Goal: Task Accomplishment & Management: Use online tool/utility

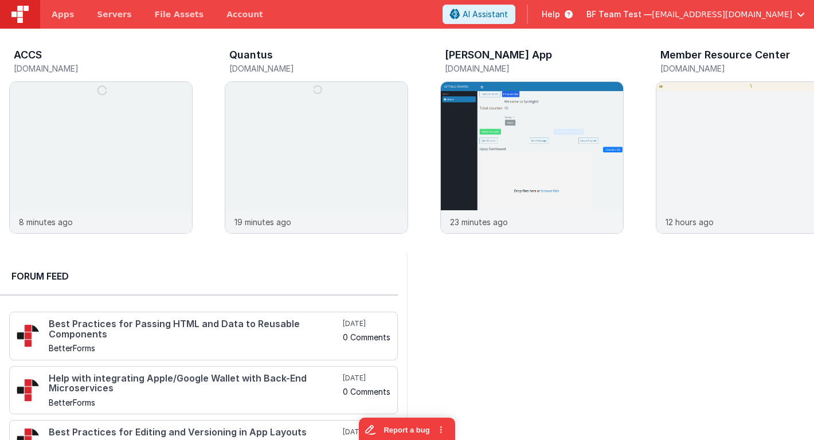
click at [692, 14] on span "[EMAIL_ADDRESS][DOMAIN_NAME]" at bounding box center [722, 14] width 140 height 11
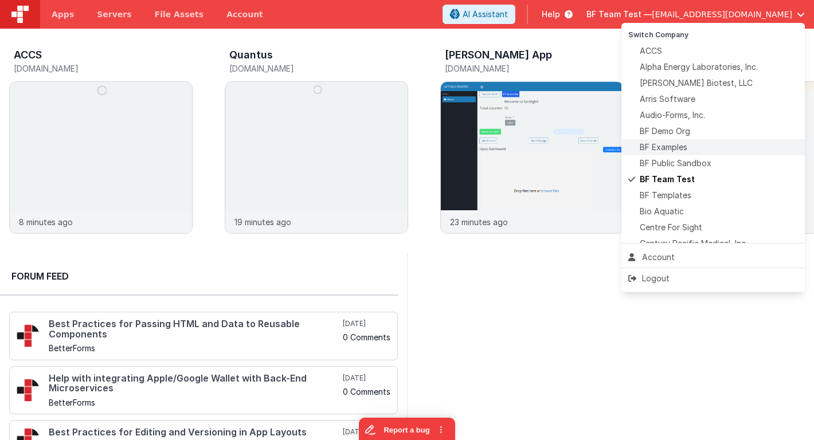
scroll to position [285, 0]
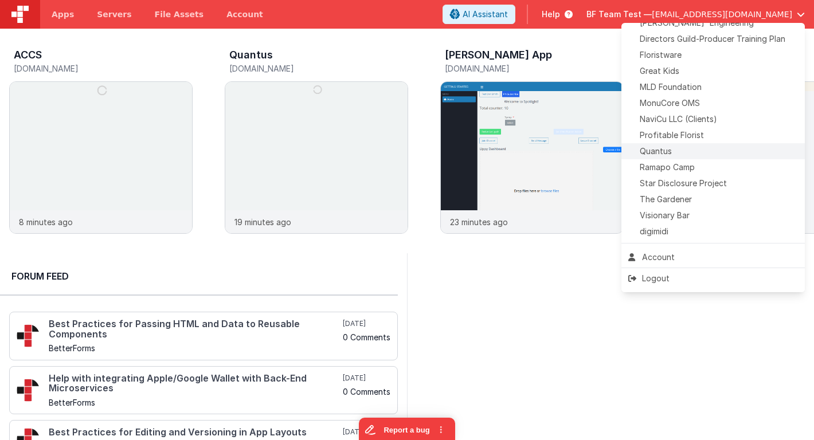
click at [678, 150] on div "Quantus" at bounding box center [713, 151] width 170 height 11
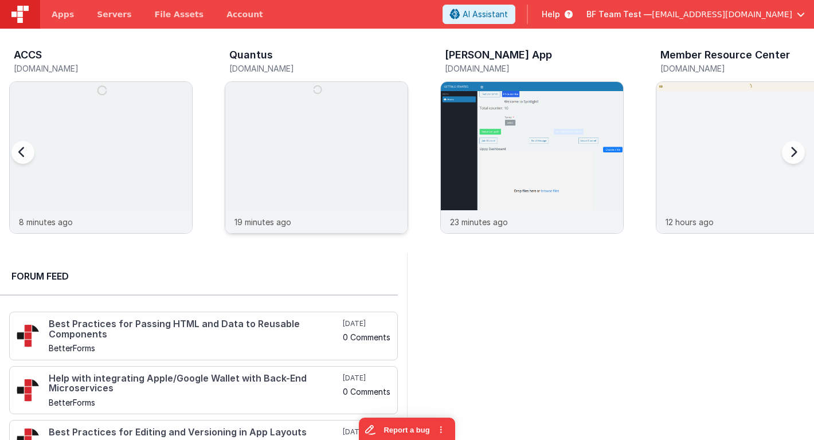
click at [356, 127] on img at bounding box center [316, 173] width 182 height 182
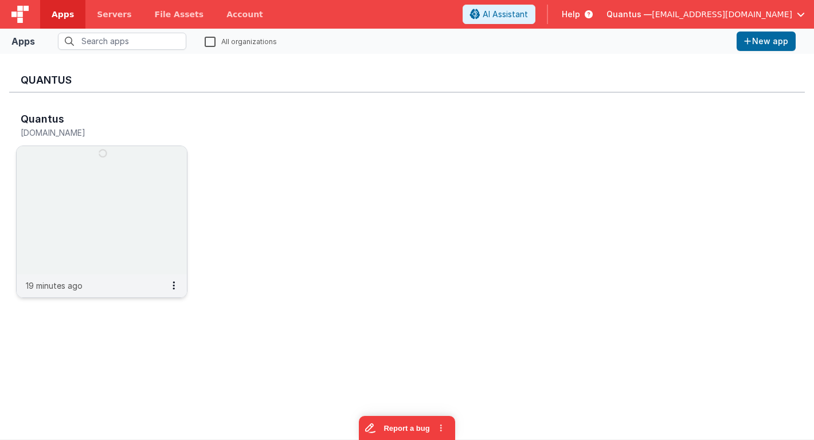
click at [62, 180] on img at bounding box center [102, 210] width 170 height 128
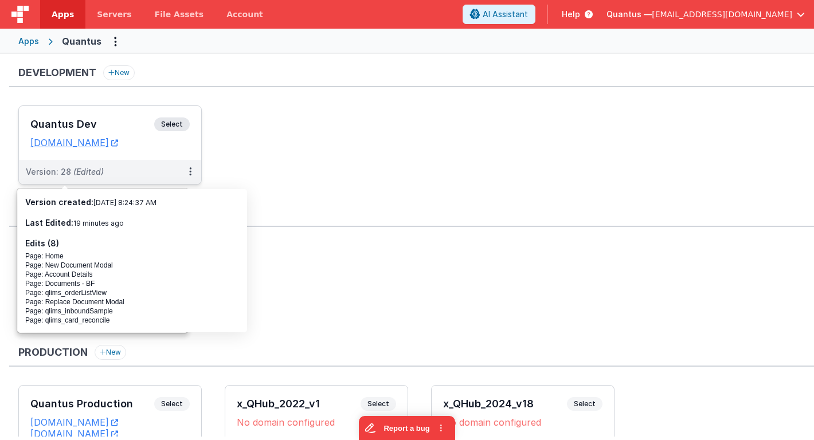
click at [88, 120] on h3 "Quantus Dev" at bounding box center [92, 124] width 124 height 11
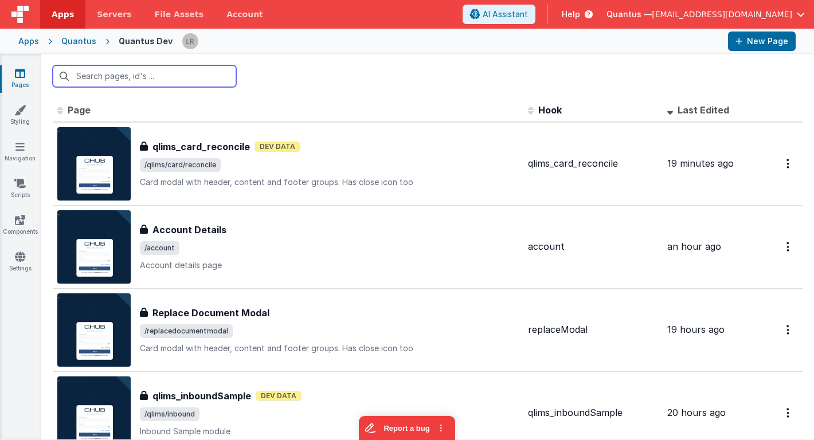
click at [111, 80] on input "text" at bounding box center [144, 76] width 183 height 22
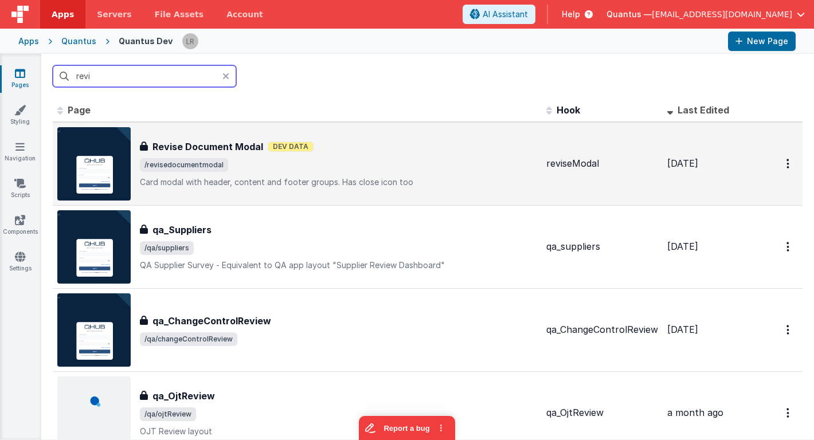
type input "revi"
click at [349, 167] on span "/revisedocumentmodal" at bounding box center [338, 165] width 397 height 14
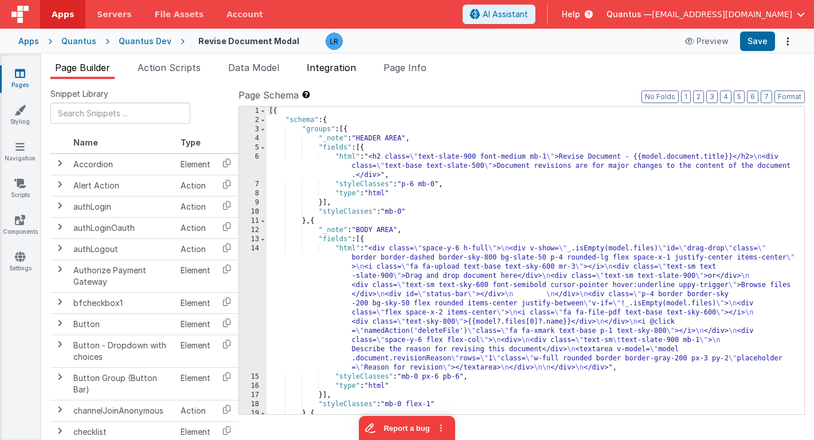
click at [334, 68] on span "Integration" at bounding box center [331, 67] width 49 height 11
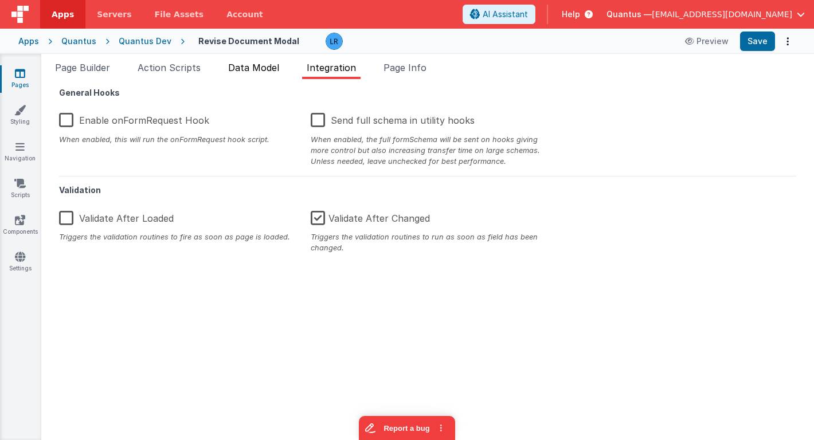
click at [260, 71] on span "Data Model" at bounding box center [253, 67] width 51 height 11
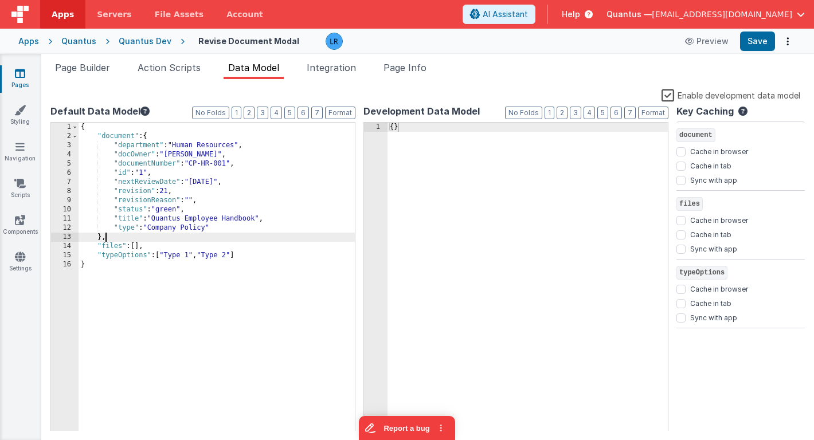
click at [108, 237] on div "{ "document" : { "department" : "Human Resources" , "docOwner" : "[PERSON_NAME]…" at bounding box center [217, 286] width 276 height 327
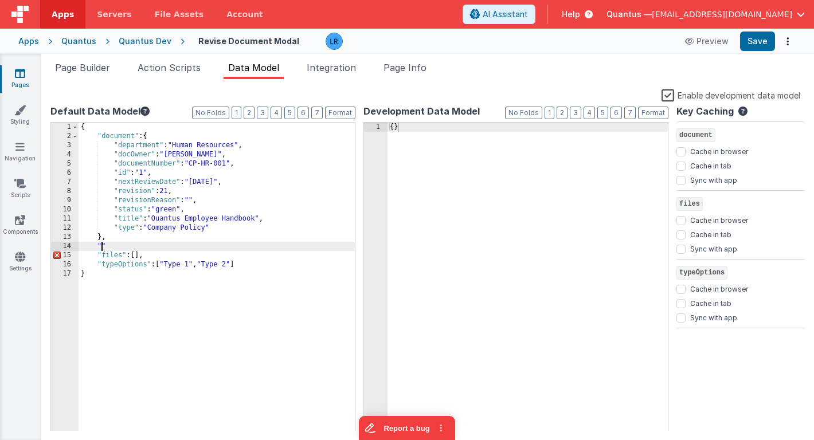
paste textarea
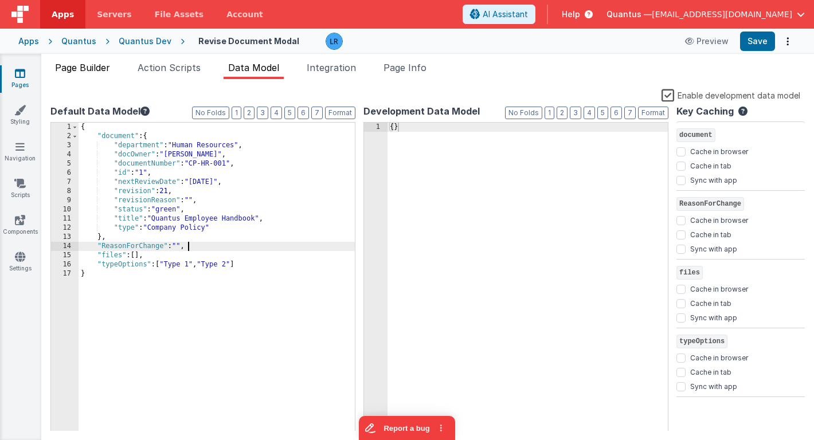
click at [100, 69] on span "Page Builder" at bounding box center [82, 67] width 55 height 11
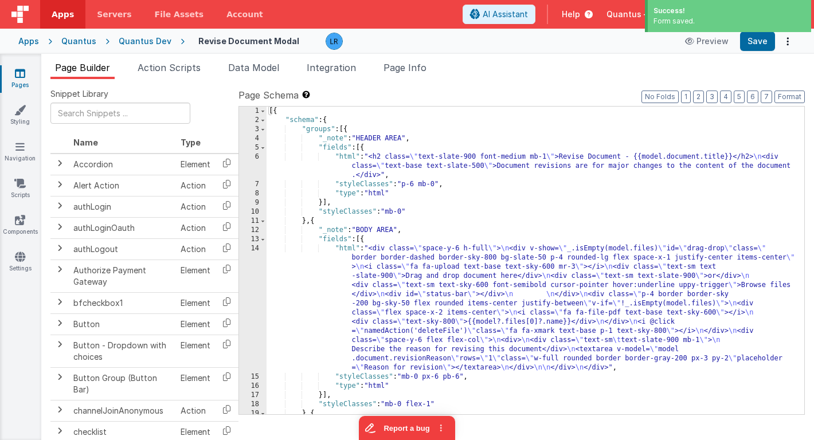
click at [394, 298] on div "[{ "schema" : { "groups" : [{ "_note" : "HEADER AREA" , "fields" : [{ "html" : …" at bounding box center [536, 270] width 538 height 326
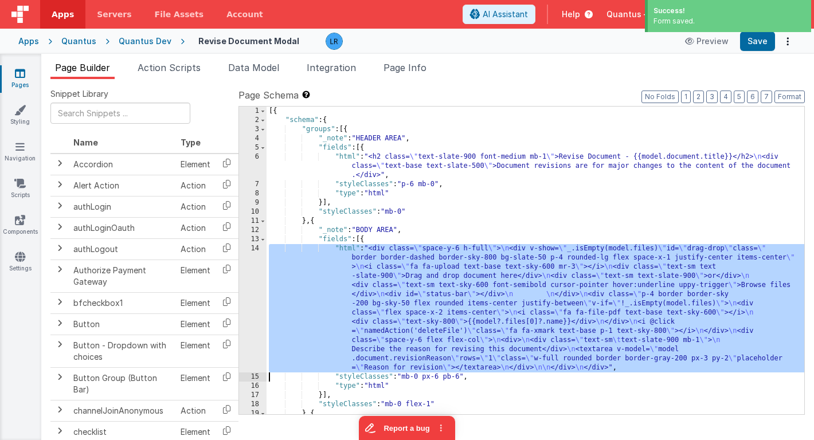
click at [252, 310] on div "14" at bounding box center [253, 308] width 28 height 128
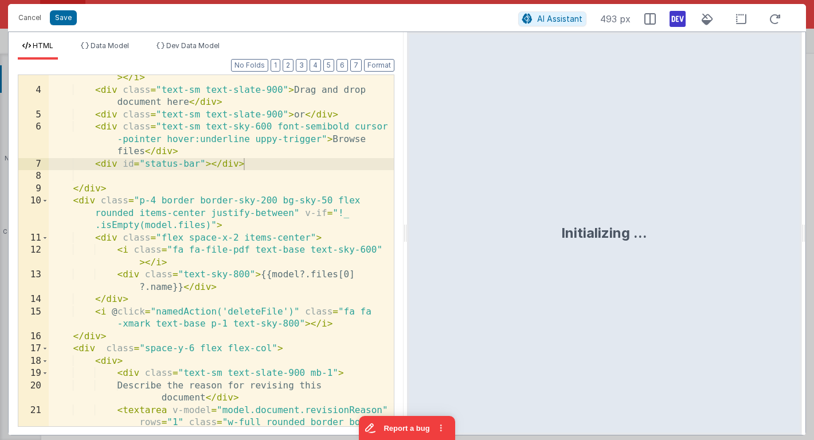
scroll to position [154, 0]
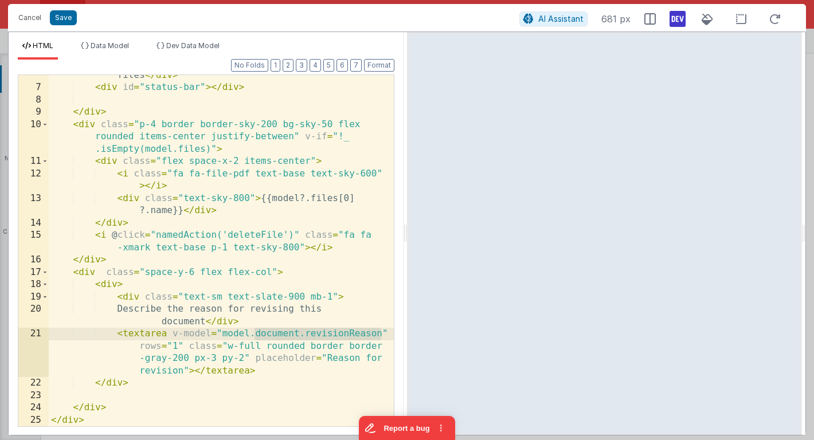
drag, startPoint x: 255, startPoint y: 333, endPoint x: 383, endPoint y: 337, distance: 127.9
click at [383, 337] on div "6 7 8 9 10 11 12 13 14 15 16 17 18 19 20 21 22 23 24 25 < div class = "text-sm …" at bounding box center [206, 251] width 377 height 353
click at [63, 19] on button "Save" at bounding box center [63, 17] width 27 height 15
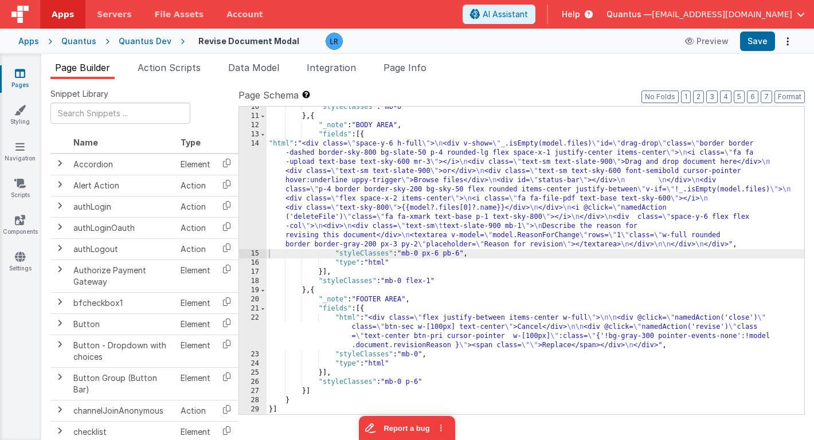
scroll to position [105, 0]
click at [358, 330] on div ""styleClasses" : "mb-0" } , { "_note" : "BODY AREA" , "fields" : [{ "html" : "<…" at bounding box center [536, 266] width 538 height 326
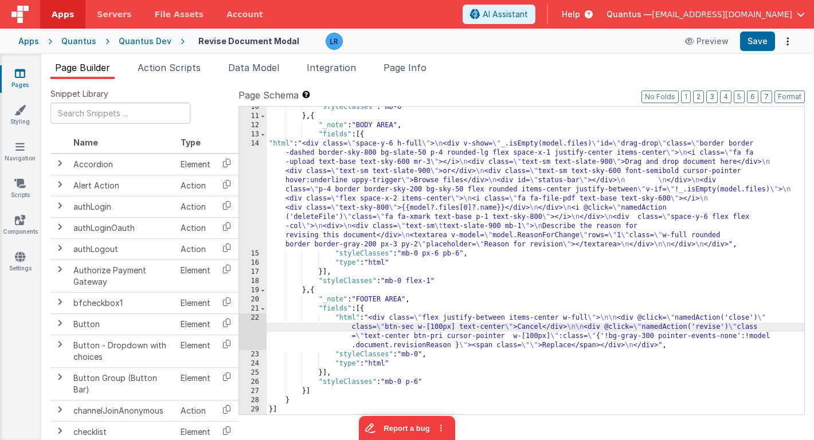
click at [252, 325] on div "22" at bounding box center [253, 332] width 28 height 37
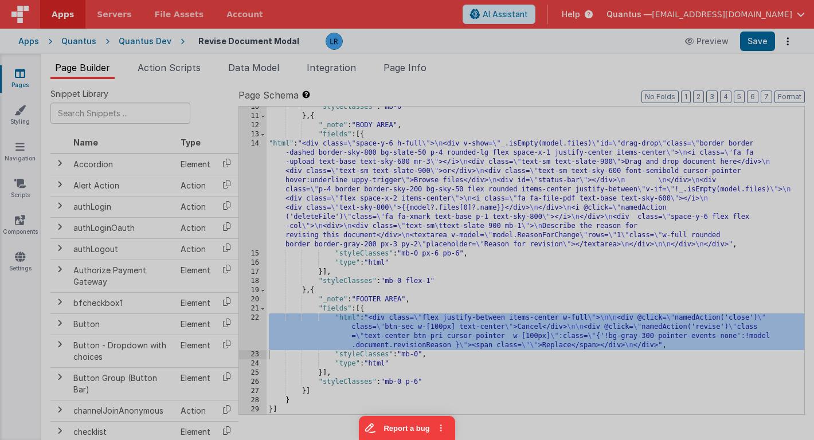
click at [252, 325] on div "Cancel Save AI Assistant 455 px HTML Data Model Dev Data Model Format 7 6 5 4 3…" at bounding box center [407, 220] width 814 height 440
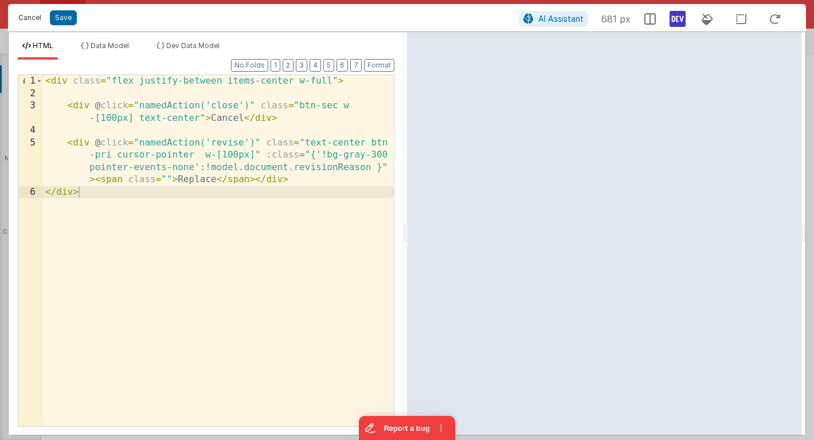
click at [22, 14] on button "Cancel" at bounding box center [30, 18] width 34 height 16
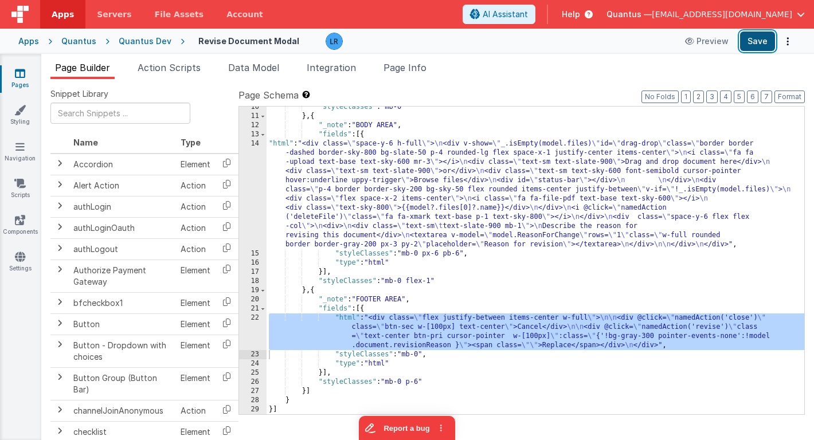
click at [761, 45] on button "Save" at bounding box center [757, 41] width 35 height 19
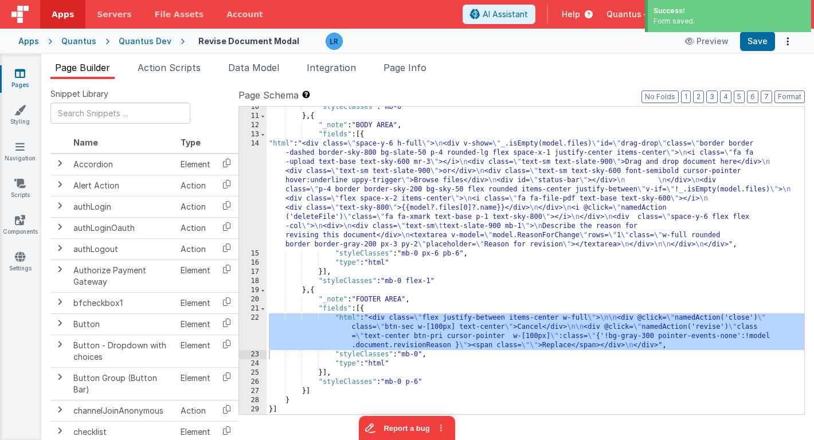
click at [23, 75] on icon at bounding box center [20, 73] width 10 height 11
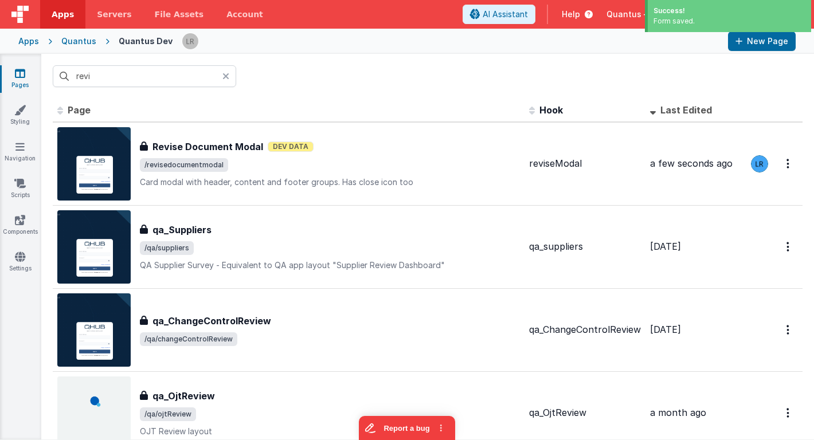
click at [229, 76] on div at bounding box center [229, 76] width 14 height 22
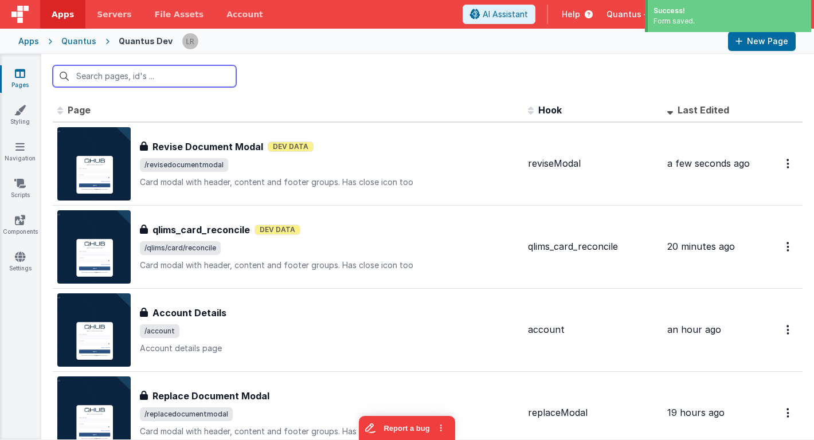
click at [213, 76] on input "text" at bounding box center [144, 76] width 183 height 22
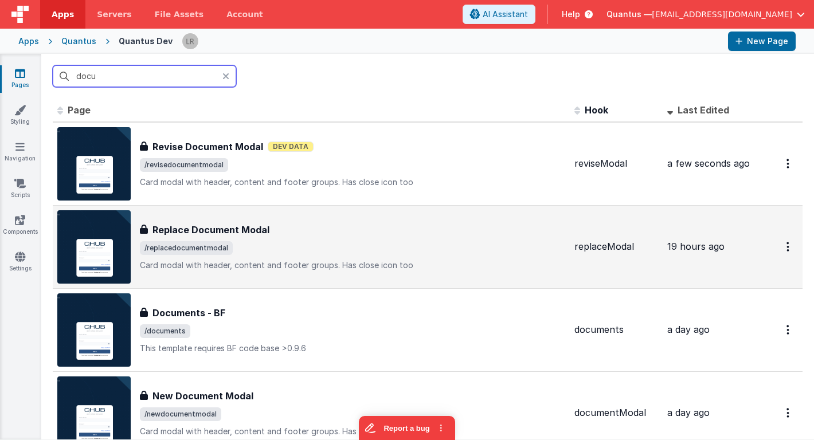
type input "docu"
click at [287, 230] on div "Replace Document Modal" at bounding box center [352, 230] width 425 height 14
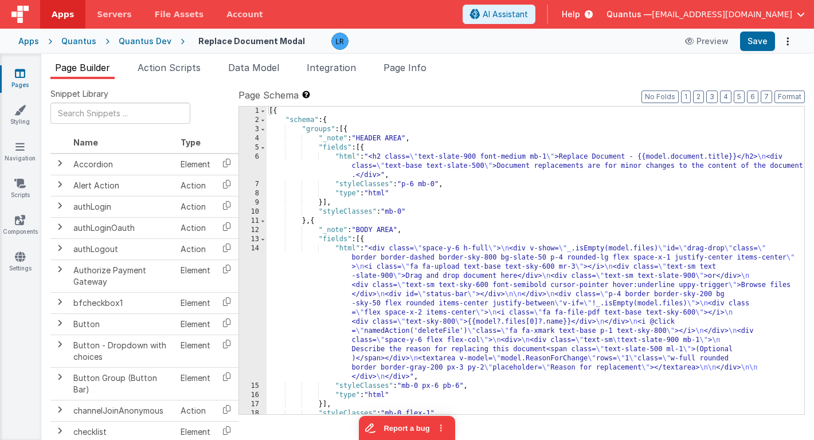
click at [374, 311] on div "[{ "schema" : { "groups" : [{ "_note" : "HEADER AREA" , "fields" : [{ "html" : …" at bounding box center [536, 270] width 538 height 326
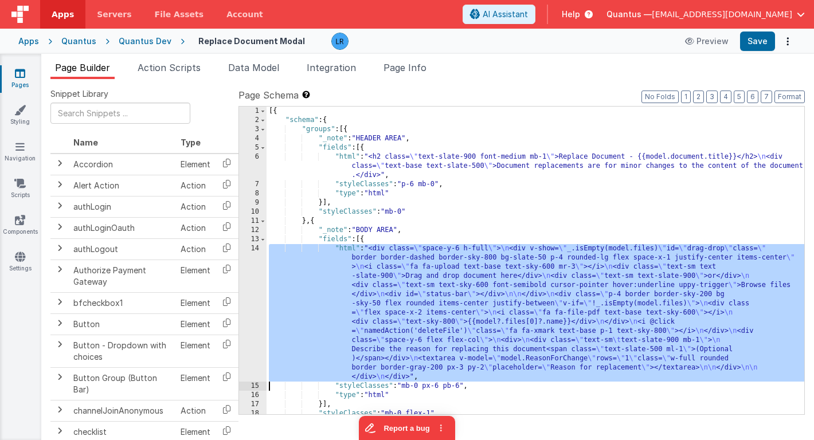
click at [254, 307] on div "14" at bounding box center [253, 313] width 28 height 138
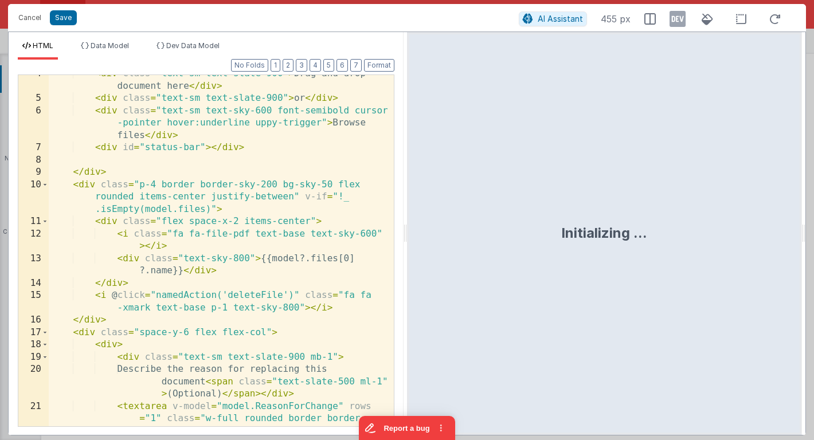
scroll to position [178, 0]
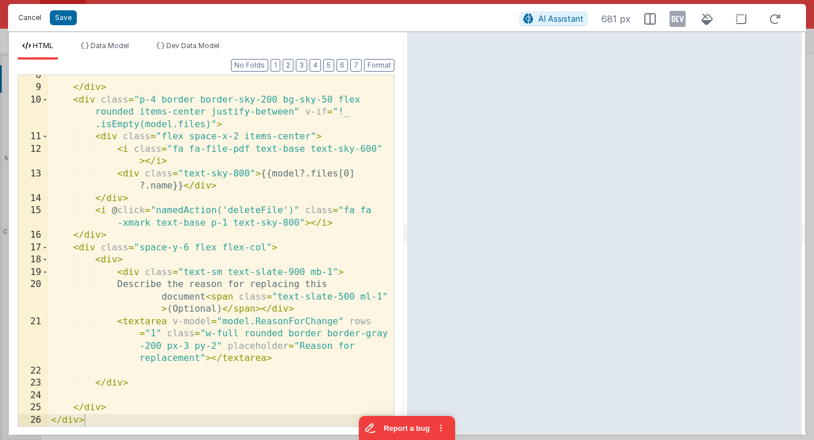
click at [32, 20] on button "Cancel" at bounding box center [30, 18] width 34 height 16
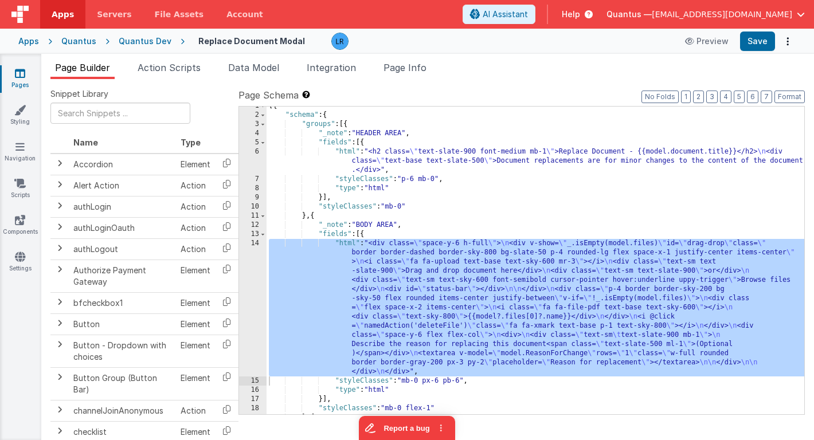
scroll to position [142, 0]
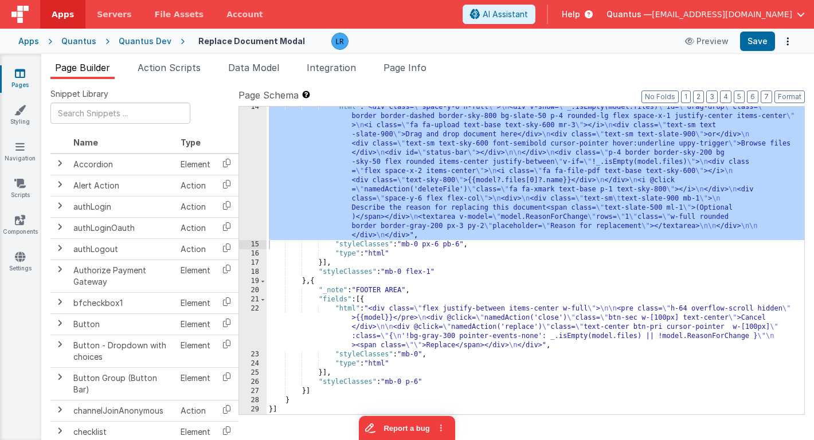
click at [374, 337] on div ""html" : "<div class= \" space-y-6 h-full \" > \n <div v-show= \" _.isEmpty(mod…" at bounding box center [536, 330] width 538 height 455
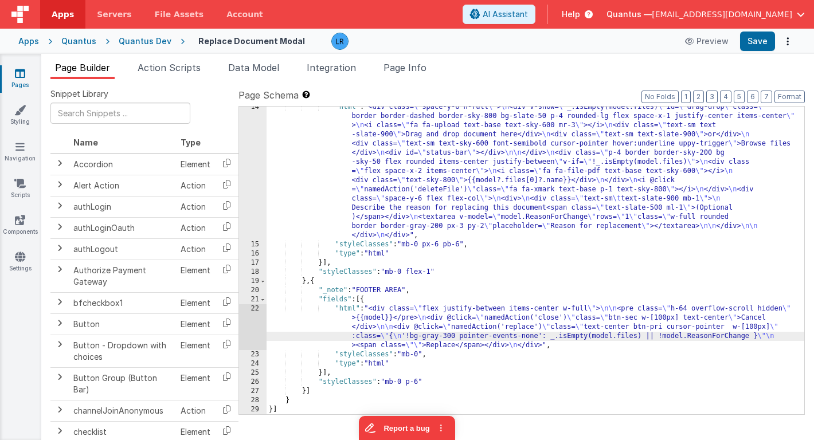
click at [255, 324] on div "22" at bounding box center [253, 327] width 28 height 46
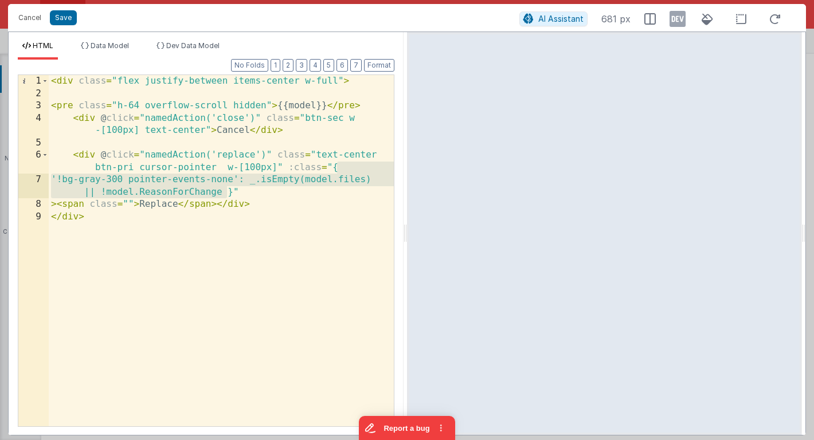
drag, startPoint x: 338, startPoint y: 167, endPoint x: 226, endPoint y: 191, distance: 113.8
click at [226, 191] on div "< div class = "flex justify-between items-center w-full" > < pre class = "h-64 …" at bounding box center [221, 263] width 345 height 376
click at [23, 21] on button "Cancel" at bounding box center [30, 18] width 34 height 16
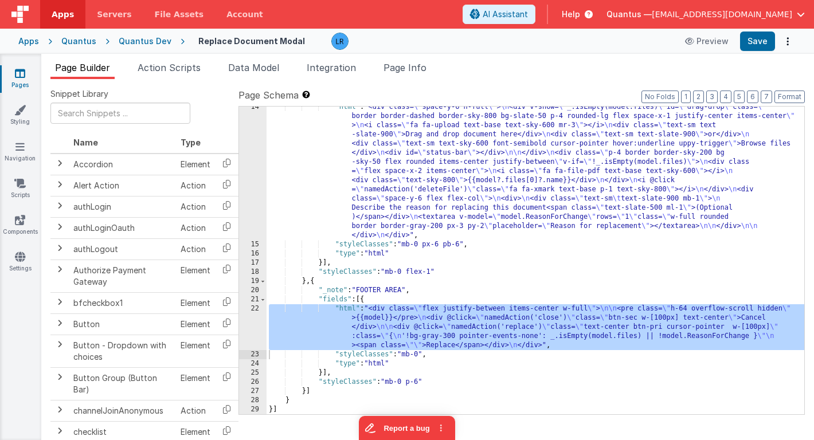
click at [21, 80] on link "Pages" at bounding box center [19, 79] width 41 height 23
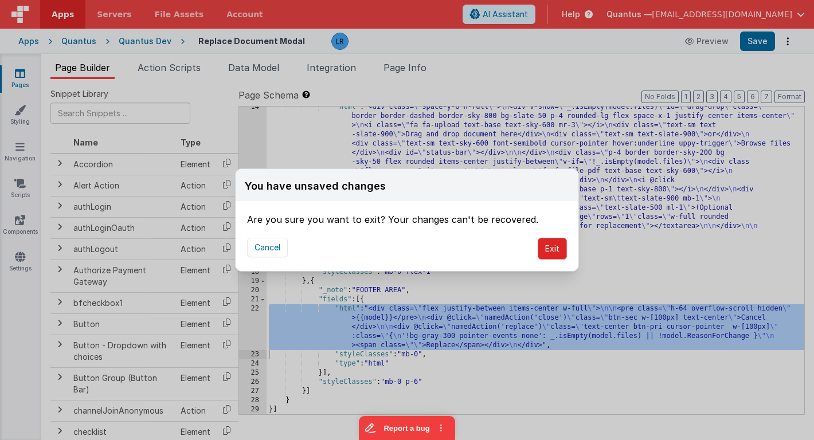
click at [557, 249] on button "Exit" at bounding box center [552, 249] width 29 height 22
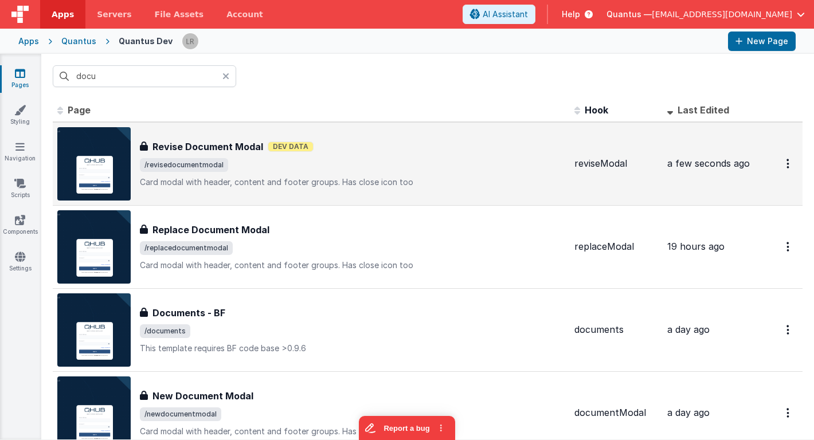
click at [505, 163] on span "/revisedocumentmodal" at bounding box center [352, 165] width 425 height 14
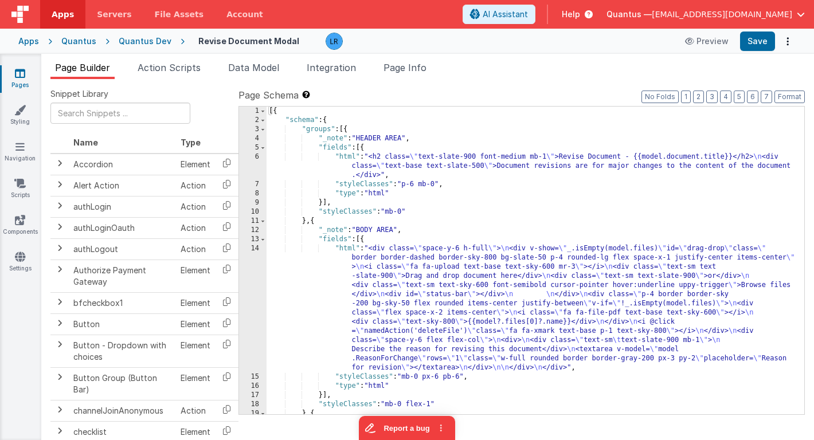
click at [428, 318] on div "[{ "schema" : { "groups" : [{ "_note" : "HEADER AREA" , "fields" : [{ "html" : …" at bounding box center [536, 270] width 538 height 326
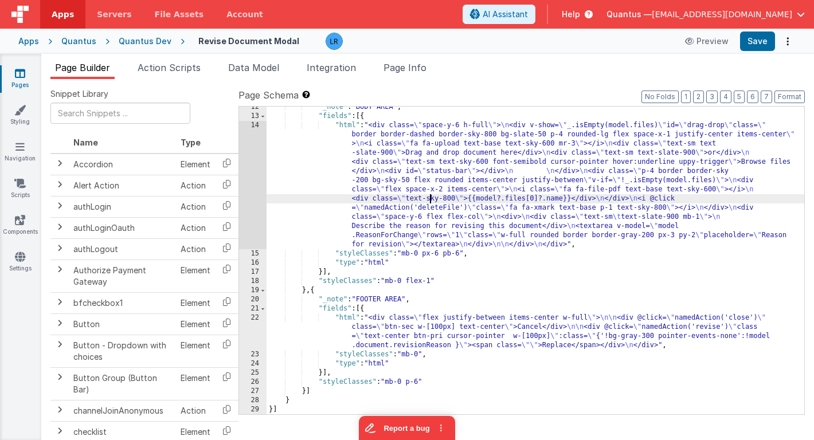
scroll to position [123, 0]
click at [364, 339] on div ""_note" : "BODY AREA" , "fields" : [{ "html" : "<div class= \" space-y-6 h-full…" at bounding box center [536, 266] width 538 height 326
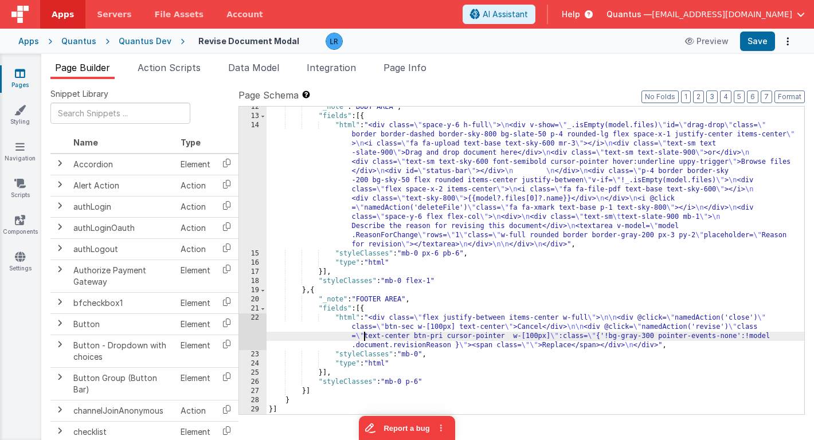
click at [250, 334] on div "22" at bounding box center [253, 332] width 28 height 37
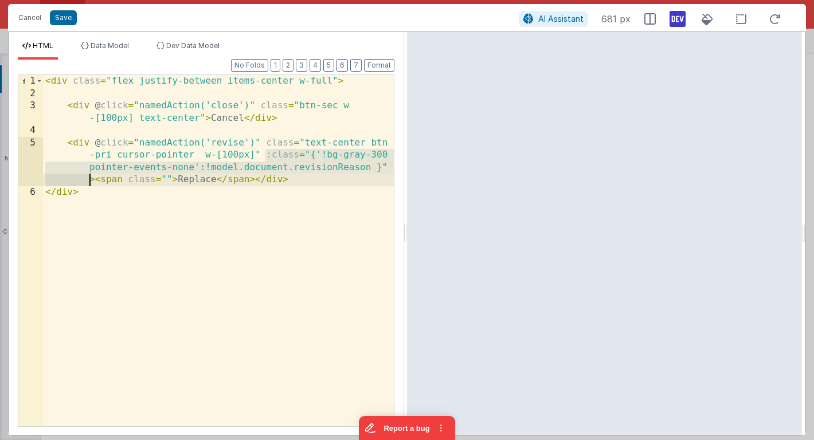
drag, startPoint x: 267, startPoint y: 155, endPoint x: 88, endPoint y: 183, distance: 180.4
click at [88, 183] on div "< div class = "flex justify-between items-center w-full" > < div @ click = "nam…" at bounding box center [218, 263] width 351 height 376
click at [204, 168] on div "< div class = "flex justify-between items-center w-full" > < div @ click = "nam…" at bounding box center [218, 250] width 351 height 351
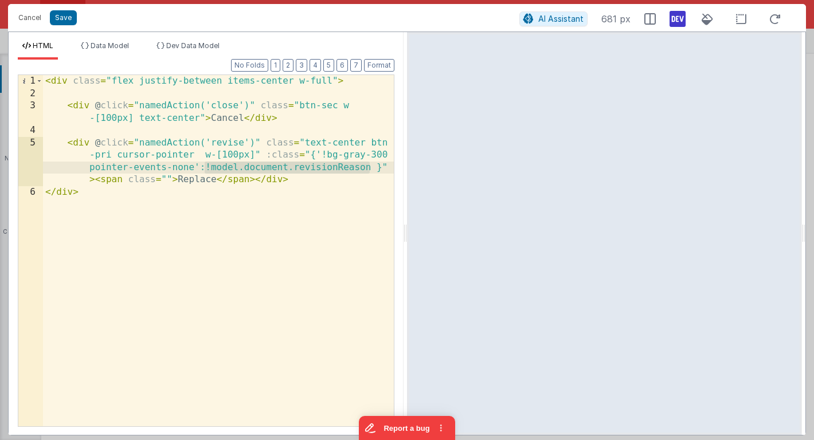
drag, startPoint x: 204, startPoint y: 168, endPoint x: 371, endPoint y: 167, distance: 167.4
click at [371, 167] on div "< div class = "flex justify-between items-center w-full" > < div @ click = "nam…" at bounding box center [218, 263] width 351 height 376
drag, startPoint x: 314, startPoint y: 154, endPoint x: 371, endPoint y: 168, distance: 59.0
click at [371, 168] on div "< div class = "flex justify-between items-center w-full" > < div @ click = "nam…" at bounding box center [218, 263] width 351 height 376
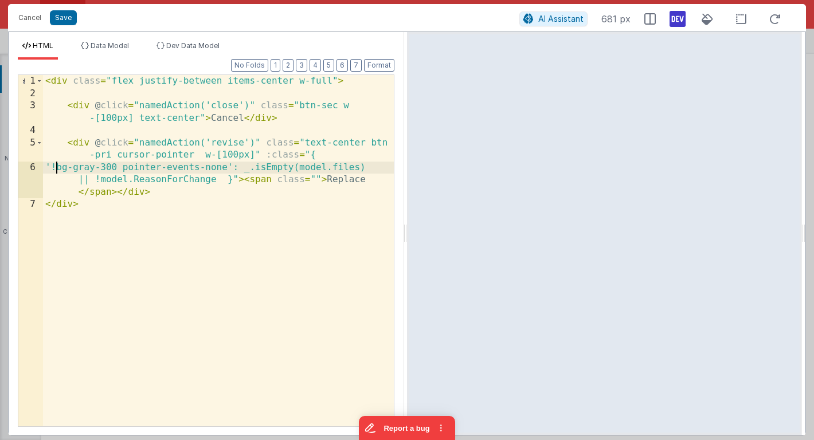
click at [56, 165] on div "< div class = "flex justify-between items-center w-full" > < div @ click = "nam…" at bounding box center [218, 263] width 351 height 376
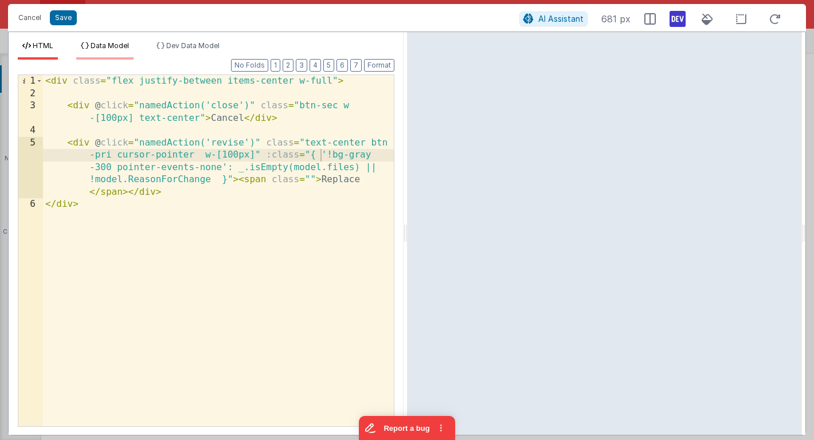
click at [111, 47] on span "Data Model" at bounding box center [110, 45] width 38 height 9
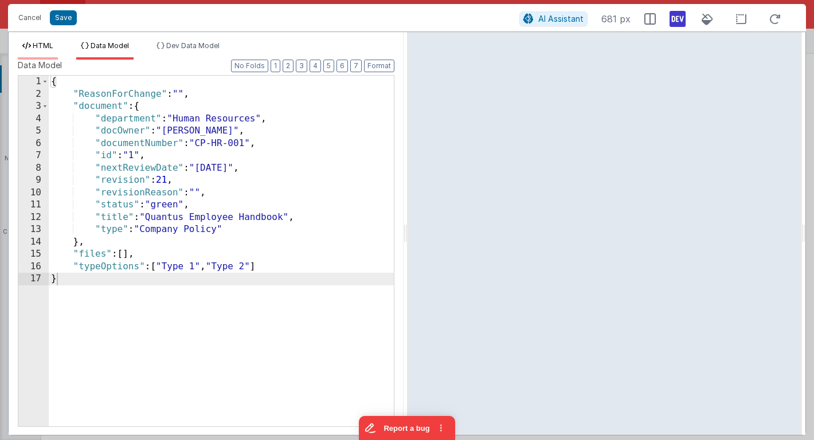
click at [49, 44] on span "HTML" at bounding box center [43, 45] width 21 height 9
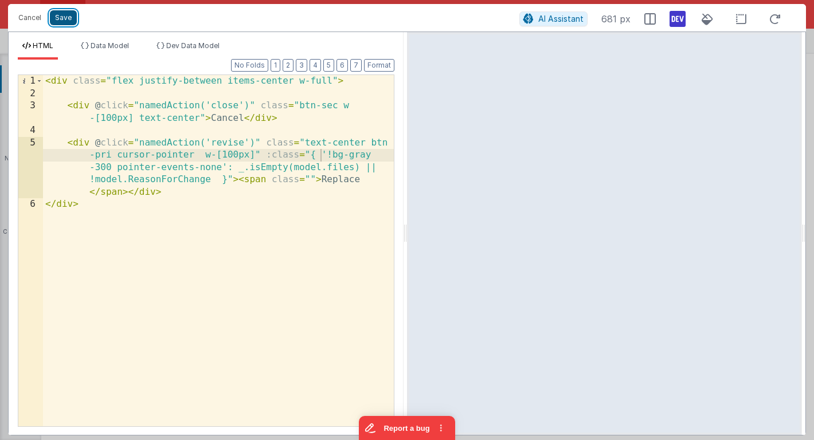
click at [70, 19] on button "Save" at bounding box center [63, 17] width 27 height 15
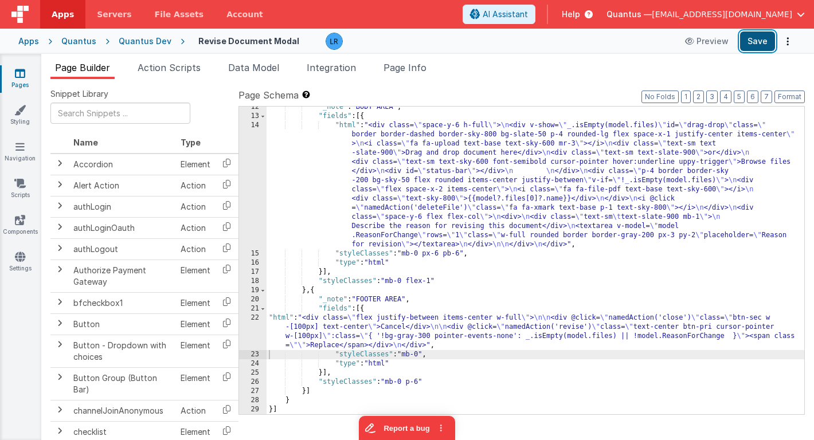
click at [767, 36] on button "Save" at bounding box center [757, 41] width 35 height 19
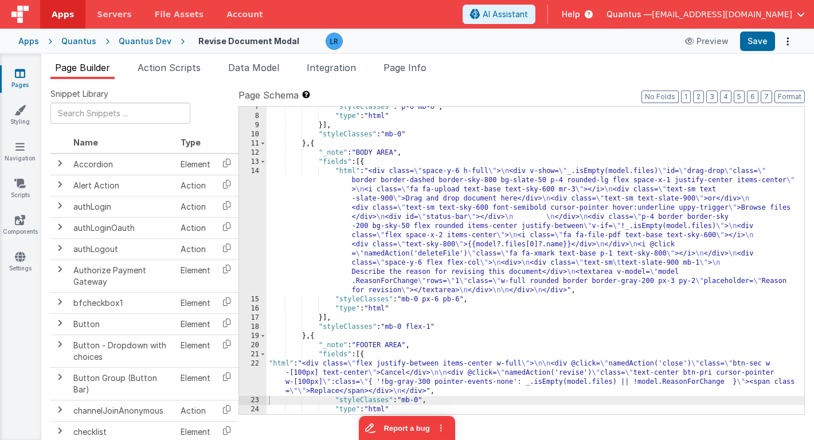
scroll to position [0, 0]
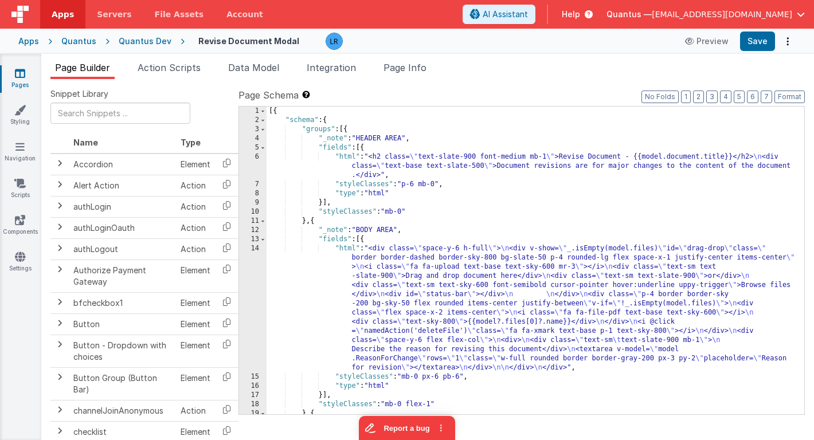
click at [436, 164] on div "[{ "schema" : { "groups" : [{ "_note" : "HEADER AREA" , "fields" : [{ "html" : …" at bounding box center [536, 270] width 538 height 326
click at [712, 159] on div "[{ "schema" : { "groups" : [{ "_note" : "HEADER AREA" , "fields" : [{ "html" : …" at bounding box center [536, 270] width 538 height 326
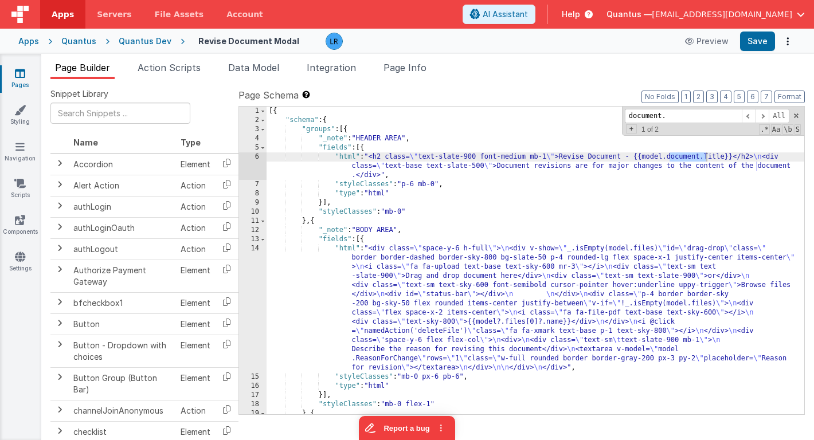
type input "document."
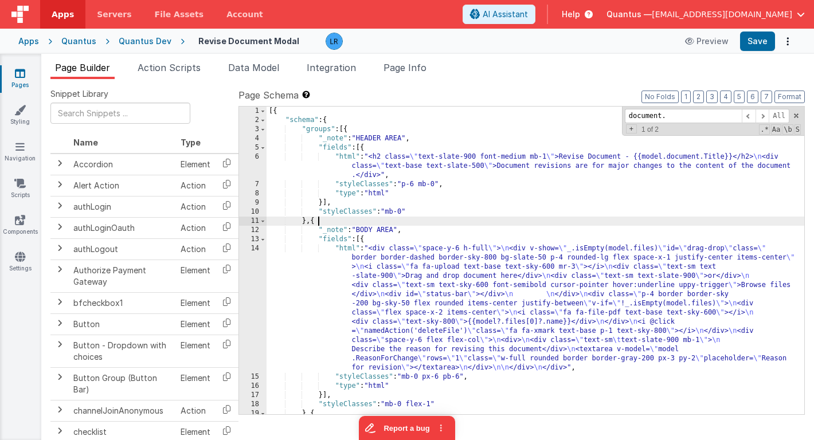
click at [699, 224] on div "[{ "schema" : { "groups" : [{ "_note" : "HEADER AREA" , "fields" : [{ "html" : …" at bounding box center [536, 270] width 538 height 326
click at [264, 71] on span "Data Model" at bounding box center [253, 67] width 51 height 11
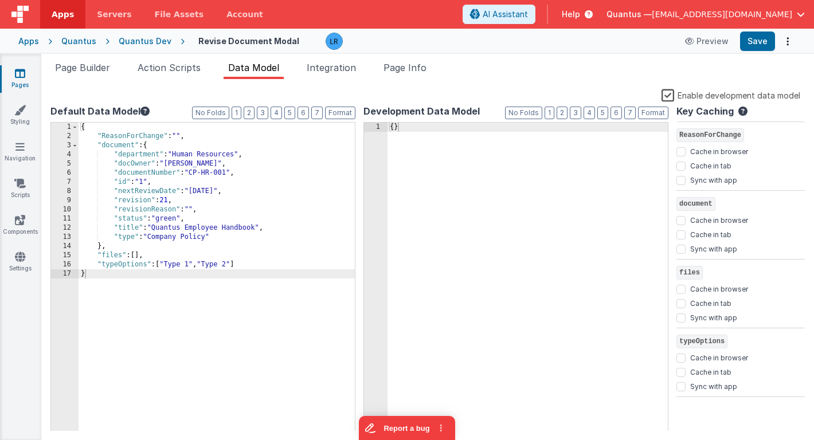
click at [122, 154] on div "{ "ReasonForChange" : "" , "document" : { "department" : "Human Resources" , "d…" at bounding box center [217, 286] width 276 height 327
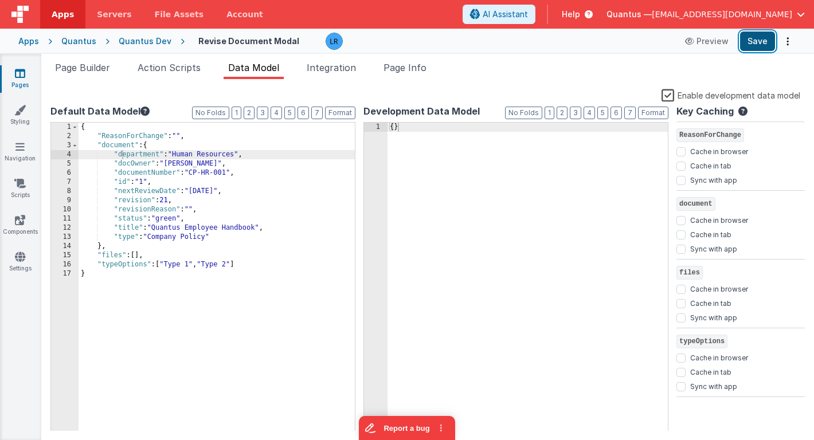
click at [770, 42] on button "Save" at bounding box center [757, 41] width 35 height 19
click at [19, 84] on link "Pages" at bounding box center [19, 79] width 41 height 23
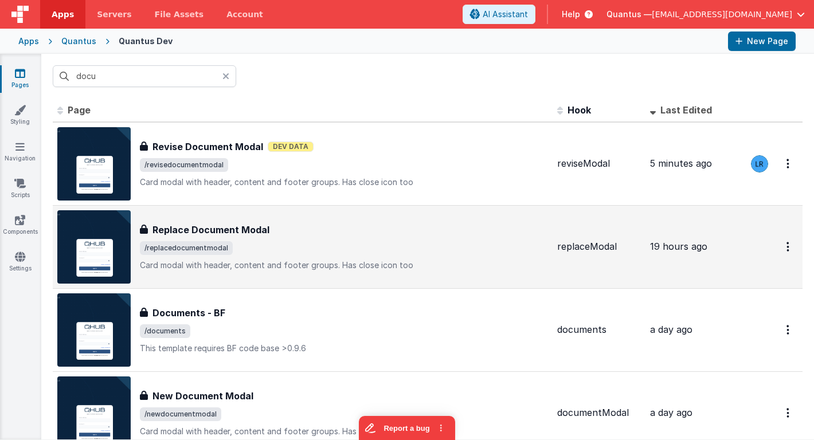
click at [229, 239] on div "Replace Document Modal Replace Document Modal /replacedocumentmodal Card modal …" at bounding box center [344, 247] width 408 height 48
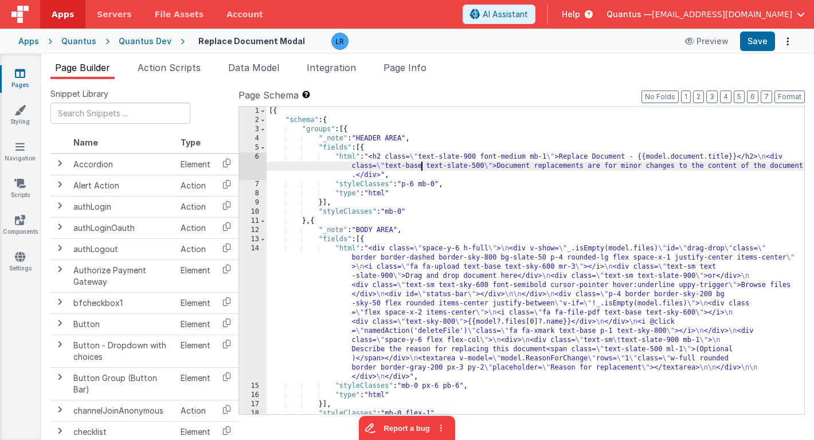
click at [421, 163] on div "[{ "schema" : { "groups" : [{ "_note" : "HEADER AREA" , "fields" : [{ "html" : …" at bounding box center [536, 270] width 538 height 326
click at [248, 158] on div "6" at bounding box center [253, 166] width 28 height 28
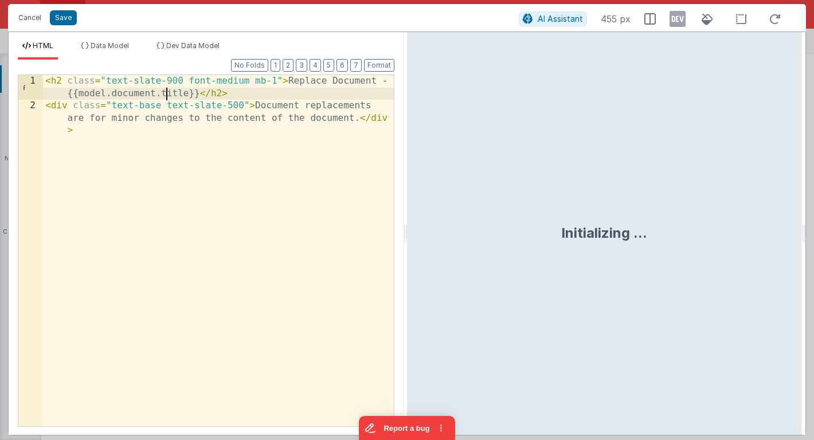
click at [165, 94] on div "< h2 class = "text-slate-900 font-medium mb-1" > Replace Document - {{model.doc…" at bounding box center [218, 281] width 351 height 413
click at [65, 18] on button "Save" at bounding box center [63, 17] width 27 height 15
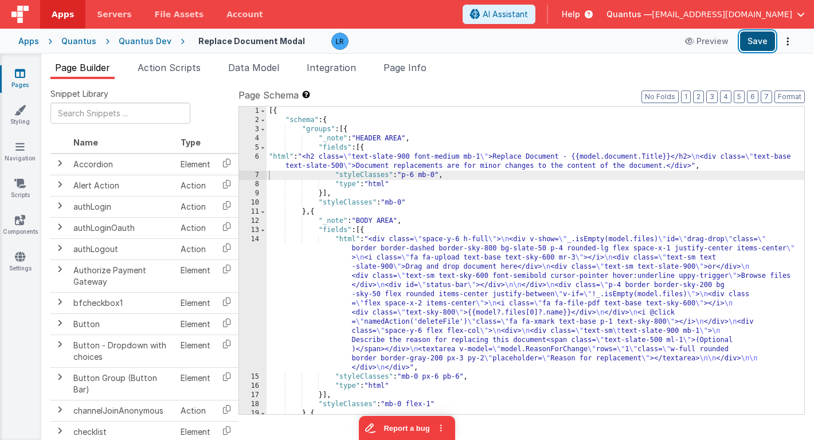
click at [752, 40] on button "Save" at bounding box center [757, 41] width 35 height 19
click at [21, 75] on icon at bounding box center [20, 73] width 10 height 11
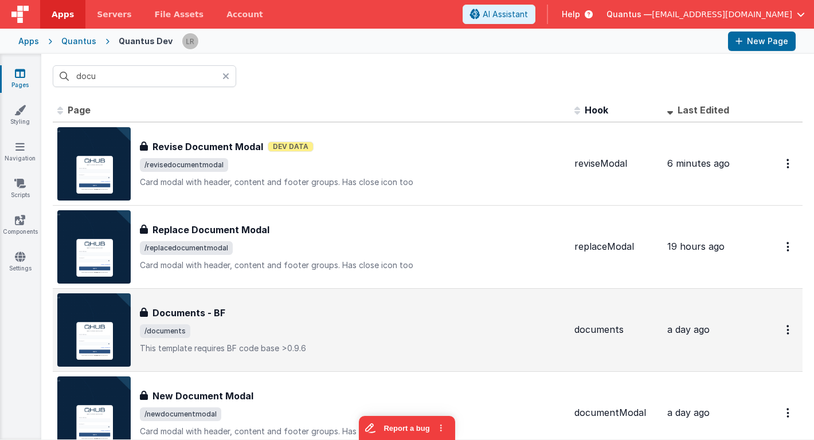
click at [199, 315] on h3 "Documents - BF" at bounding box center [188, 313] width 73 height 14
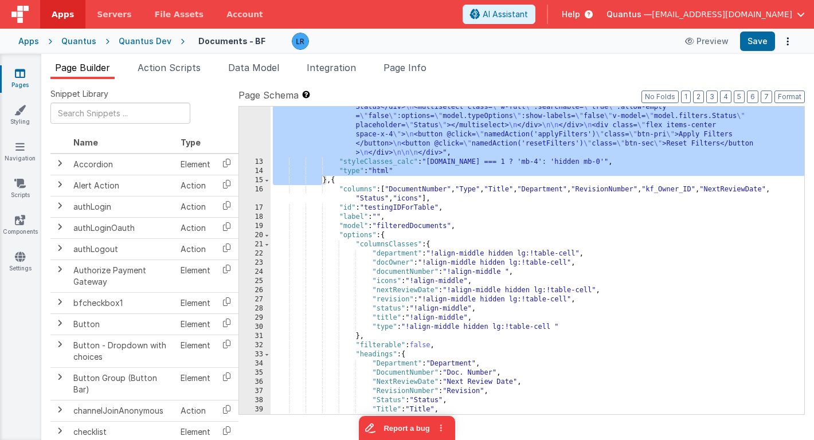
scroll to position [602, 0]
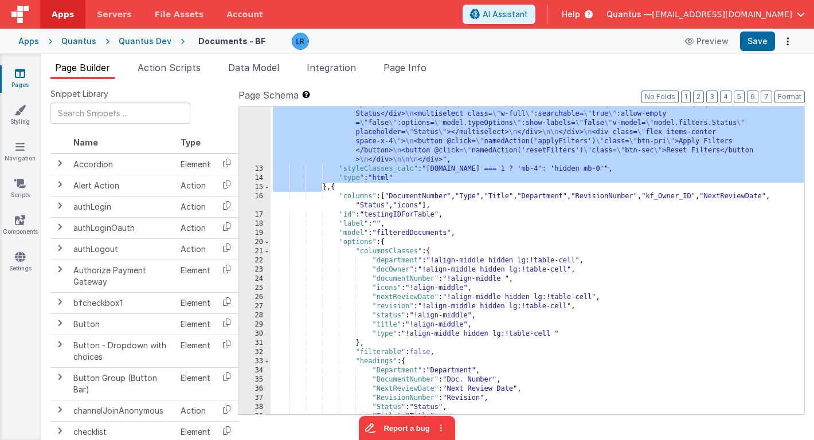
click at [362, 186] on div ""html" : " <div class= \" flex items-center justify-between space-x-5 \" > \n <…" at bounding box center [538, 66] width 534 height 831
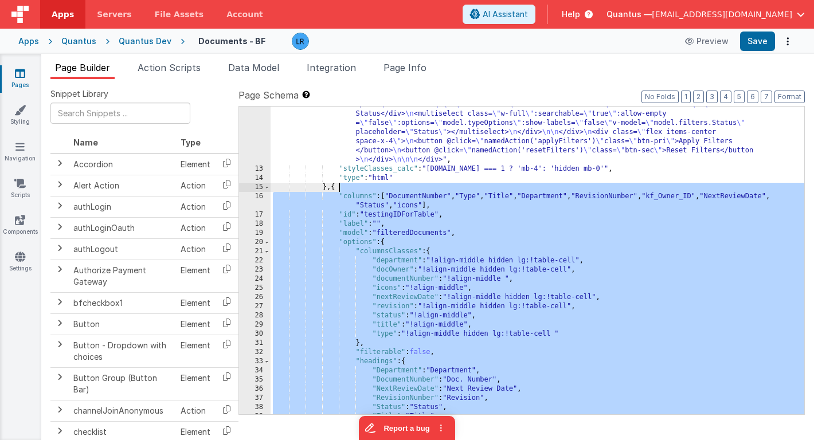
click at [362, 186] on div ""html" : " <div class= \" flex items-center justify-between space-x-5 \" > \n <…" at bounding box center [538, 66] width 534 height 831
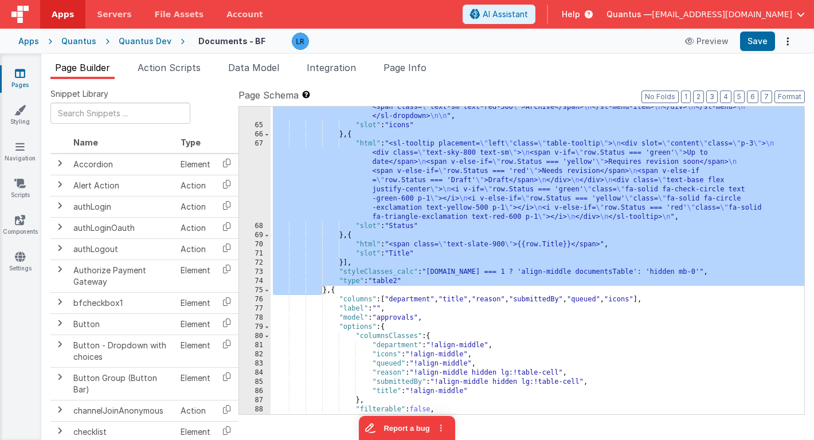
scroll to position [1319, 0]
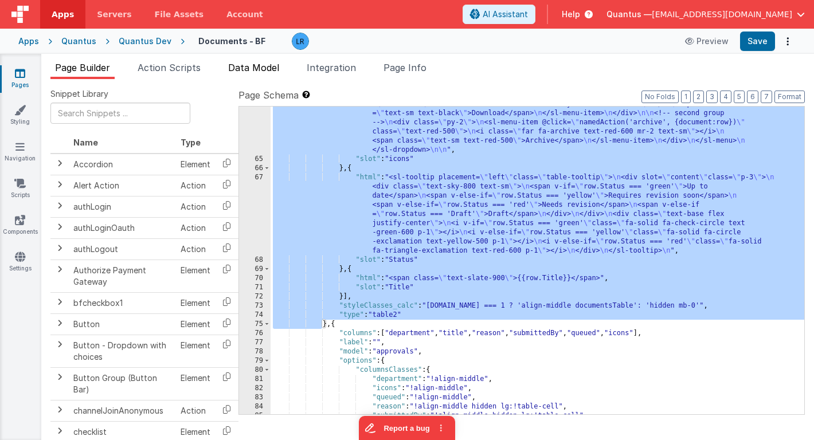
click at [270, 71] on span "Data Model" at bounding box center [253, 67] width 51 height 11
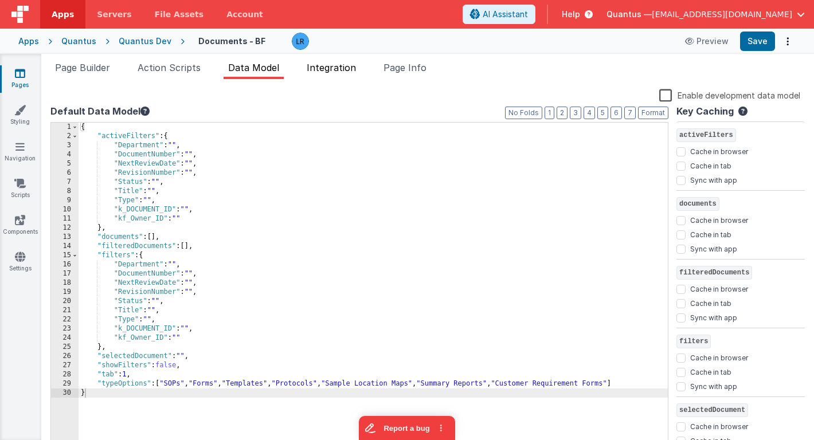
click at [341, 71] on span "Integration" at bounding box center [331, 67] width 49 height 11
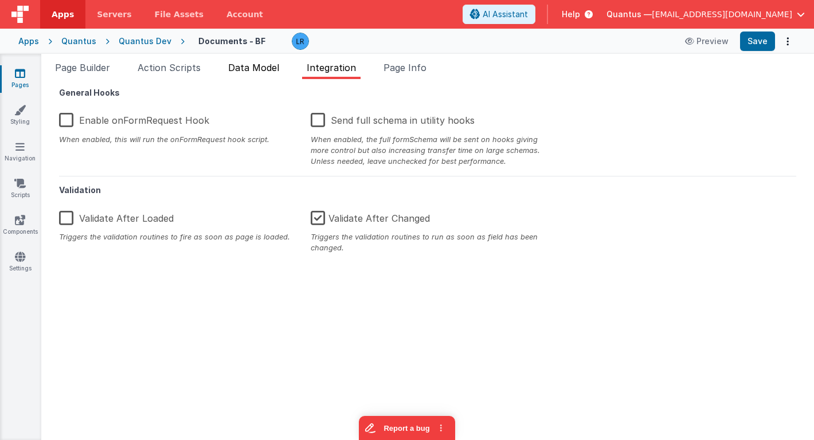
click at [253, 73] on li "Data Model" at bounding box center [254, 70] width 60 height 18
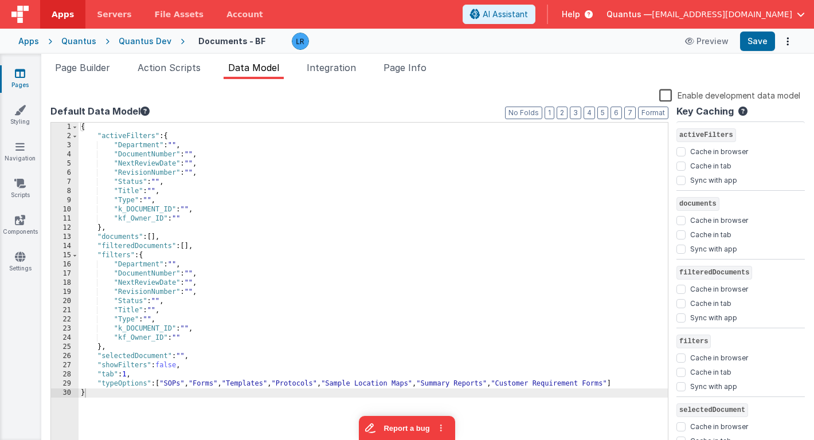
click at [667, 95] on label "Enable development data model" at bounding box center [729, 94] width 141 height 13
click at [0, 0] on input "Enable development data model" at bounding box center [0, 0] width 0 height 0
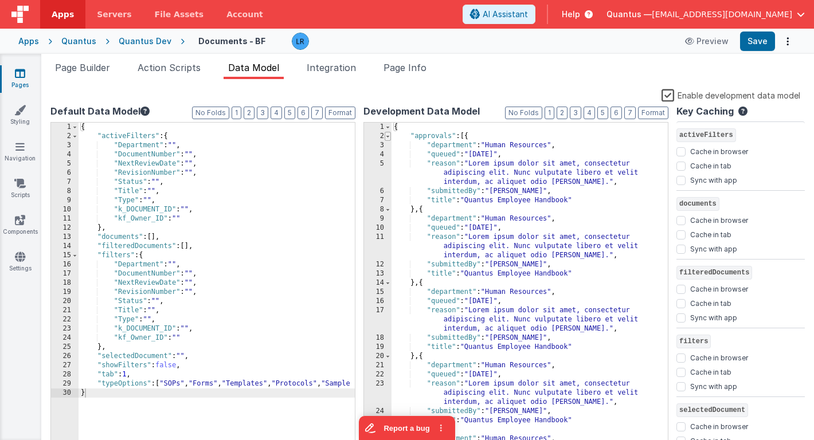
click at [388, 136] on span at bounding box center [388, 136] width 6 height 9
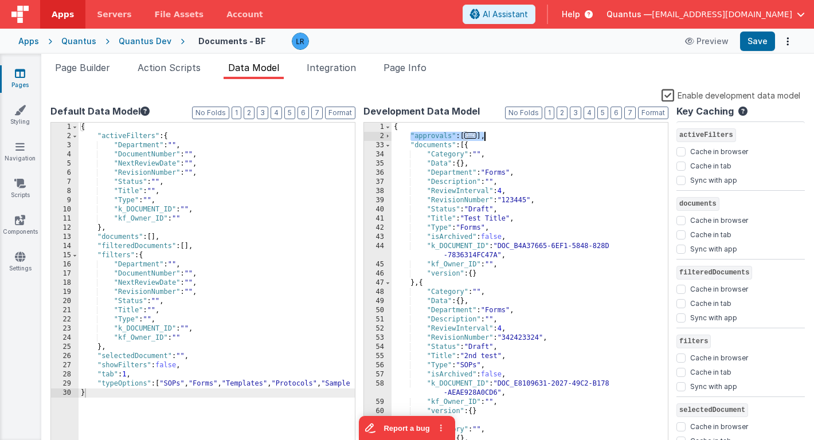
drag, startPoint x: 410, startPoint y: 135, endPoint x: 487, endPoint y: 137, distance: 76.8
click at [487, 137] on div "{ "approvals" : [ ... ] , "documents" : [{ "Category" : "" , "Data" : { } , "De…" at bounding box center [530, 296] width 276 height 346
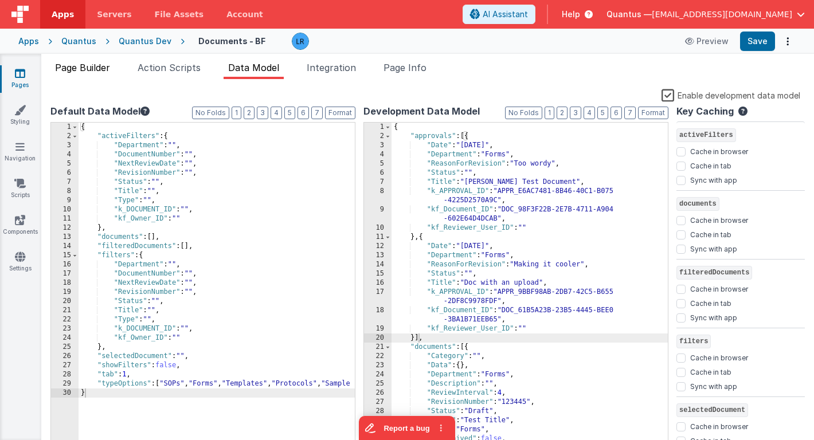
click at [97, 62] on span "Page Builder" at bounding box center [82, 67] width 55 height 11
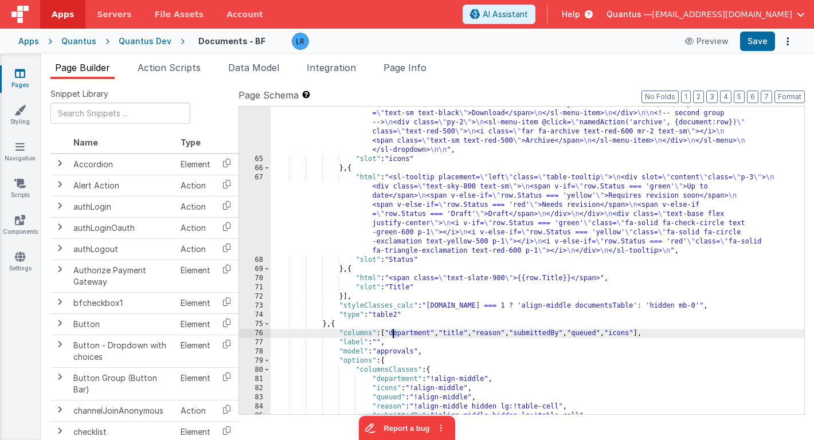
click at [393, 333] on div ""html" : "<sl-dropdown hoist placement= \" bottom-end \" > \n <!-- trigger butt…" at bounding box center [538, 203] width 534 height 537
click at [454, 335] on div ""html" : "<sl-dropdown hoist placement= \" bottom-end \" > \n <!-- trigger butt…" at bounding box center [538, 203] width 534 height 537
click at [255, 70] on span "Data Model" at bounding box center [253, 67] width 51 height 11
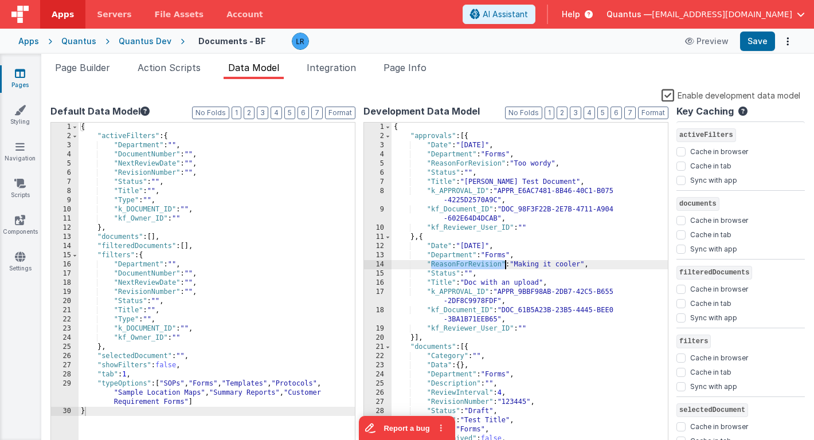
drag, startPoint x: 432, startPoint y: 265, endPoint x: 503, endPoint y: 264, distance: 71.1
click at [503, 264] on div "{ "approvals" : [{ "Date" : "[DATE]" , "Department" : "Forms" , "ReasonForRevis…" at bounding box center [530, 300] width 276 height 355
click at [85, 68] on span "Page Builder" at bounding box center [82, 67] width 55 height 11
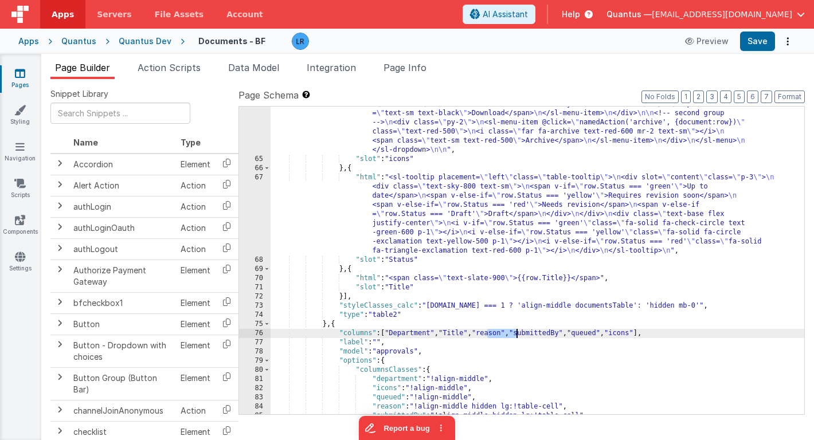
drag, startPoint x: 488, startPoint y: 334, endPoint x: 515, endPoint y: 334, distance: 27.5
click at [515, 334] on div ""html" : "<sl-dropdown hoist placement= \" bottom-end \" > \n <!-- trigger butt…" at bounding box center [538, 203] width 534 height 537
click at [512, 334] on div ""html" : "<sl-dropdown hoist placement= \" bottom-end \" > \n <!-- trigger butt…" at bounding box center [538, 261] width 534 height 308
drag, startPoint x: 488, startPoint y: 334, endPoint x: 511, endPoint y: 334, distance: 22.9
click at [511, 334] on div ""html" : "<sl-dropdown hoist placement= \" bottom-end \" > \n <!-- trigger butt…" at bounding box center [538, 203] width 534 height 537
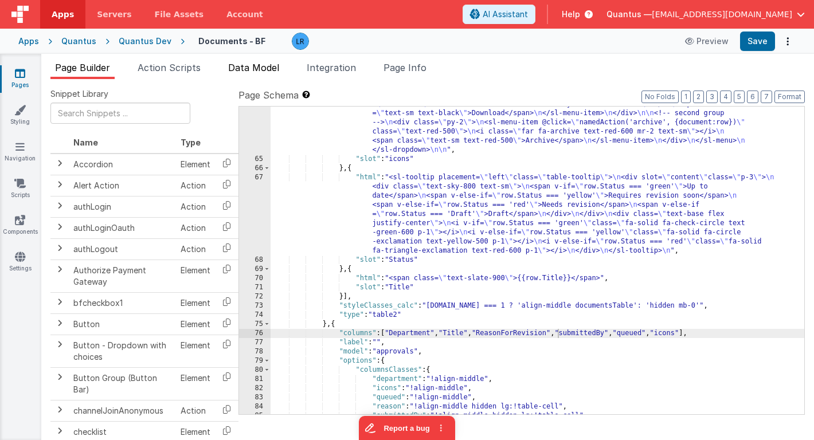
click at [260, 73] on span "Data Model" at bounding box center [253, 67] width 51 height 11
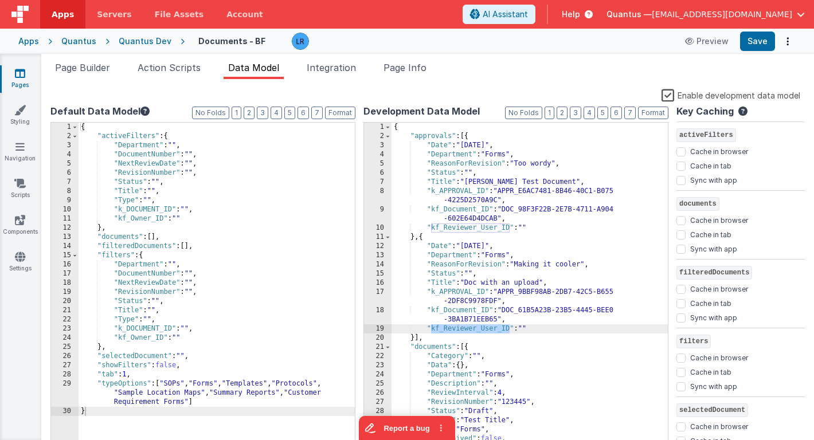
drag, startPoint x: 431, startPoint y: 328, endPoint x: 510, endPoint y: 328, distance: 79.1
click at [510, 328] on div "{ "approvals" : [{ "Date" : "[DATE]" , "Department" : "Forms" , "ReasonForRevis…" at bounding box center [530, 300] width 276 height 355
click at [91, 75] on li "Page Builder" at bounding box center [82, 70] width 64 height 18
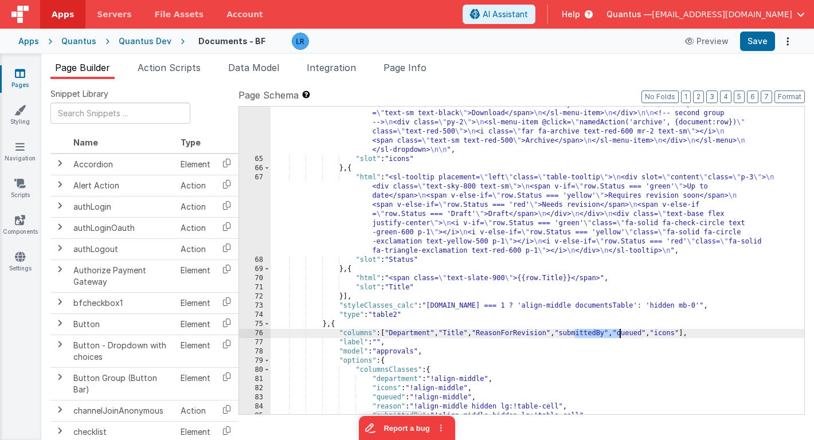
drag, startPoint x: 574, startPoint y: 331, endPoint x: 618, endPoint y: 331, distance: 44.1
click at [618, 331] on div ""html" : "<sl-dropdown hoist placement= \" bottom-end \" > \n <!-- trigger butt…" at bounding box center [538, 203] width 534 height 537
click at [251, 75] on li "Data Model" at bounding box center [254, 70] width 60 height 18
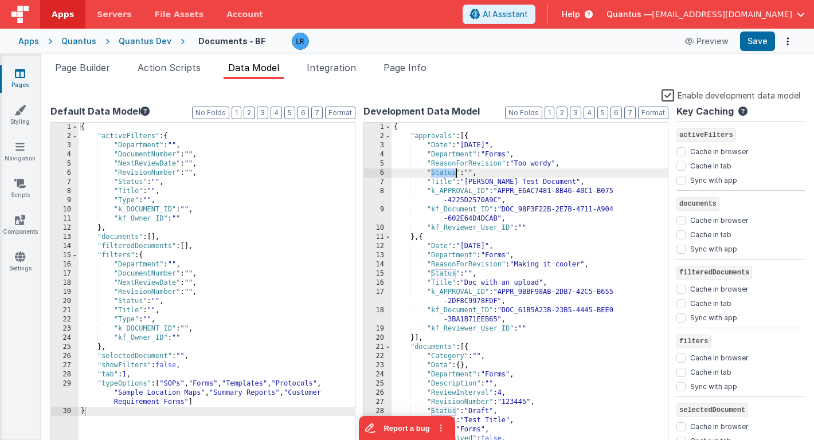
drag, startPoint x: 432, startPoint y: 174, endPoint x: 455, endPoint y: 174, distance: 23.5
click at [455, 174] on div "{ "approvals" : [{ "Date" : "[DATE]" , "Department" : "Forms" , "ReasonForRevis…" at bounding box center [530, 300] width 276 height 355
click at [88, 65] on span "Page Builder" at bounding box center [82, 67] width 55 height 11
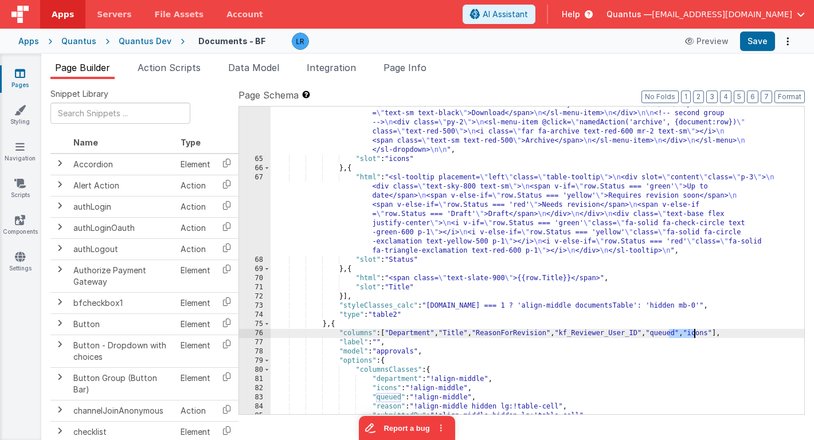
drag, startPoint x: 670, startPoint y: 335, endPoint x: 694, endPoint y: 335, distance: 24.1
click at [694, 335] on div ""html" : "<sl-dropdown hoist placement= \" bottom-end \" > \n <!-- trigger butt…" at bounding box center [538, 203] width 534 height 537
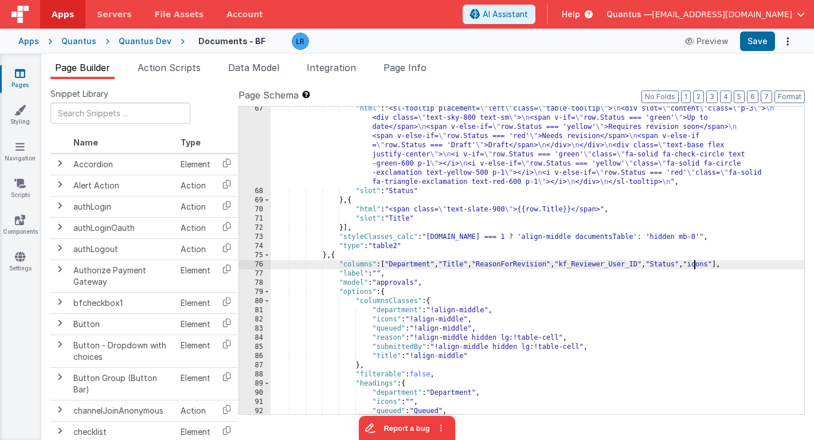
scroll to position [1392, 0]
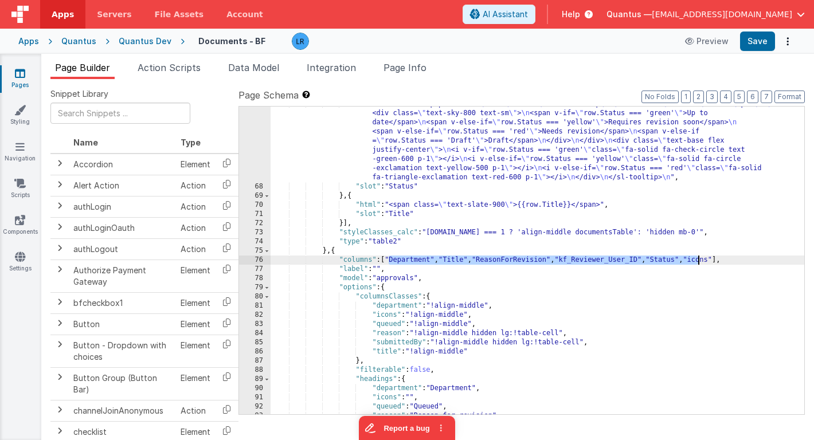
drag, startPoint x: 387, startPoint y: 260, endPoint x: 699, endPoint y: 259, distance: 311.9
click at [699, 259] on div ""html" : "<sl-tooltip placement= \" left \" class= \" table-tooltip \" > \n <di…" at bounding box center [538, 300] width 534 height 400
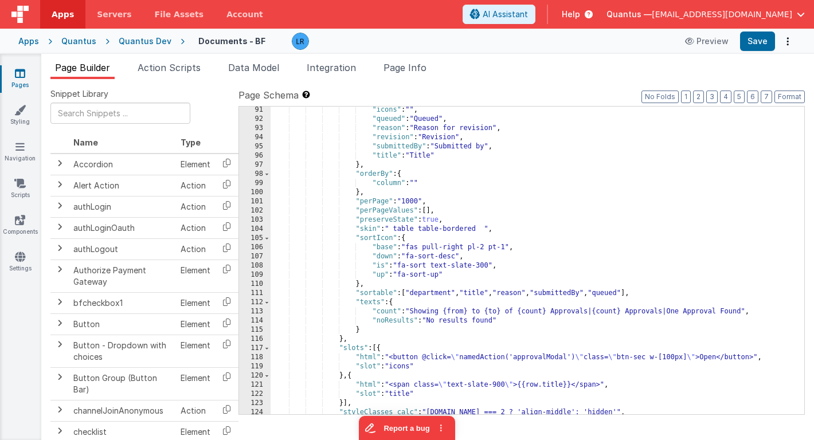
scroll to position [1687, 0]
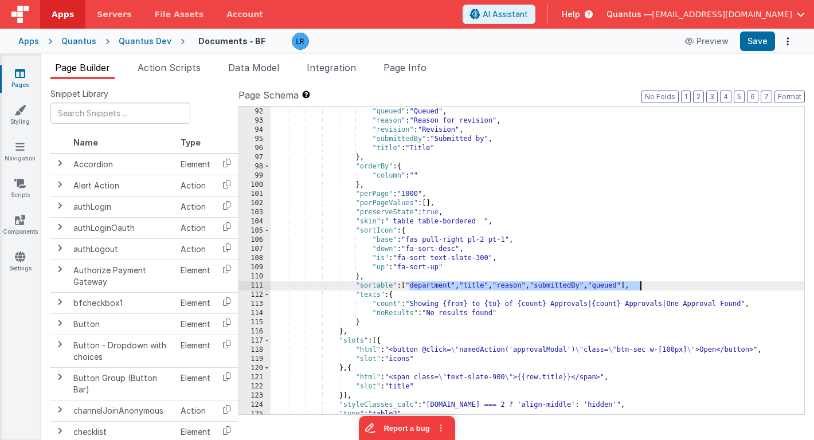
drag, startPoint x: 410, startPoint y: 284, endPoint x: 640, endPoint y: 290, distance: 229.9
click at [640, 290] on div ""icons" : "" , "queued" : "Queued" , "reason" : "Reason for revision" , "revisi…" at bounding box center [538, 261] width 534 height 326
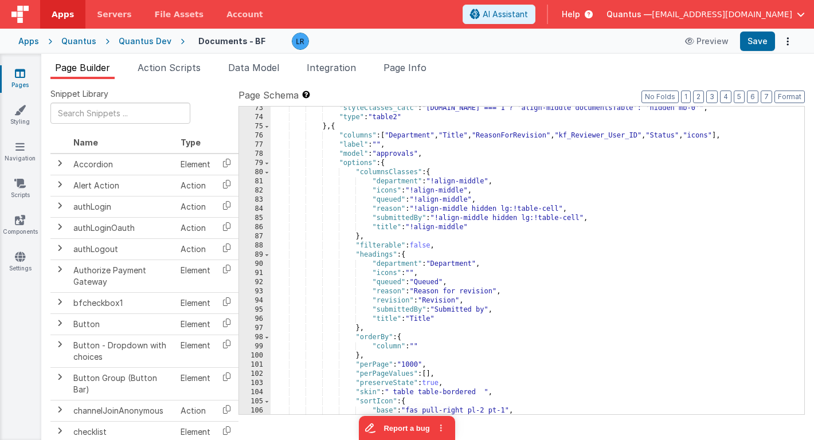
scroll to position [1455, 0]
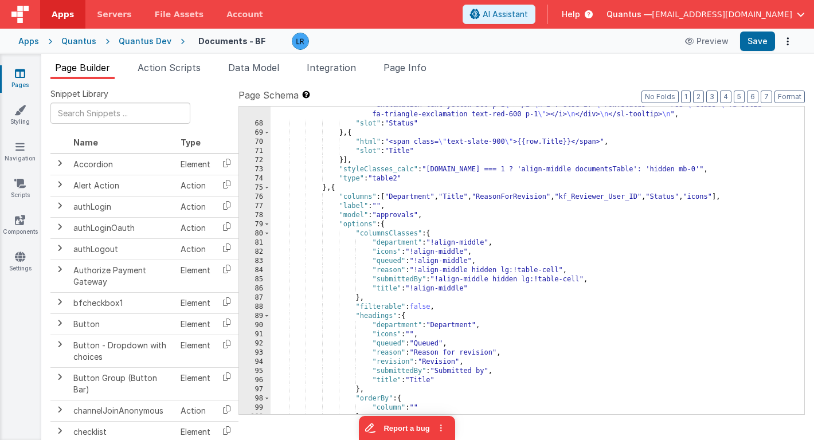
click at [381, 326] on div ""html" : "<sl-tooltip placement= \" left \" class= \" table-tooltip \" > \n <di…" at bounding box center [538, 237] width 534 height 400
drag, startPoint x: 377, startPoint y: 344, endPoint x: 401, endPoint y: 345, distance: 24.1
click at [401, 345] on div ""html" : "<sl-tooltip placement= \" left \" class= \" table-tooltip \" > \n <di…" at bounding box center [538, 237] width 534 height 400
click at [377, 351] on div ""html" : "<sl-tooltip placement= \" left \" class= \" table-tooltip \" > \n <di…" at bounding box center [538, 237] width 534 height 400
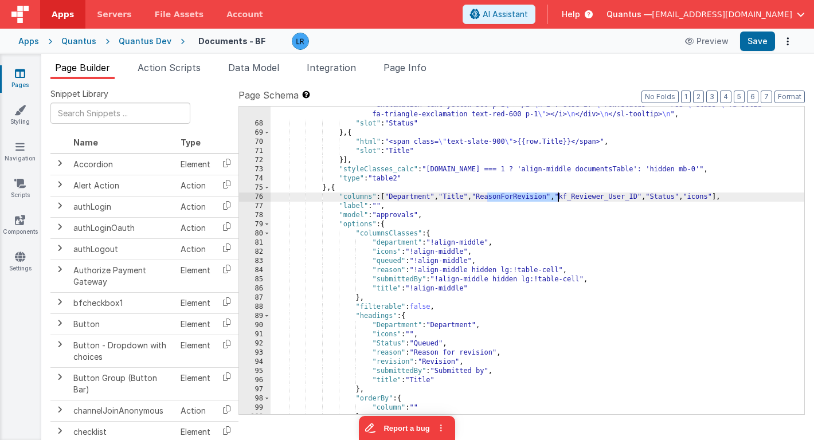
drag, startPoint x: 487, startPoint y: 197, endPoint x: 559, endPoint y: 197, distance: 71.7
click at [559, 197] on div ""html" : "<sl-tooltip placement= \" left \" class= \" table-tooltip \" > \n <di…" at bounding box center [538, 237] width 534 height 400
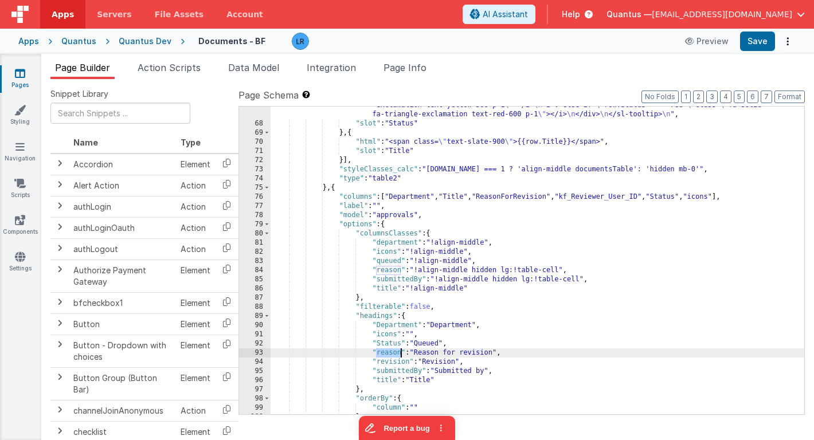
drag, startPoint x: 377, startPoint y: 354, endPoint x: 401, endPoint y: 354, distance: 23.5
click at [401, 354] on div ""html" : "<sl-tooltip placement= \" left \" class= \" table-tooltip \" > \n <di…" at bounding box center [538, 237] width 534 height 400
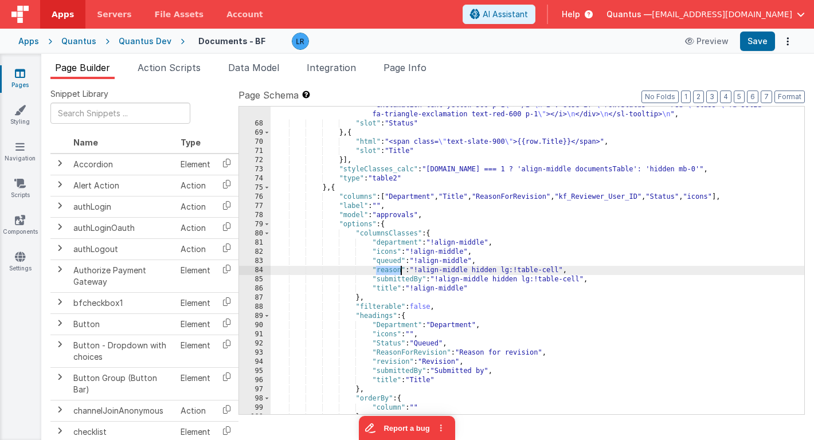
drag, startPoint x: 376, startPoint y: 270, endPoint x: 399, endPoint y: 269, distance: 22.9
click at [399, 269] on div ""html" : "<sl-tooltip placement= \" left \" class= \" table-tooltip \" > \n <di…" at bounding box center [538, 237] width 534 height 400
click at [380, 241] on div ""html" : "<sl-tooltip placement= \" left \" class= \" table-tooltip \" > \n <di…" at bounding box center [538, 237] width 534 height 400
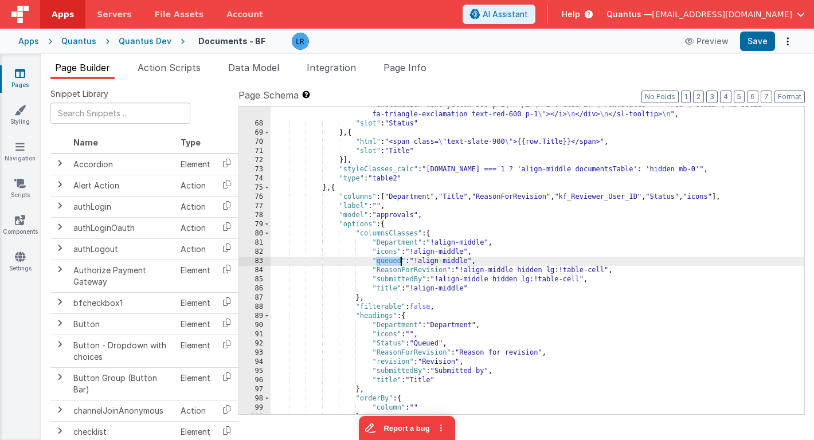
drag, startPoint x: 377, startPoint y: 260, endPoint x: 401, endPoint y: 259, distance: 23.5
click at [401, 259] on div ""html" : "<sl-tooltip placement= \" left \" class= \" table-tooltip \" > \n <di…" at bounding box center [538, 237] width 534 height 400
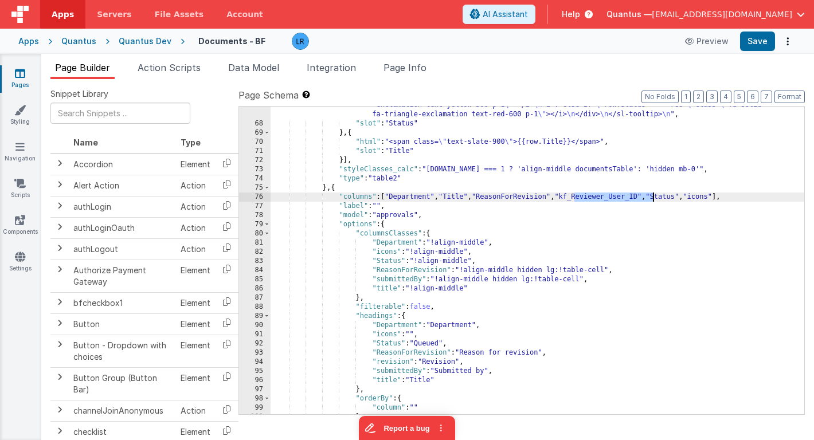
drag, startPoint x: 573, startPoint y: 196, endPoint x: 654, endPoint y: 194, distance: 80.9
click at [654, 194] on div ""html" : "<sl-tooltip placement= \" left \" class= \" table-tooltip \" > \n <di…" at bounding box center [538, 237] width 534 height 400
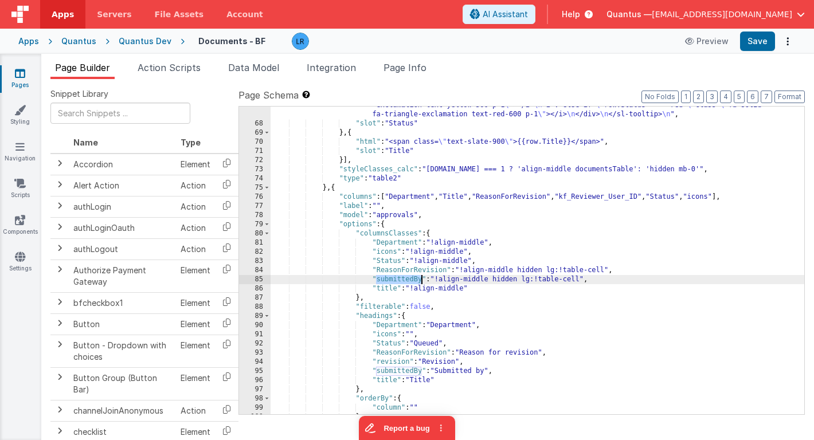
drag, startPoint x: 376, startPoint y: 280, endPoint x: 422, endPoint y: 282, distance: 45.9
click at [422, 282] on div ""html" : "<sl-tooltip placement= \" left \" class= \" table-tooltip \" > \n <di…" at bounding box center [538, 237] width 534 height 400
paste textarea
click at [379, 291] on div ""html" : "<sl-tooltip placement= \" left \" class= \" table-tooltip \" > \n <di…" at bounding box center [538, 237] width 534 height 400
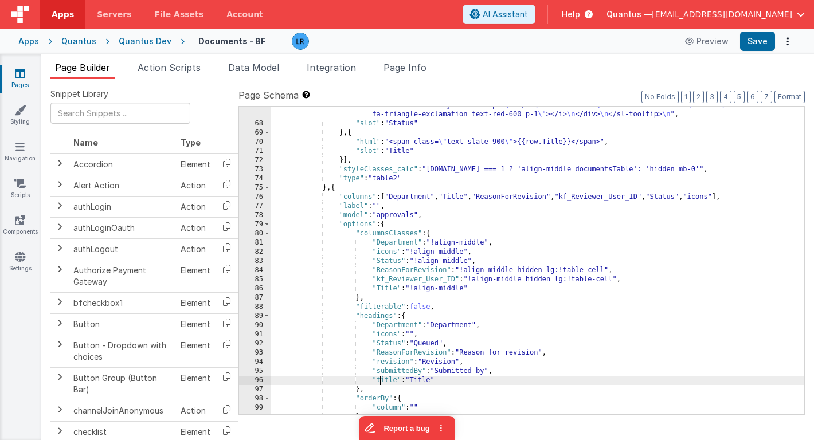
click at [381, 381] on div ""html" : "<sl-tooltip placement= \" left \" class= \" table-tooltip \" > \n <di…" at bounding box center [538, 237] width 534 height 400
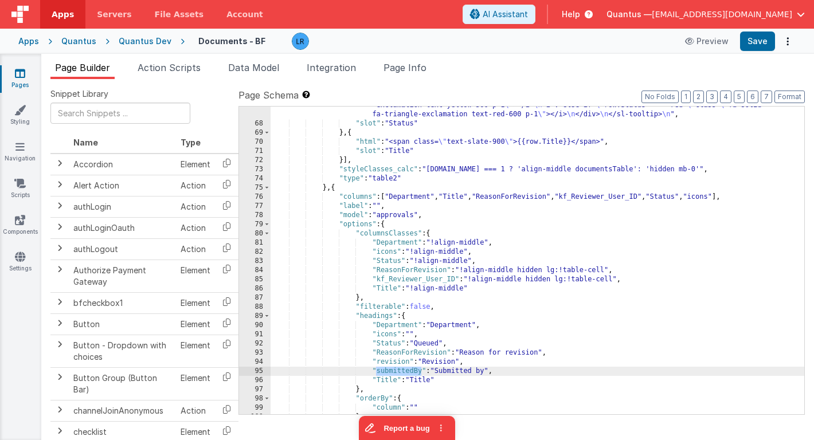
drag, startPoint x: 376, startPoint y: 371, endPoint x: 420, endPoint y: 368, distance: 44.2
click at [421, 368] on div ""html" : "<sl-tooltip placement= \" left \" class= \" table-tooltip \" > \n <di…" at bounding box center [538, 237] width 534 height 400
click at [277, 69] on span "Data Model" at bounding box center [253, 67] width 51 height 11
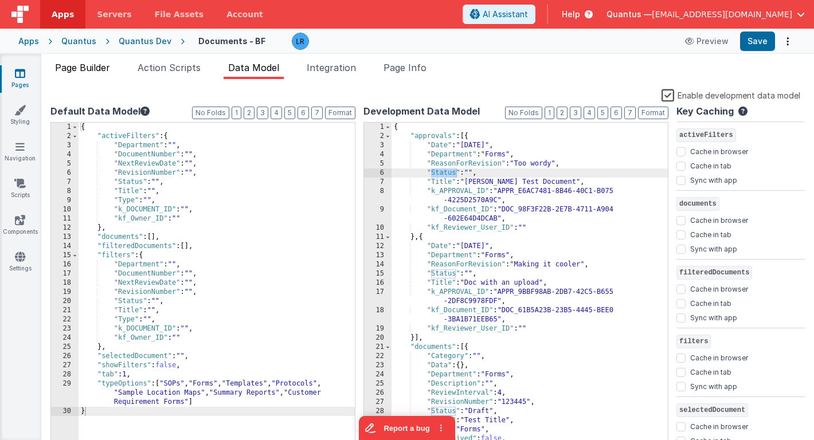
click at [91, 64] on span "Page Builder" at bounding box center [82, 67] width 55 height 11
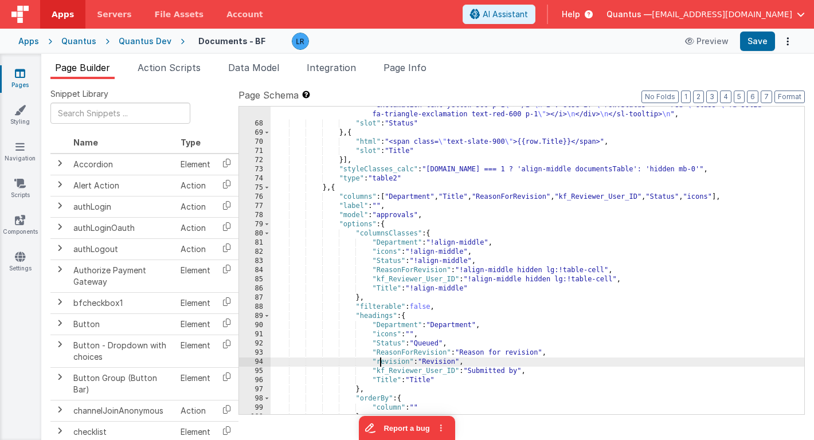
click at [378, 362] on div ""html" : "<sl-tooltip placement= \" left \" class= \" table-tooltip \" > \n <di…" at bounding box center [538, 237] width 534 height 400
click at [377, 361] on div ""html" : "<sl-tooltip placement= \" left \" class= \" table-tooltip \" > \n <di…" at bounding box center [538, 237] width 534 height 400
drag, startPoint x: 470, startPoint y: 363, endPoint x: 266, endPoint y: 360, distance: 203.5
click at [266, 360] on div "67 68 69 70 71 72 73 74 75 76 77 78 79 80 81 82 83 84 85 86 87 88 89 90 91 92 9…" at bounding box center [521, 260] width 566 height 309
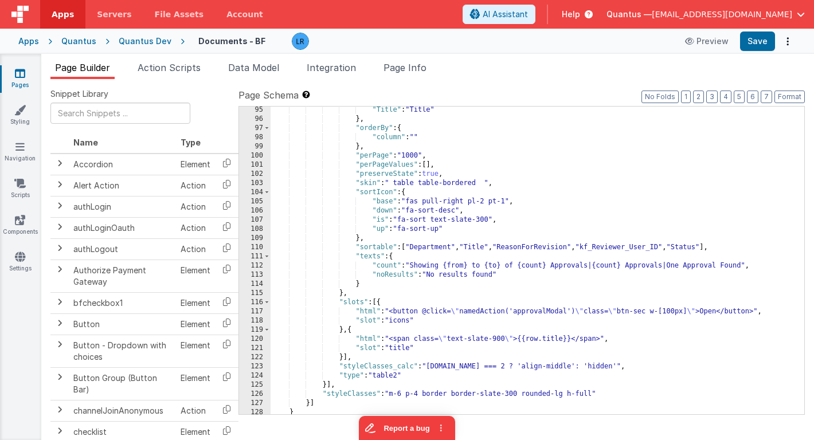
scroll to position [1728, 0]
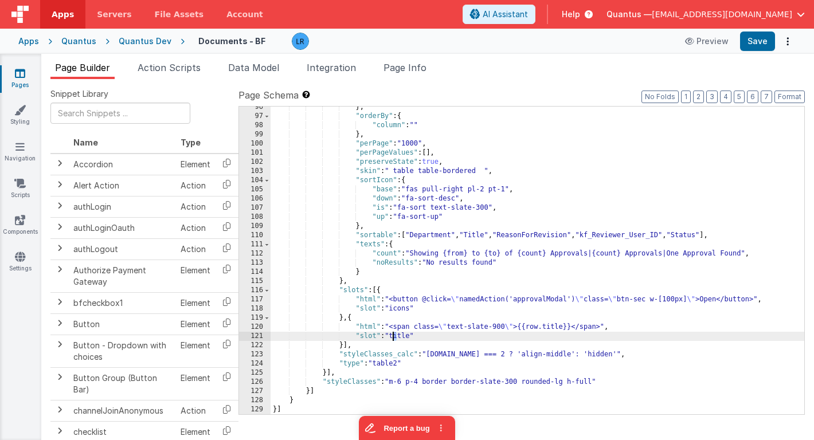
click at [393, 336] on div "} , "orderBy" : { "column" : "" } , "perPage" : "1000" , "perPageValues" : [ ] …" at bounding box center [538, 266] width 534 height 326
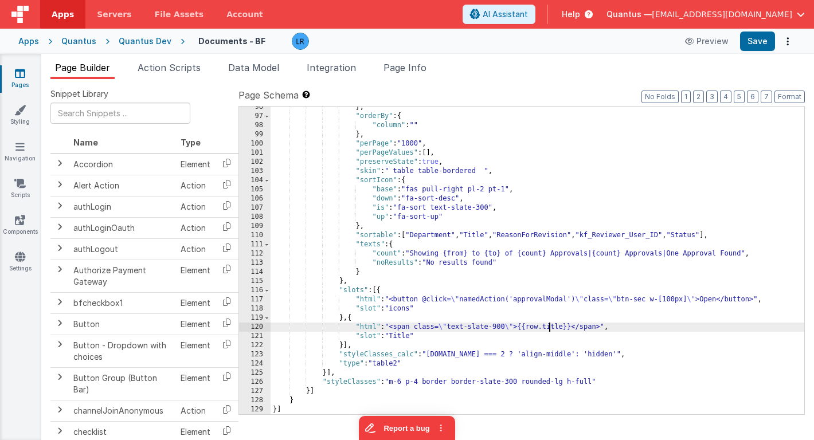
click at [548, 328] on div "} , "orderBy" : { "column" : "" } , "perPage" : "1000" , "perPageValues" : [ ] …" at bounding box center [538, 266] width 534 height 326
click at [768, 40] on button "Save" at bounding box center [757, 41] width 35 height 19
click at [15, 87] on link "Pages" at bounding box center [19, 79] width 41 height 23
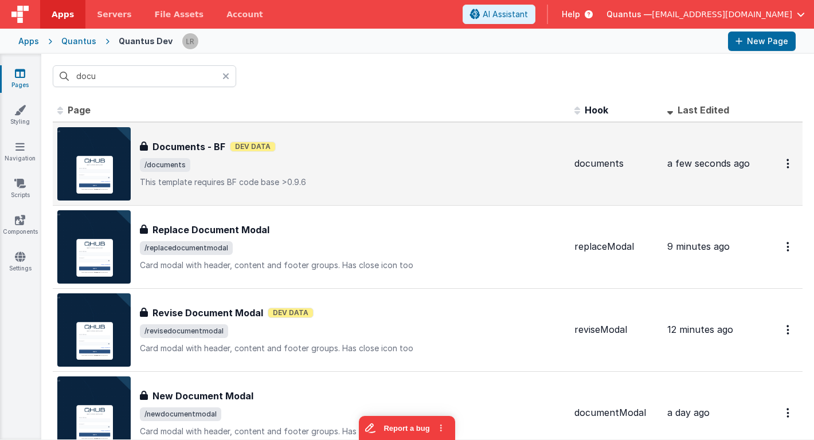
click at [213, 165] on span "/documents" at bounding box center [352, 165] width 425 height 14
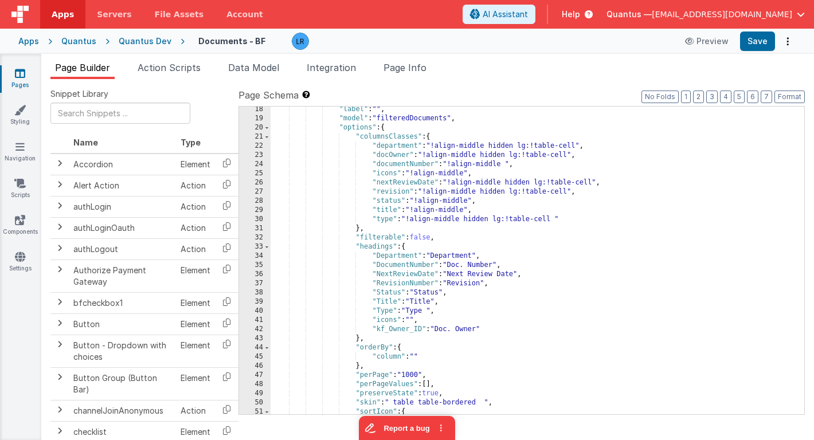
scroll to position [666, 0]
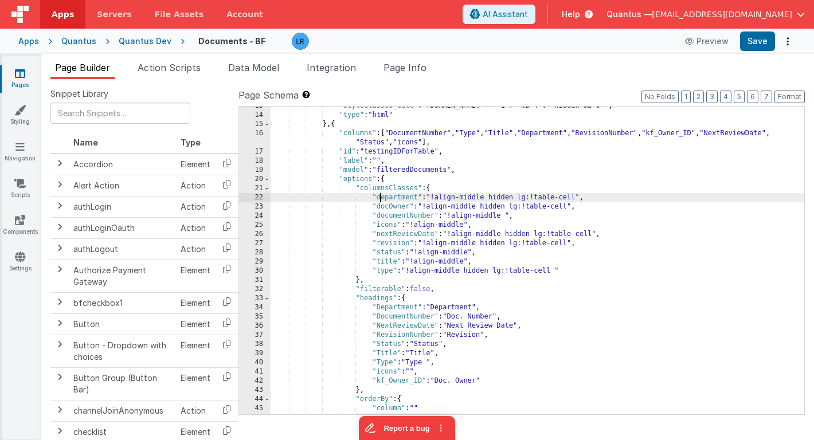
click at [380, 198] on div ""styleClasses_calc" : "[DOMAIN_NAME] === 1 ? 'mb-4': 'hidden mb-0'" , "type" : …" at bounding box center [538, 264] width 534 height 326
click at [378, 265] on div ""styleClasses_calc" : "[DOMAIN_NAME] === 1 ? 'mb-4': 'hidden mb-0'" , "type" : …" at bounding box center [538, 264] width 534 height 326
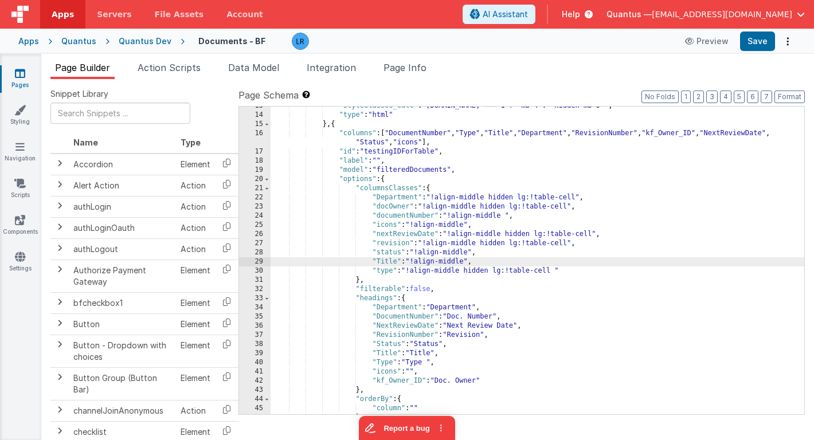
click at [381, 272] on div ""styleClasses_calc" : "[DOMAIN_NAME] === 1 ? 'mb-4': 'hidden mb-0'" , "type" : …" at bounding box center [538, 264] width 534 height 326
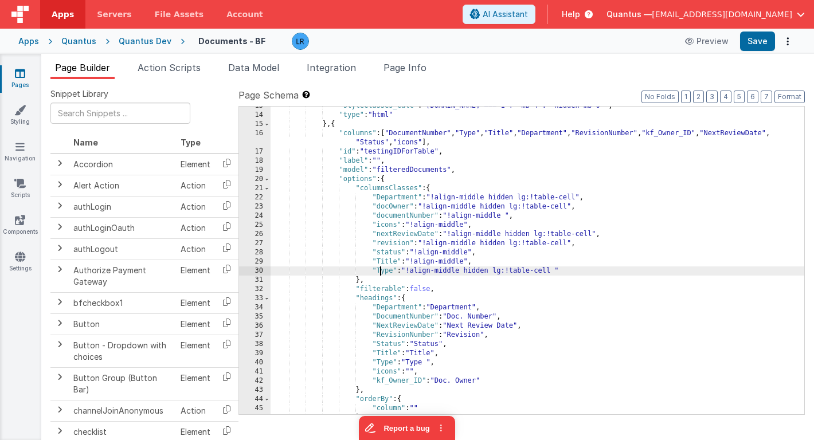
click at [379, 253] on div ""styleClasses_calc" : "[DOMAIN_NAME] === 1 ? 'mb-4': 'hidden mb-0'" , "type" : …" at bounding box center [538, 264] width 534 height 326
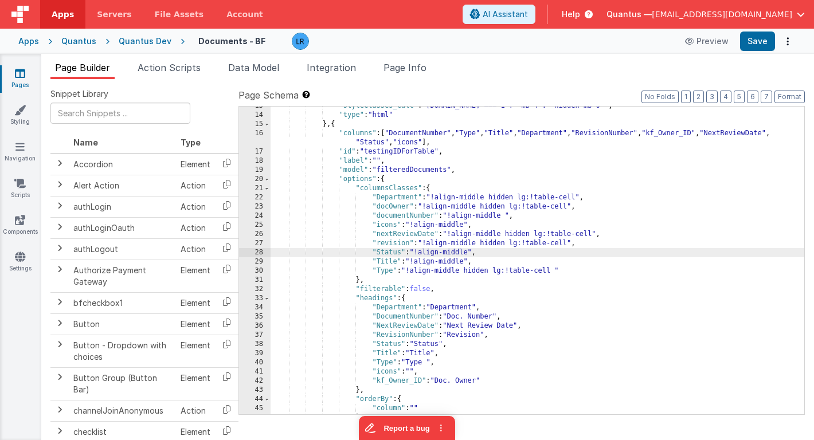
click at [381, 245] on div ""styleClasses_calc" : "[DOMAIN_NAME] === 1 ? 'mb-4': 'hidden mb-0'" , "type" : …" at bounding box center [538, 264] width 534 height 326
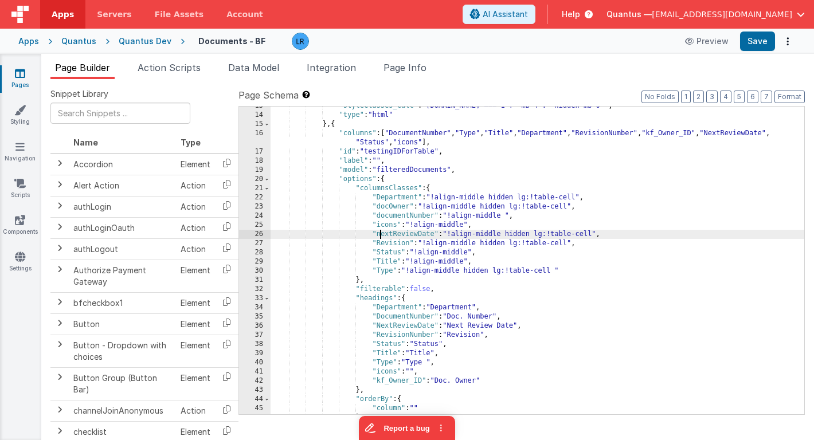
click at [381, 234] on div ""styleClasses_calc" : "[DOMAIN_NAME] === 1 ? 'mb-4': 'hidden mb-0'" , "type" : …" at bounding box center [538, 264] width 534 height 326
click at [380, 215] on div ""styleClasses_calc" : "[DOMAIN_NAME] === 1 ? 'mb-4': 'hidden mb-0'" , "type" : …" at bounding box center [538, 264] width 534 height 326
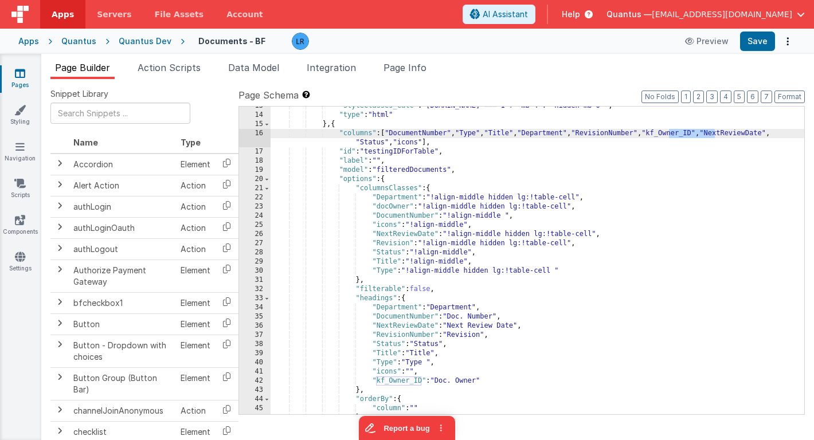
drag, startPoint x: 670, startPoint y: 135, endPoint x: 714, endPoint y: 134, distance: 43.6
click at [714, 134] on div ""styleClasses_calc" : "[DOMAIN_NAME] === 1 ? 'mb-4': 'hidden mb-0'" , "type" : …" at bounding box center [538, 264] width 534 height 326
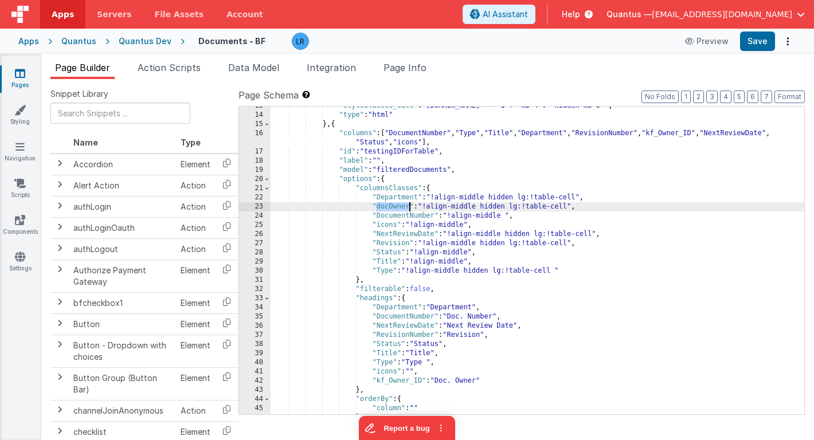
drag, startPoint x: 377, startPoint y: 209, endPoint x: 409, endPoint y: 206, distance: 32.2
click at [409, 206] on div ""styleClasses_calc" : "[DOMAIN_NAME] === 1 ? 'mb-4': 'hidden mb-0'" , "type" : …" at bounding box center [538, 264] width 534 height 326
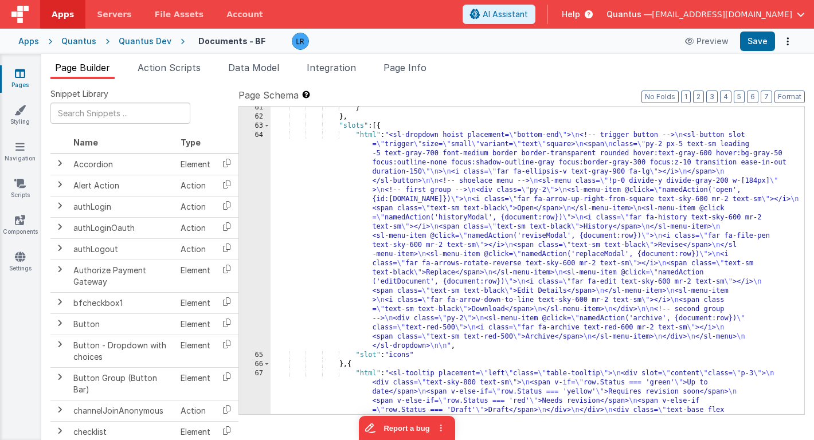
scroll to position [1122, 0]
click at [442, 292] on div "} } , "slots" : [{ "html" : "<sl-dropdown hoist placement= \" bottom-end \" > \…" at bounding box center [538, 303] width 534 height 400
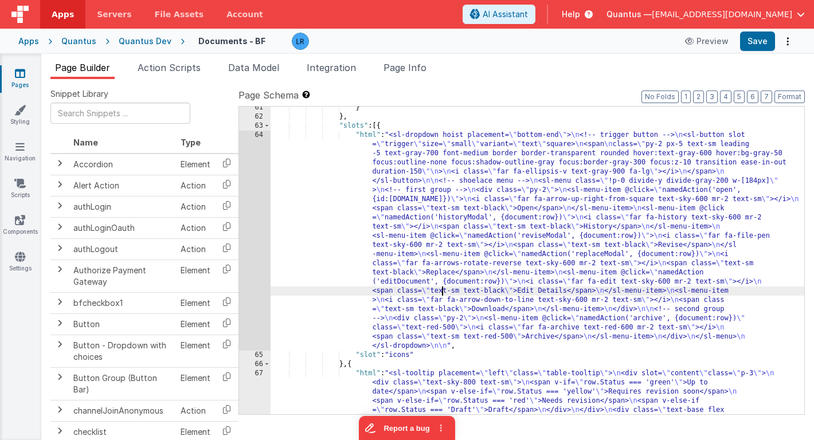
click at [251, 275] on div "64" at bounding box center [255, 241] width 32 height 220
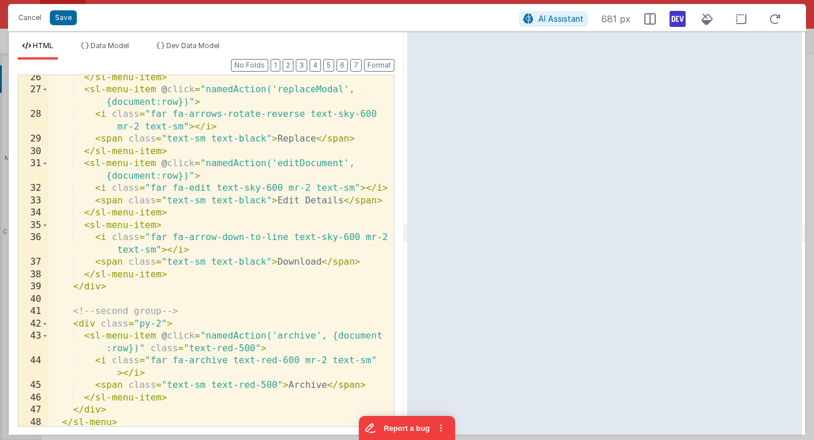
scroll to position [487, 0]
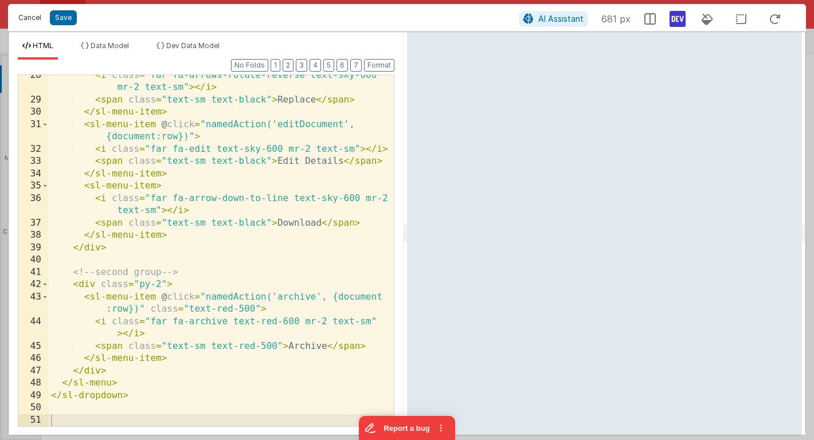
click at [33, 18] on button "Cancel" at bounding box center [30, 18] width 34 height 16
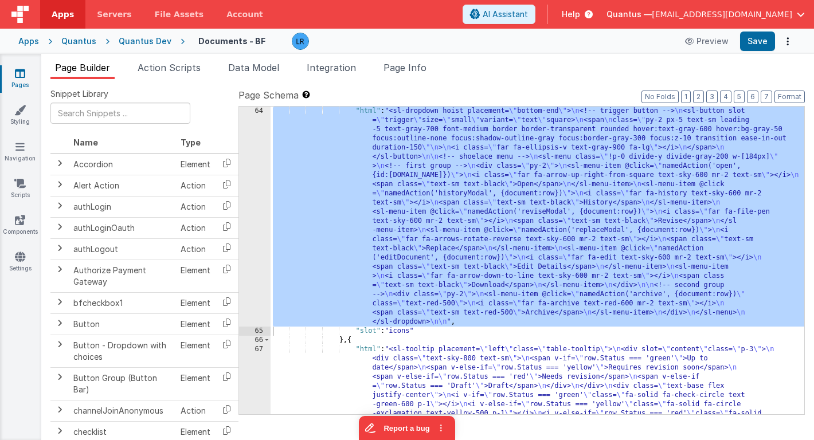
scroll to position [1160, 0]
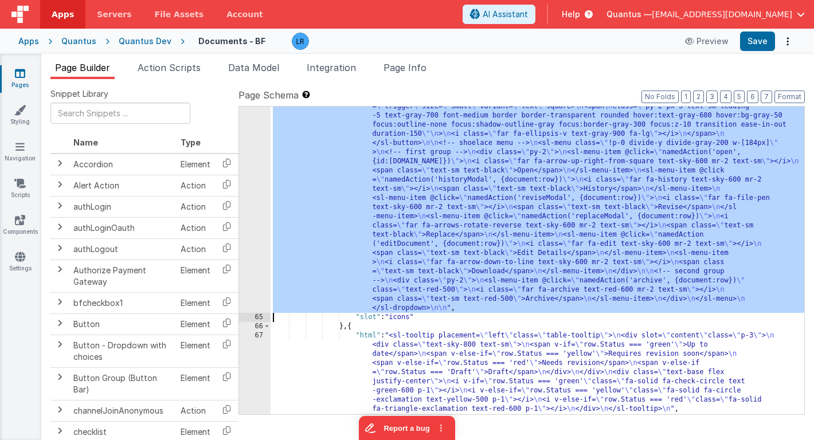
click at [260, 254] on div "64" at bounding box center [255, 203] width 32 height 220
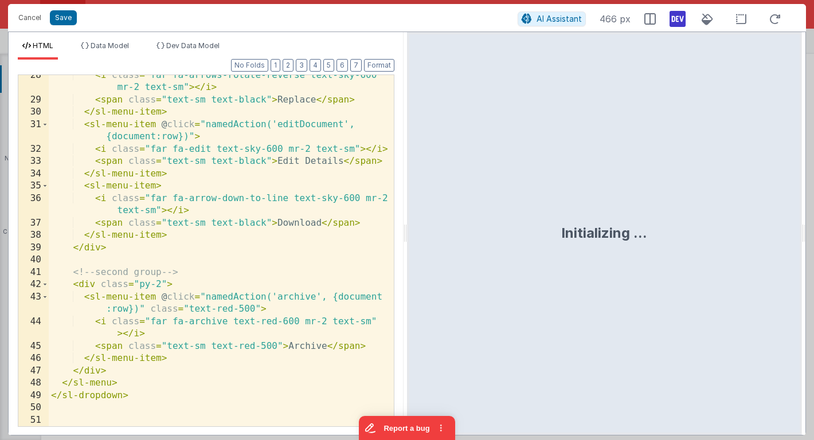
scroll to position [487, 0]
click at [32, 20] on button "Cancel" at bounding box center [30, 18] width 34 height 16
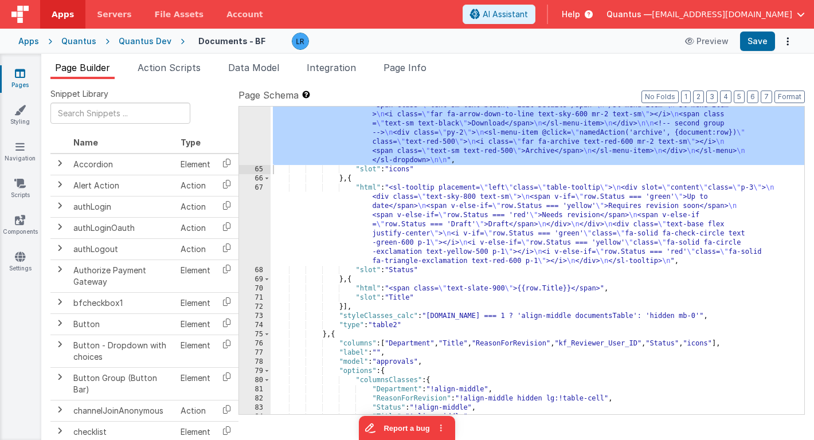
scroll to position [1378, 0]
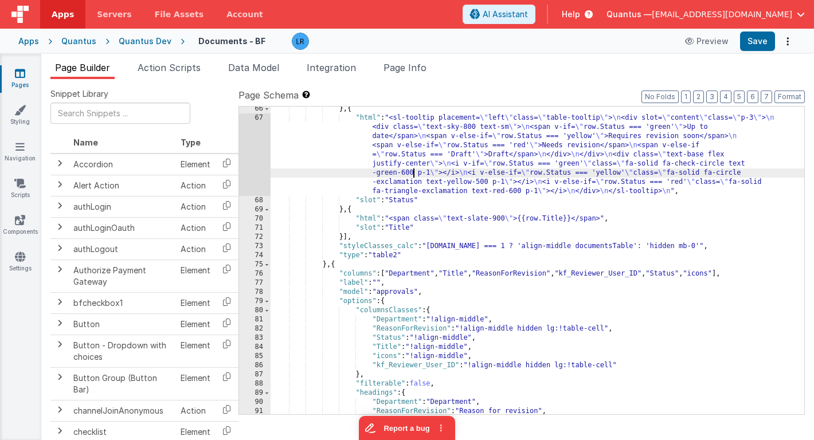
click at [413, 175] on div "} , { "html" : "<sl-tooltip placement= \" left \" class= \" table-tooltip \" > …" at bounding box center [538, 267] width 534 height 326
click at [252, 165] on div "67" at bounding box center [255, 155] width 32 height 83
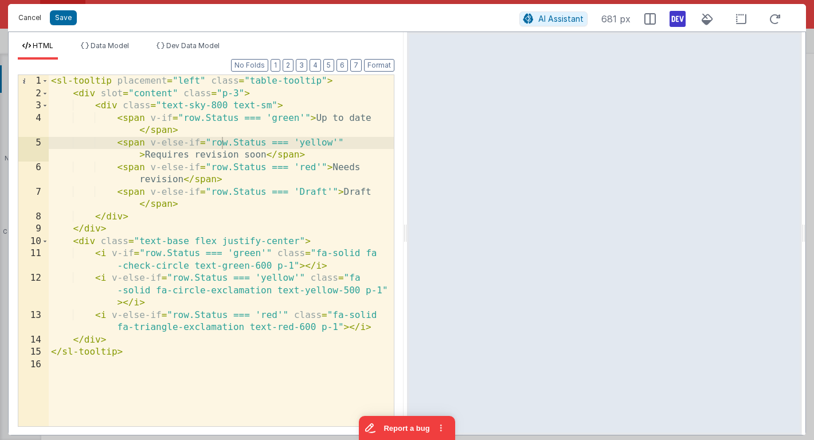
click at [25, 21] on button "Cancel" at bounding box center [30, 18] width 34 height 16
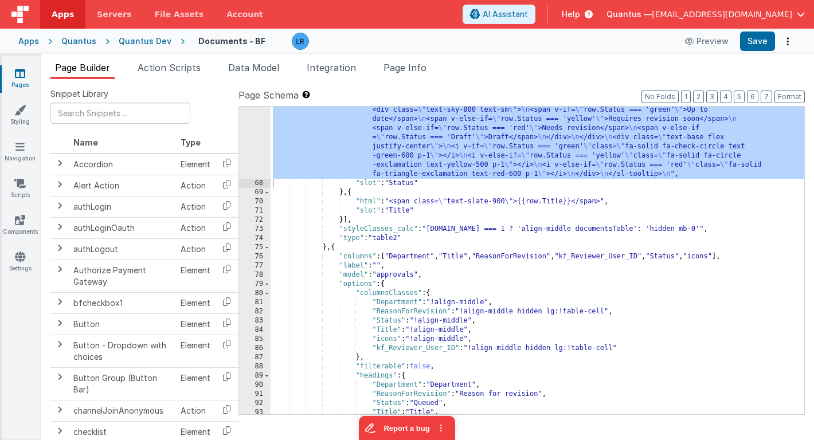
scroll to position [1403, 0]
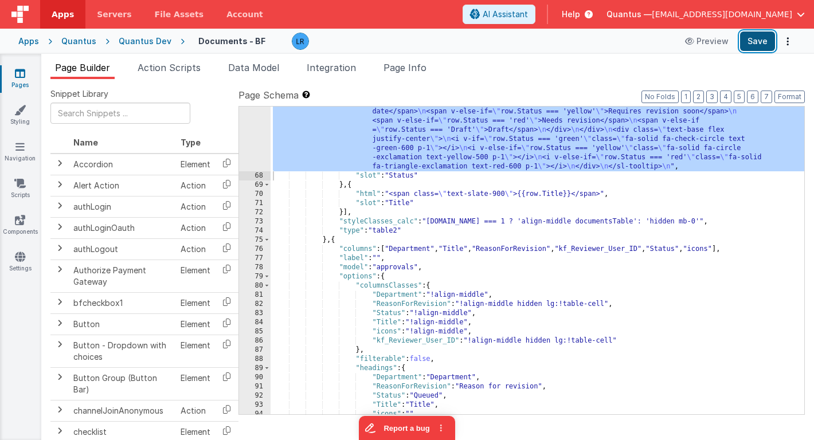
click at [759, 45] on button "Save" at bounding box center [757, 41] width 35 height 19
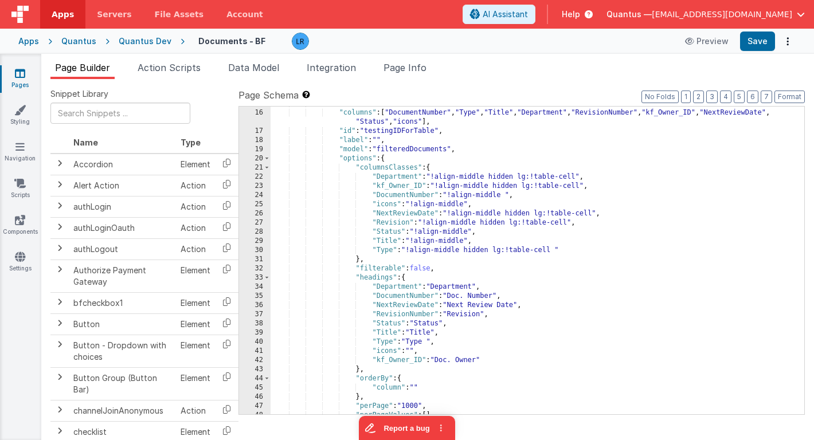
scroll to position [686, 0]
click at [385, 241] on div "} , { "columns" : [ "DocumentNumber" , "Type" , "Title" , "Department" , "Revis…" at bounding box center [538, 262] width 534 height 326
click at [383, 249] on div "} , { "columns" : [ "DocumentNumber" , "Type" , "Title" , "Department" , "Revis…" at bounding box center [538, 262] width 534 height 326
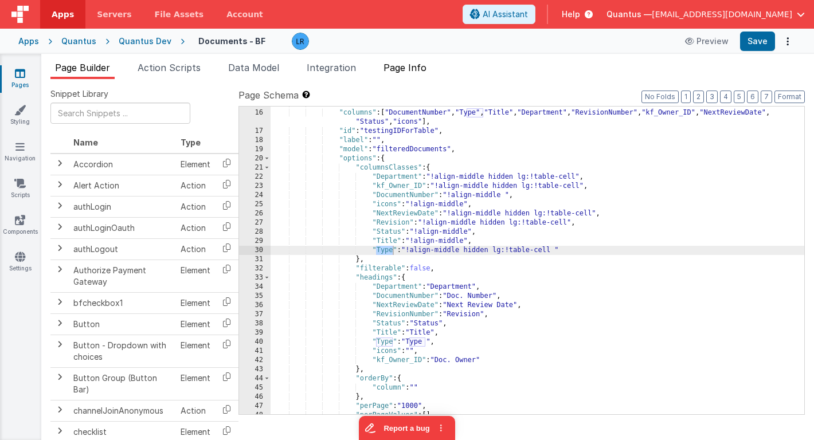
click at [416, 71] on span "Page Info" at bounding box center [405, 67] width 43 height 11
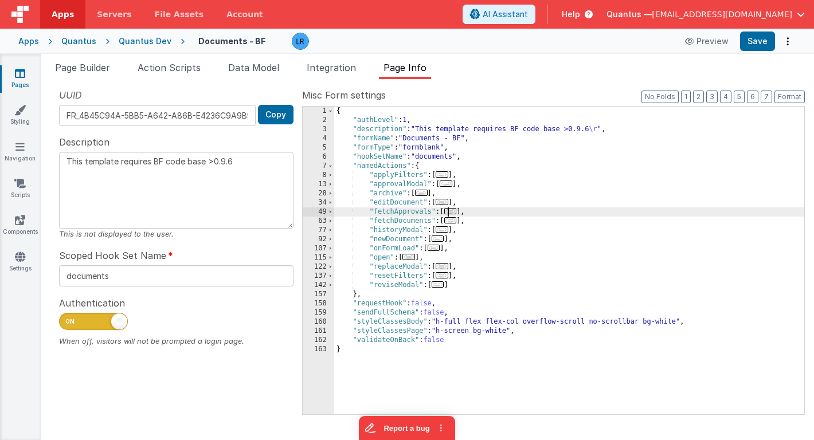
click at [452, 214] on span "..." at bounding box center [450, 211] width 13 height 6
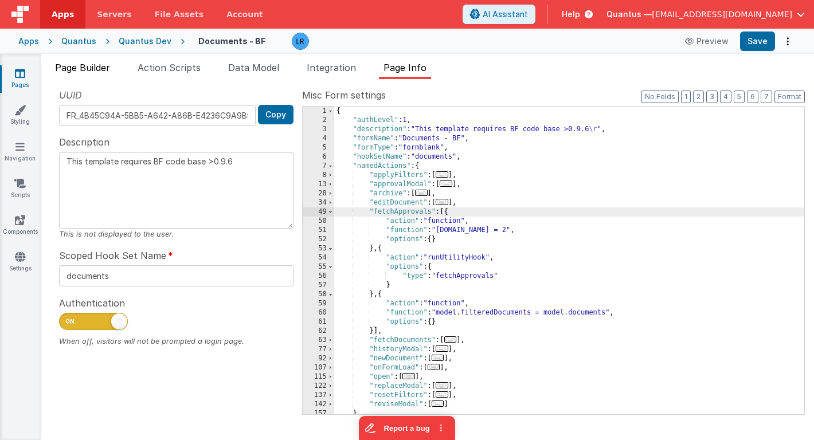
click at [75, 67] on span "Page Builder" at bounding box center [82, 67] width 55 height 11
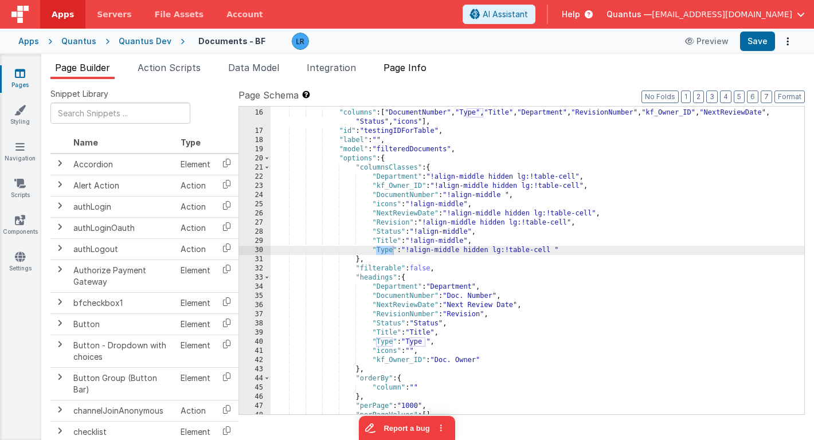
click at [419, 71] on span "Page Info" at bounding box center [405, 67] width 43 height 11
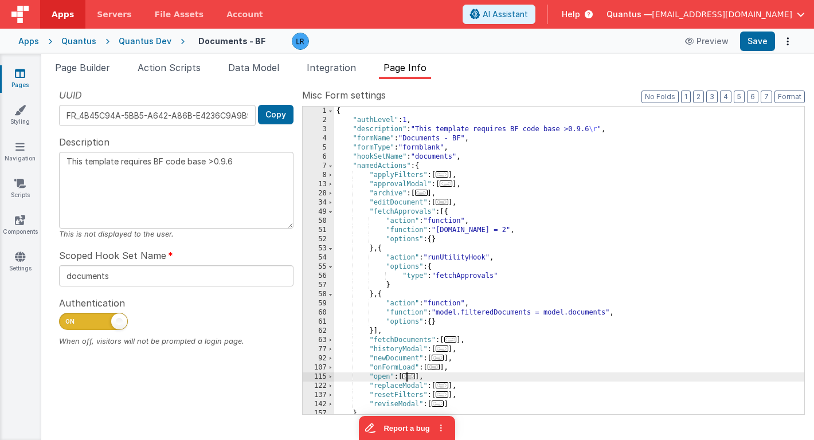
click at [413, 379] on span "..." at bounding box center [408, 376] width 13 height 6
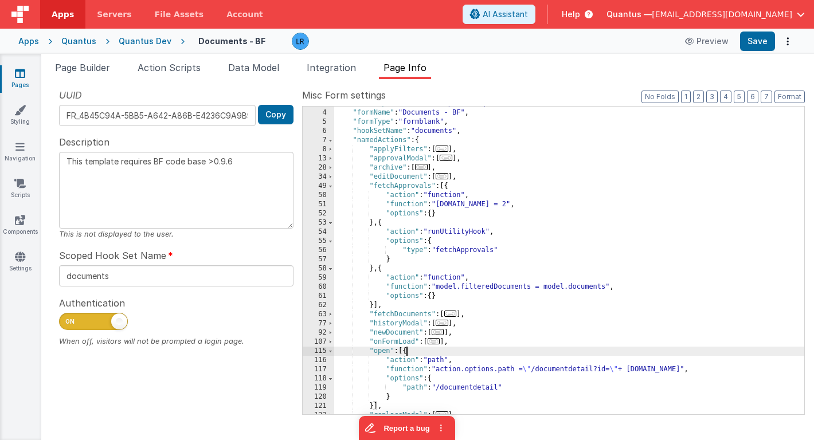
scroll to position [32, 0]
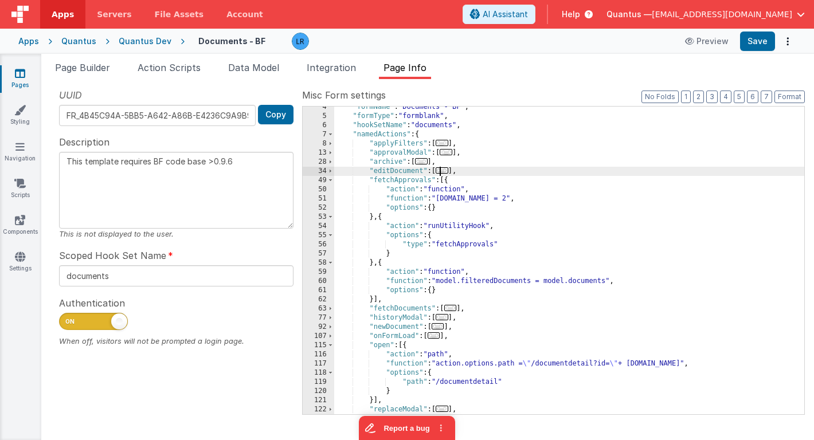
click at [444, 170] on span "..." at bounding box center [442, 170] width 13 height 6
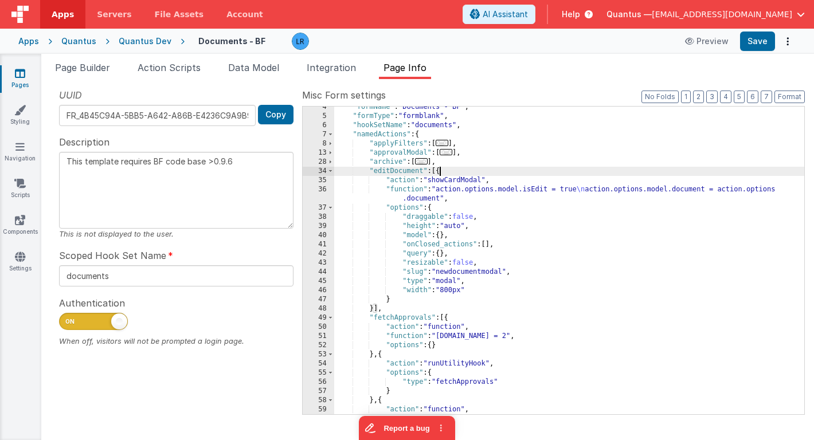
click at [319, 194] on div "36" at bounding box center [319, 194] width 32 height 18
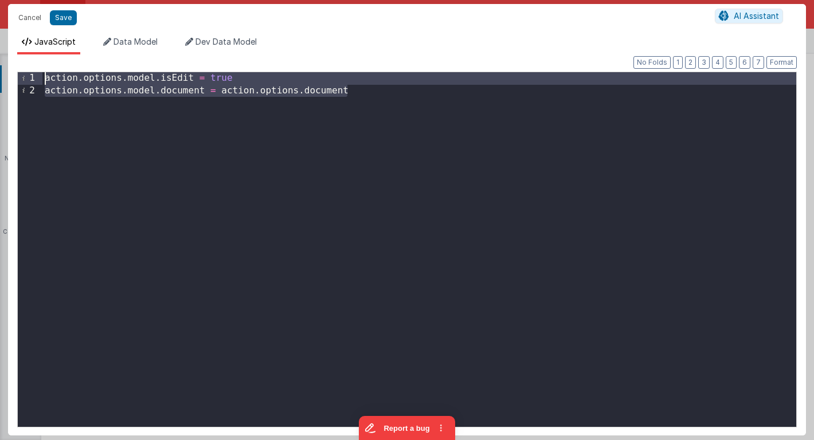
drag, startPoint x: 365, startPoint y: 91, endPoint x: 33, endPoint y: 84, distance: 332.6
click at [33, 84] on div "1 2 action . options . model . isEdit = true action . options . model . documen…" at bounding box center [407, 250] width 780 height 356
click at [33, 85] on div "2" at bounding box center [30, 91] width 25 height 13
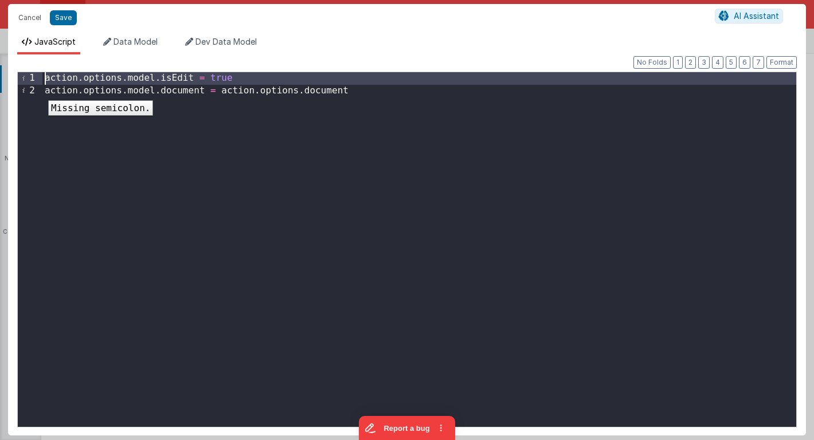
click at [40, 92] on div "2" at bounding box center [30, 91] width 25 height 13
click at [45, 91] on div "action . options . model . isEdit = true action . options . model . document = …" at bounding box center [419, 249] width 754 height 355
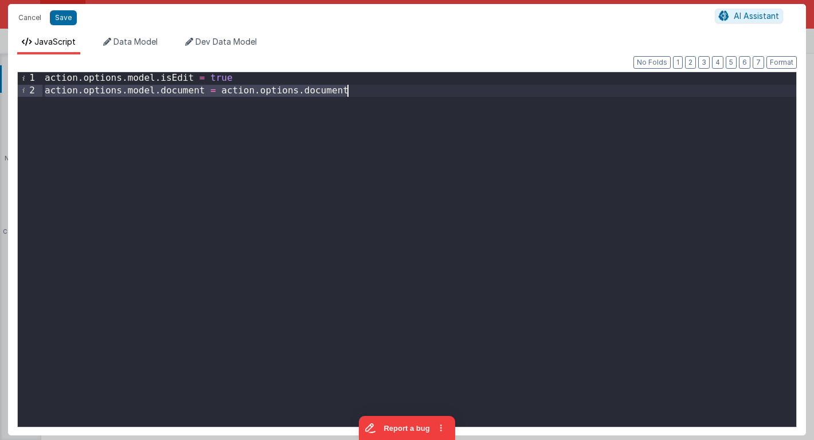
drag, startPoint x: 45, startPoint y: 91, endPoint x: 373, endPoint y: 105, distance: 327.6
click at [373, 105] on div "action . options . model . isEdit = true action . options . model . document = …" at bounding box center [419, 261] width 754 height 379
click at [24, 21] on button "Cancel" at bounding box center [30, 18] width 34 height 16
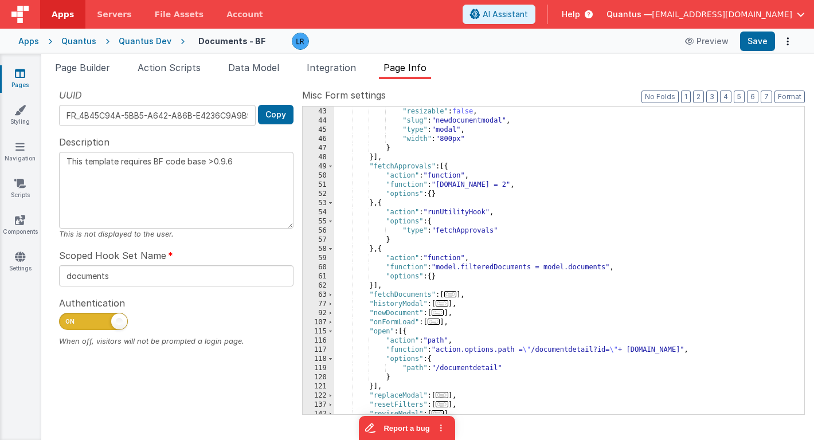
scroll to position [184, 0]
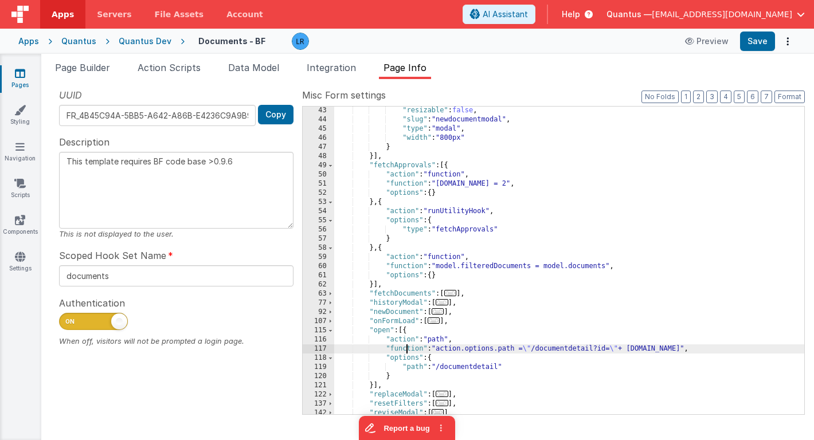
click at [407, 351] on div ""resizable" : false , "slug" : "newdocumentmodal" , "type" : "modal" , "width" …" at bounding box center [569, 269] width 470 height 326
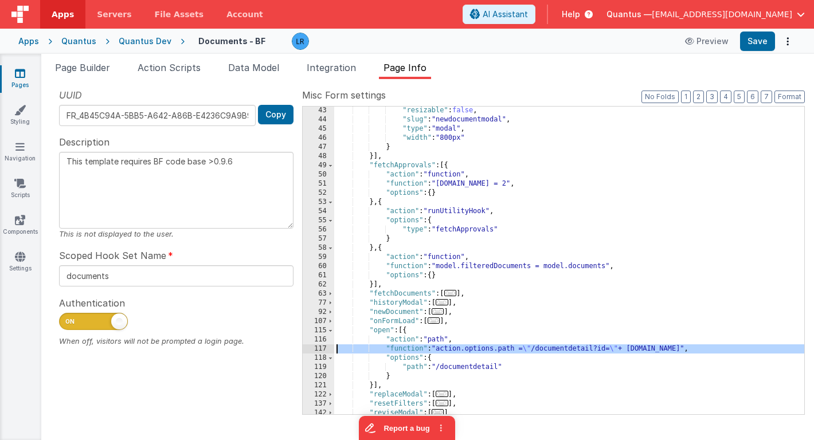
click at [315, 345] on div "117" at bounding box center [319, 349] width 32 height 9
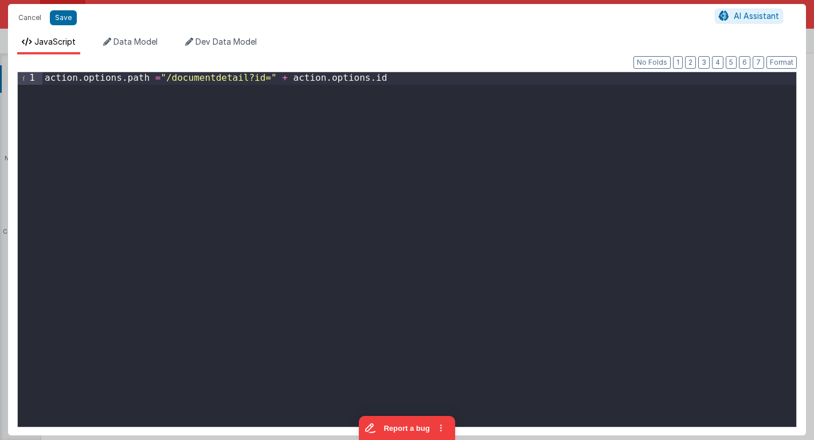
click at [407, 81] on div "action . options . path = "/documentdetail?id=" + action . options . id" at bounding box center [419, 261] width 754 height 379
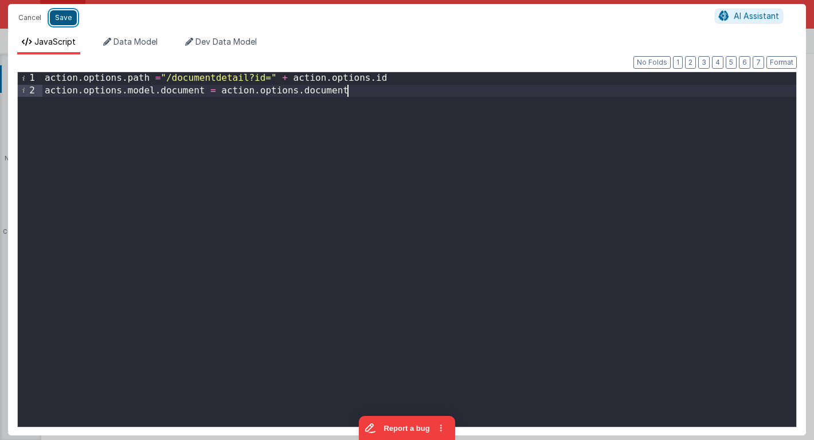
click at [69, 19] on button "Save" at bounding box center [63, 17] width 27 height 15
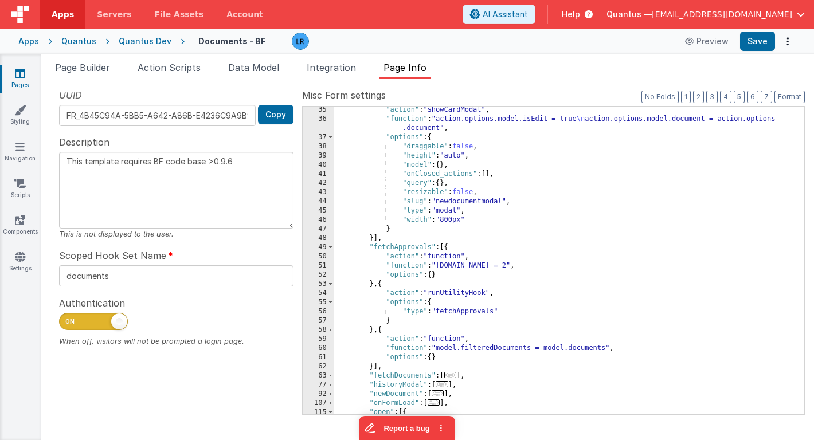
scroll to position [61, 0]
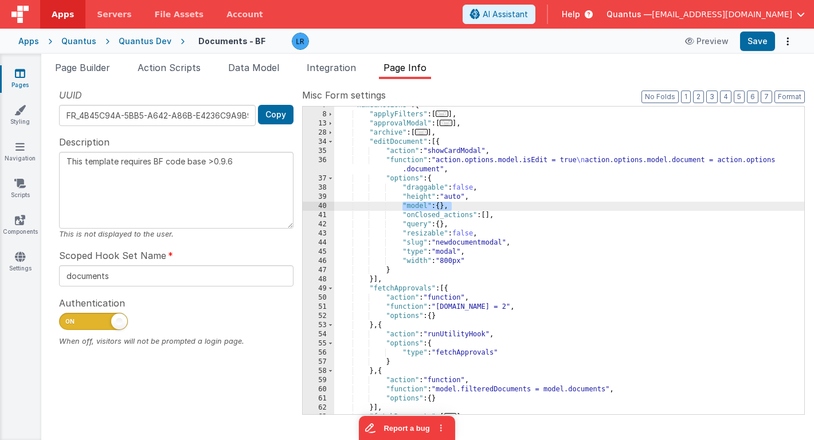
drag, startPoint x: 454, startPoint y: 207, endPoint x: 402, endPoint y: 206, distance: 51.6
click at [402, 205] on div ""namedActions" : { "applyFilters" : [ ... ] , "approvalModal" : [ ... ] , "arch…" at bounding box center [569, 264] width 470 height 326
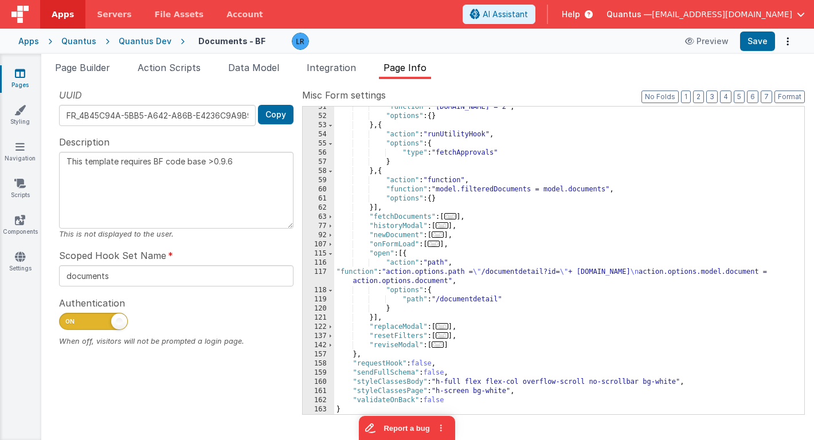
scroll to position [261, 0]
click at [471, 274] on div ""function" : "[DOMAIN_NAME] = 2" , "options" : { } } , { "action" : "runUtility…" at bounding box center [569, 266] width 470 height 326
type textarea "This template requires BF code base >0.9.6"
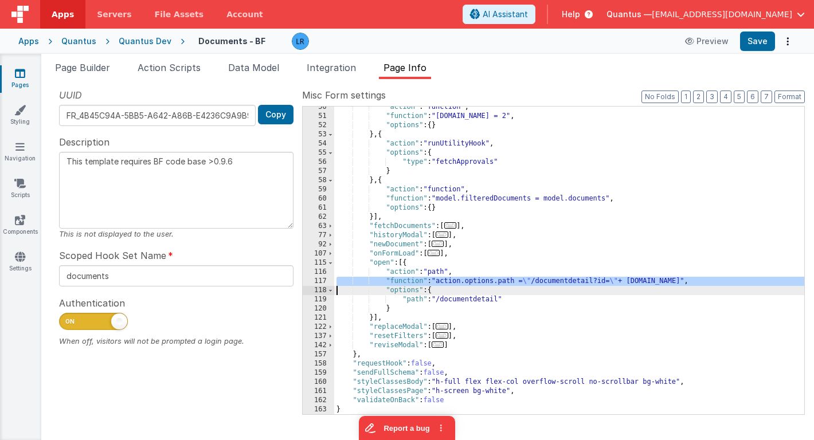
scroll to position [252, 0]
click at [107, 70] on span "Page Builder" at bounding box center [82, 67] width 55 height 11
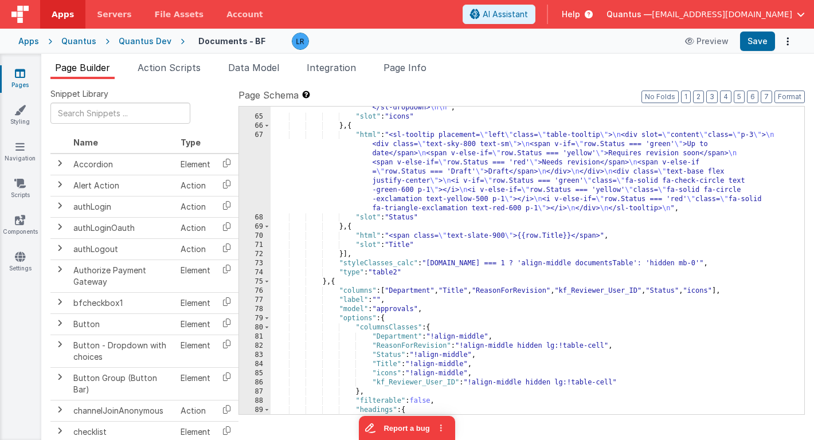
scroll to position [1728, 0]
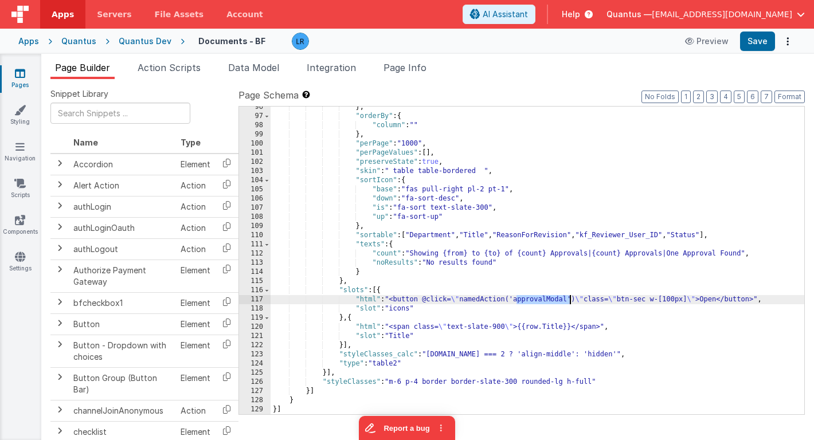
drag, startPoint x: 516, startPoint y: 299, endPoint x: 569, endPoint y: 299, distance: 52.7
click at [569, 299] on div "} , "orderBy" : { "column" : "" } , "perPage" : "1000" , "perPageValues" : [ ] …" at bounding box center [538, 266] width 534 height 326
click at [416, 71] on span "Page Info" at bounding box center [405, 67] width 43 height 11
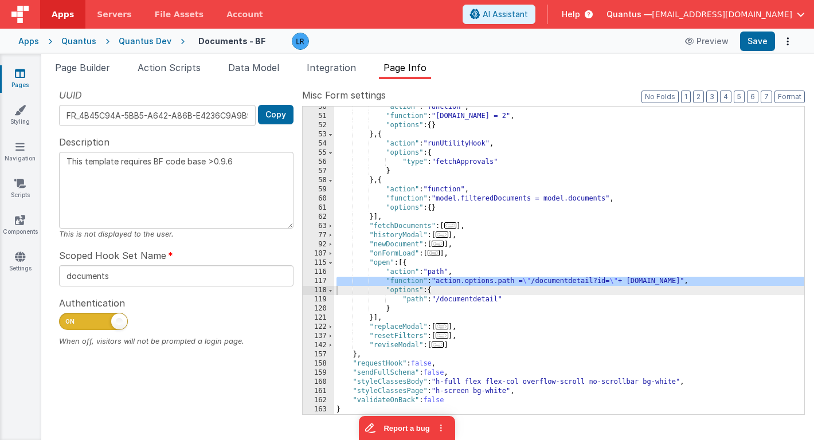
click at [469, 211] on div ""action" : "function" , "function" : "[DOMAIN_NAME] = 2" , "options" : { } } , …" at bounding box center [569, 266] width 470 height 326
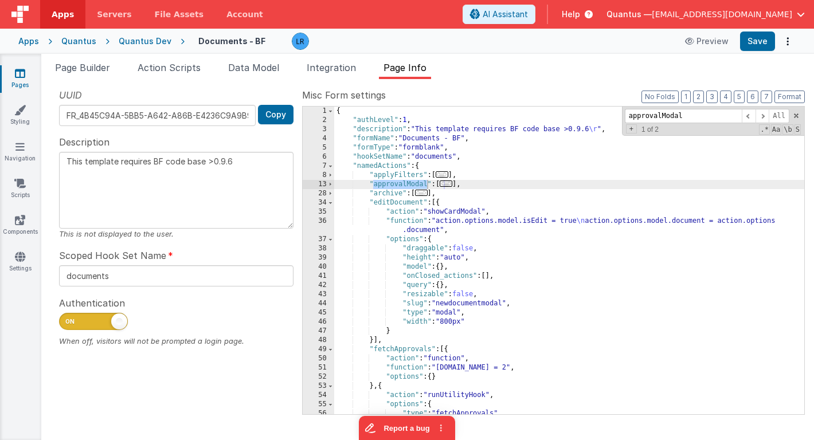
scroll to position [0, 0]
type input "approvalModal"
click at [452, 186] on span "..." at bounding box center [446, 184] width 13 height 6
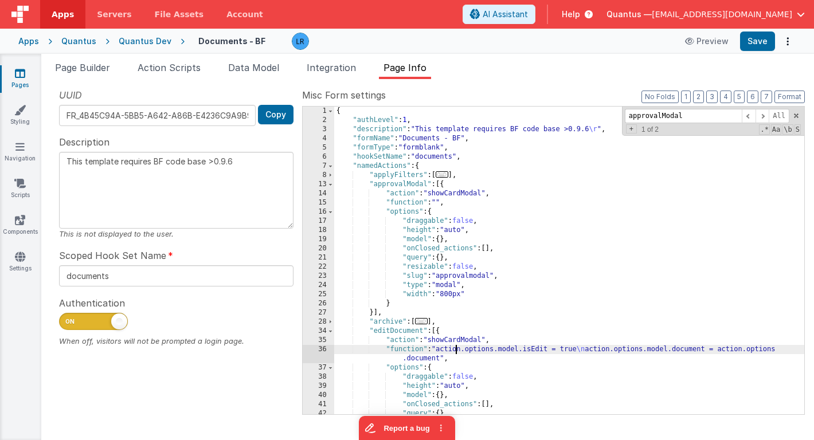
click at [454, 350] on div "{ "authLevel" : 1 , "description" : "This template requires BF code base >0.9.6…" at bounding box center [569, 270] width 470 height 326
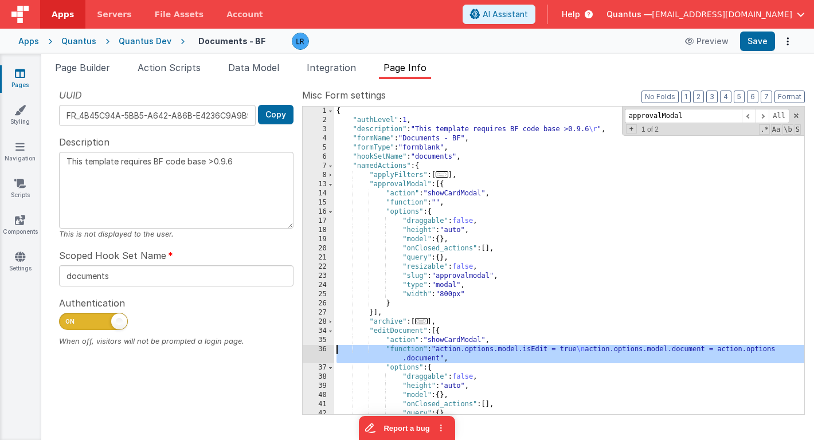
click at [311, 351] on div "36" at bounding box center [319, 354] width 32 height 18
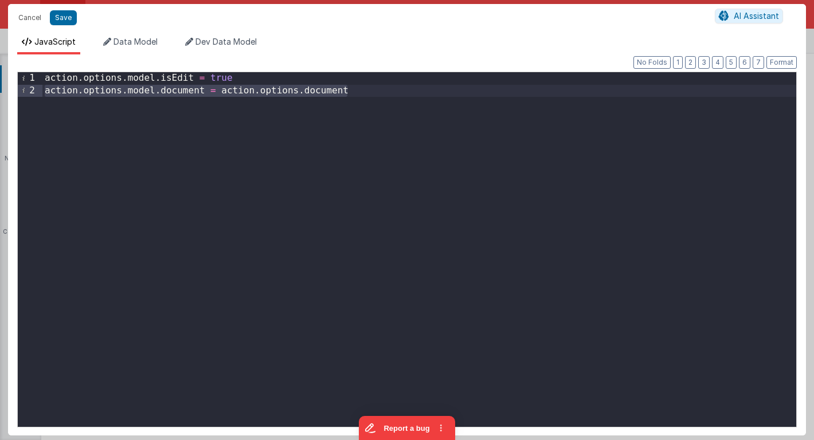
drag, startPoint x: 356, startPoint y: 91, endPoint x: 39, endPoint y: 90, distance: 317.0
click at [39, 90] on div "1 2 action . options . model . isEdit = true action . options . model . documen…" at bounding box center [407, 250] width 780 height 356
click at [25, 18] on button "Cancel" at bounding box center [30, 18] width 34 height 16
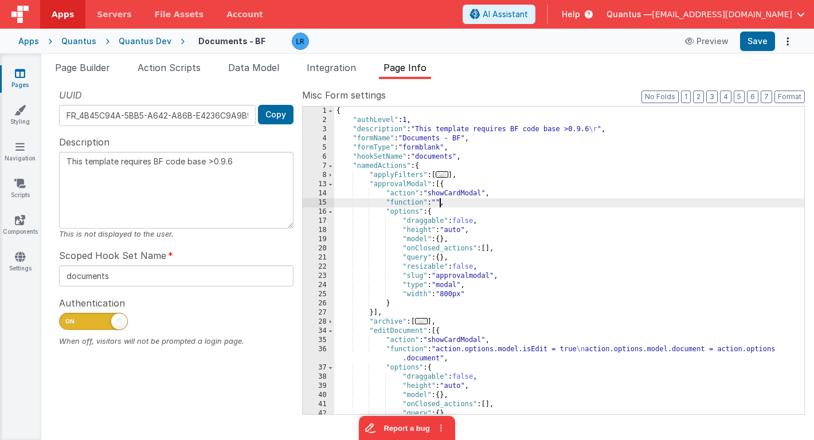
click at [440, 204] on div "{ "authLevel" : 1 , "description" : "This template requires BF code base >0.9.6…" at bounding box center [569, 270] width 470 height 326
click at [315, 206] on div "15" at bounding box center [319, 202] width 32 height 9
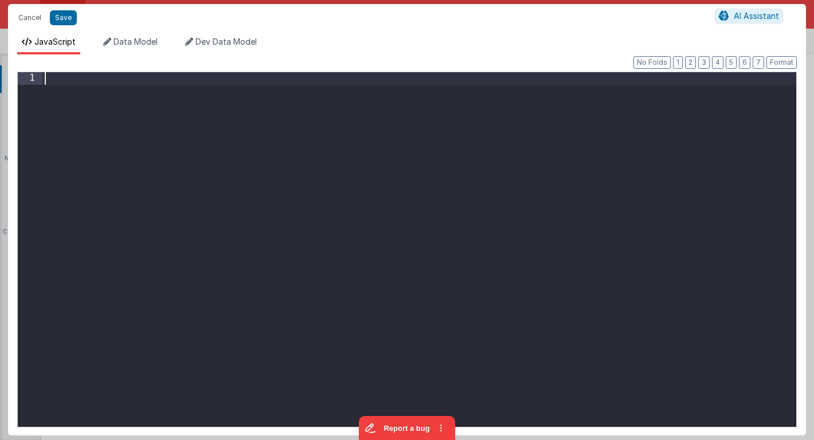
click at [322, 171] on div at bounding box center [419, 261] width 754 height 379
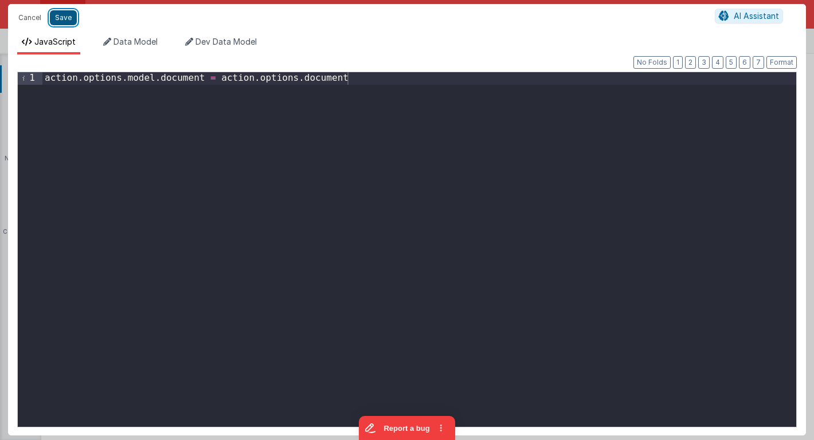
click at [65, 18] on button "Save" at bounding box center [63, 17] width 27 height 15
type textarea "This template requires BF code base >0.9.6"
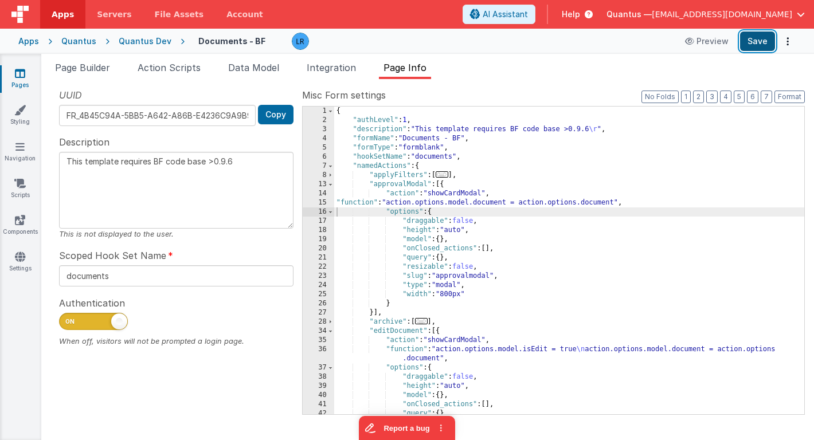
click at [764, 42] on button "Save" at bounding box center [757, 41] width 35 height 19
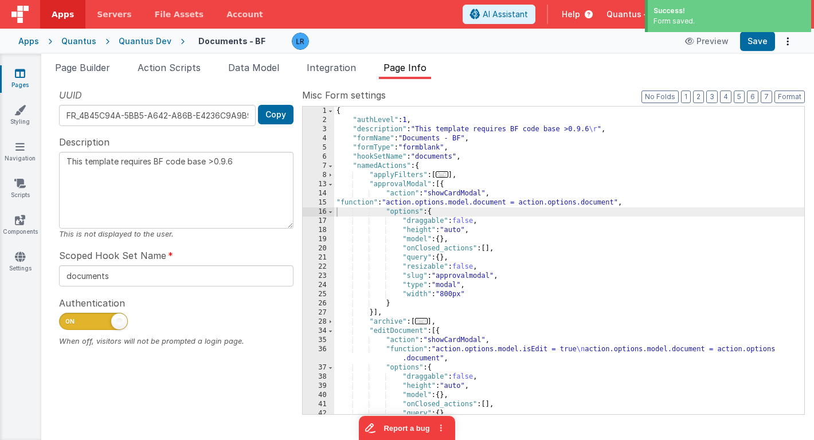
click at [19, 75] on icon at bounding box center [20, 73] width 10 height 11
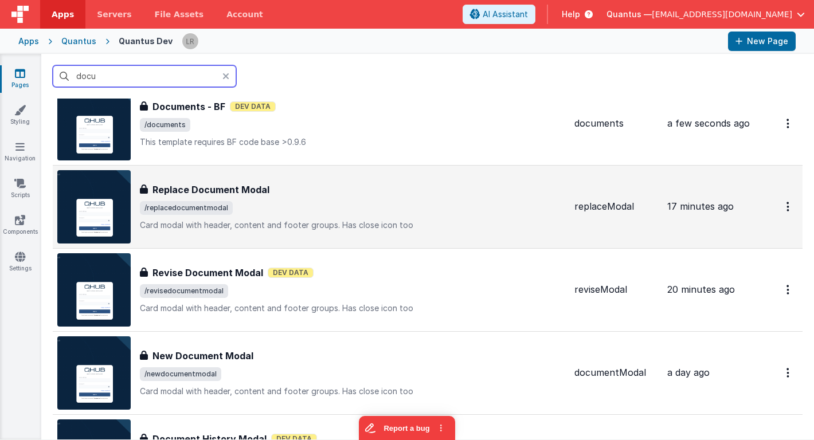
scroll to position [45, 0]
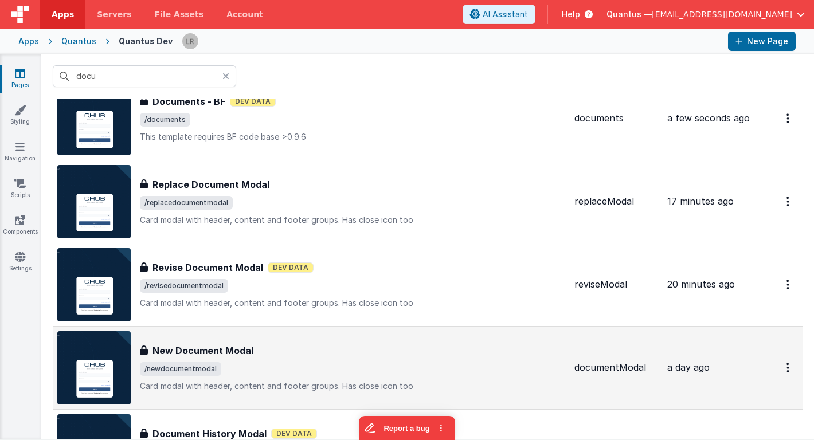
click at [259, 346] on div "New Document Modal" at bounding box center [352, 351] width 425 height 14
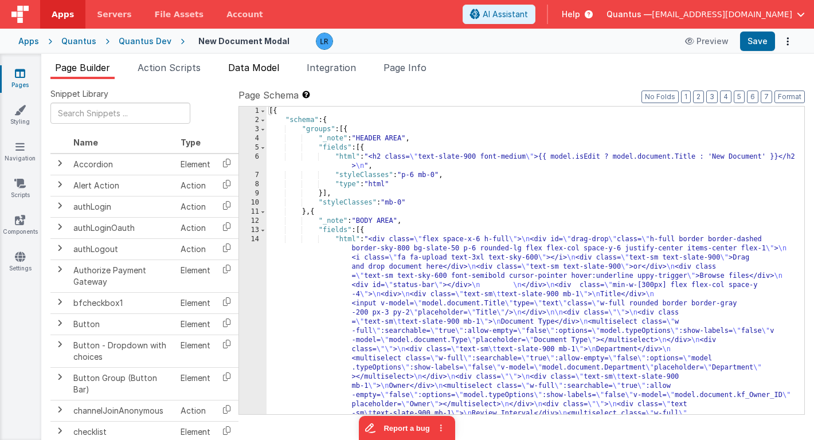
click at [258, 62] on span "Data Model" at bounding box center [253, 67] width 51 height 11
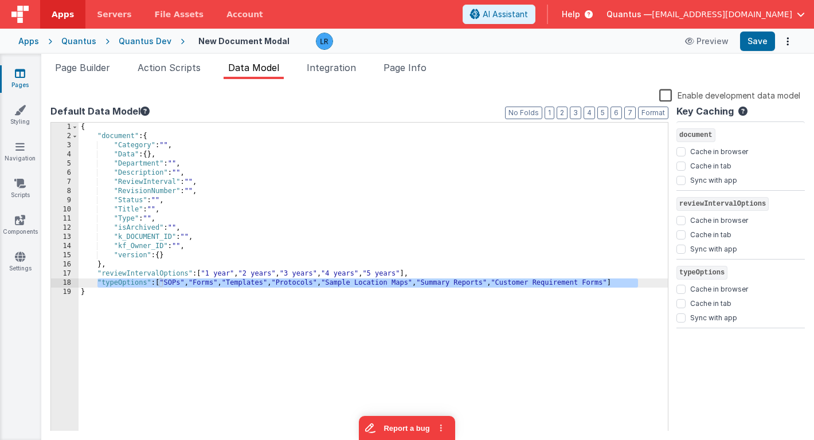
drag, startPoint x: 98, startPoint y: 283, endPoint x: 650, endPoint y: 285, distance: 552.1
click at [650, 285] on div "{ "document" : { "Category" : "" , "Data" : { } , "Department" : "" , "Descript…" at bounding box center [373, 286] width 589 height 327
click at [17, 74] on icon at bounding box center [20, 73] width 10 height 11
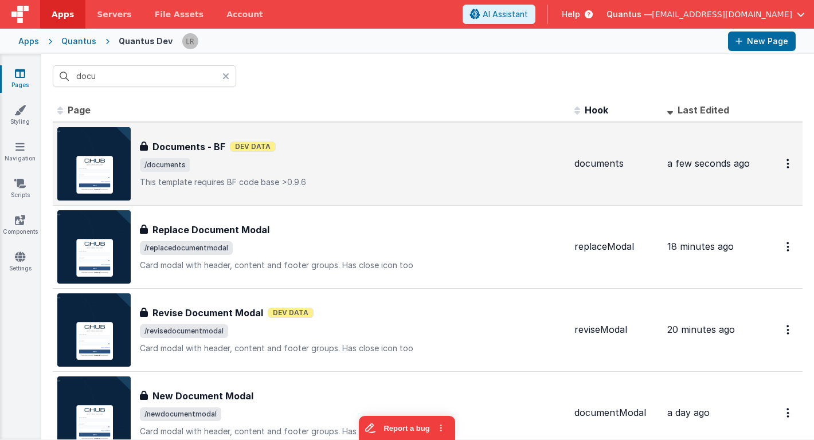
click at [223, 185] on p "This template requires BF code base >0.9.6" at bounding box center [352, 182] width 425 height 11
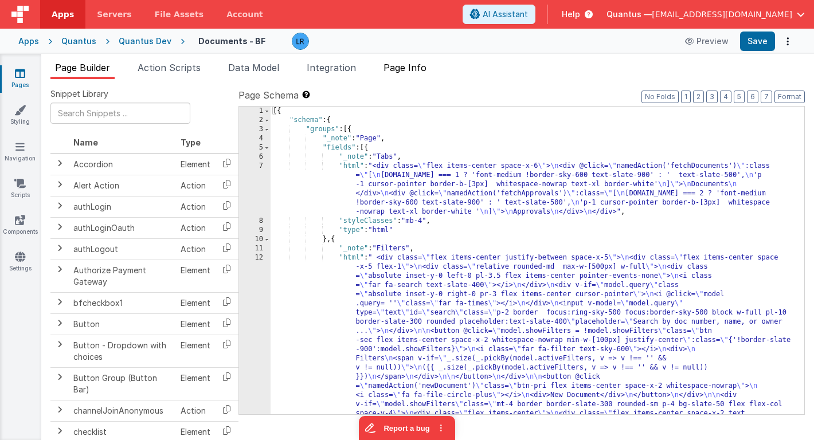
click at [422, 68] on span "Page Info" at bounding box center [405, 67] width 43 height 11
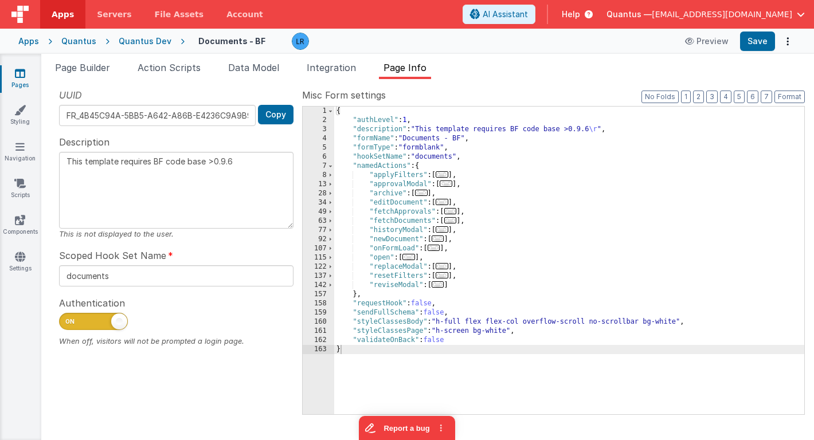
click at [452, 185] on span "..." at bounding box center [446, 184] width 13 height 6
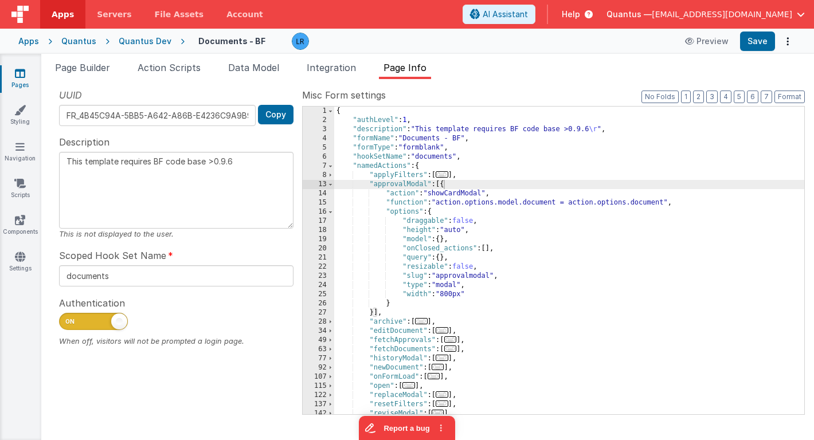
click at [11, 74] on link "Pages" at bounding box center [19, 79] width 41 height 23
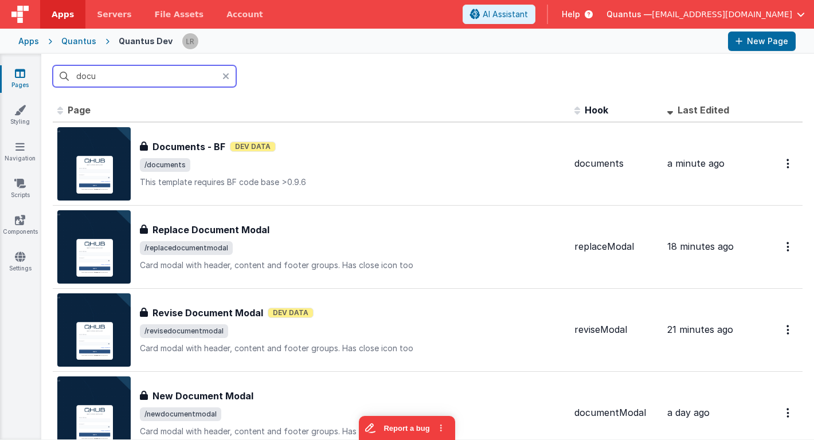
drag, startPoint x: 115, startPoint y: 76, endPoint x: 54, endPoint y: 76, distance: 60.8
click at [54, 76] on input "docu" at bounding box center [144, 76] width 183 height 22
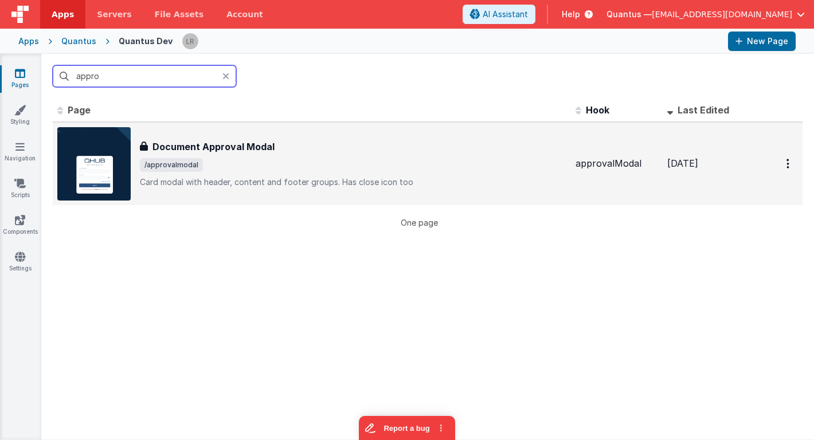
type input "appro"
click at [263, 155] on div "Document Approval Modal Document Approval Modal /approvalmodal Card modal with …" at bounding box center [353, 164] width 427 height 48
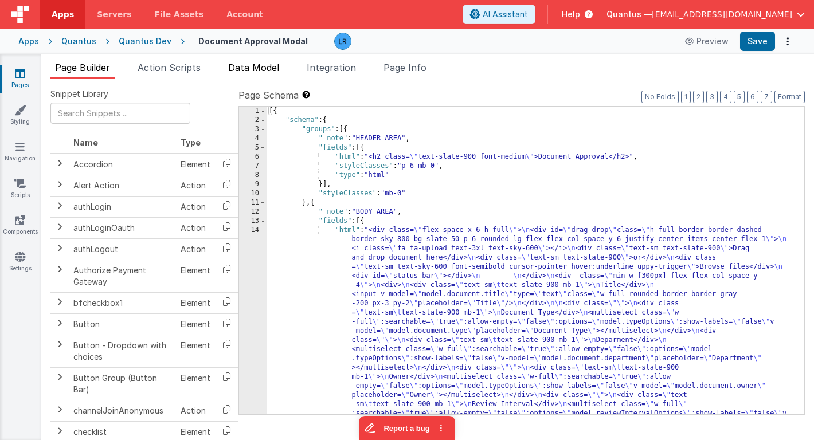
click at [267, 63] on span "Data Model" at bounding box center [253, 67] width 51 height 11
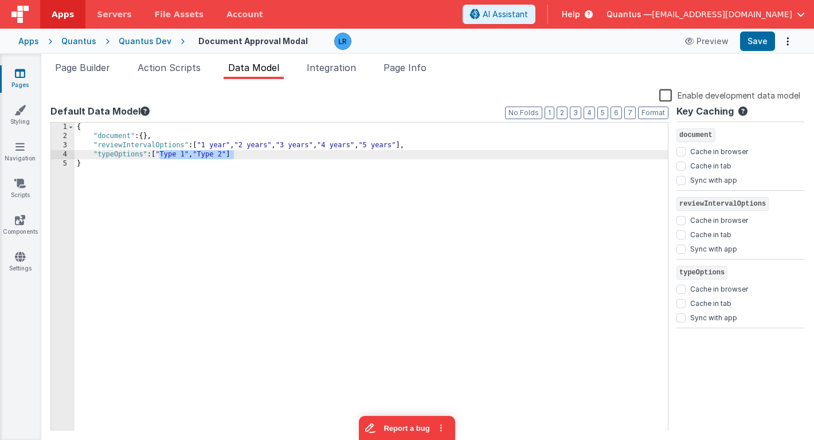
drag, startPoint x: 159, startPoint y: 155, endPoint x: 232, endPoint y: 151, distance: 72.9
click at [232, 151] on div "{ "document" : { } , "reviewIntervalOptions" : [ "1 year" , "2 years" , "3 year…" at bounding box center [371, 286] width 593 height 327
drag, startPoint x: 260, startPoint y: 155, endPoint x: 94, endPoint y: 155, distance: 166.2
click at [94, 155] on div "{ "document" : { } , "reviewIntervalOptions" : [ "1 year" , "2 years" , "3 year…" at bounding box center [371, 286] width 593 height 327
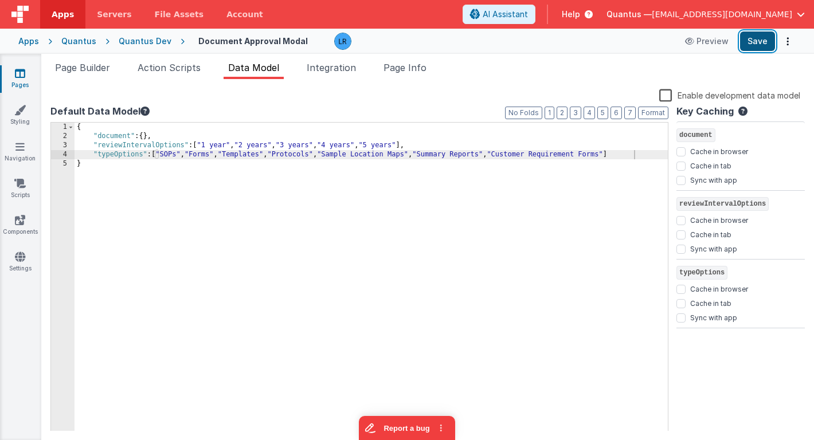
click at [757, 40] on button "Save" at bounding box center [757, 41] width 35 height 19
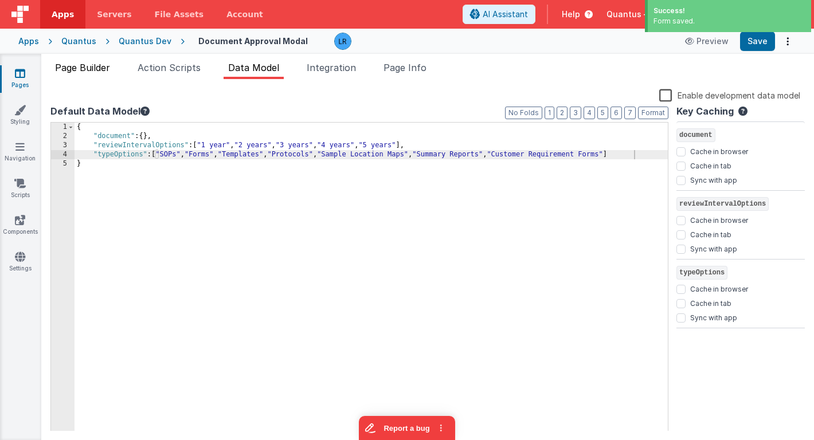
click at [87, 65] on span "Page Builder" at bounding box center [82, 67] width 55 height 11
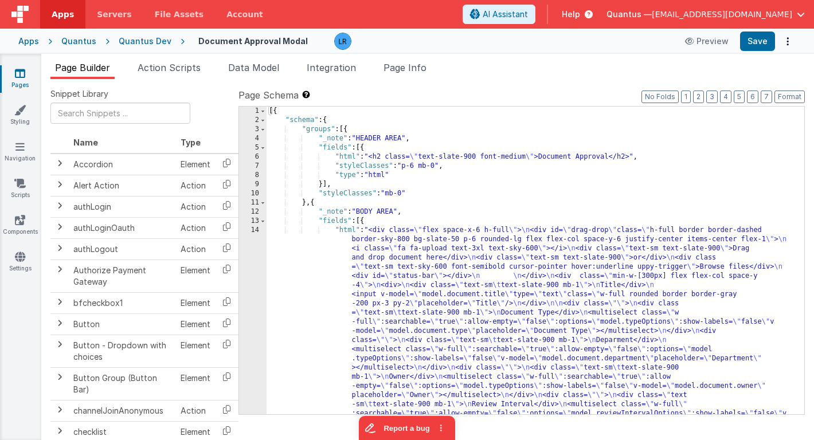
click at [23, 75] on icon at bounding box center [20, 73] width 10 height 11
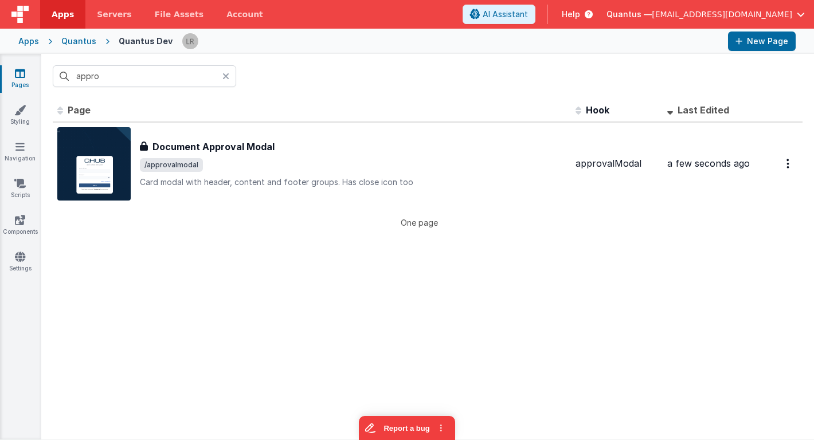
click at [227, 79] on icon at bounding box center [225, 76] width 7 height 9
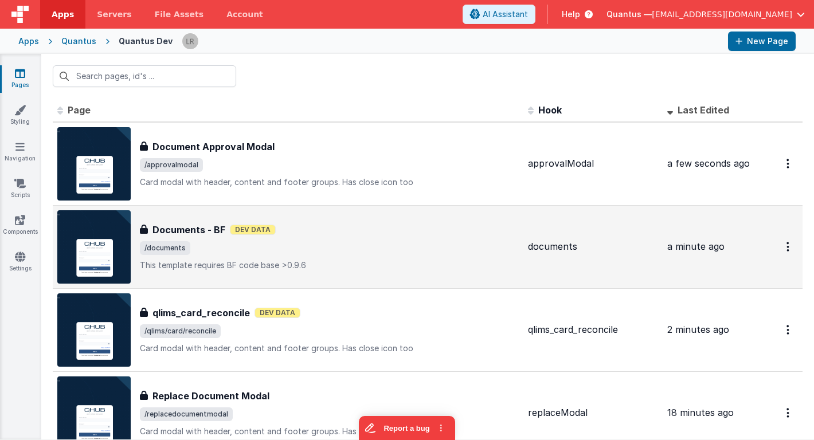
click at [217, 243] on span "/documents" at bounding box center [329, 248] width 379 height 14
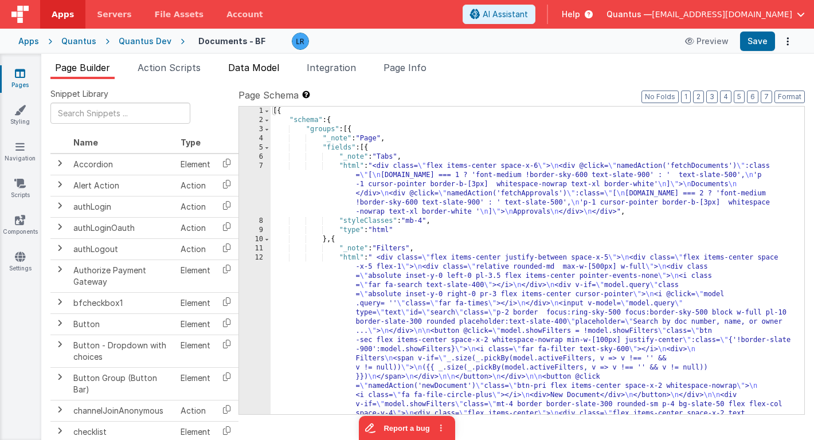
click at [264, 63] on span "Data Model" at bounding box center [253, 67] width 51 height 11
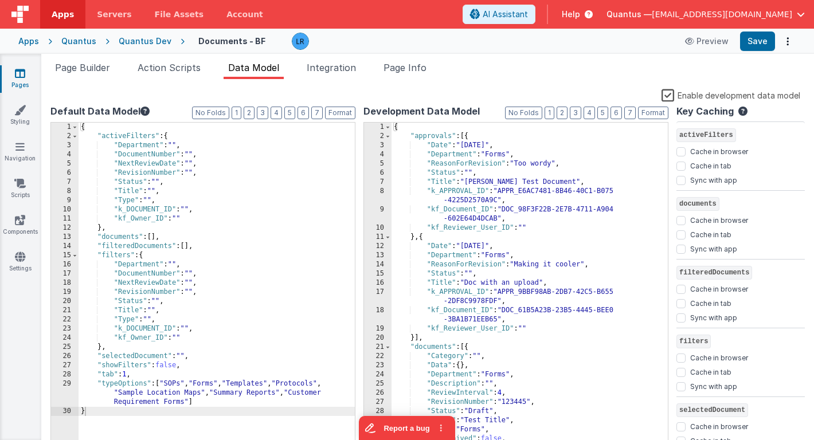
click at [469, 136] on div "{ "approvals" : [{ "Date" : "[DATE]" , "Department" : "Forms" , "ReasonForRevis…" at bounding box center [530, 300] width 276 height 355
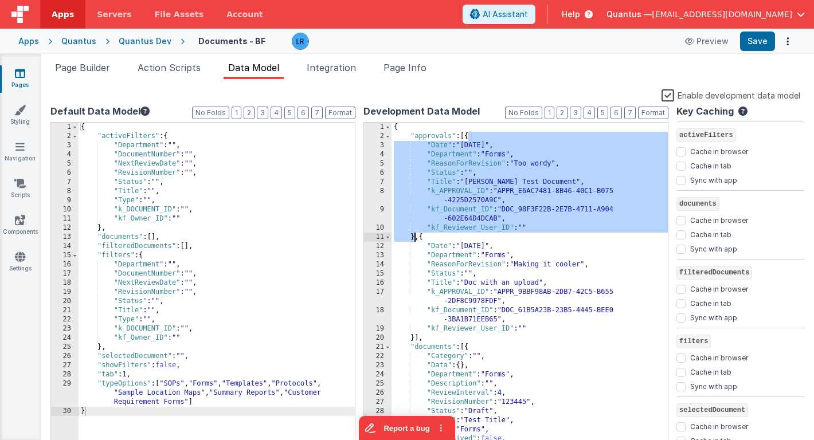
drag, startPoint x: 469, startPoint y: 135, endPoint x: 414, endPoint y: 235, distance: 113.6
click at [414, 235] on div "{ "approvals" : [{ "Date" : "[DATE]" , "Department" : "Forms" , "ReasonForRevis…" at bounding box center [530, 300] width 276 height 355
click at [23, 77] on icon at bounding box center [20, 73] width 10 height 11
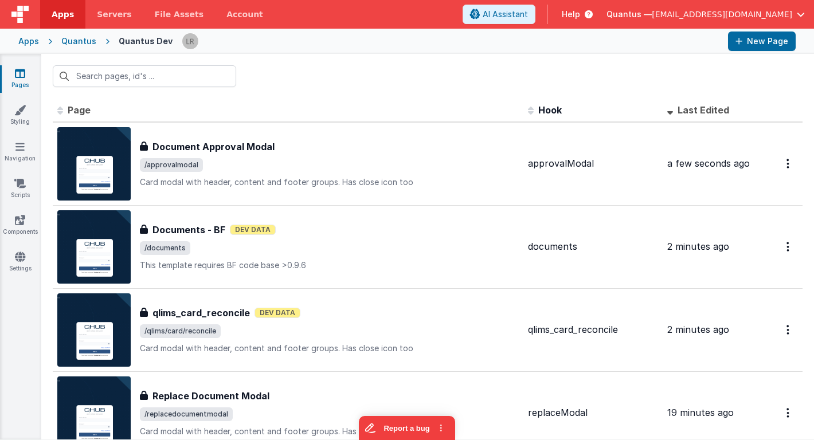
click at [705, 117] on th "Last Edited" at bounding box center [709, 110] width 92 height 23
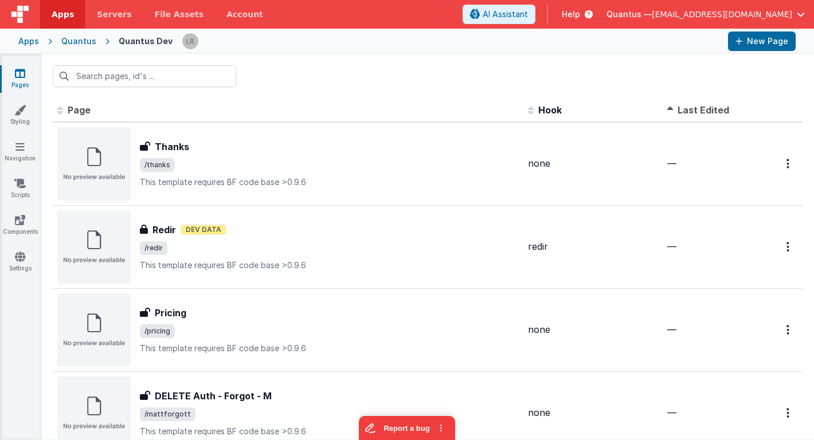
click at [707, 114] on span "Last Edited" at bounding box center [704, 109] width 52 height 11
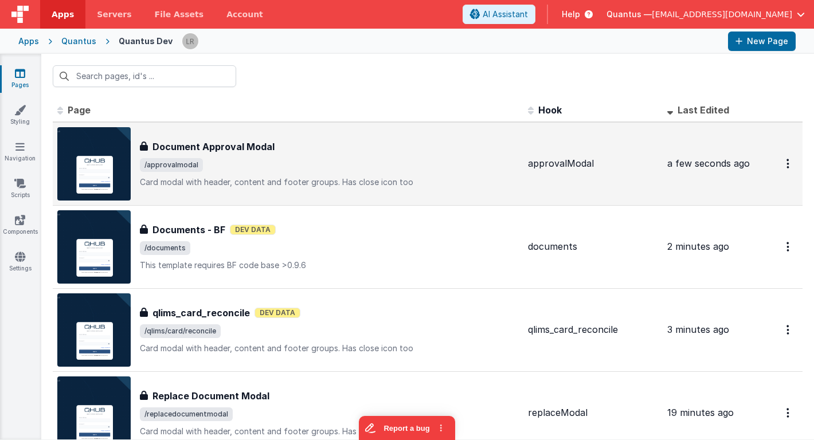
click at [512, 178] on p "Card modal with header, content and footer groups.Has close icon too" at bounding box center [329, 182] width 379 height 11
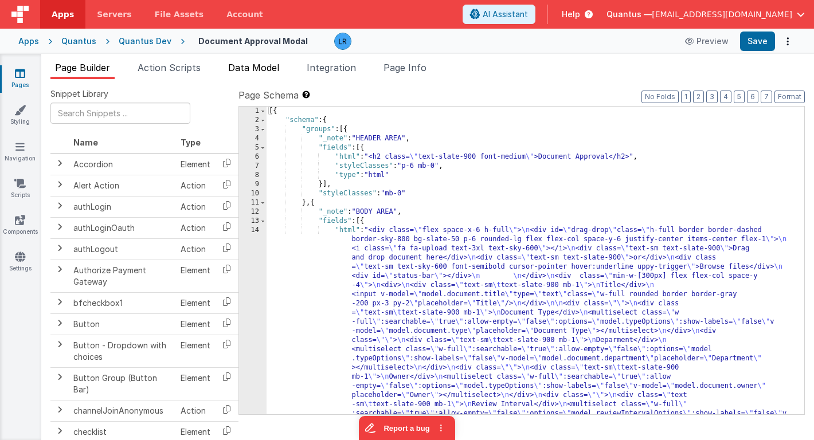
click at [251, 68] on span "Data Model" at bounding box center [253, 67] width 51 height 11
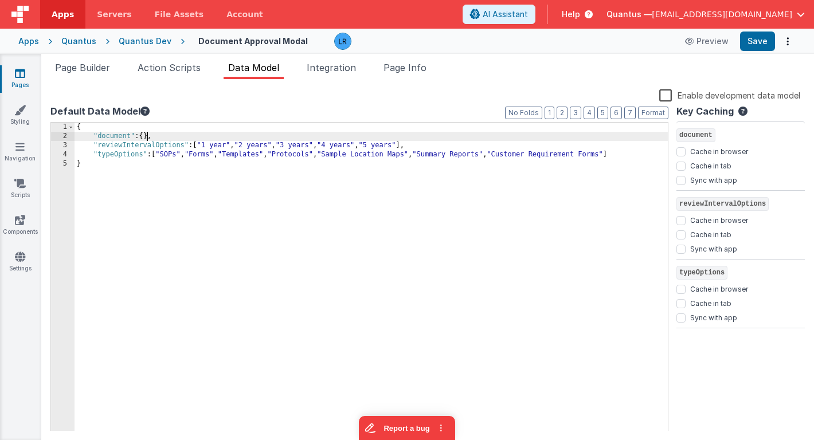
click at [146, 134] on div "{ "document" : { } , "reviewIntervalOptions" : [ "1 year" , "2 years" , "3 year…" at bounding box center [371, 286] width 593 height 327
drag, startPoint x: 143, startPoint y: 136, endPoint x: 150, endPoint y: 136, distance: 6.9
click at [150, 136] on div "{ "document" : { } , "reviewIntervalOptions" : [ "1 year" , "2 years" , "3 year…" at bounding box center [371, 286] width 593 height 327
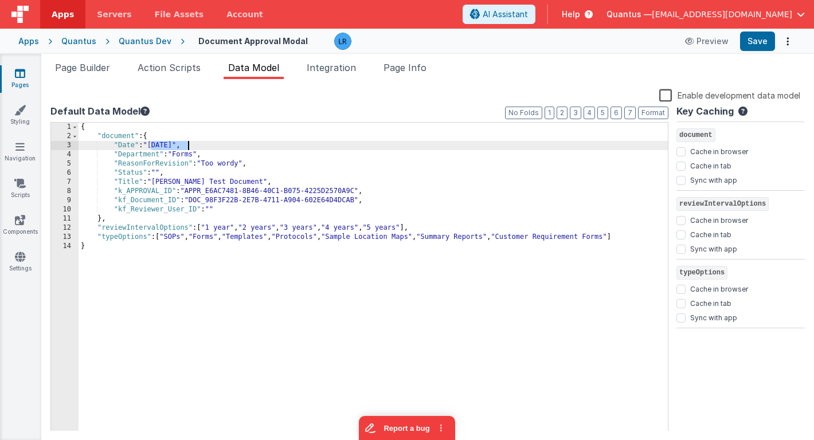
drag, startPoint x: 150, startPoint y: 144, endPoint x: 189, endPoint y: 146, distance: 38.4
click at [189, 146] on div "{ "document" : { "Date" : "[DATE]" , "Department" : "Forms" , "ReasonForRevisio…" at bounding box center [373, 286] width 589 height 327
click at [178, 157] on div "{ "document" : { "Date" : "" , "Department" : "Forms" , "ReasonForRevision" : "…" at bounding box center [373, 286] width 589 height 327
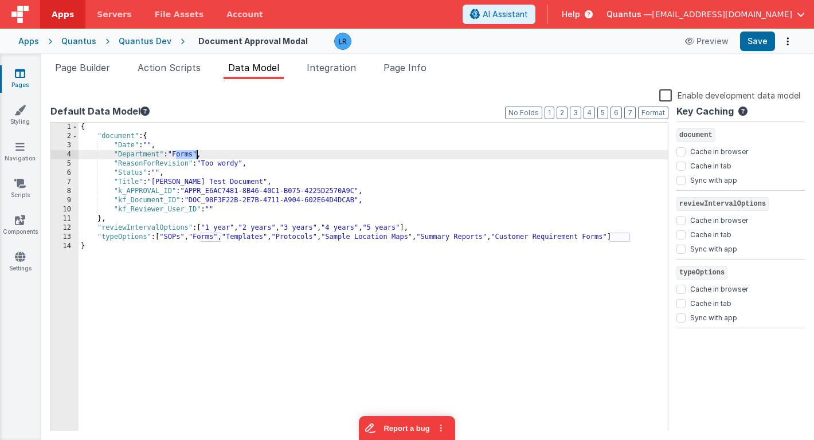
drag, startPoint x: 178, startPoint y: 157, endPoint x: 195, endPoint y: 157, distance: 17.8
click at [195, 157] on div "{ "document" : { "Date" : "" , "Department" : "Forms" , "ReasonForRevision" : "…" at bounding box center [373, 286] width 589 height 327
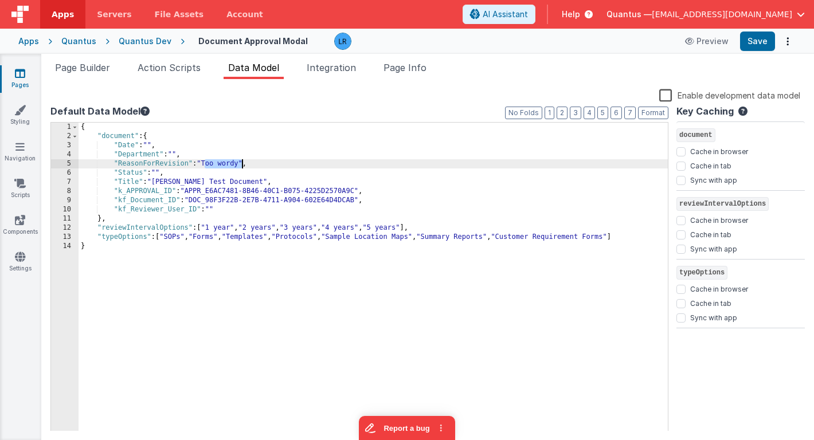
drag, startPoint x: 205, startPoint y: 163, endPoint x: 241, endPoint y: 163, distance: 36.1
click at [241, 163] on div "{ "document" : { "Date" : "" , "Department" : "" , "ReasonForRevision" : "Too w…" at bounding box center [373, 286] width 589 height 327
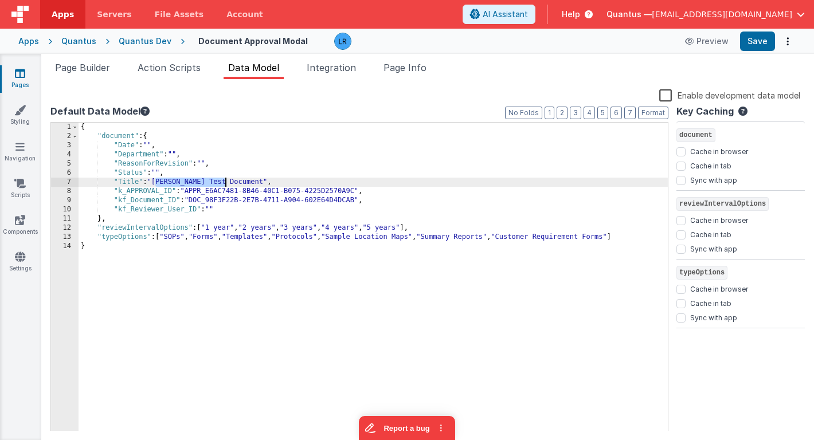
drag, startPoint x: 157, startPoint y: 182, endPoint x: 225, endPoint y: 183, distance: 68.2
click at [225, 183] on div "{ "document" : { "Date" : "" , "Department" : "" , "ReasonForRevision" : "" , "…" at bounding box center [373, 286] width 589 height 327
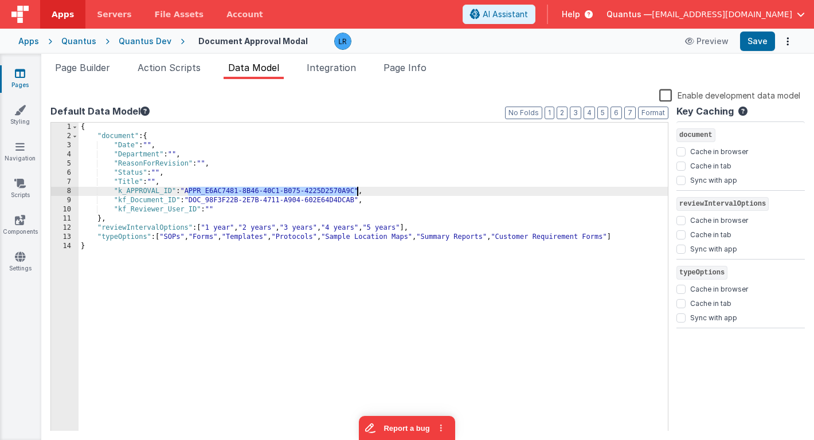
drag, startPoint x: 188, startPoint y: 193, endPoint x: 357, endPoint y: 191, distance: 169.1
click at [357, 191] on div "{ "document" : { "Date" : "" , "Department" : "" , "ReasonForRevision" : "" , "…" at bounding box center [373, 286] width 589 height 327
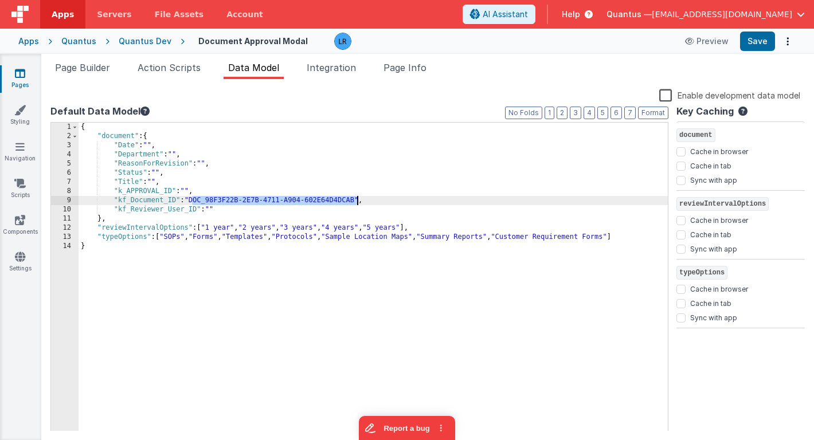
drag, startPoint x: 192, startPoint y: 199, endPoint x: 357, endPoint y: 202, distance: 164.6
click at [357, 202] on div "{ "document" : { "Date" : "" , "Department" : "" , "ReasonForRevision" : "" , "…" at bounding box center [373, 286] width 589 height 327
click at [768, 34] on button "Save" at bounding box center [757, 41] width 35 height 19
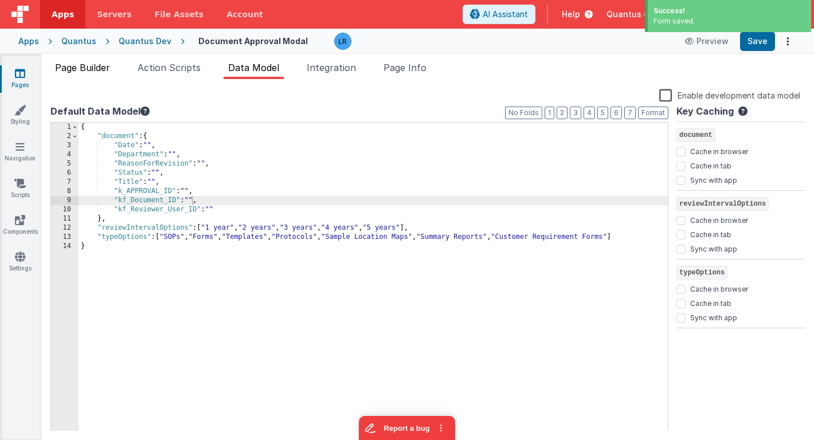
click at [92, 68] on span "Page Builder" at bounding box center [82, 67] width 55 height 11
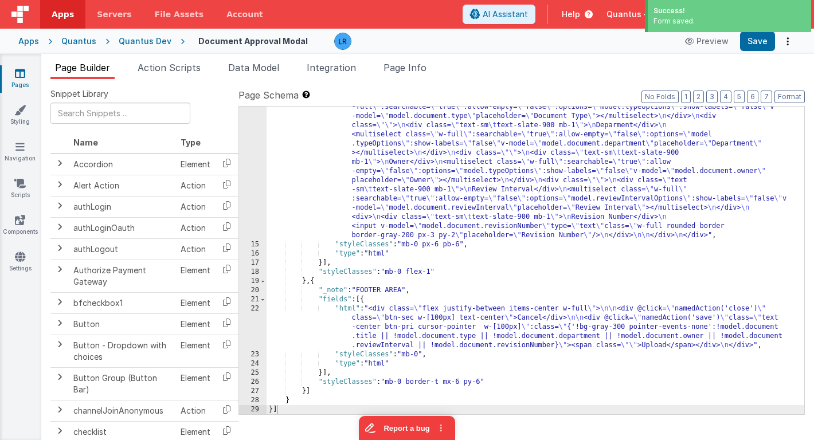
scroll to position [215, 0]
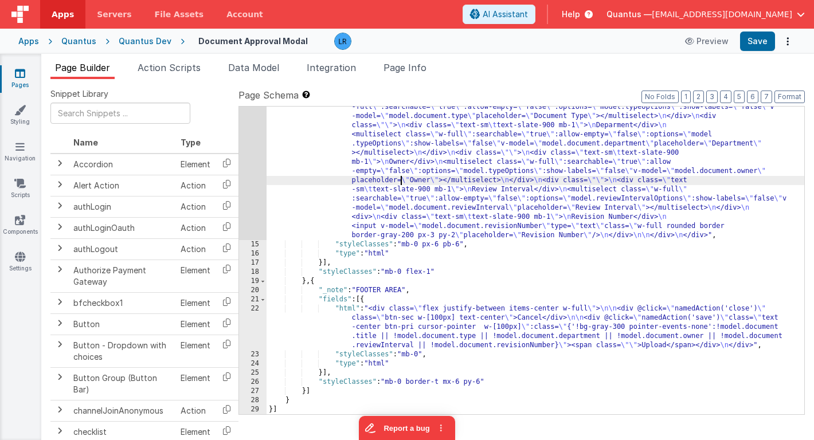
click at [400, 184] on div ""html" : "<div class= \" flex space-x-6 h-full \" > \n <div id= \" drag-drop \"…" at bounding box center [536, 284] width 538 height 546
click at [250, 161] on div "14" at bounding box center [253, 125] width 28 height 229
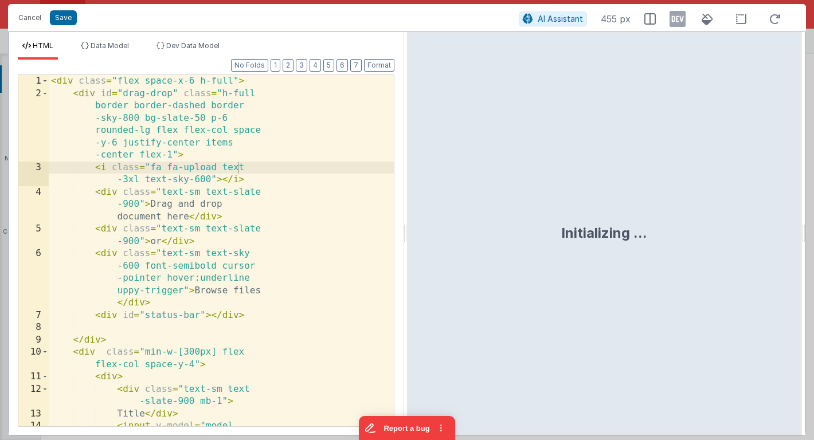
click at [250, 161] on div "1 2 3 4 5 6 7 8 9 10 11 12 13 14 < div class = "flex space-x-6 h-full" > < div …" at bounding box center [206, 251] width 377 height 353
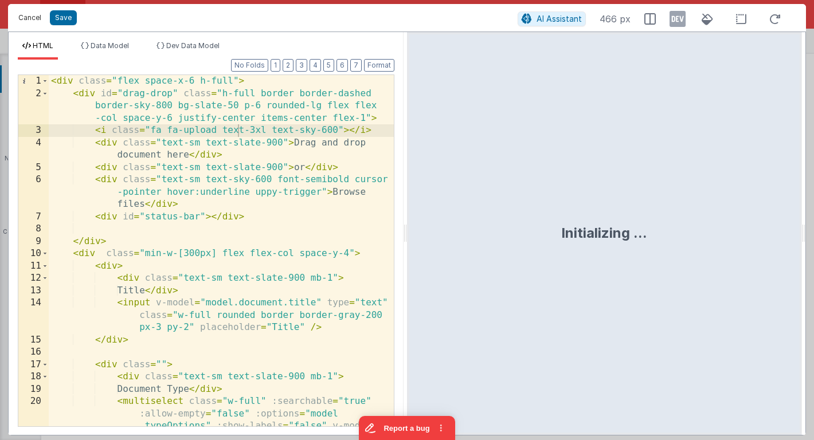
click at [33, 24] on button "Cancel" at bounding box center [30, 18] width 34 height 16
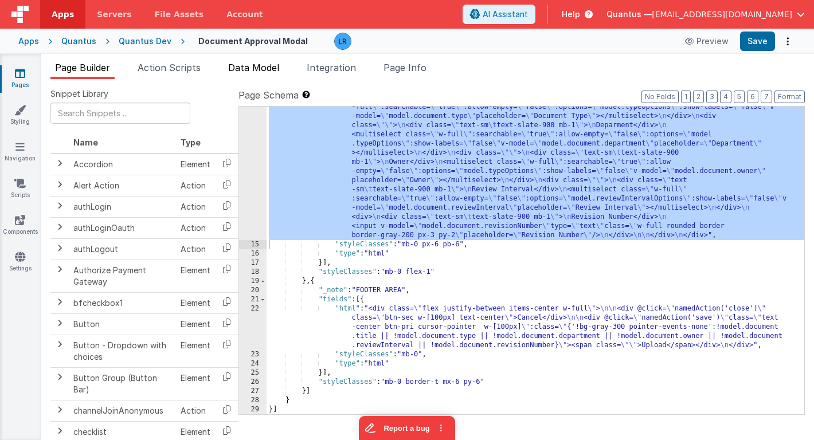
click at [270, 69] on span "Data Model" at bounding box center [253, 67] width 51 height 11
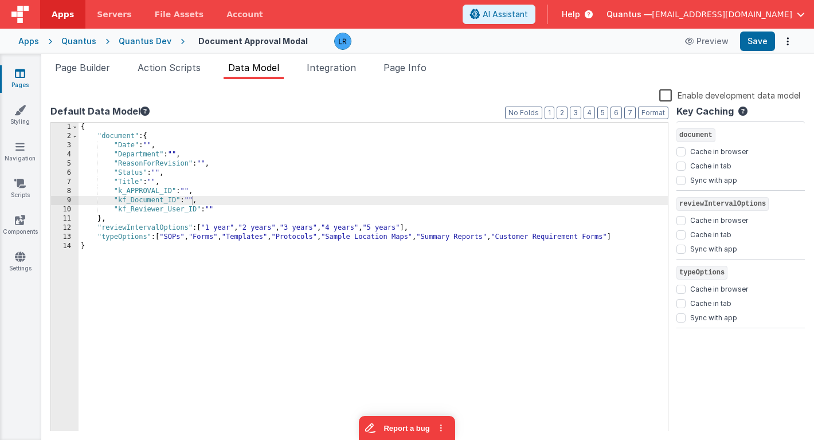
click at [668, 95] on label "Enable development data model" at bounding box center [729, 94] width 141 height 13
click at [0, 0] on input "Enable development data model" at bounding box center [0, 0] width 0 height 0
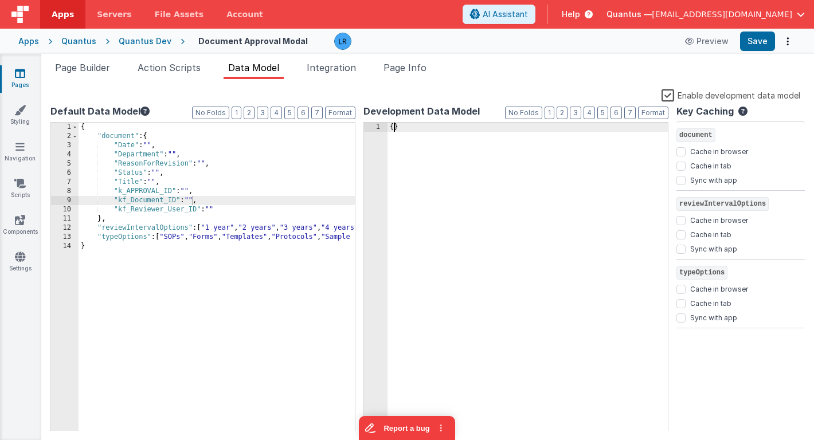
click at [394, 127] on div "{ }" at bounding box center [528, 286] width 280 height 327
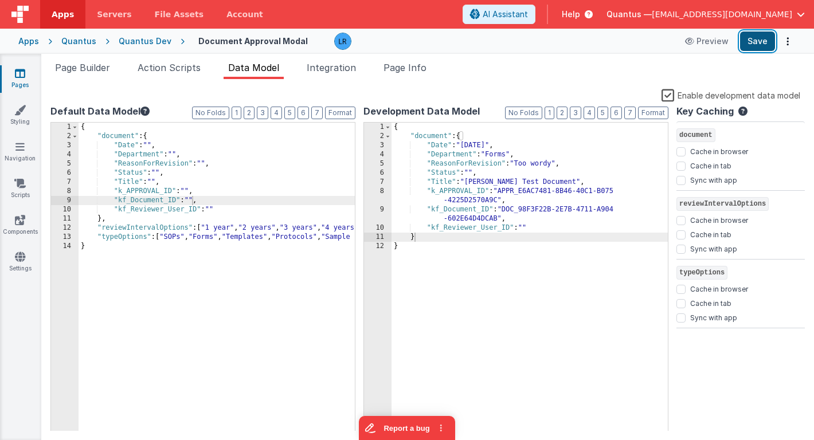
click at [770, 37] on button "Save" at bounding box center [757, 41] width 35 height 19
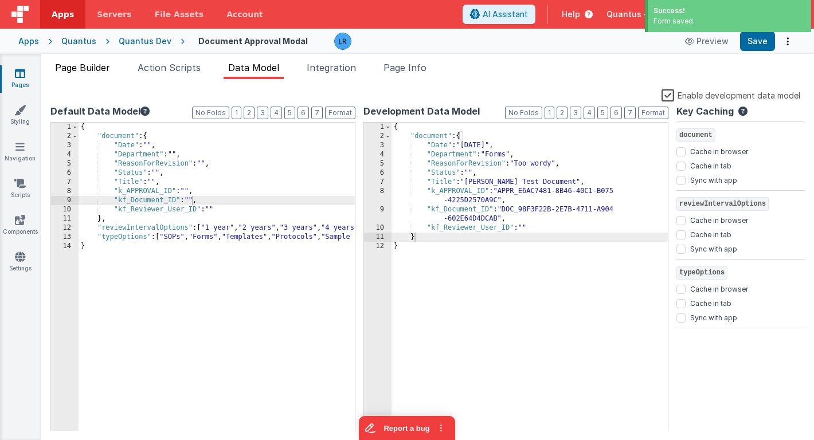
click at [94, 68] on span "Page Builder" at bounding box center [82, 67] width 55 height 11
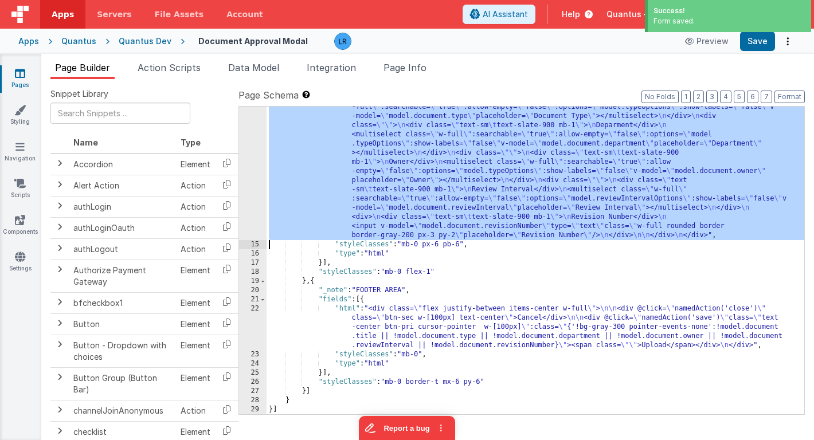
click at [368, 166] on div ""html" : "<div class= \" flex space-x-6 h-full \" > \n <div id= \" drag-drop \"…" at bounding box center [536, 284] width 538 height 546
click at [253, 161] on div "14" at bounding box center [253, 125] width 28 height 229
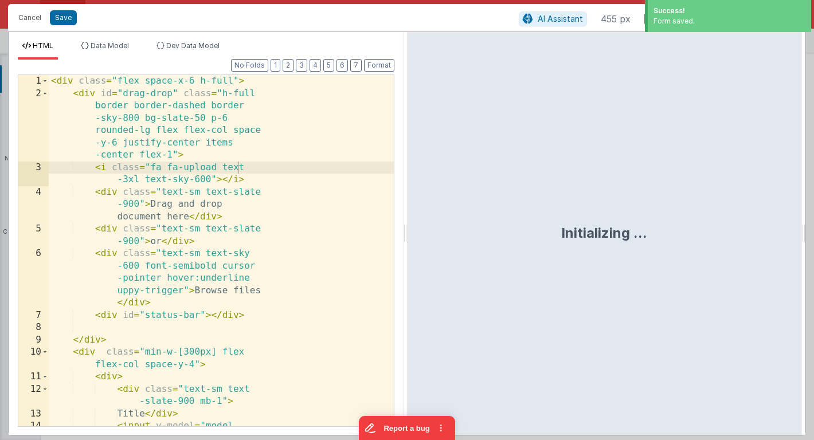
click at [253, 161] on div "1 2 3 4 5 6 7 8 9 10 11 12 13 14 < div class = "flex space-x-6 h-full" > < div …" at bounding box center [206, 251] width 377 height 353
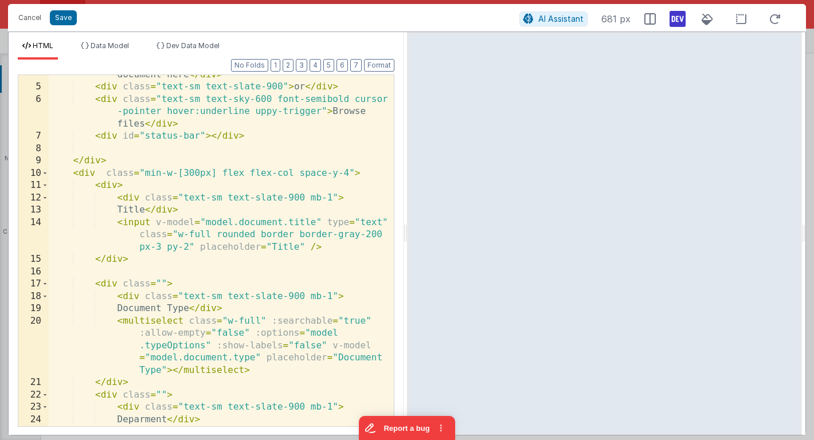
scroll to position [107, 0]
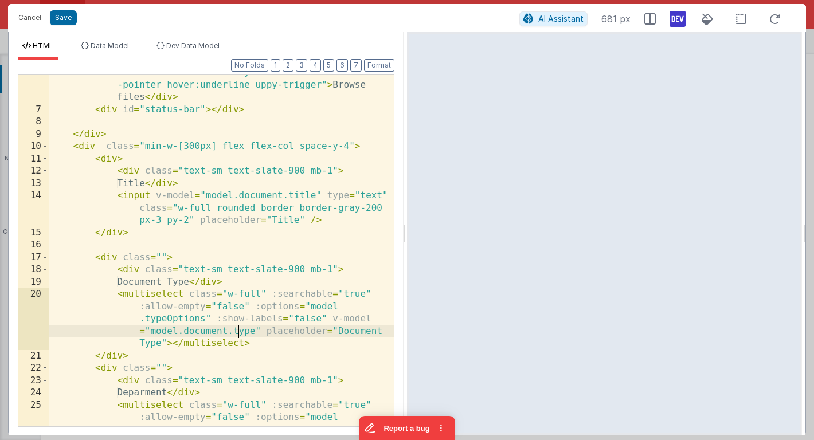
click at [237, 333] on div "< div class = "text-sm text-sky-600 font-semibold cursor -pointer hover:underli…" at bounding box center [221, 291] width 345 height 450
click at [294, 194] on div "< div class = "text-sm text-sky-600 font-semibold cursor -pointer hover:underli…" at bounding box center [221, 291] width 345 height 450
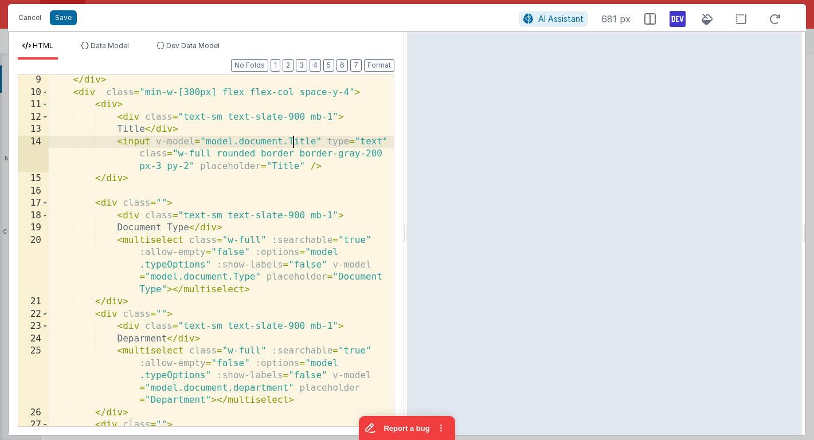
scroll to position [209, 0]
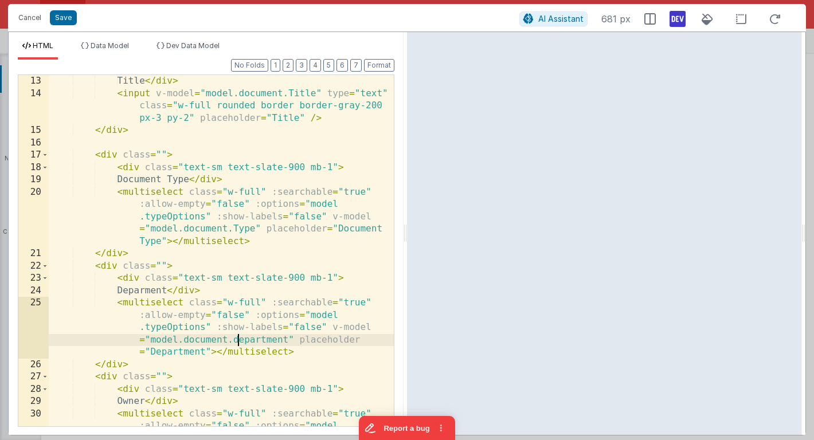
click at [238, 341] on div "Title </ div > < input v-model = "model.document.Title" type = "text" class = "…" at bounding box center [221, 287] width 345 height 425
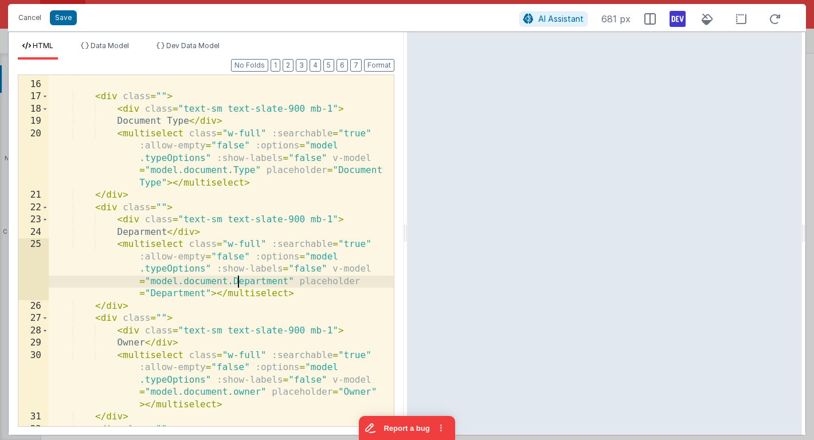
scroll to position [269, 0]
click at [115, 45] on span "Data Model" at bounding box center [110, 45] width 38 height 9
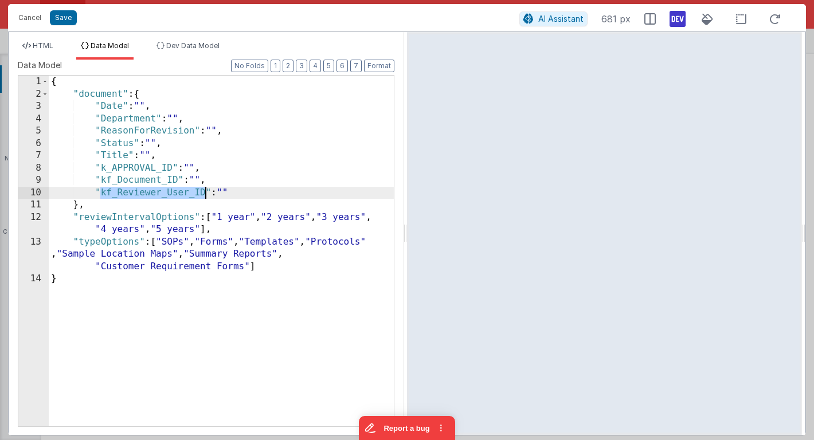
drag, startPoint x: 101, startPoint y: 196, endPoint x: 206, endPoint y: 186, distance: 105.4
click at [206, 187] on div "{ "document" : { "Date" : "" , "Department" : "" , "ReasonForRevision" : "" , "…" at bounding box center [221, 263] width 345 height 375
click at [40, 45] on span "HTML" at bounding box center [43, 45] width 21 height 9
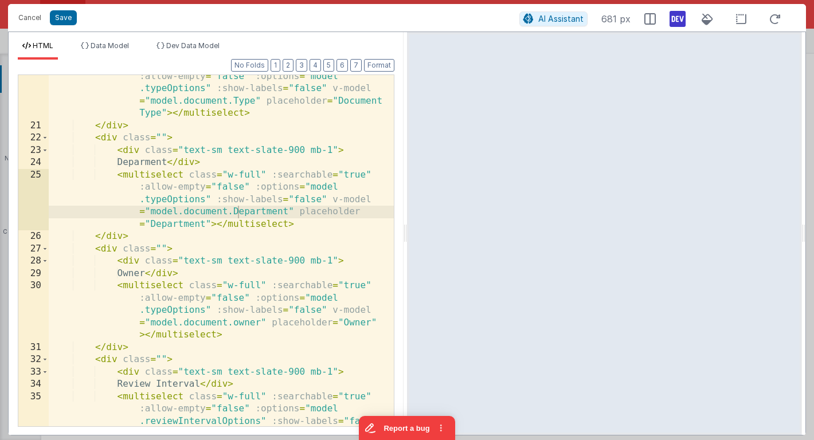
scroll to position [339, 0]
click at [119, 51] on li "Data Model" at bounding box center [104, 50] width 57 height 18
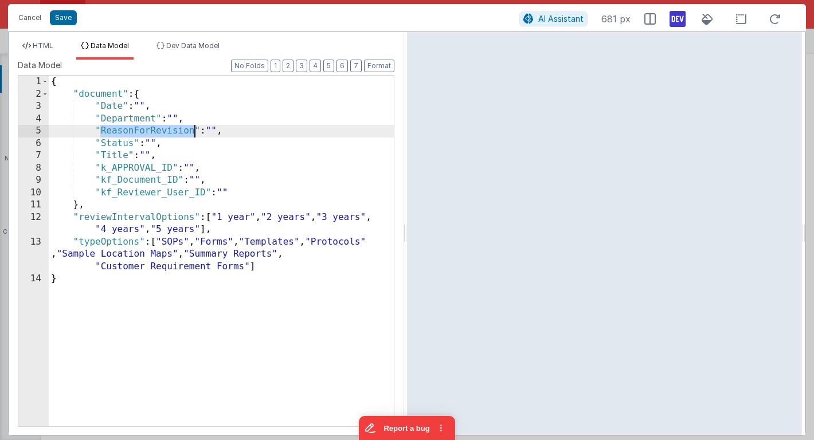
drag, startPoint x: 101, startPoint y: 131, endPoint x: 194, endPoint y: 130, distance: 93.4
click at [194, 130] on div "{ "document" : { "Date" : "" , "Department" : "" , "ReasonForRevision" : "" , "…" at bounding box center [221, 263] width 345 height 375
click at [46, 41] on span "HTML" at bounding box center [43, 45] width 21 height 9
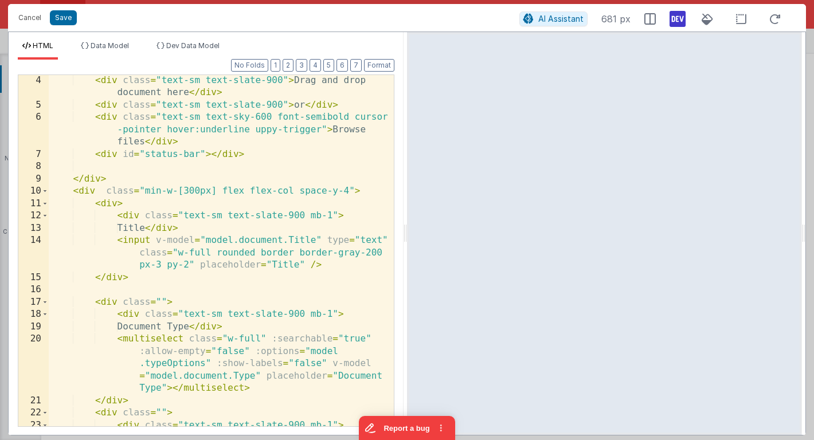
scroll to position [0, 0]
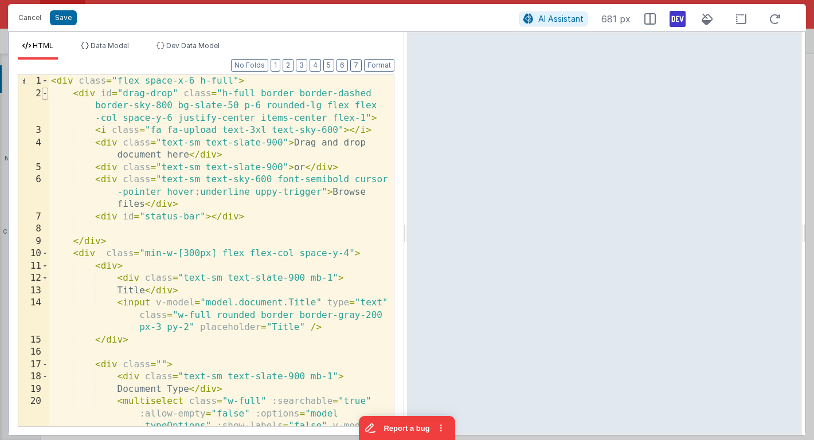
click at [46, 94] on span at bounding box center [45, 94] width 6 height 13
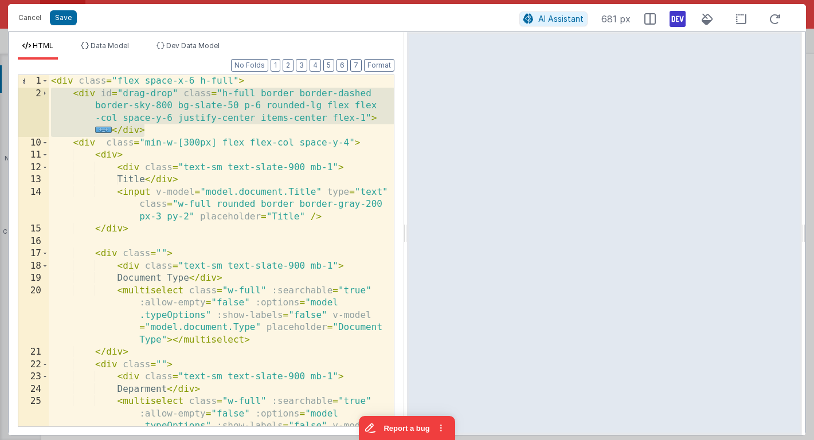
drag, startPoint x: 146, startPoint y: 132, endPoint x: 50, endPoint y: 93, distance: 102.6
click at [50, 93] on div "< div class = "flex space-x-6 h-full" > < div id = "drag-drop" class = "h-full …" at bounding box center [221, 287] width 345 height 425
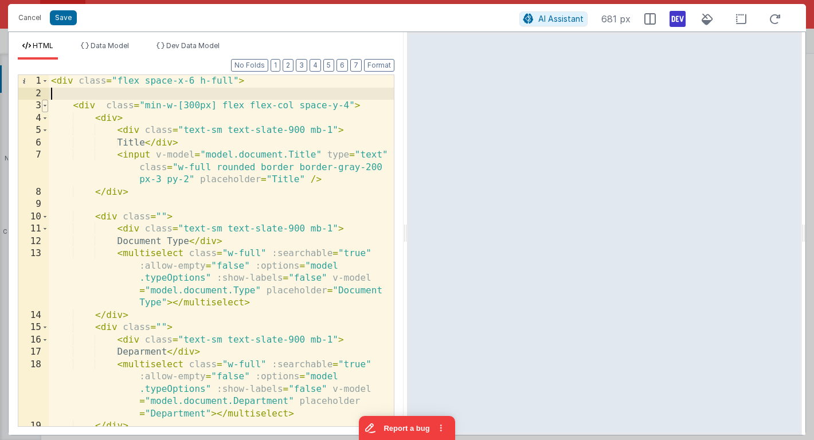
click at [44, 107] on span at bounding box center [45, 106] width 6 height 13
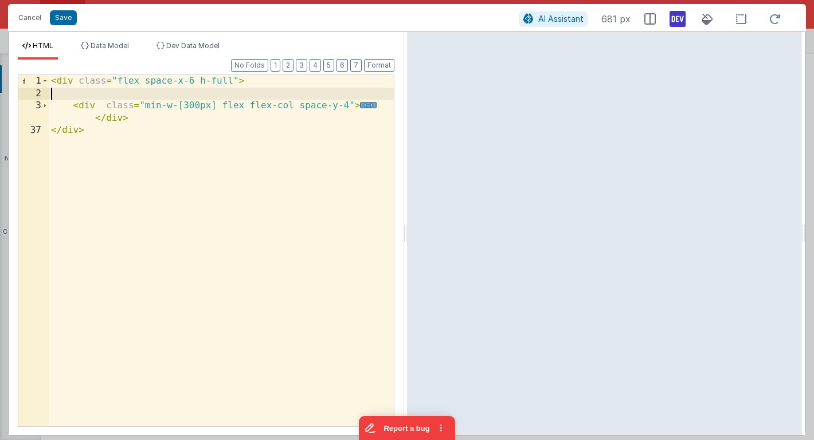
click at [140, 123] on div "< div class = "flex space-x-6 h-full" > < div class = "min-w-[300px] flex flex-…" at bounding box center [221, 263] width 345 height 376
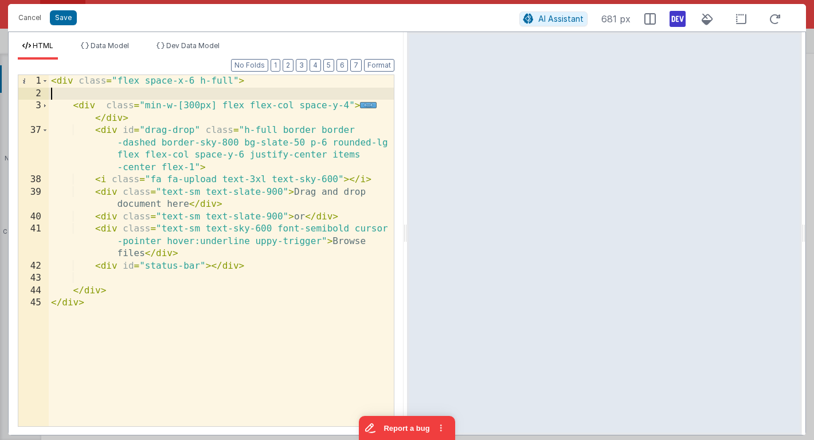
click at [92, 97] on div "< div class = "flex space-x-6 h-full" > < div class = "min-w-[300px] flex flex-…" at bounding box center [221, 263] width 345 height 376
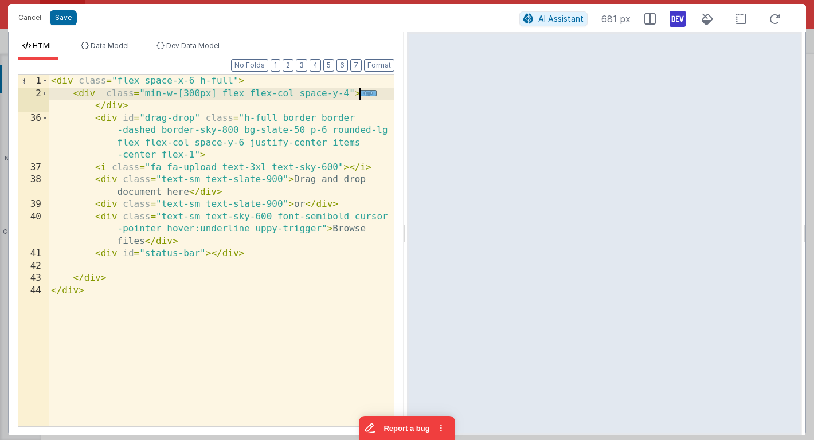
click at [369, 95] on span "..." at bounding box center [368, 93] width 17 height 6
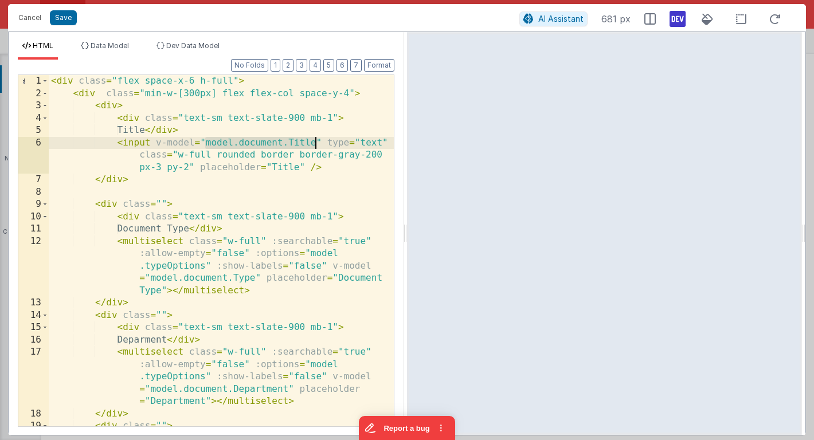
drag, startPoint x: 204, startPoint y: 143, endPoint x: 316, endPoint y: 142, distance: 112.9
click at [316, 142] on div "< div class = "flex space-x-6 h-full" > < div class = "min-w-[300px] flex flex-…" at bounding box center [221, 263] width 345 height 376
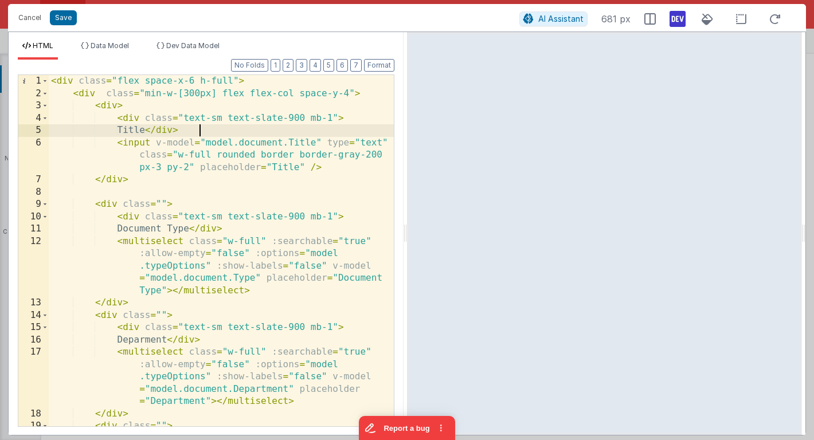
click at [206, 135] on div "< div class = "flex space-x-6 h-full" > < div class = "min-w-[300px] flex flex-…" at bounding box center [221, 263] width 345 height 376
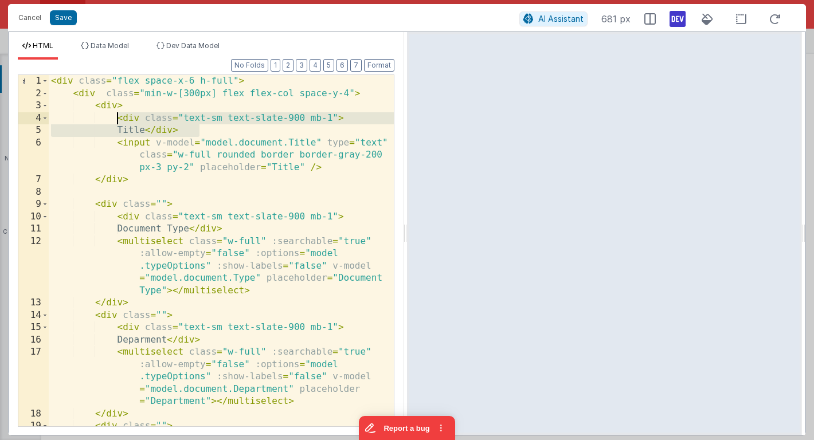
drag, startPoint x: 199, startPoint y: 131, endPoint x: 119, endPoint y: 118, distance: 81.9
click at [119, 118] on div "< div class = "flex space-x-6 h-full" > < div class = "min-w-[300px] flex flex-…" at bounding box center [221, 263] width 345 height 376
click at [205, 133] on div "< div class = "flex space-x-6 h-full" > < div class = "min-w-[300px] flex flex-…" at bounding box center [221, 263] width 345 height 376
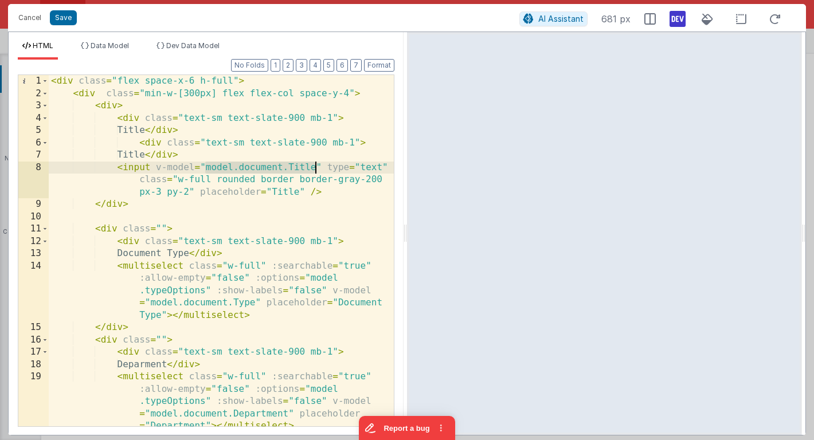
drag, startPoint x: 205, startPoint y: 168, endPoint x: 315, endPoint y: 171, distance: 110.1
click at [315, 171] on div "< div class = "flex space-x-6 h-full" > < div class = "min-w-[300px] flex flex-…" at bounding box center [221, 263] width 345 height 376
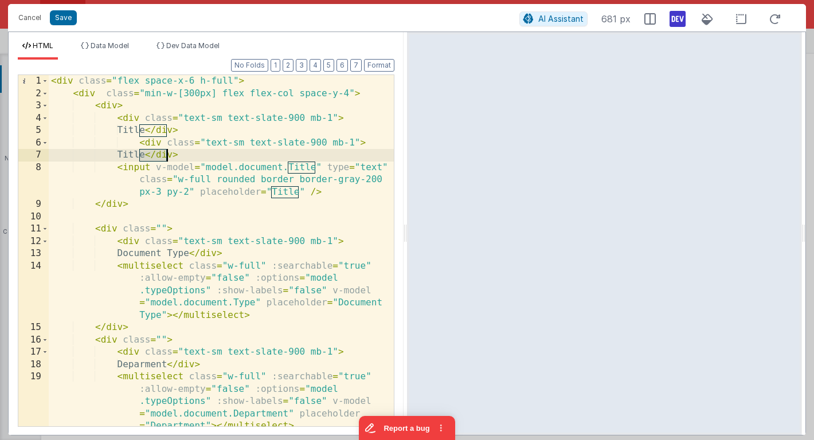
drag, startPoint x: 139, startPoint y: 155, endPoint x: 167, endPoint y: 155, distance: 28.7
click at [167, 155] on div "< div class = "flex space-x-6 h-full" > < div class = "min-w-[300px] flex flex-…" at bounding box center [221, 263] width 345 height 376
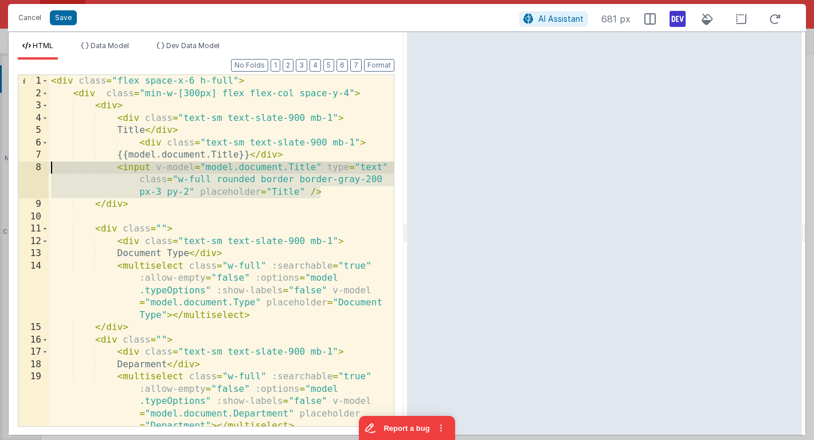
drag, startPoint x: 326, startPoint y: 190, endPoint x: 51, endPoint y: 166, distance: 275.6
click at [51, 166] on div "< div class = "flex space-x-6 h-full" > < div class = "min-w-[300px] flex flex-…" at bounding box center [221, 263] width 345 height 376
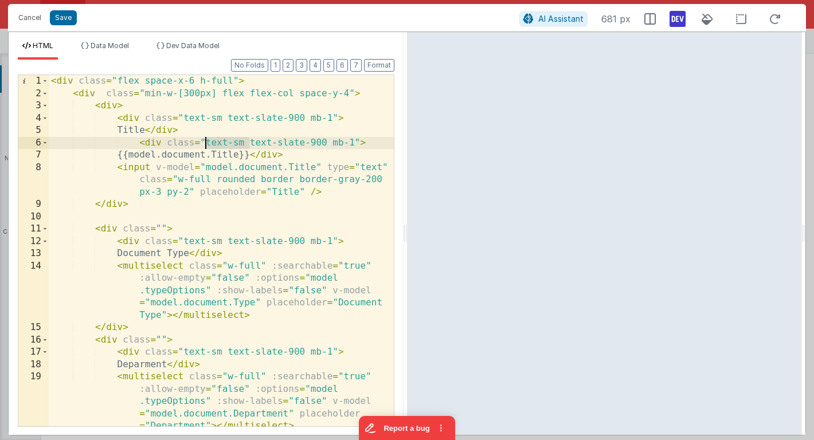
drag, startPoint x: 248, startPoint y: 143, endPoint x: 205, endPoint y: 144, distance: 43.6
click at [205, 144] on div "< div class = "flex space-x-6 h-full" > < div class = "min-w-[300px] flex flex-…" at bounding box center [221, 263] width 345 height 376
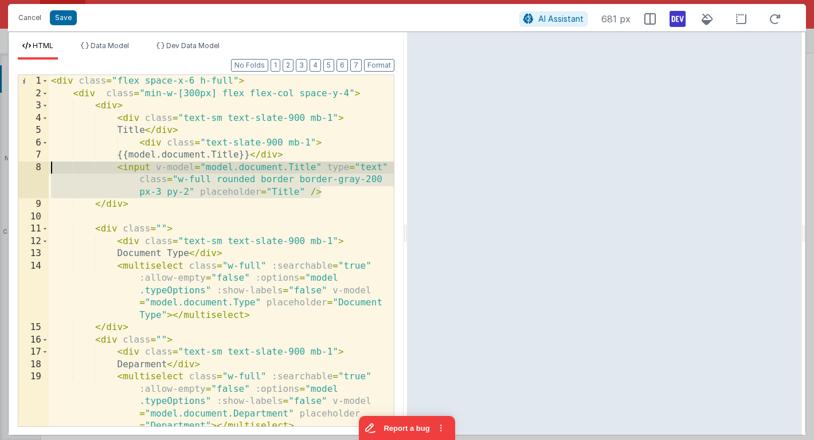
drag, startPoint x: 323, startPoint y: 193, endPoint x: 43, endPoint y: 167, distance: 280.9
click at [43, 167] on div "1 2 3 4 5 6 7 8 9 10 11 12 13 14 15 16 17 18 19 20 < div class = "flex space-x-…" at bounding box center [206, 251] width 377 height 353
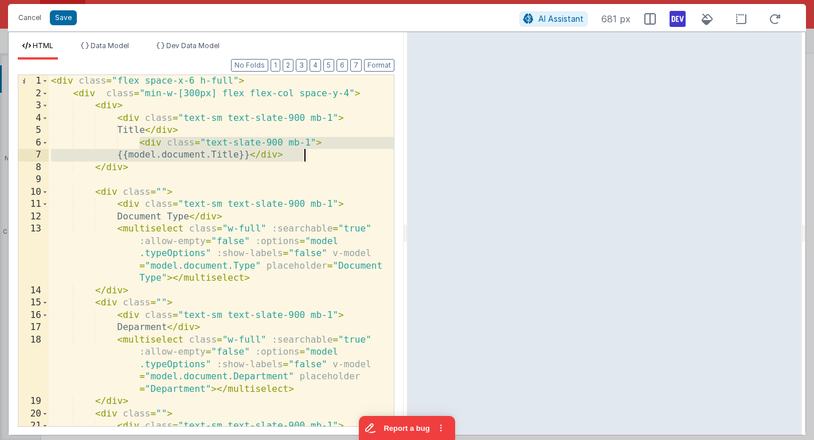
drag, startPoint x: 140, startPoint y: 143, endPoint x: 310, endPoint y: 154, distance: 170.0
click at [310, 154] on div "< div class = "flex space-x-6 h-full" > < div class = "min-w-[300px] flex flex-…" at bounding box center [221, 263] width 345 height 376
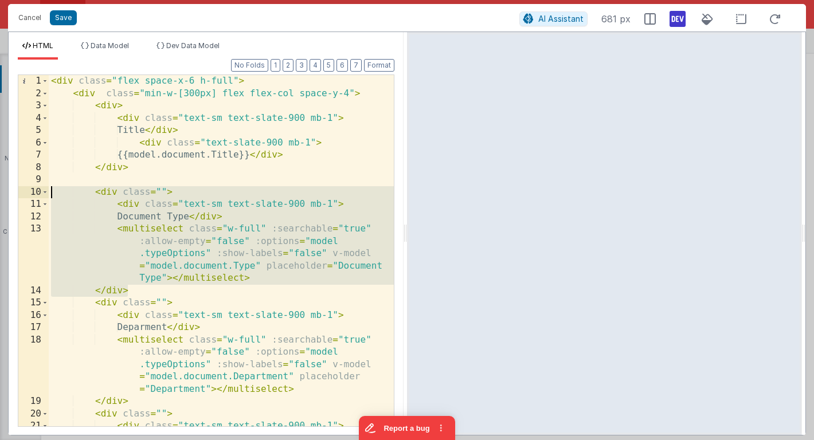
drag, startPoint x: 132, startPoint y: 291, endPoint x: 40, endPoint y: 193, distance: 134.6
click at [40, 193] on div "1 2 3 4 5 6 7 8 9 10 11 12 13 14 15 16 17 18 19 20 21 22 < div class = "flex sp…" at bounding box center [206, 251] width 377 height 353
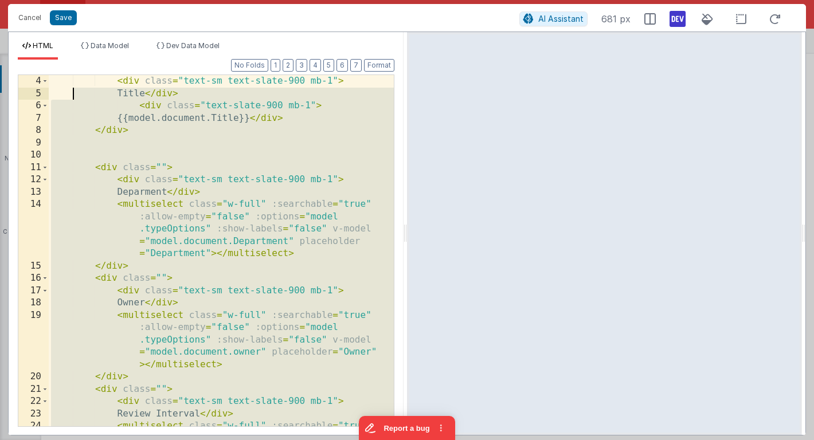
scroll to position [37, 0]
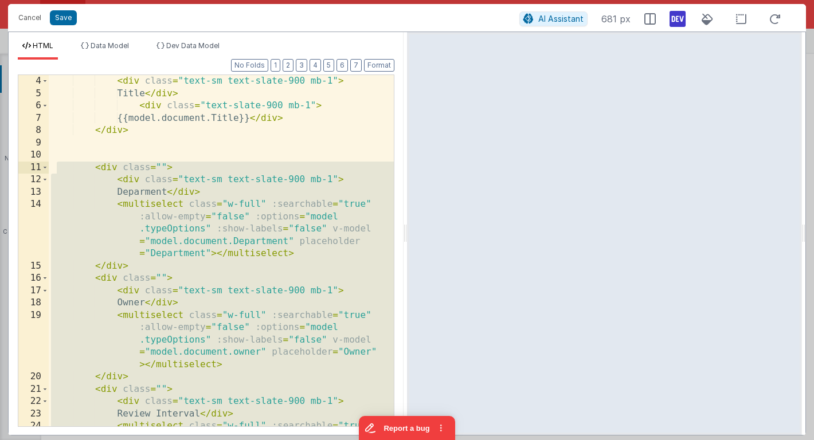
drag, startPoint x: 135, startPoint y: 367, endPoint x: 56, endPoint y: 167, distance: 215.9
click at [56, 167] on div "< div class = "text-sm text-slate-900 mb-1" > Title </ div > < div class = "tex…" at bounding box center [221, 287] width 345 height 425
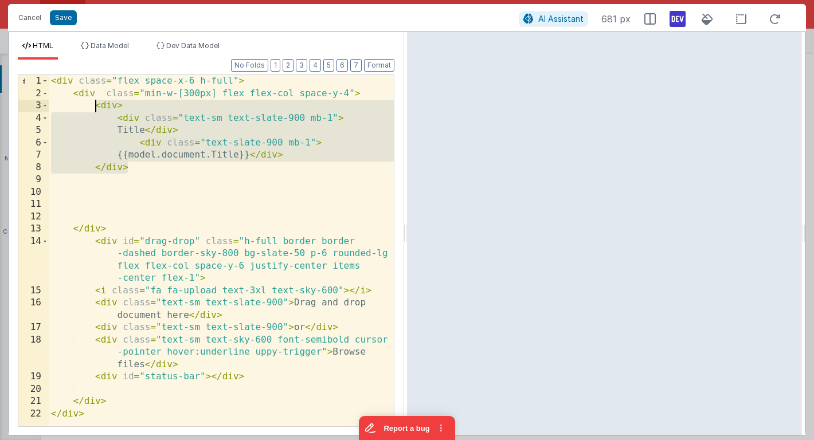
drag, startPoint x: 132, startPoint y: 167, endPoint x: 94, endPoint y: 106, distance: 71.9
click at [94, 106] on div "< div class = "flex space-x-6 h-full" > < div class = "min-w-[300px] flex flex-…" at bounding box center [221, 263] width 345 height 376
click at [133, 169] on div "< div class = "flex space-x-6 h-full" > < div class = "min-w-[300px] flex flex-…" at bounding box center [221, 263] width 345 height 376
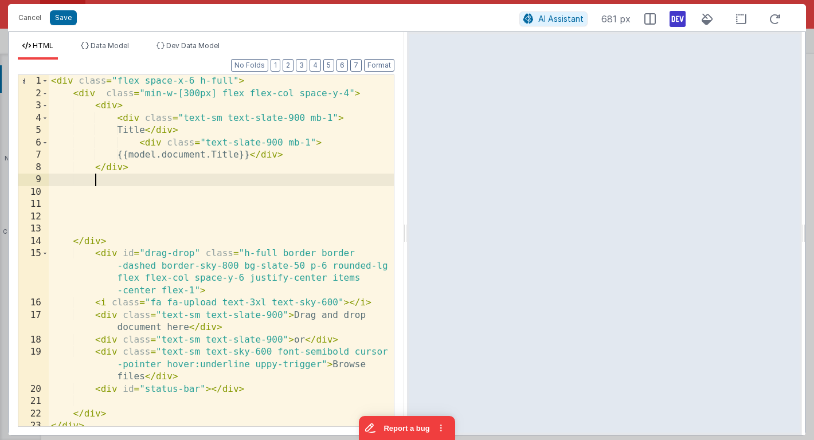
scroll to position [0, 0]
paste textarea
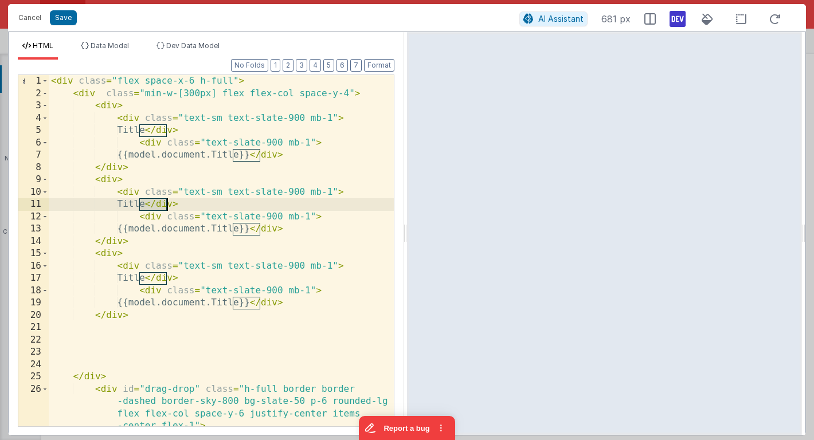
drag, startPoint x: 139, startPoint y: 204, endPoint x: 163, endPoint y: 204, distance: 24.1
click at [163, 204] on div "< div class = "flex space-x-6 h-full" > < div class = "min-w-[300px] flex flex-…" at bounding box center [221, 263] width 345 height 376
drag, startPoint x: 139, startPoint y: 204, endPoint x: 155, endPoint y: 202, distance: 16.1
click at [155, 202] on div "< div class = "flex space-x-6 h-full" > < div class = "min-w-[300px] flex flex-…" at bounding box center [221, 263] width 345 height 376
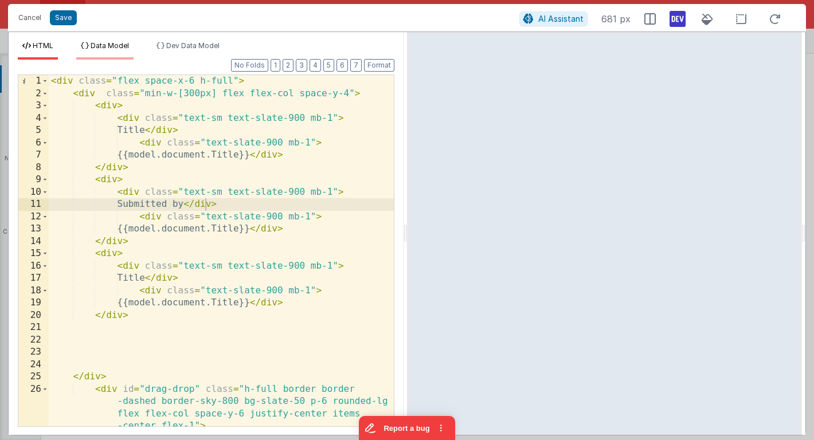
click at [128, 41] on li "Data Model" at bounding box center [104, 50] width 57 height 18
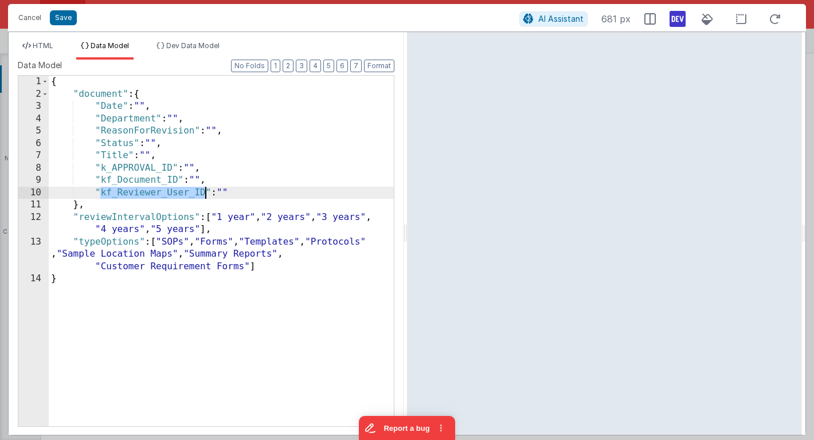
drag, startPoint x: 100, startPoint y: 192, endPoint x: 207, endPoint y: 189, distance: 106.7
click at [207, 189] on div "{ "document" : { "Date" : "" , "Department" : "" , "ReasonForRevision" : "" , "…" at bounding box center [221, 263] width 345 height 375
click at [38, 47] on span "HTML" at bounding box center [43, 45] width 21 height 9
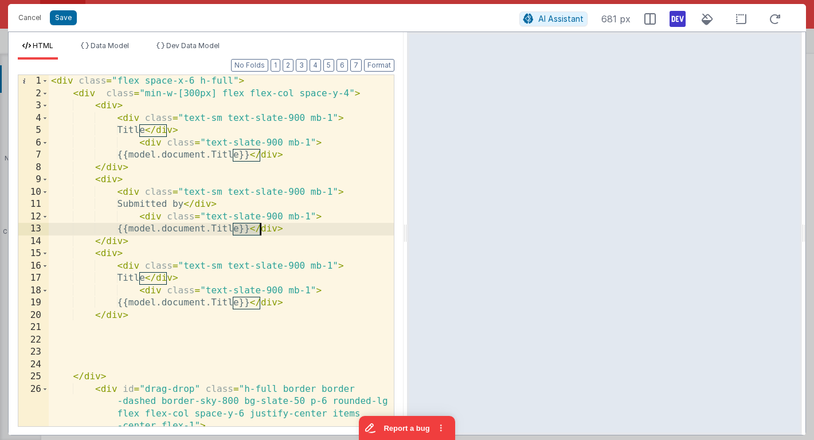
drag, startPoint x: 232, startPoint y: 229, endPoint x: 259, endPoint y: 230, distance: 27.0
click at [259, 230] on div "< div class = "flex space-x-6 h-full" > < div class = "min-w-[300px] flex flex-…" at bounding box center [221, 263] width 345 height 376
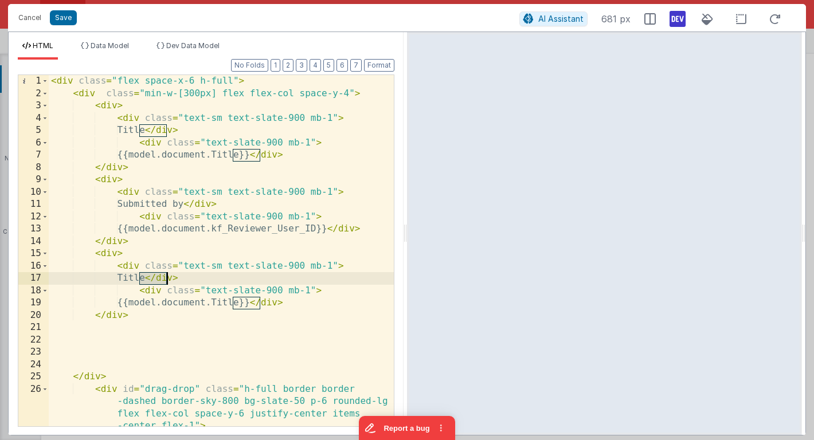
drag, startPoint x: 139, startPoint y: 278, endPoint x: 166, endPoint y: 279, distance: 26.9
click at [166, 279] on div "< div class = "flex space-x-6 h-full" > < div class = "min-w-[300px] flex flex-…" at bounding box center [221, 263] width 345 height 376
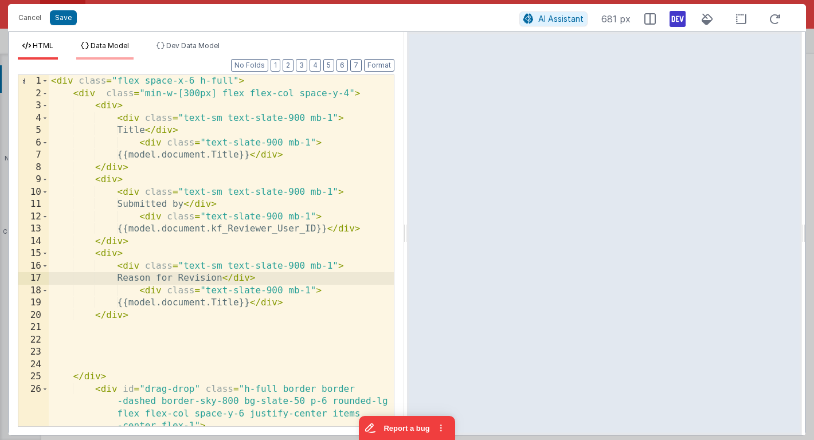
click at [120, 48] on span "Data Model" at bounding box center [110, 45] width 38 height 9
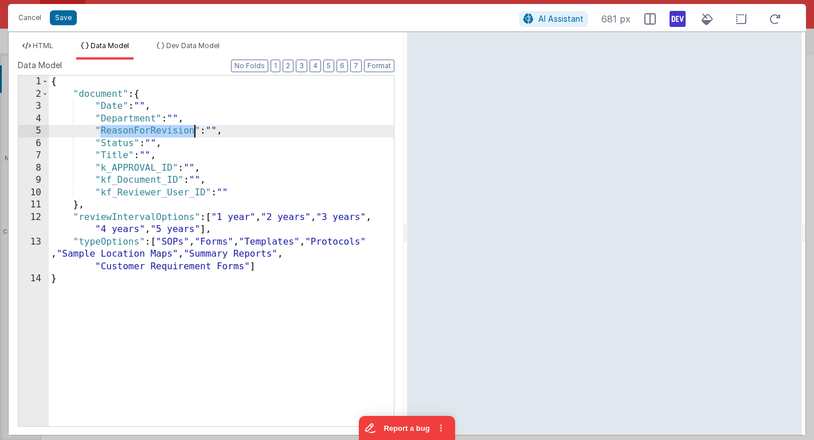
drag, startPoint x: 101, startPoint y: 132, endPoint x: 197, endPoint y: 131, distance: 95.2
click at [197, 131] on div "{ "document" : { "Date" : "" , "Department" : "" , "ReasonForRevision" : "" , "…" at bounding box center [221, 263] width 345 height 375
click at [43, 44] on span "HTML" at bounding box center [43, 45] width 21 height 9
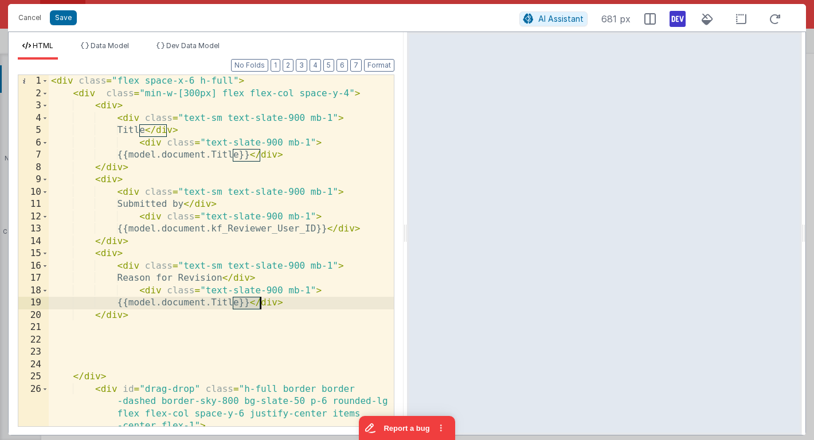
drag, startPoint x: 234, startPoint y: 303, endPoint x: 261, endPoint y: 303, distance: 26.4
click at [261, 303] on div "< div class = "flex space-x-6 h-full" > < div class = "min-w-[300px] flex flex-…" at bounding box center [221, 263] width 345 height 376
click at [204, 39] on div "HTML Data Model Dev Data Model Format 7 6 5 4 3 2 1 No Folds 1 2 3 4 5 6 7 8 9 …" at bounding box center [206, 233] width 395 height 403
click at [198, 47] on span "Dev Data Model" at bounding box center [192, 45] width 53 height 9
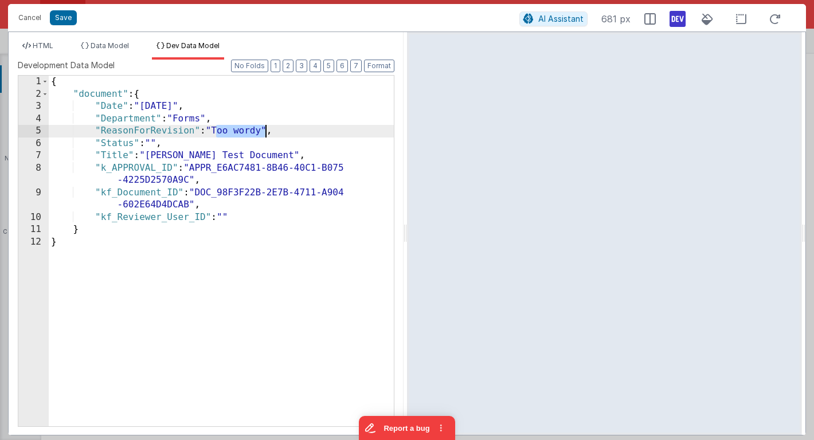
drag, startPoint x: 216, startPoint y: 131, endPoint x: 265, endPoint y: 134, distance: 48.8
click at [265, 134] on div "{ "document" : { "Date" : "[DATE]" , "Department" : "Forms" , "ReasonForRevisio…" at bounding box center [221, 263] width 345 height 375
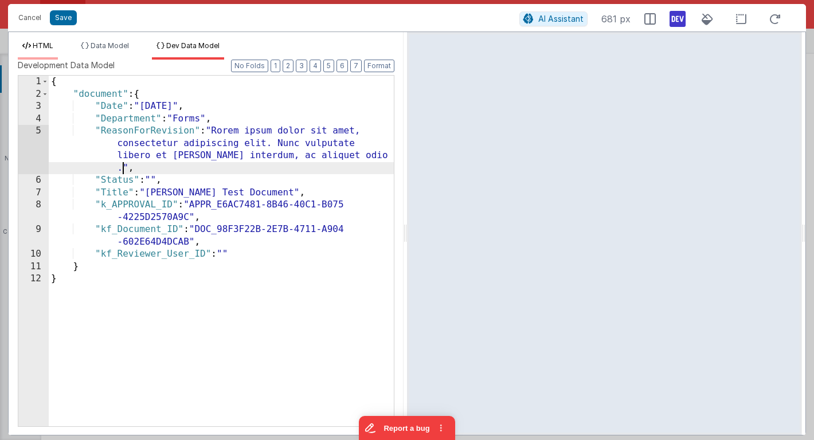
click at [53, 49] on span "HTML" at bounding box center [43, 45] width 21 height 9
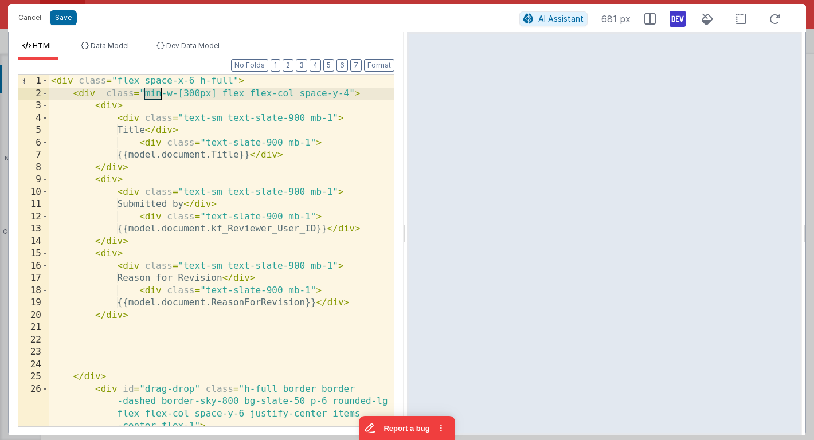
drag, startPoint x: 146, startPoint y: 96, endPoint x: 162, endPoint y: 94, distance: 16.1
click at [162, 94] on div "< div class = "flex space-x-6 h-full" > < div class = "min-w-[300px] flex flex-…" at bounding box center [221, 263] width 345 height 376
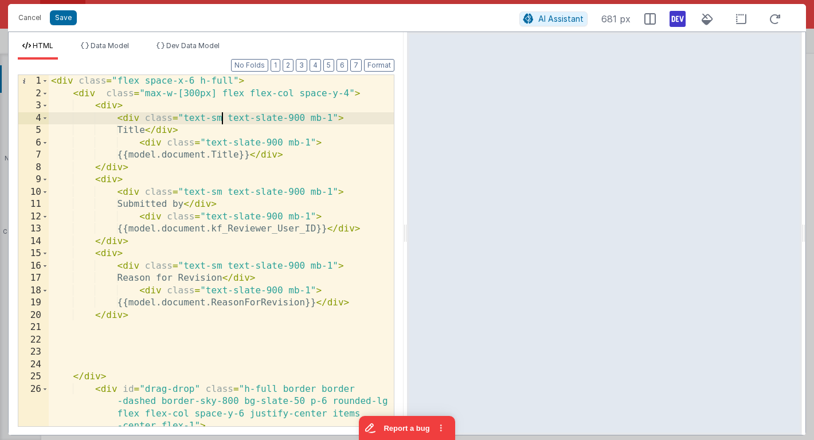
click at [224, 119] on div "< div class = "flex space-x-6 h-full" > < div class = "max-w-[300px] flex flex-…" at bounding box center [221, 263] width 345 height 376
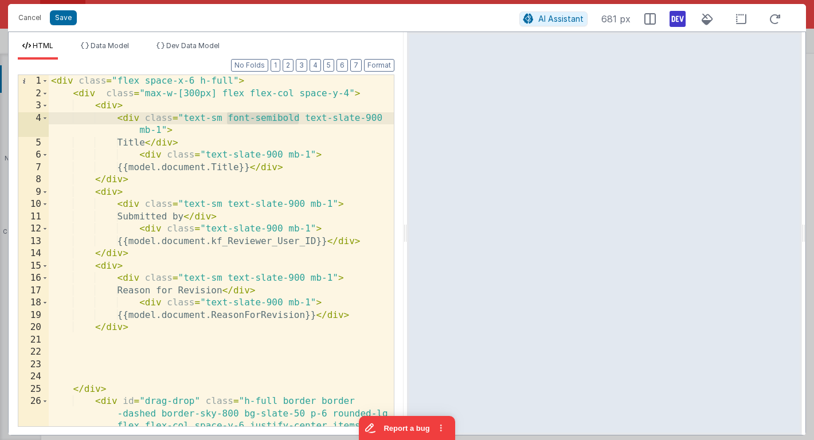
drag, startPoint x: 228, startPoint y: 119, endPoint x: 300, endPoint y: 118, distance: 71.7
click at [300, 119] on div "< div class = "flex space-x-6 h-full" > < div class = "max-w-[300px] flex flex-…" at bounding box center [221, 281] width 345 height 413
click at [223, 204] on div "< div class = "flex space-x-6 h-full" > < div class = "max-w-[300px] flex flex-…" at bounding box center [221, 281] width 345 height 413
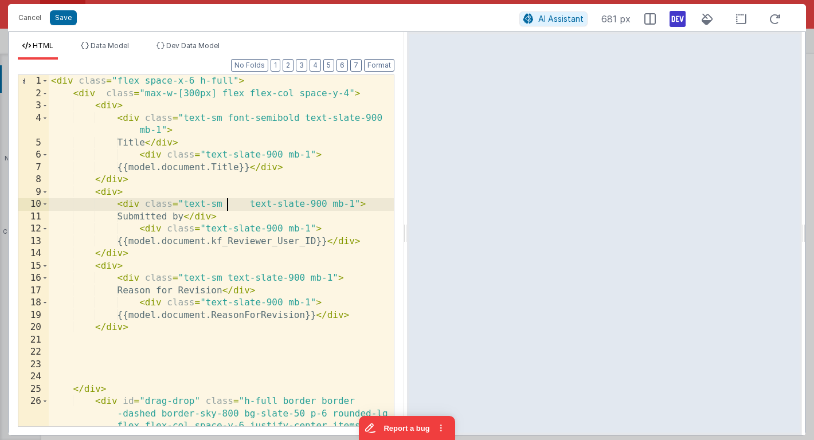
paste textarea
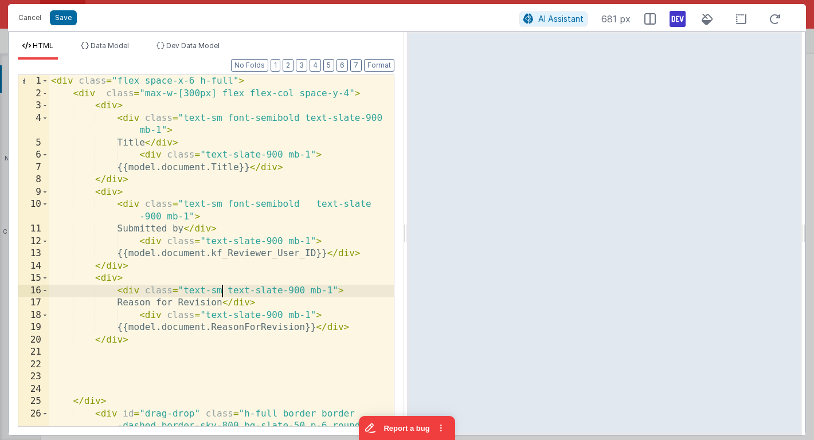
click at [224, 290] on div "< div class = "flex space-x-6 h-full" > < div class = "max-w-[300px] flex flex-…" at bounding box center [221, 281] width 345 height 413
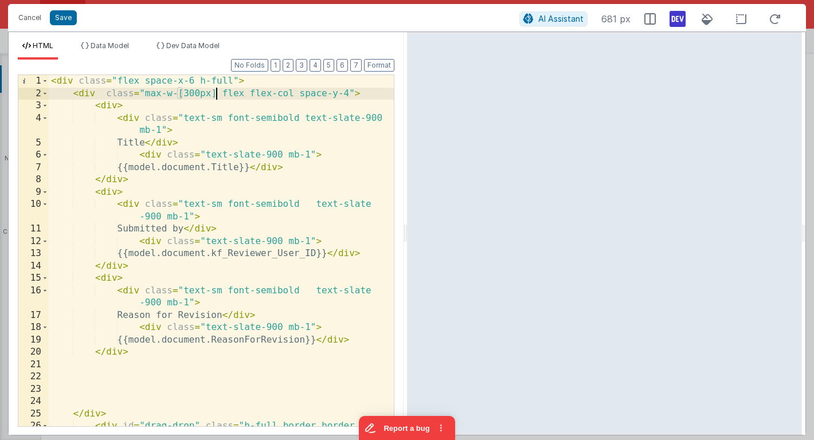
click at [218, 93] on div "< div class = "flex space-x-6 h-full" > < div class = "max-w-[300px] flex flex-…" at bounding box center [221, 281] width 345 height 413
click at [219, 95] on div "< div class = "flex space-x-6 h-full" > < div class = "max-w-[300px] flex flex-…" at bounding box center [221, 281] width 345 height 413
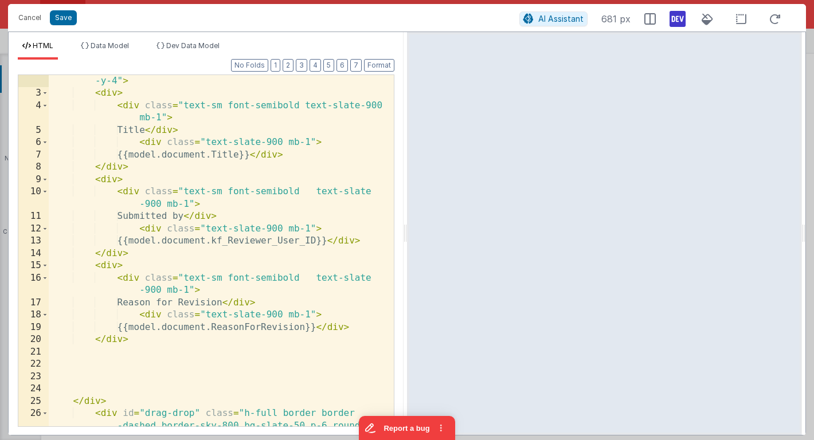
scroll to position [28, 0]
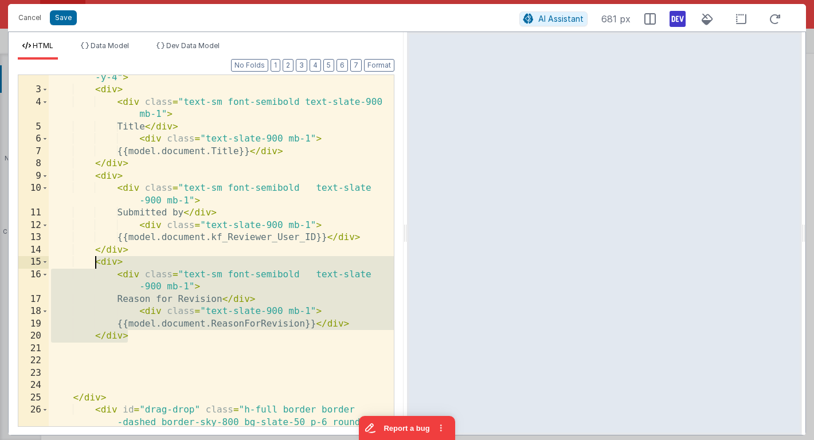
drag, startPoint x: 131, startPoint y: 337, endPoint x: 97, endPoint y: 265, distance: 79.5
click at [97, 265] on div "< div class = "max-w-[300px] h-[544px] flex flex-col space -y-4" > < div > < di…" at bounding box center [221, 271] width 345 height 425
click at [136, 342] on div "< div class = "max-w-[300px] h-[544px] flex flex-col space -y-4" > < div > < di…" at bounding box center [221, 271] width 345 height 425
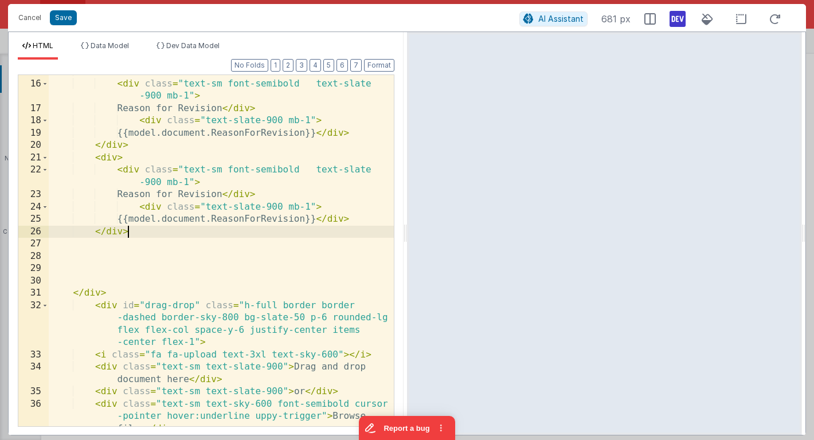
scroll to position [195, 0]
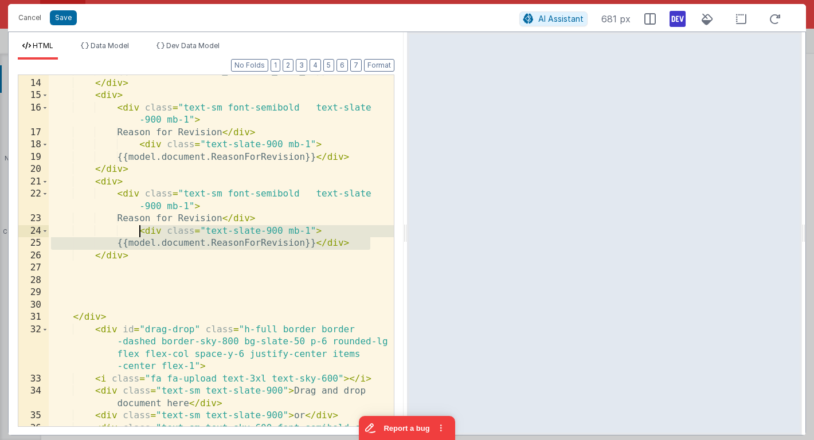
drag, startPoint x: 375, startPoint y: 242, endPoint x: 139, endPoint y: 232, distance: 235.8
click at [139, 232] on div "{{model.document.kf_Reviewer_User_ID}} </ div > </ div > < div > < div class = …" at bounding box center [221, 265] width 345 height 401
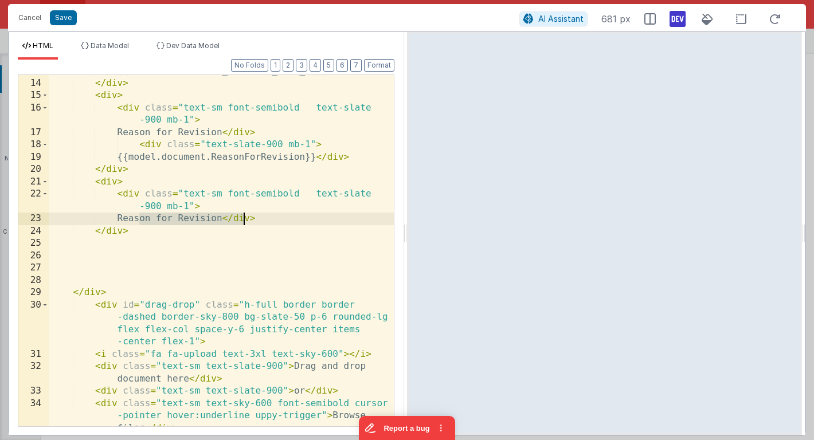
drag, startPoint x: 138, startPoint y: 218, endPoint x: 242, endPoint y: 217, distance: 104.3
click at [242, 217] on div "{{model.document.kf_Reviewer_User_ID}} </ div > </ div > < div > < div class = …" at bounding box center [221, 265] width 345 height 401
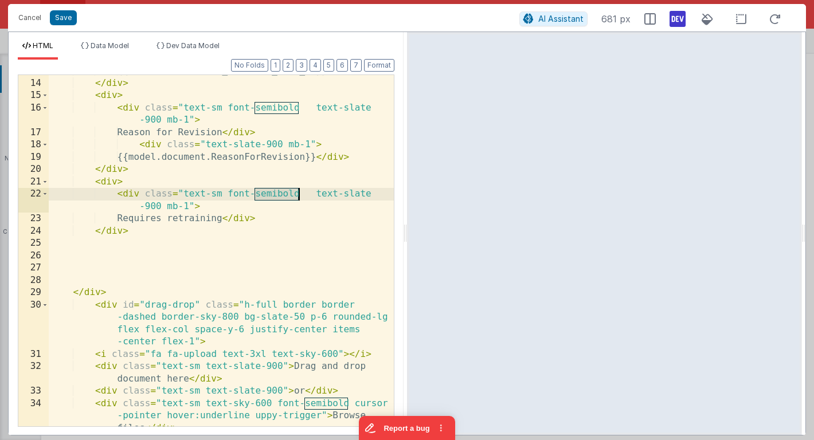
drag, startPoint x: 256, startPoint y: 194, endPoint x: 299, endPoint y: 194, distance: 42.4
click at [299, 194] on div "{{model.document.kf_Reviewer_User_ID}} </ div > </ div > < div > < div class = …" at bounding box center [221, 265] width 345 height 401
drag, startPoint x: 222, startPoint y: 194, endPoint x: 181, endPoint y: 193, distance: 40.7
click at [181, 193] on div "{{model.document.kf_Reviewer_User_ID}} </ div > </ div > < div > < div class = …" at bounding box center [221, 265] width 345 height 401
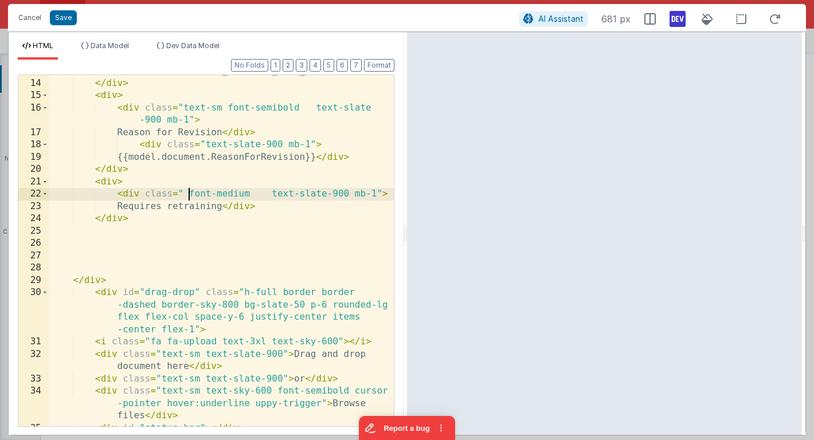
click at [189, 193] on div "{{model.document.kf_Reviewer_User_ID}} </ div > </ div > < div > < div class = …" at bounding box center [221, 253] width 345 height 376
click at [147, 184] on div "{{model.document.kf_Reviewer_User_ID}} </ div > </ div > < div > < div class = …" at bounding box center [221, 253] width 345 height 376
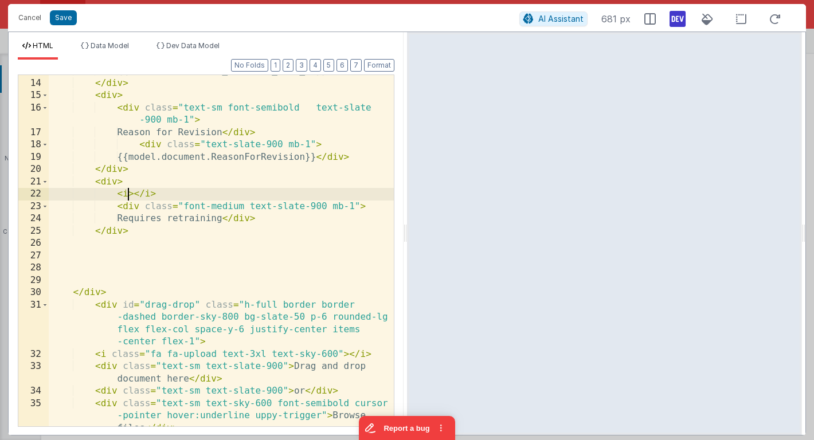
click at [126, 196] on div "{{model.document.kf_Reviewer_User_ID}} </ div > </ div > < div > < div class = …" at bounding box center [221, 265] width 345 height 401
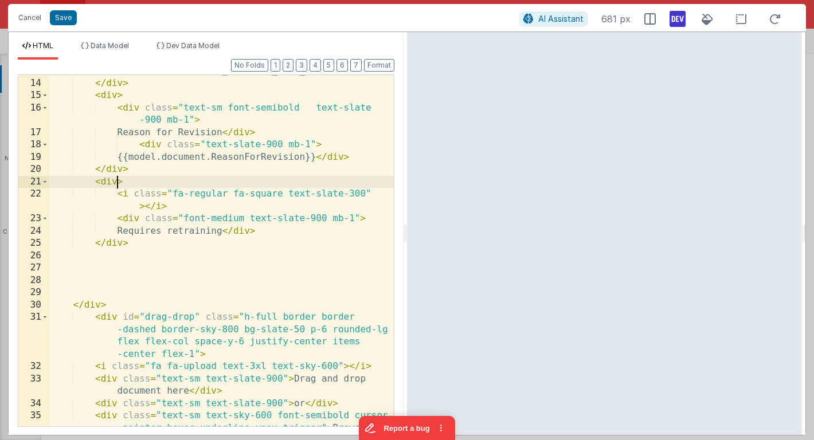
click at [118, 182] on div "{{model.document.kf_Reviewer_User_ID}} </ div > </ div > < div > < div class = …" at bounding box center [221, 265] width 345 height 401
click at [217, 181] on div "{{model.document.kf_Reviewer_User_ID}} </ div > </ div > < div > < div class = …" at bounding box center [221, 265] width 345 height 401
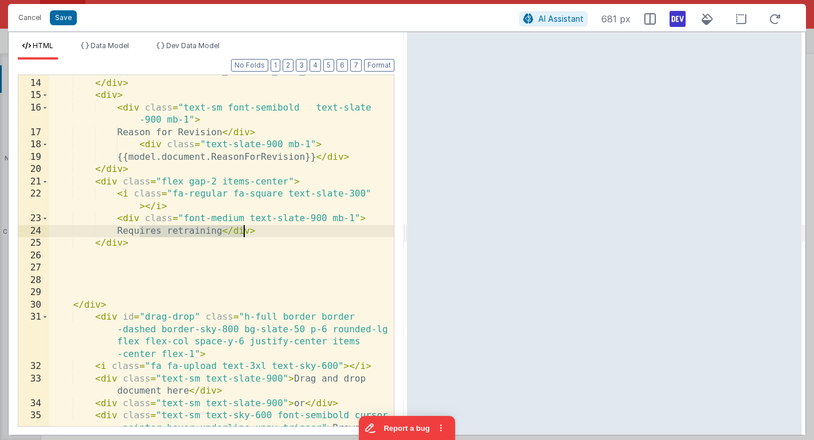
drag, startPoint x: 138, startPoint y: 230, endPoint x: 243, endPoint y: 230, distance: 104.9
click at [243, 230] on div "{{model.document.kf_Reviewer_User_ID}} </ div > </ div > < div > < div class = …" at bounding box center [221, 265] width 345 height 401
click at [119, 44] on span "Data Model" at bounding box center [110, 45] width 38 height 9
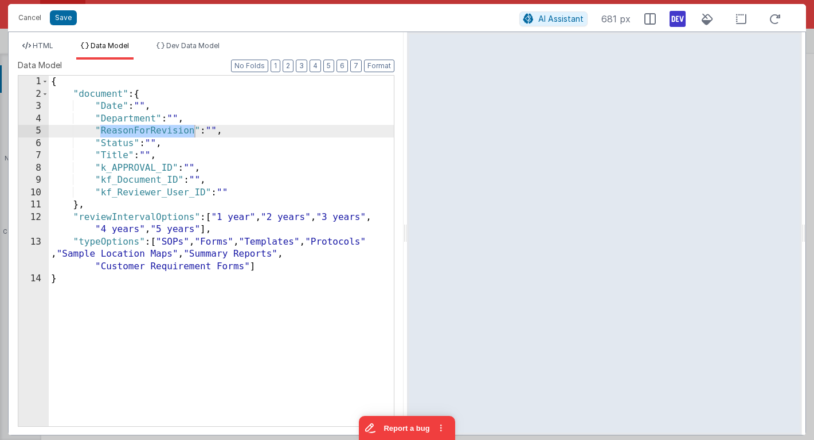
click at [88, 208] on div "{ "document" : { "Date" : "" , "Department" : "" , "ReasonForRevision" : "" , "…" at bounding box center [221, 263] width 345 height 375
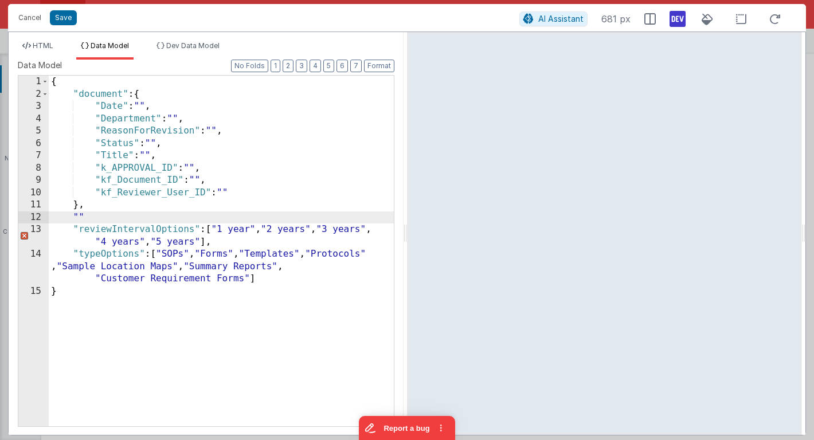
paste textarea
drag, startPoint x: 134, startPoint y: 218, endPoint x: 115, endPoint y: 218, distance: 18.3
click at [115, 218] on div "{ "document" : { "Date" : "" , "Department" : "" , "ReasonForRevision" : "" , "…" at bounding box center [221, 263] width 345 height 375
click at [185, 217] on div "{ "document" : { "Date" : "" , "Department" : "" , "ReasonForRevision" : "" , "…" at bounding box center [221, 263] width 345 height 375
click at [50, 49] on span "HTML" at bounding box center [43, 45] width 21 height 9
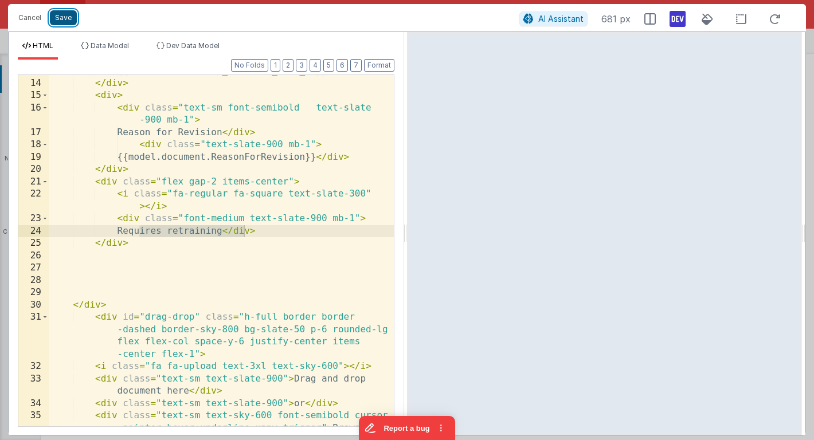
click at [70, 18] on button "Save" at bounding box center [63, 17] width 27 height 15
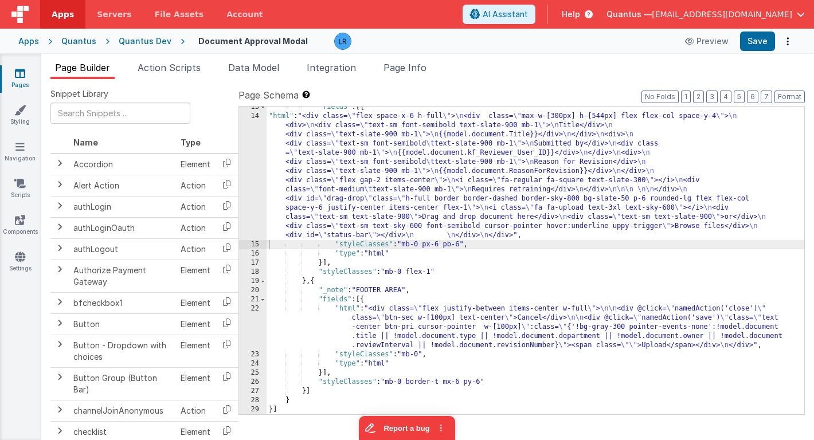
scroll to position [114, 0]
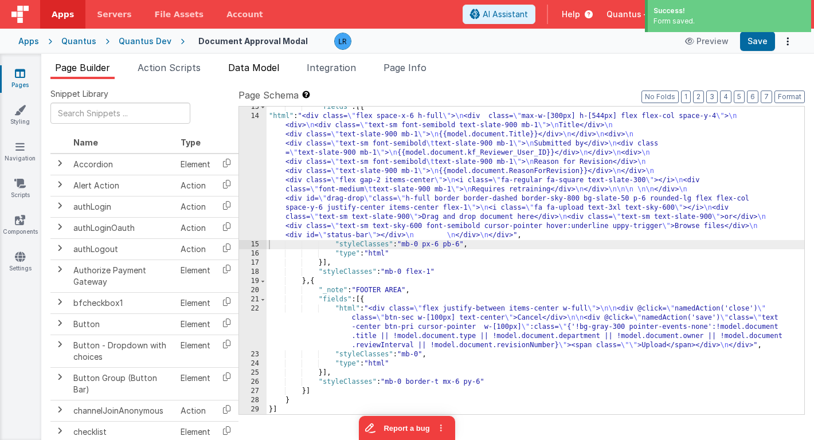
click at [258, 63] on span "Data Model" at bounding box center [253, 67] width 51 height 11
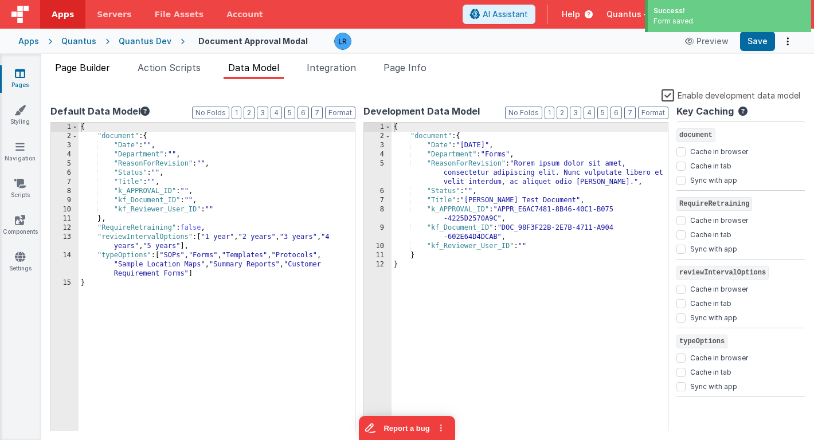
click at [100, 68] on span "Page Builder" at bounding box center [82, 67] width 55 height 11
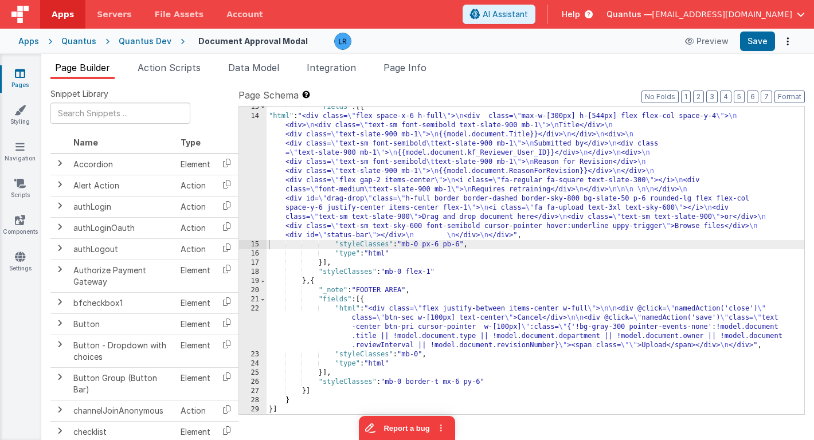
click at [372, 185] on div ""fields" : [{ "html" : "<div class= \" flex space-x-6 h-full \" > \n <div class…" at bounding box center [536, 266] width 538 height 326
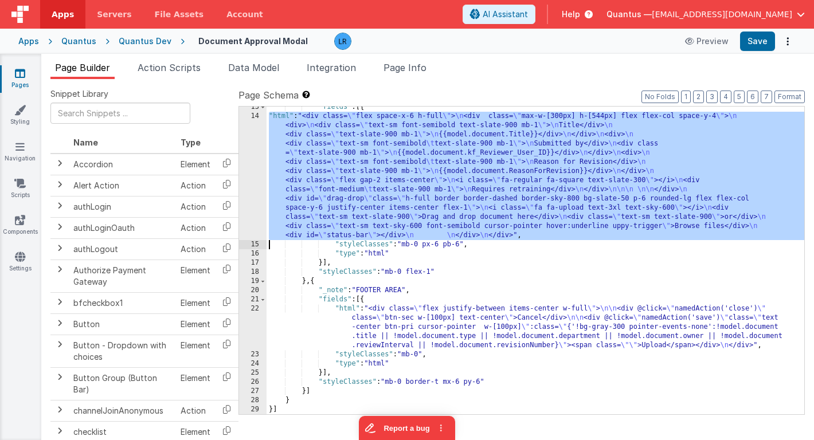
click at [252, 194] on div "14" at bounding box center [253, 176] width 28 height 128
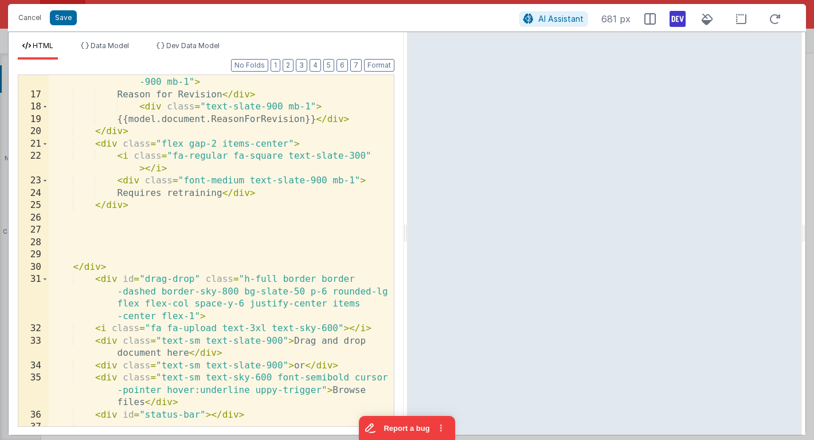
scroll to position [231, 0]
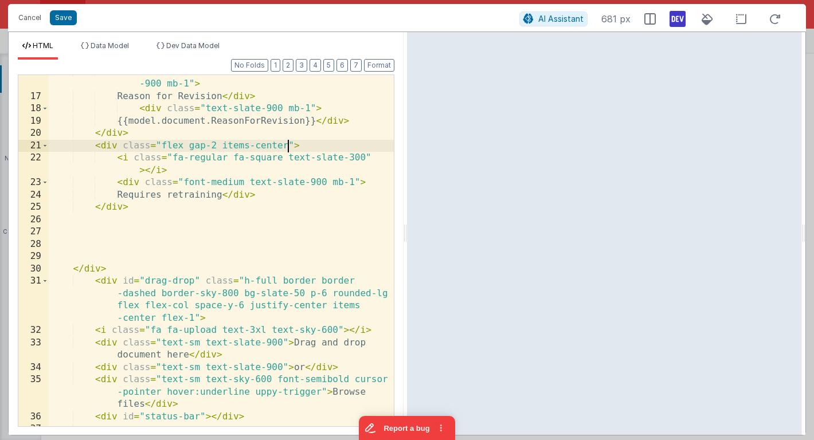
click at [288, 144] on div "< div class = "text-sm font-semibold text-slate -900 mb-1" > Reason for Revisio…" at bounding box center [221, 260] width 345 height 389
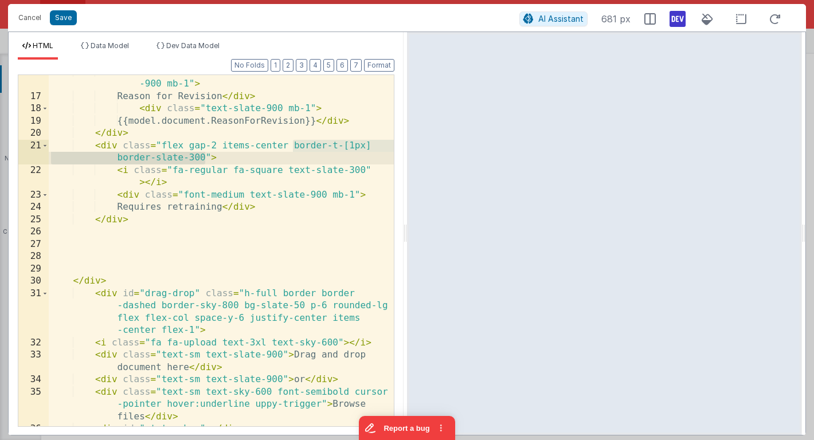
drag, startPoint x: 292, startPoint y: 148, endPoint x: 206, endPoint y: 156, distance: 86.4
click at [206, 156] on div "< div class = "text-sm font-semibold text-slate -900 mb-1" > Reason for Revisio…" at bounding box center [221, 260] width 345 height 389
click at [236, 160] on div "< div class = "text-sm font-semibold text-slate -900 mb-1" > Reason for Revisio…" at bounding box center [221, 260] width 345 height 389
drag, startPoint x: 294, startPoint y: 147, endPoint x: 208, endPoint y: 160, distance: 86.3
click at [208, 160] on div "< div class = "text-sm font-semibold text-slate -900 mb-1" > Reason for Revisio…" at bounding box center [221, 260] width 345 height 389
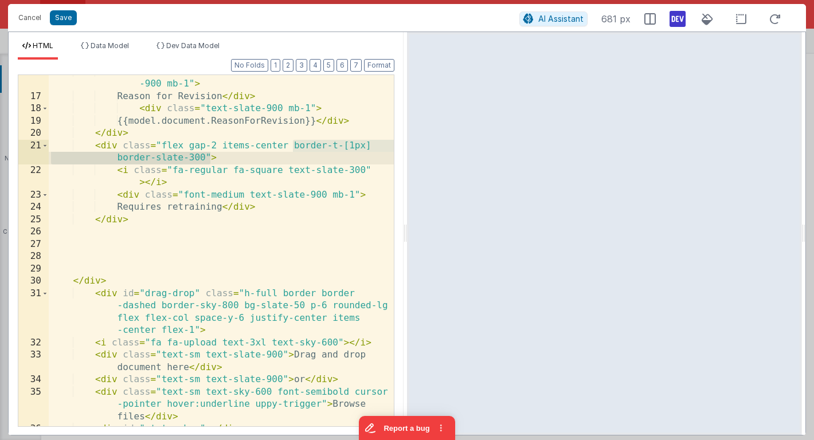
click at [269, 150] on div "< div class = "text-sm font-semibold text-slate -900 mb-1" > Reason for Revisio…" at bounding box center [221, 260] width 345 height 389
drag, startPoint x: 204, startPoint y: 158, endPoint x: 294, endPoint y: 147, distance: 90.6
click at [294, 147] on div "< div class = "text-sm font-semibold text-slate -900 mb-1" > Reason for Revisio…" at bounding box center [221, 260] width 345 height 389
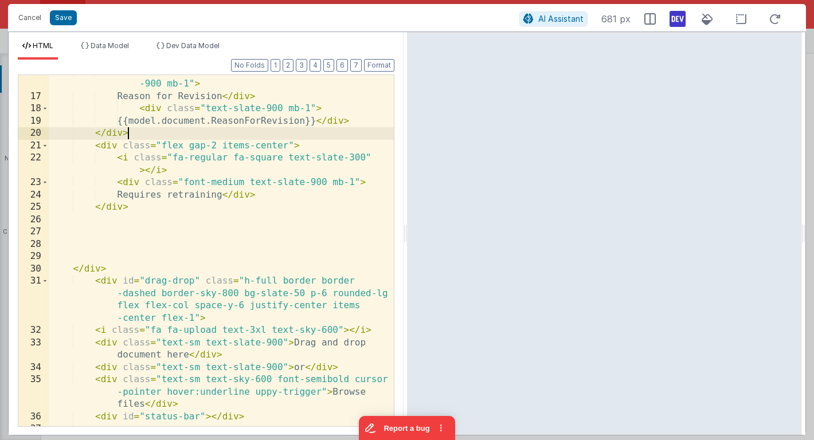
click at [158, 131] on div "< div class = "text-sm font-semibold text-slate -900 mb-1" > Reason for Revisio…" at bounding box center [221, 260] width 345 height 389
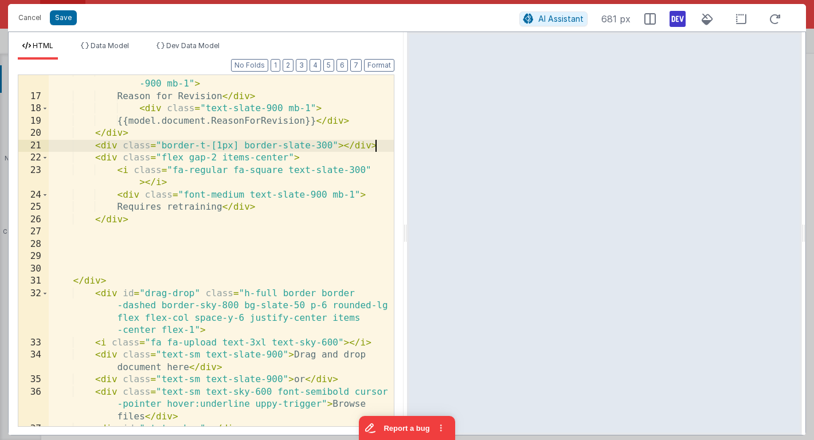
click at [377, 149] on div "< div class = "text-sm font-semibold text-slate -900 mb-1" > Reason for Revisio…" at bounding box center [221, 260] width 345 height 389
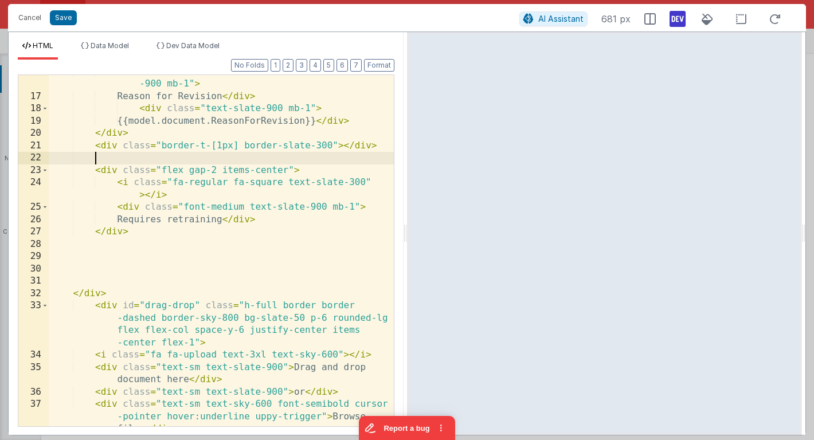
click at [291, 170] on div "< div class = "text-sm font-semibold text-slate -900 mb-1" > Reason for Revisio…" at bounding box center [221, 272] width 345 height 413
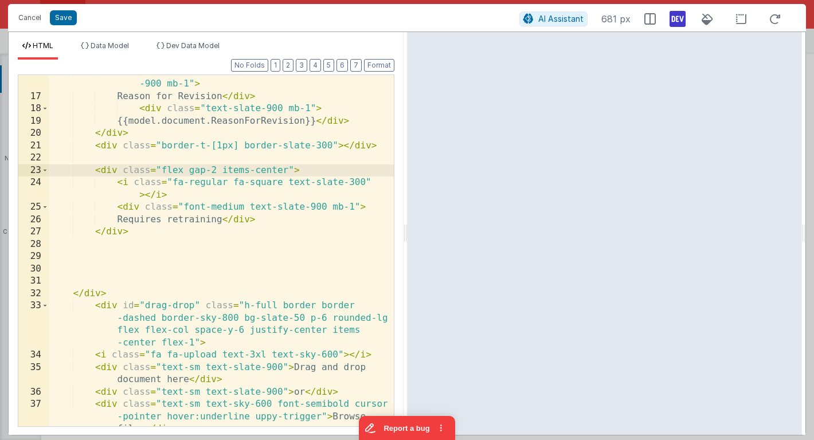
click at [134, 195] on div "< div class = "text-sm font-semibold text-slate -900 mb-1" > Reason for Revisio…" at bounding box center [221, 272] width 345 height 413
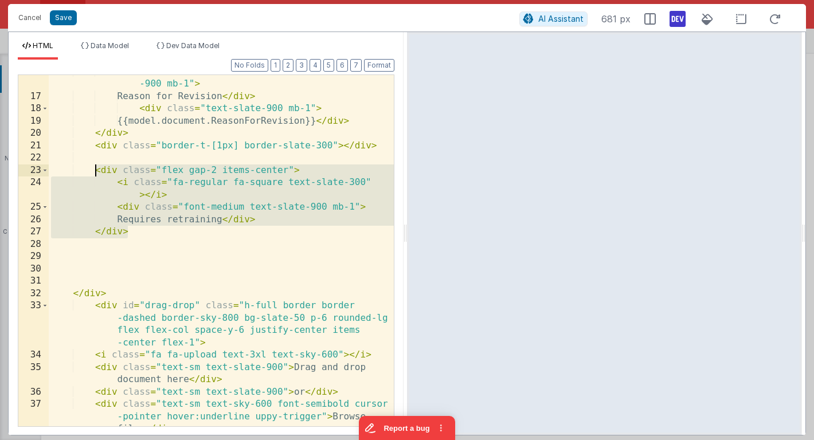
drag, startPoint x: 132, startPoint y: 232, endPoint x: 97, endPoint y: 167, distance: 73.1
click at [97, 167] on div "< div class = "text-sm font-semibold text-slate -900 mb-1" > Reason for Revisio…" at bounding box center [221, 272] width 345 height 413
click at [106, 49] on span "Data Model" at bounding box center [110, 45] width 38 height 9
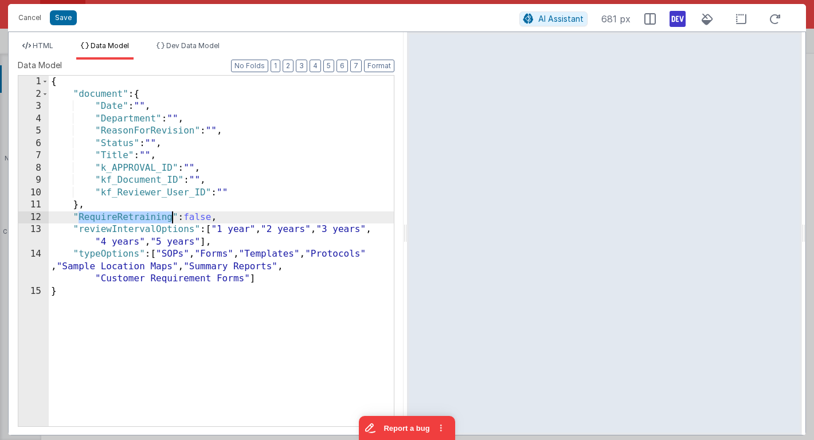
drag, startPoint x: 78, startPoint y: 217, endPoint x: 171, endPoint y: 217, distance: 93.4
click at [171, 217] on div "{ "document" : { "Date" : "" , "Department" : "" , "ReasonForRevision" : "" , "…" at bounding box center [221, 263] width 345 height 375
click at [44, 48] on span "HTML" at bounding box center [43, 45] width 21 height 9
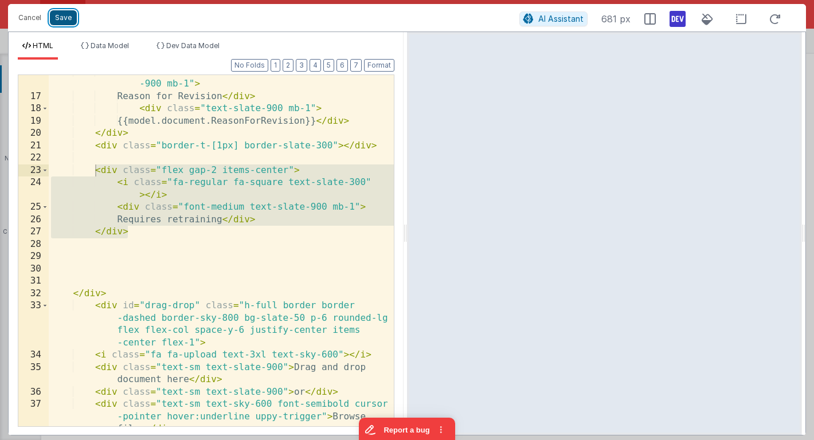
click at [66, 14] on button "Save" at bounding box center [63, 17] width 27 height 15
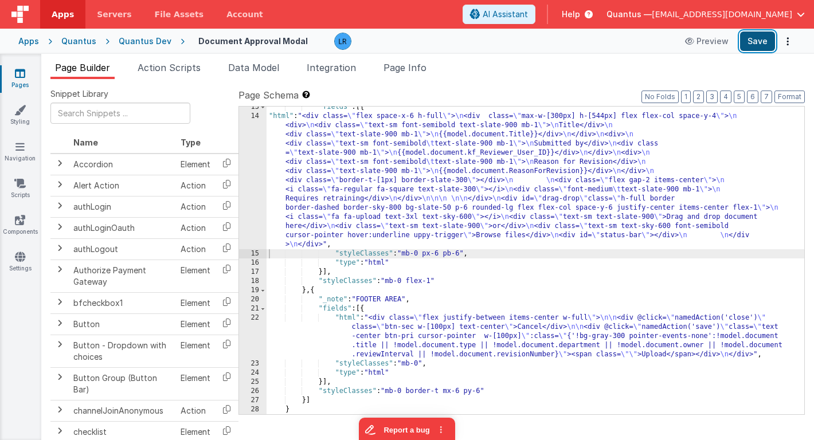
click at [768, 41] on button "Save" at bounding box center [757, 41] width 35 height 19
click at [306, 203] on div ""fields" : [{ "html" : "<div class= \" flex space-x-6 h-full \" > \n <div class…" at bounding box center [536, 266] width 538 height 326
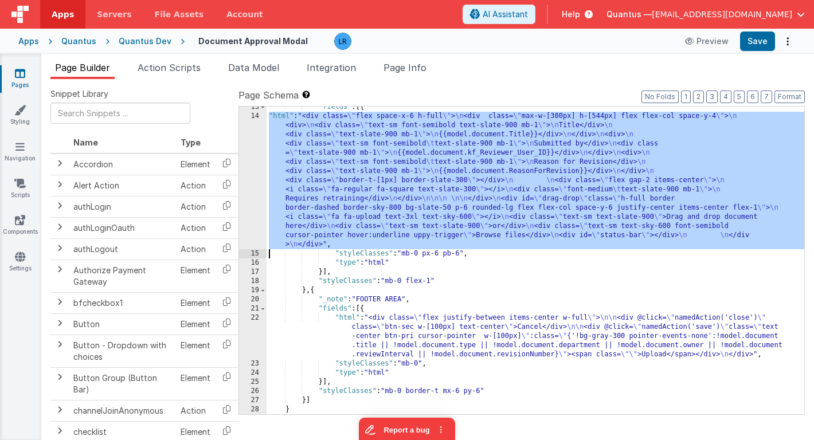
click at [259, 201] on div "14" at bounding box center [253, 181] width 28 height 138
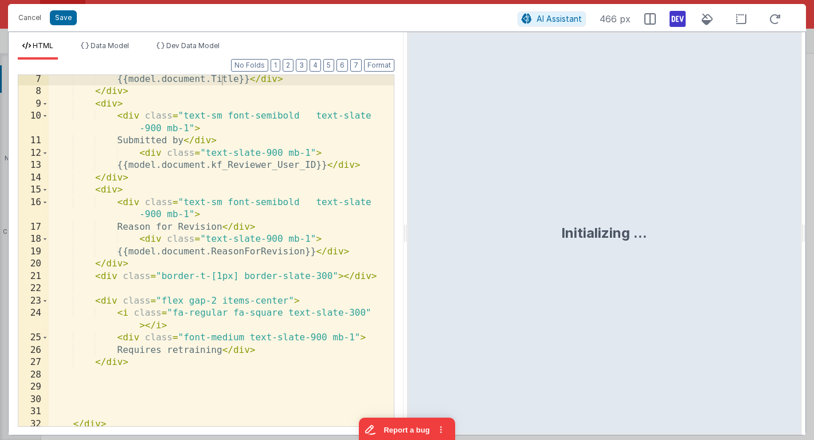
scroll to position [289, 0]
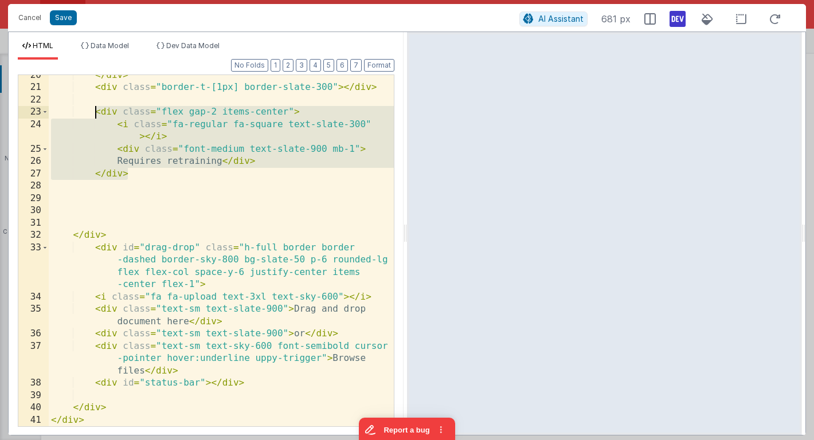
drag, startPoint x: 130, startPoint y: 175, endPoint x: 95, endPoint y: 114, distance: 70.8
click at [95, 112] on div "</ div > < div class = "border-t-[1px] border-slate-300" > </ div > < div class…" at bounding box center [221, 257] width 345 height 376
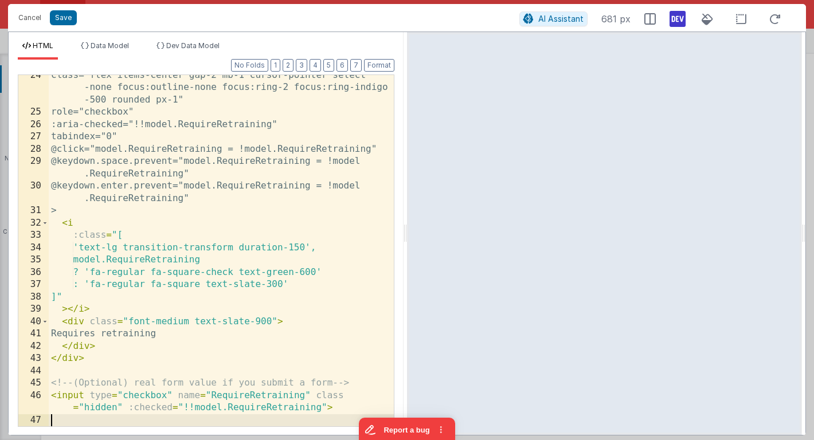
scroll to position [339, 0]
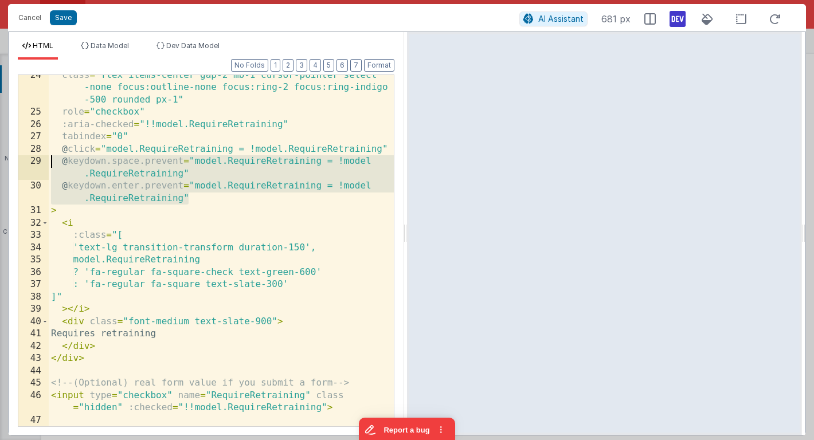
drag, startPoint x: 199, startPoint y: 199, endPoint x: 42, endPoint y: 158, distance: 161.9
click at [42, 158] on div "24 25 26 27 28 29 30 31 32 33 34 35 36 37 38 39 40 41 42 43 44 45 46 47 48 49 c…" at bounding box center [206, 251] width 377 height 353
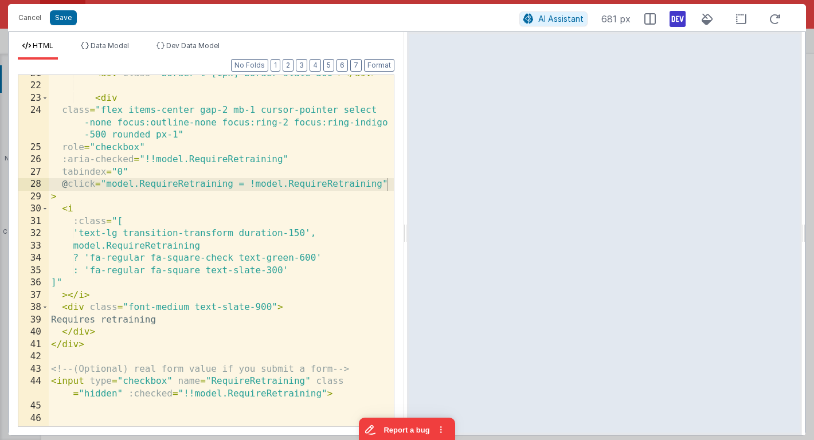
scroll to position [303, 0]
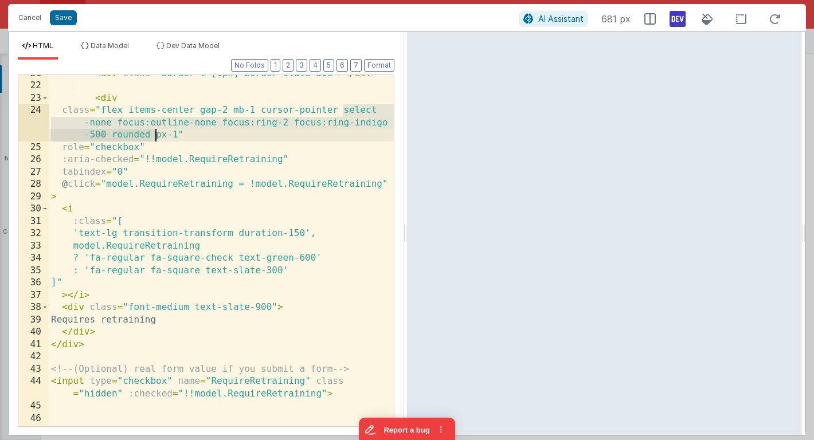
drag, startPoint x: 345, startPoint y: 112, endPoint x: 158, endPoint y: 135, distance: 187.7
click at [158, 135] on div "< div class = "border-t-[1px] border-slate-300" > </ div > < div class = "flex …" at bounding box center [221, 256] width 345 height 376
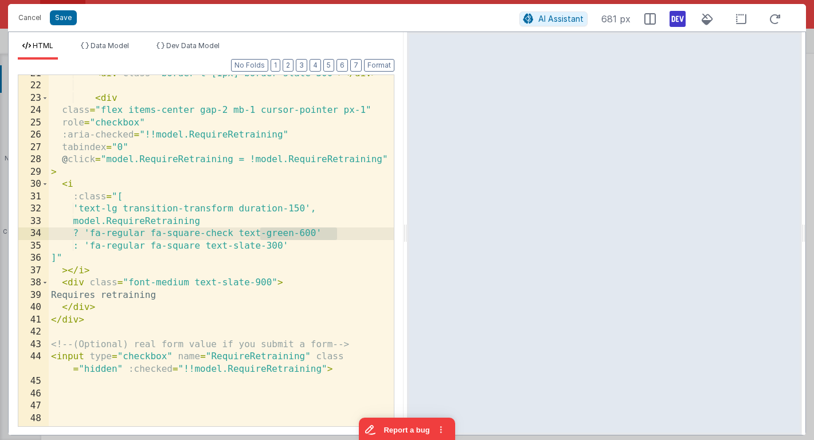
drag, startPoint x: 261, startPoint y: 233, endPoint x: 335, endPoint y: 231, distance: 74.0
click at [335, 231] on div "< div class = "border-t-[1px] border-slate-300" > </ div > < div class = "flex …" at bounding box center [221, 256] width 345 height 376
drag, startPoint x: 288, startPoint y: 234, endPoint x: 309, endPoint y: 235, distance: 21.2
click at [309, 235] on div "< div class = "border-t-[1px] border-slate-300" > </ div > < div class = "flex …" at bounding box center [221, 256] width 345 height 376
drag, startPoint x: 108, startPoint y: 234, endPoint x: 335, endPoint y: 236, distance: 227.6
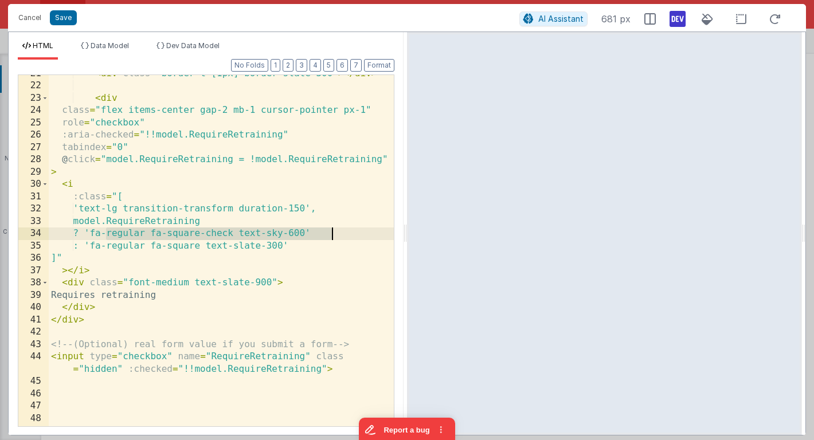
click at [335, 236] on div "< div class = "border-t-[1px] border-slate-300" > </ div > < div class = "flex …" at bounding box center [221, 256] width 345 height 376
click at [134, 236] on div "< div class = "border-t-[1px] border-slate-300" > </ div > < div class = "flex …" at bounding box center [221, 256] width 345 height 376
drag, startPoint x: 129, startPoint y: 234, endPoint x: 165, endPoint y: 236, distance: 35.6
click at [165, 236] on div "< div class = "border-t-[1px] border-slate-300" > </ div > < div class = "flex …" at bounding box center [221, 256] width 345 height 376
click at [64, 17] on button "Save" at bounding box center [63, 17] width 27 height 15
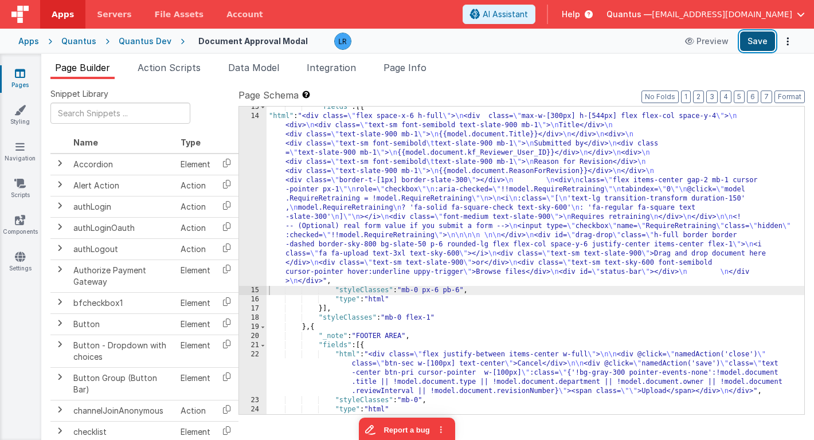
click at [757, 40] on button "Save" at bounding box center [757, 41] width 35 height 19
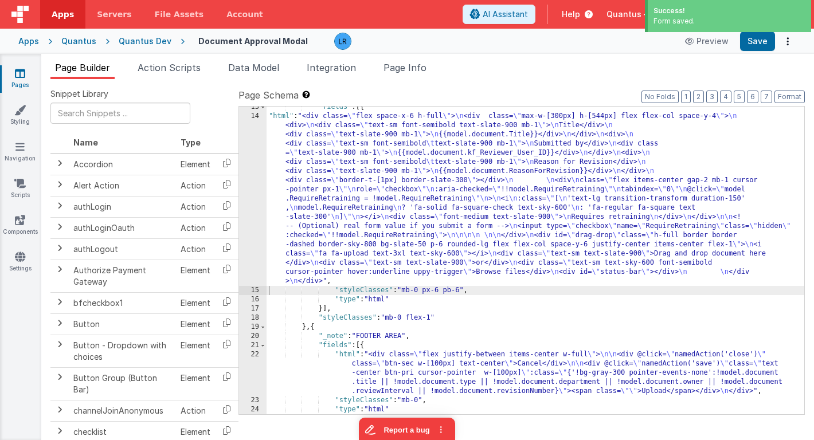
click at [21, 79] on link "Pages" at bounding box center [19, 79] width 41 height 23
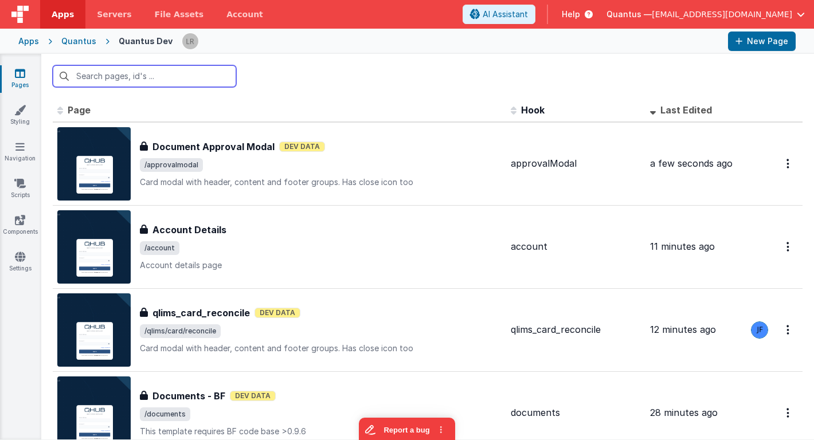
click at [206, 82] on input "text" at bounding box center [144, 76] width 183 height 22
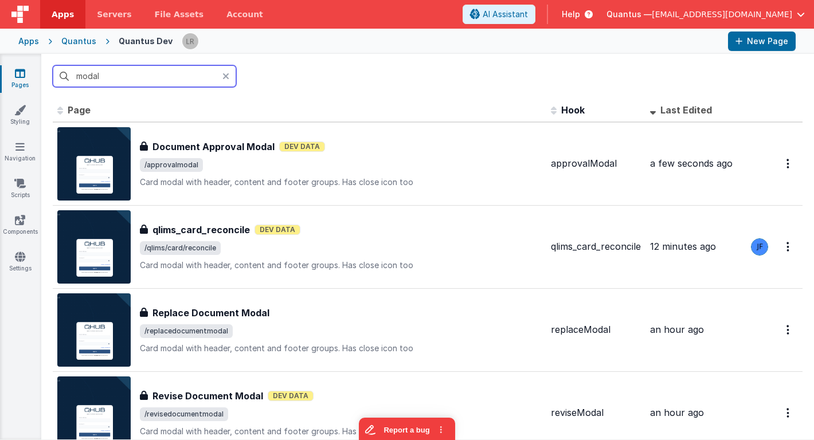
type input "modal"
click at [689, 114] on span "Last Edited" at bounding box center [686, 109] width 52 height 11
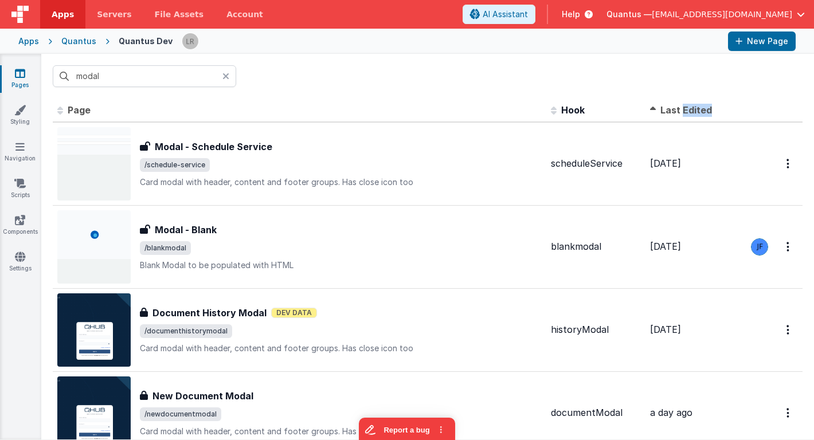
click at [689, 114] on span "Last Edited" at bounding box center [686, 109] width 52 height 11
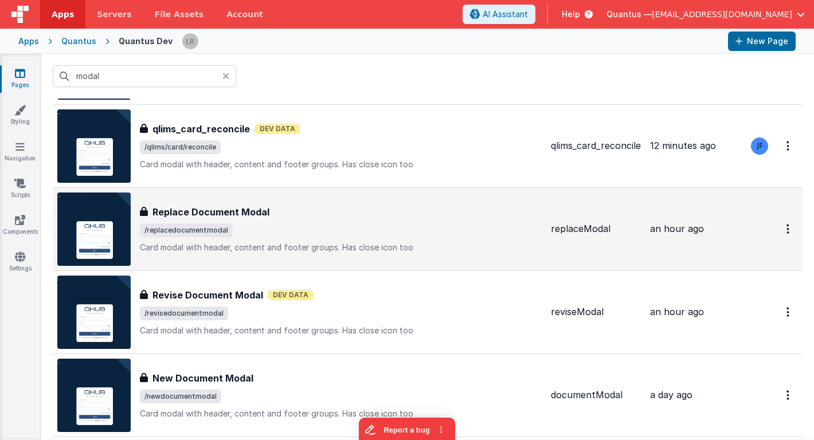
scroll to position [115, 0]
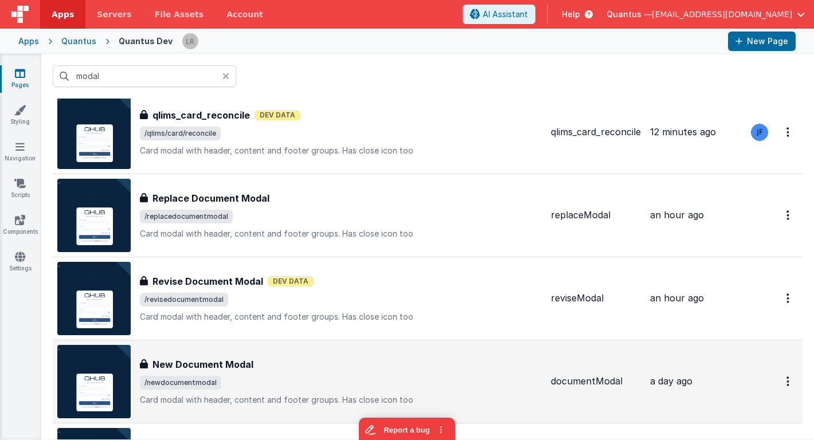
click at [320, 366] on div "New Document Modal" at bounding box center [341, 365] width 402 height 14
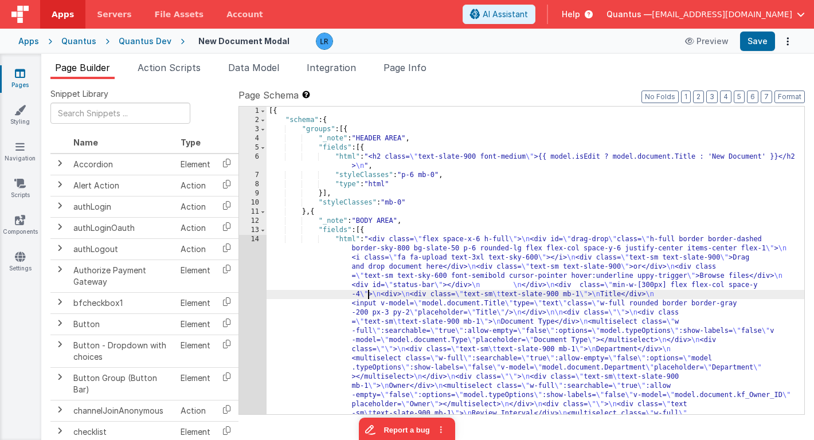
click at [367, 294] on div "[{ "schema" : { "groups" : [{ "_note" : "HEADER AREA" , "fields" : [{ "html" : …" at bounding box center [536, 380] width 538 height 546
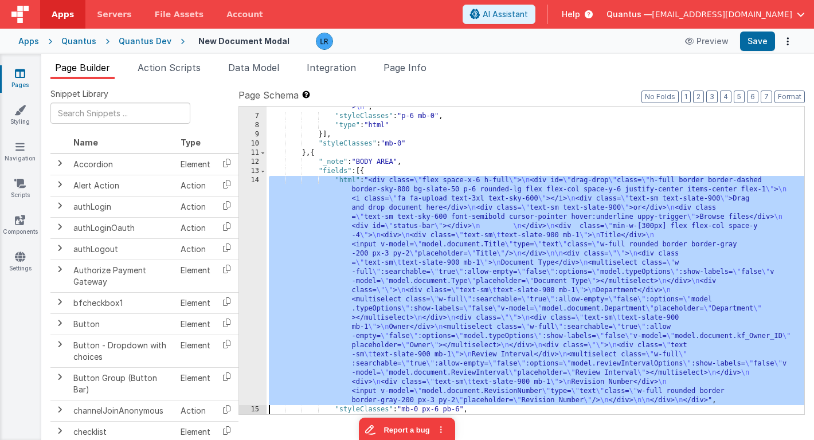
scroll to position [59, 0]
click at [252, 294] on div "14" at bounding box center [253, 290] width 28 height 229
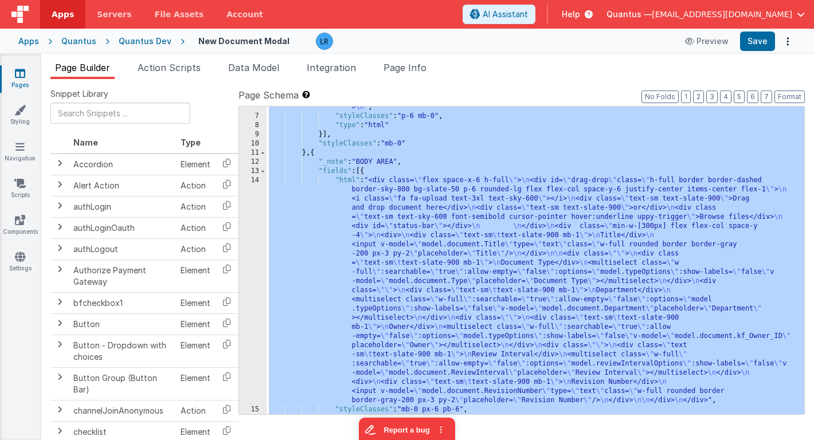
click at [381, 278] on div ""html" : "<h2 class= \" text-slate-900 font-medium \" >{{ model.isEdit ? model.…" at bounding box center [536, 260] width 538 height 335
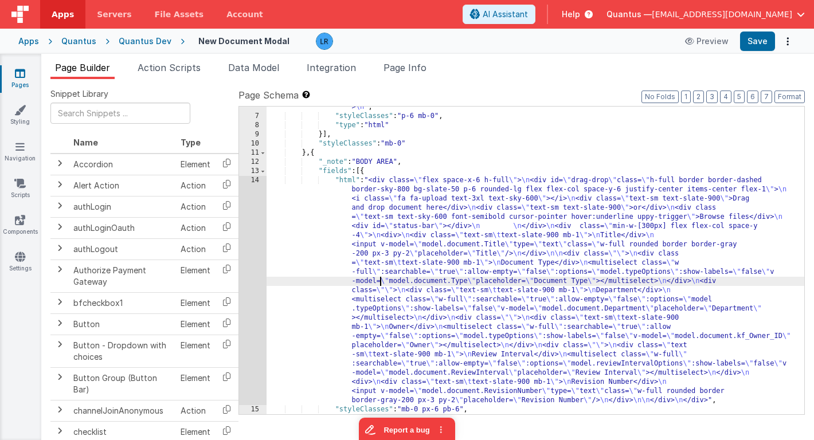
click at [254, 268] on div "14" at bounding box center [253, 290] width 28 height 229
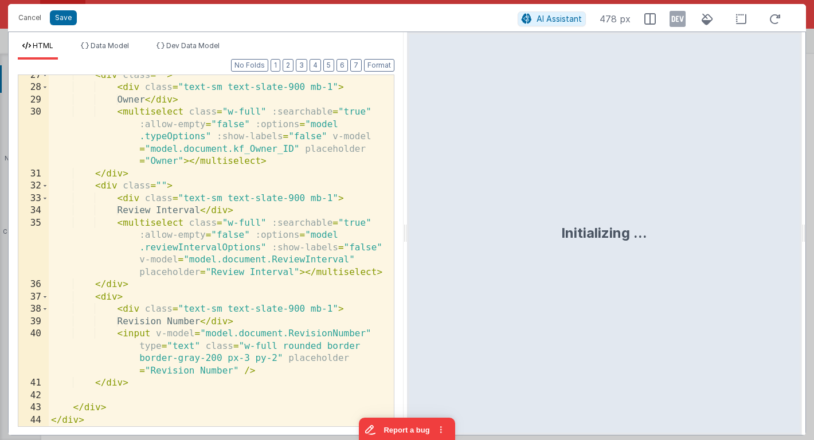
scroll to position [511, 0]
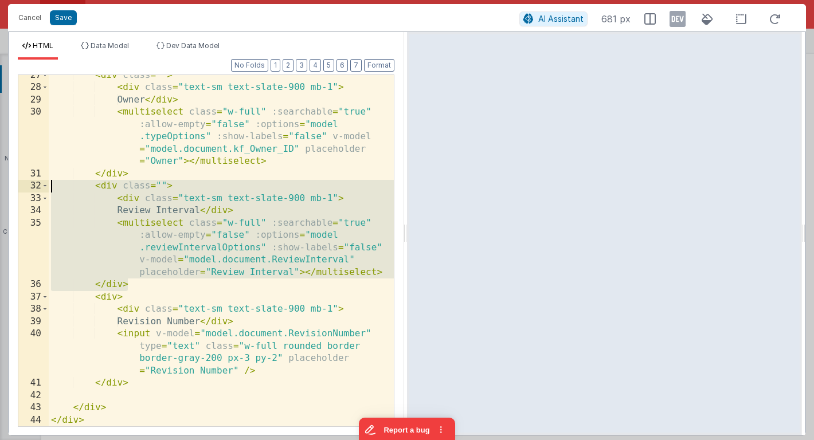
drag, startPoint x: 130, startPoint y: 282, endPoint x: 41, endPoint y: 189, distance: 129.3
click at [41, 189] on div "27 28 29 30 31 32 33 34 35 36 37 38 39 40 41 42 43 44 < div class = "" > < div …" at bounding box center [206, 251] width 377 height 353
click at [26, 17] on button "Cancel" at bounding box center [30, 18] width 34 height 16
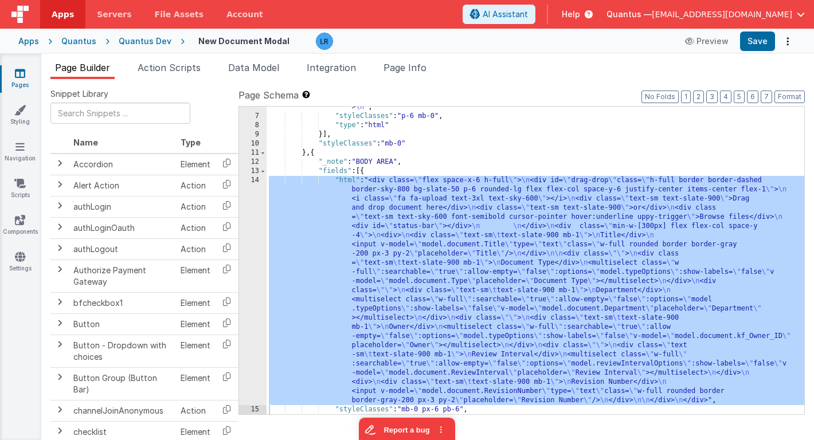
click at [13, 69] on link "Pages" at bounding box center [19, 79] width 41 height 23
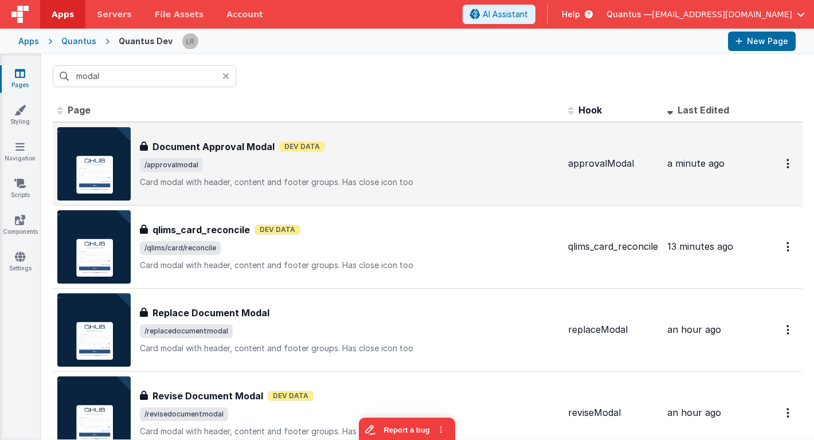
click at [267, 171] on span "/approvalmodal" at bounding box center [349, 165] width 419 height 14
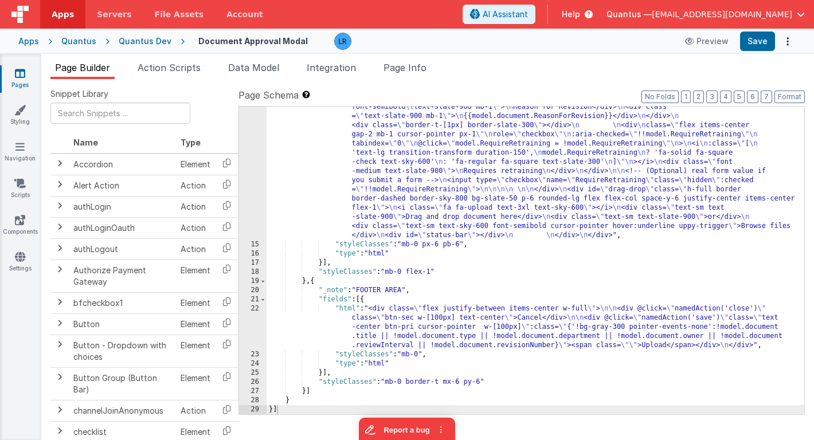
scroll to position [178, 0]
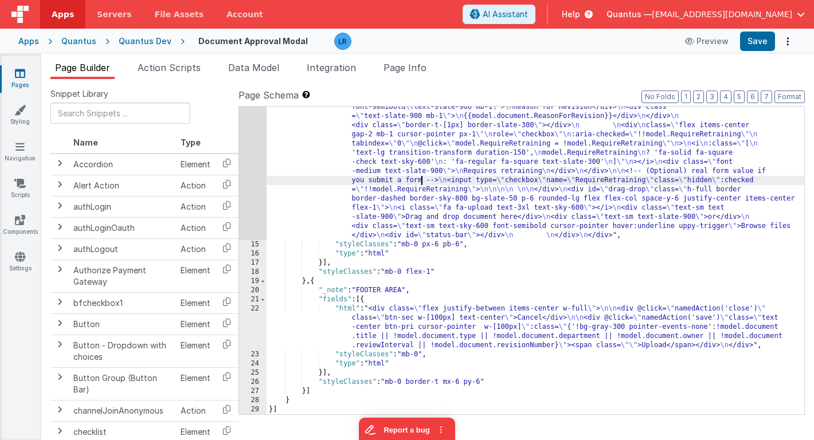
click at [421, 183] on div ""html" : "<div class= \" flex space-x-6 h-full \" > \n <div class= \" max-w-[30…" at bounding box center [536, 303] width 538 height 510
click at [248, 178] on div "14" at bounding box center [253, 144] width 28 height 193
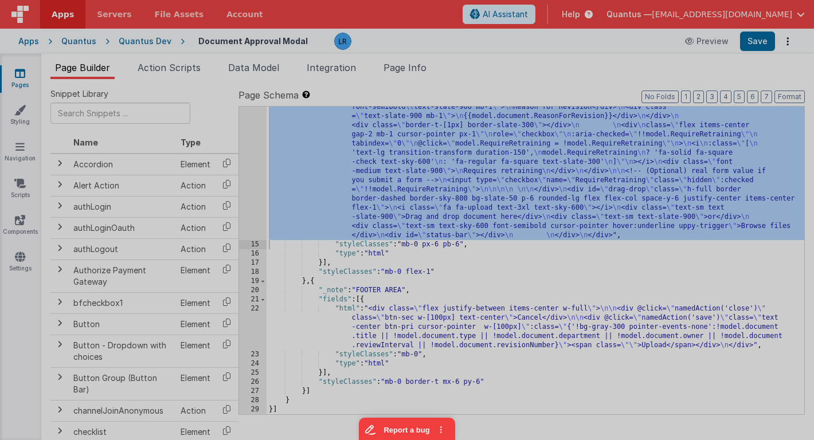
click at [248, 178] on div at bounding box center [407, 220] width 814 height 440
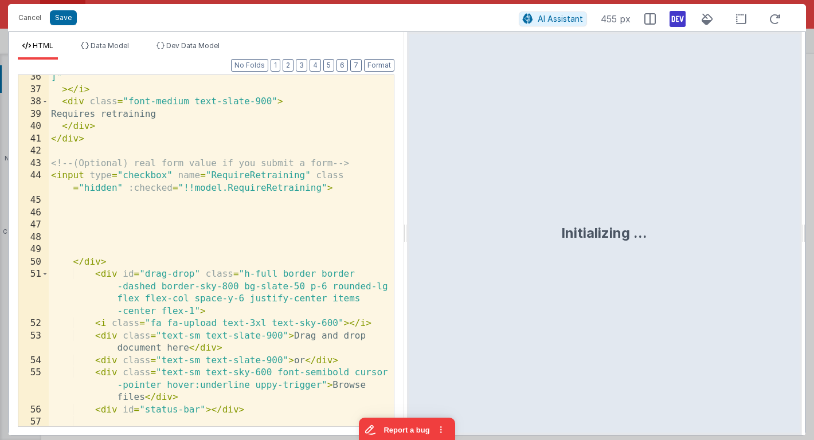
scroll to position [460, 0]
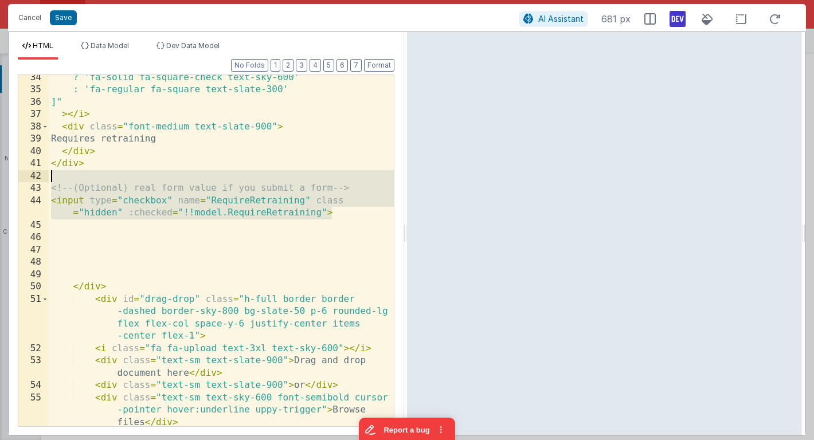
drag, startPoint x: 343, startPoint y: 213, endPoint x: 41, endPoint y: 182, distance: 303.7
click at [41, 182] on div "34 35 36 37 38 39 40 41 42 43 44 45 46 47 48 49 50 51 52 53 54 55 56 57 ? 'fa-s…" at bounding box center [206, 251] width 377 height 353
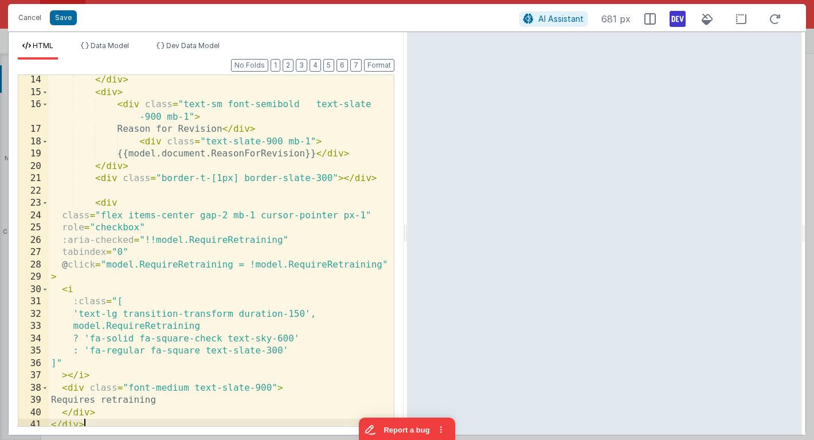
scroll to position [198, 0]
click at [382, 64] on button "Format" at bounding box center [379, 65] width 30 height 13
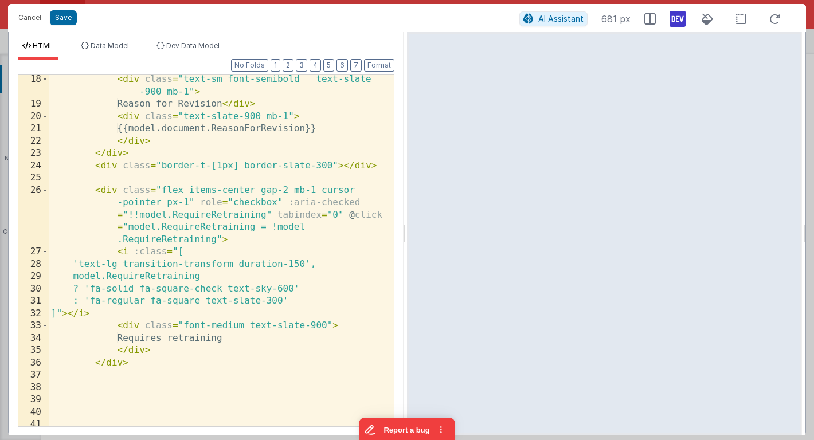
scroll to position [248, 0]
click at [132, 363] on div "< div class = "text-sm font-semibold text-slate -900 mb-1" > Reason for Revisio…" at bounding box center [221, 267] width 345 height 389
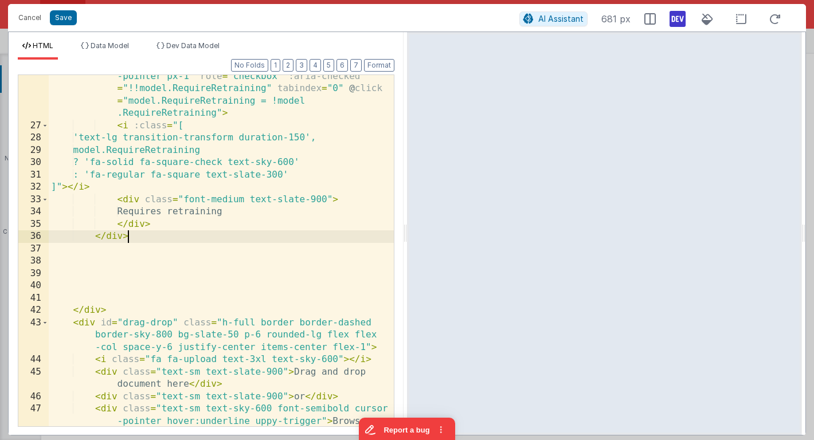
scroll to position [374, 0]
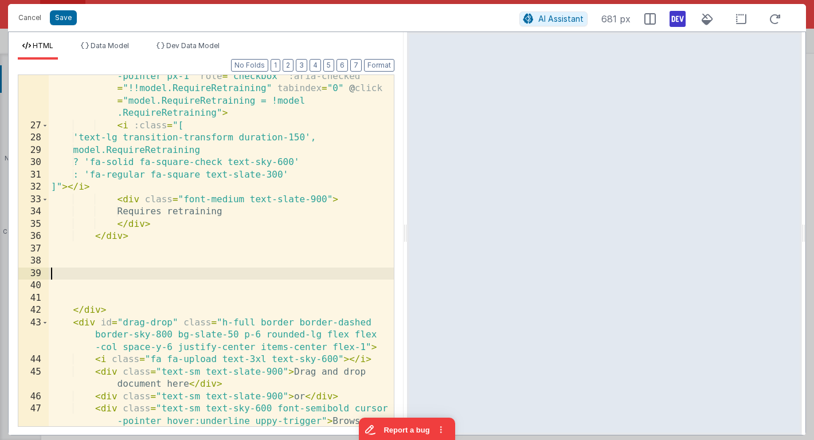
click at [106, 271] on div "< div class = "flex items-center gap-2 mb-1 cursor -pointer px-1" role = "check…" at bounding box center [221, 283] width 345 height 450
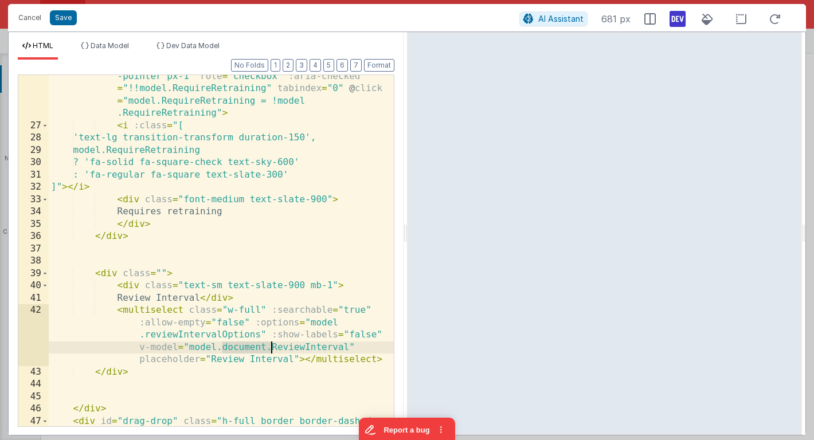
drag, startPoint x: 221, startPoint y: 348, endPoint x: 271, endPoint y: 346, distance: 49.9
click at [271, 346] on div "< div class = "flex items-center gap-2 mb-1 cursor -pointer px-1" role = "check…" at bounding box center [221, 283] width 345 height 450
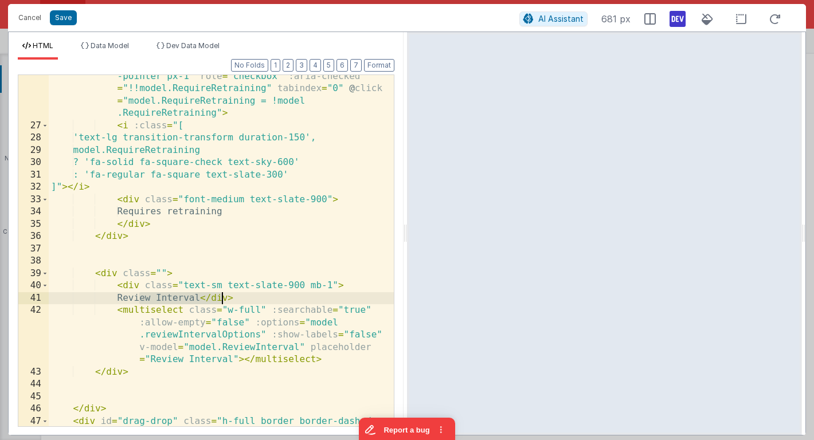
drag, startPoint x: 139, startPoint y: 296, endPoint x: 221, endPoint y: 300, distance: 81.5
click at [221, 300] on div "< div class = "flex items-center gap-2 mb-1 cursor -pointer px-1" role = "check…" at bounding box center [221, 283] width 345 height 450
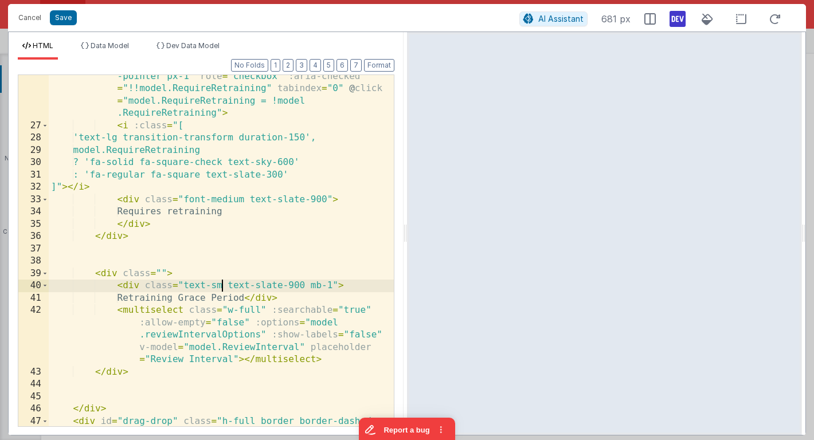
click at [224, 285] on div "< div class = "flex items-center gap-2 mb-1 cursor -pointer px-1" role = "check…" at bounding box center [221, 283] width 345 height 450
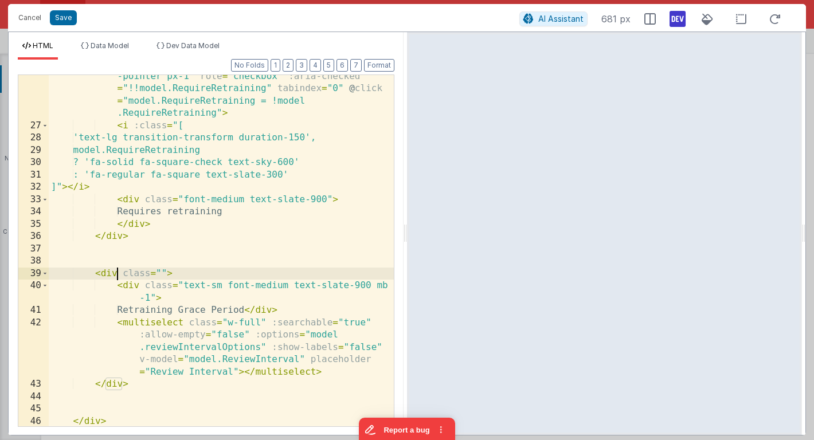
click at [118, 273] on div "< div class = "flex items-center gap-2 mb-1 cursor -pointer px-1" role = "check…" at bounding box center [221, 283] width 345 height 450
click at [120, 46] on span "Data Model" at bounding box center [110, 45] width 38 height 9
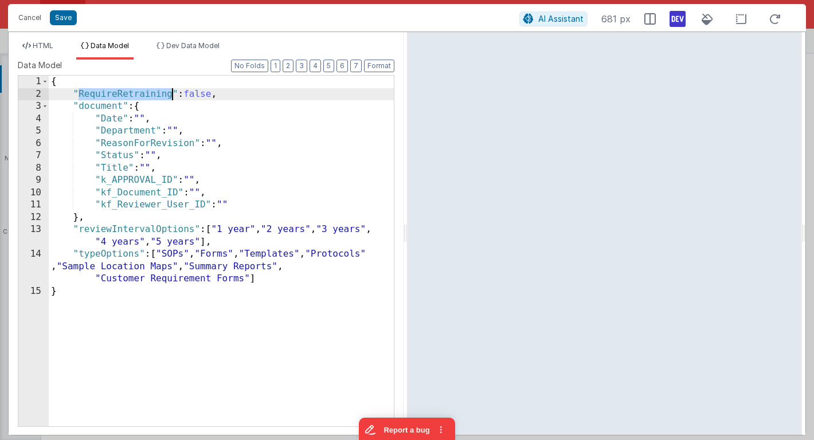
drag, startPoint x: 80, startPoint y: 95, endPoint x: 172, endPoint y: 99, distance: 92.4
click at [172, 99] on div "{ "RequireRetraining" : false , "document" : { "Date" : "" , "Department" : "" …" at bounding box center [221, 263] width 345 height 375
click at [42, 42] on span "HTML" at bounding box center [43, 45] width 21 height 9
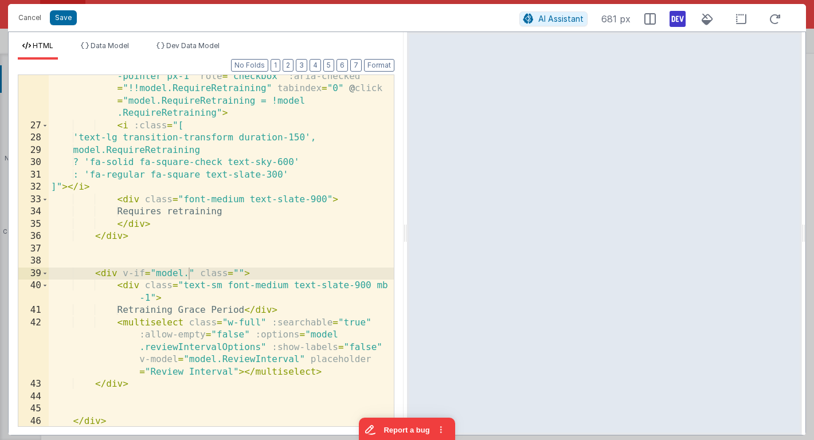
click at [190, 273] on div "< div class = "flex items-center gap-2 mb-1 cursor -pointer px-1" role = "check…" at bounding box center [221, 283] width 345 height 450
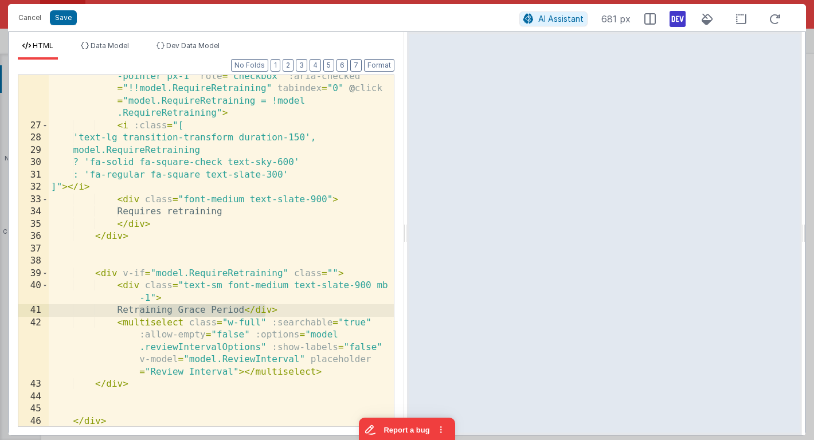
drag, startPoint x: 140, startPoint y: 311, endPoint x: 263, endPoint y: 312, distance: 122.1
click at [263, 312] on div "< div class = "flex items-center gap-2 mb-1 cursor -pointer px-1" role = "check…" at bounding box center [221, 283] width 345 height 450
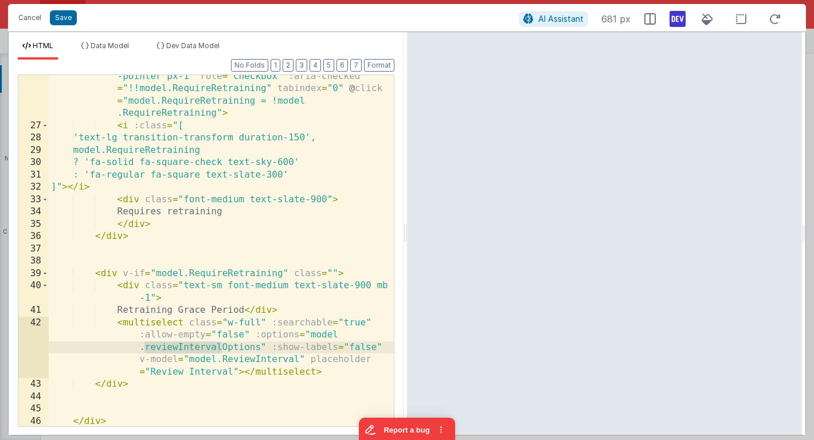
drag, startPoint x: 146, startPoint y: 348, endPoint x: 222, endPoint y: 344, distance: 76.3
click at [222, 344] on div "< div class = "flex items-center gap-2 mb-1 cursor -pointer px-1" role = "check…" at bounding box center [221, 283] width 345 height 450
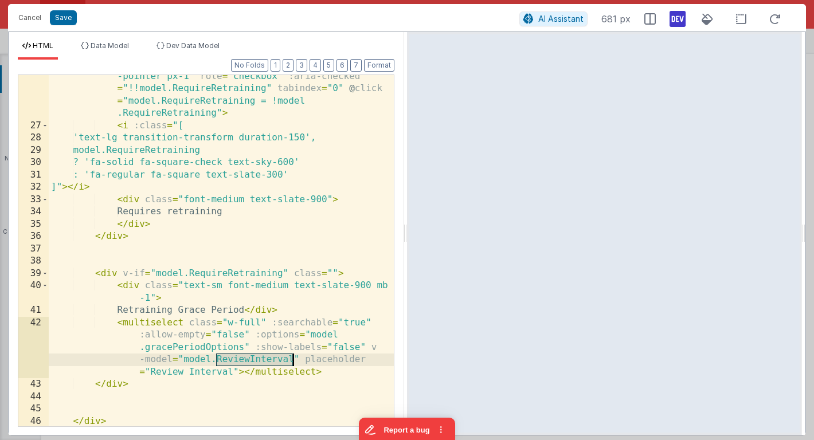
drag, startPoint x: 217, startPoint y: 361, endPoint x: 292, endPoint y: 361, distance: 75.7
click at [292, 361] on div "< div class = "flex items-center gap-2 mb-1 cursor -pointer px-1" role = "check…" at bounding box center [221, 283] width 345 height 450
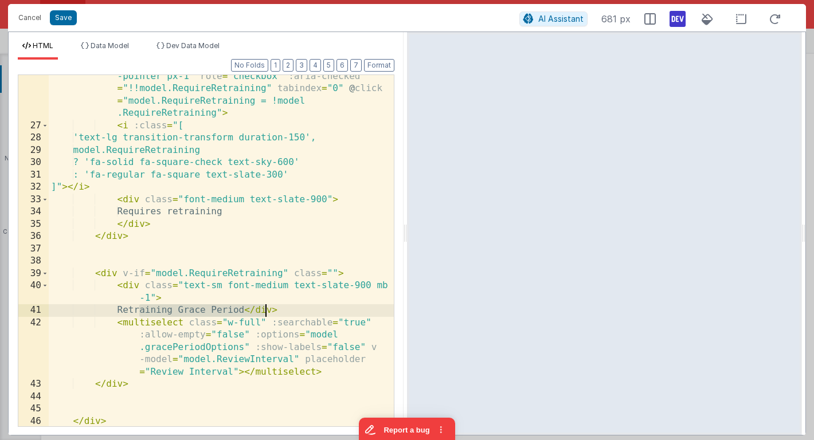
drag, startPoint x: 138, startPoint y: 309, endPoint x: 265, endPoint y: 312, distance: 126.7
click at [265, 312] on div "< div class = "flex items-center gap-2 mb-1 cursor -pointer px-1" role = "check…" at bounding box center [221, 283] width 345 height 450
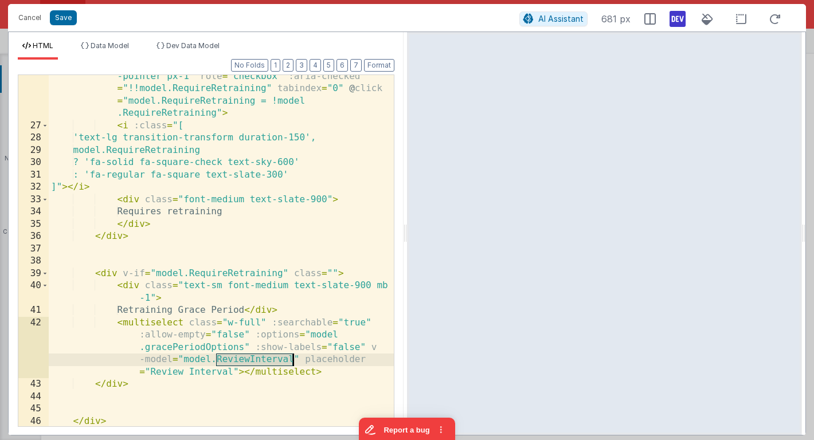
drag, startPoint x: 214, startPoint y: 359, endPoint x: 292, endPoint y: 359, distance: 77.4
click at [292, 359] on div "< div class = "flex items-center gap-2 mb-1 cursor -pointer px-1" role = "check…" at bounding box center [221, 283] width 345 height 450
click at [277, 362] on div "< div class = "flex items-center gap-2 mb-1 cursor -pointer px-1" role = "check…" at bounding box center [221, 283] width 345 height 450
drag, startPoint x: 215, startPoint y: 359, endPoint x: 331, endPoint y: 359, distance: 115.8
click at [331, 358] on div "< div class = "flex items-center gap-2 mb-1 cursor -pointer px-1" role = "check…" at bounding box center [221, 283] width 345 height 450
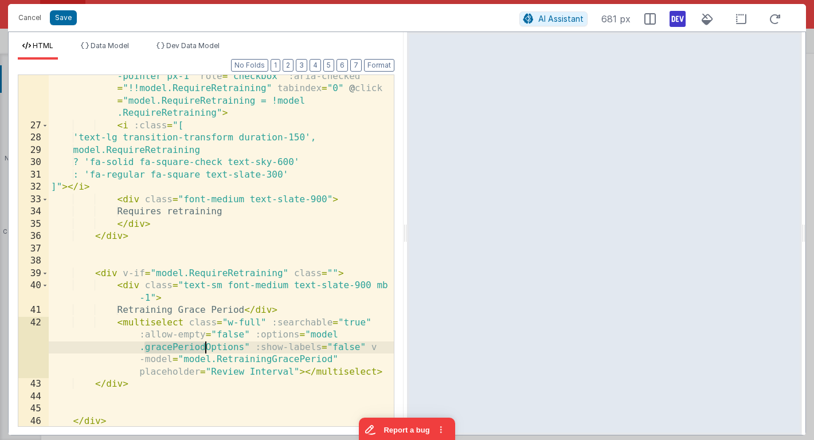
drag, startPoint x: 146, startPoint y: 349, endPoint x: 205, endPoint y: 350, distance: 59.0
click at [205, 350] on div "< div class = "flex items-center gap-2 mb-1 cursor -pointer px-1" role = "check…" at bounding box center [221, 283] width 345 height 450
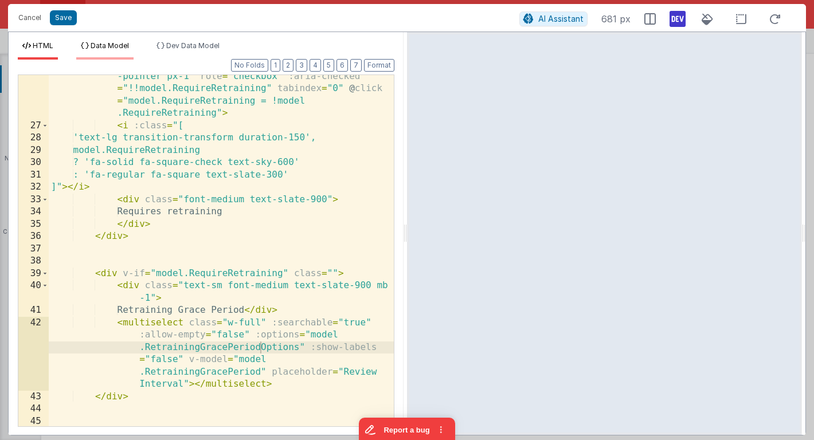
click at [122, 47] on span "Data Model" at bounding box center [110, 45] width 38 height 9
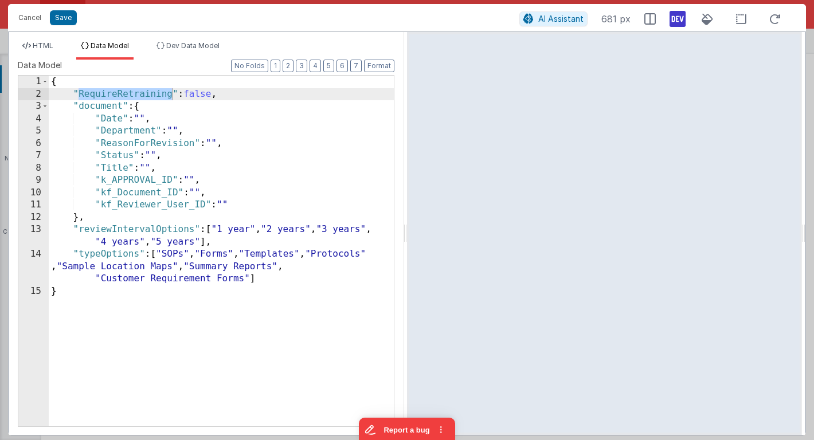
click at [238, 97] on div "{ "RequireRetraining" : false , "document" : { "Date" : "" , "Department" : "" …" at bounding box center [221, 263] width 345 height 375
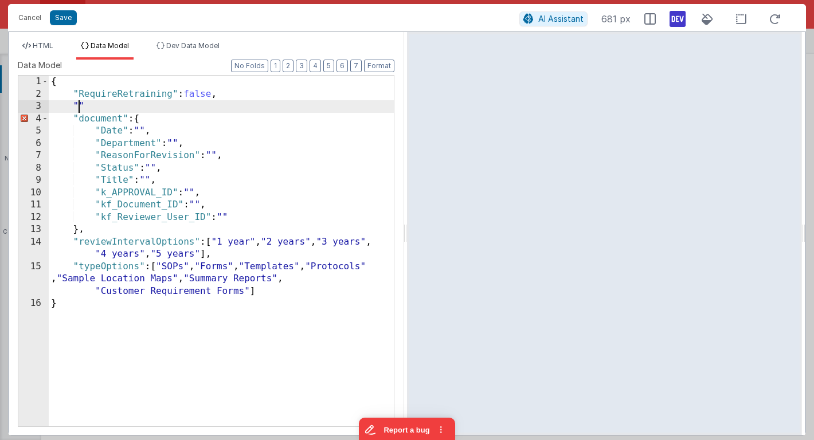
paste textarea
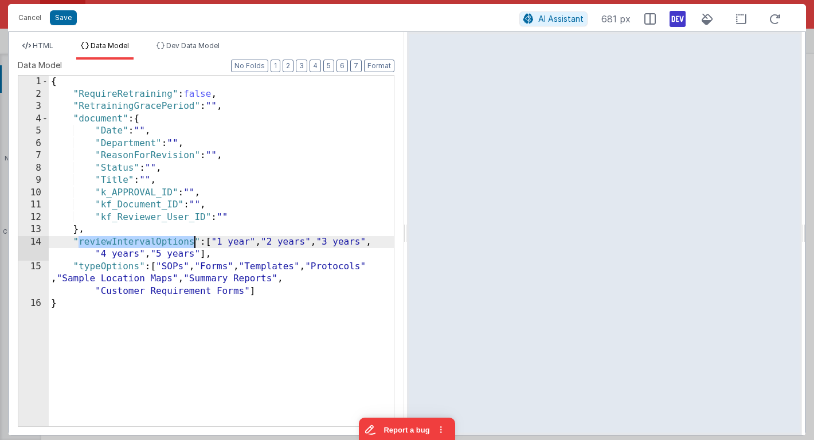
drag, startPoint x: 80, startPoint y: 241, endPoint x: 192, endPoint y: 241, distance: 112.4
click at [193, 241] on div "{ "RequireRetraining" : false , "RetrainingGracePeriod" : "" , "document" : { "…" at bounding box center [221, 263] width 345 height 375
click at [262, 243] on div "{ "RequireRetraining" : false , "RetrainingGracePeriod" : "" , "document" : { "…" at bounding box center [221, 263] width 345 height 375
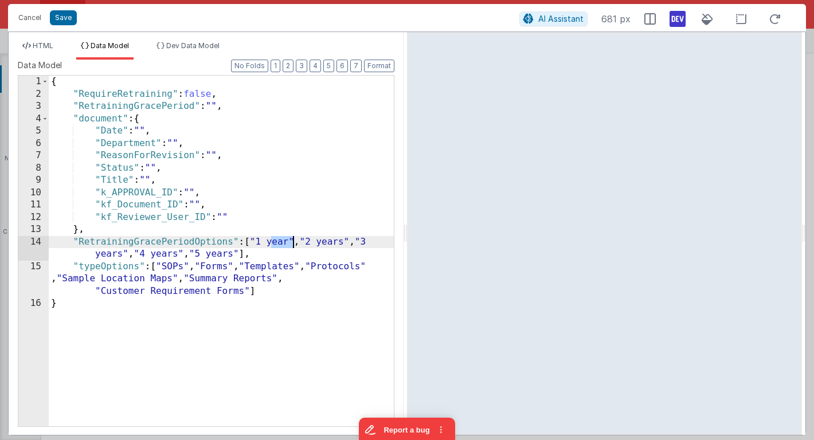
drag, startPoint x: 272, startPoint y: 243, endPoint x: 293, endPoint y: 243, distance: 21.2
click at [293, 243] on div "{ "RequireRetraining" : false , "RetrainingGracePeriod" : "" , "document" : { "…" at bounding box center [221, 263] width 345 height 375
click at [315, 240] on div "{ "RequireRetraining" : false , "RetrainingGracePeriod" : "" , "document" : { "…" at bounding box center [221, 263] width 345 height 375
drag, startPoint x: 371, startPoint y: 238, endPoint x: 377, endPoint y: 248, distance: 11.0
click at [377, 248] on div "{ "RequireRetraining" : false , "RetrainingGracePeriod" : "" , "document" : { "…" at bounding box center [221, 263] width 345 height 375
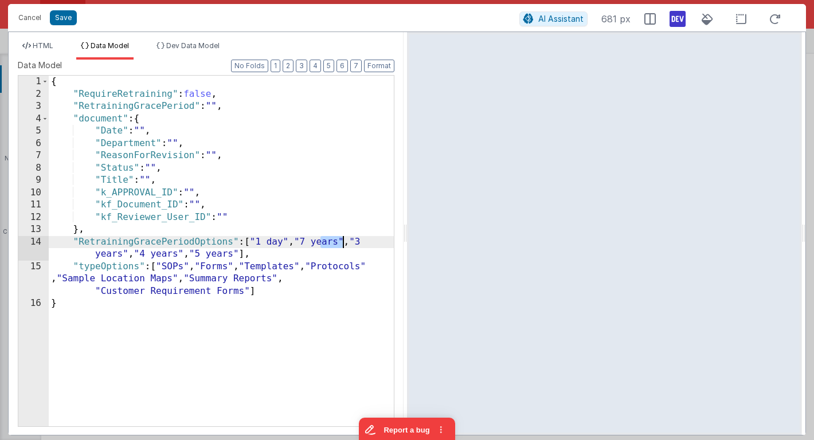
drag, startPoint x: 322, startPoint y: 242, endPoint x: 342, endPoint y: 242, distance: 20.1
click at [342, 242] on div "{ "RequireRetraining" : false , "RetrainingGracePeriod" : "" , "document" : { "…" at bounding box center [221, 263] width 345 height 375
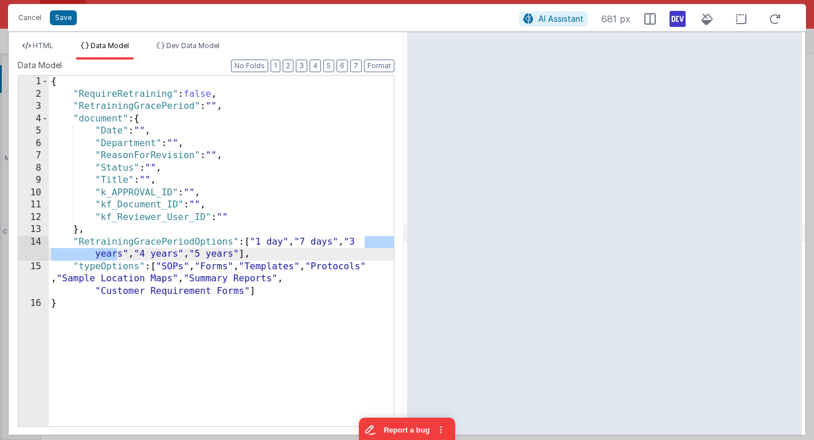
drag, startPoint x: 367, startPoint y: 243, endPoint x: 116, endPoint y: 253, distance: 251.3
click at [116, 253] on div "{ "RequireRetraining" : false , "RetrainingGracePeriod" : "" , "document" : { "…" at bounding box center [221, 263] width 345 height 375
drag, startPoint x: 139, startPoint y: 254, endPoint x: 147, endPoint y: 255, distance: 7.5
click at [147, 255] on div "{ "RequireRetraining" : false , "RetrainingGracePeriod" : "" , "document" : { "…" at bounding box center [221, 263] width 345 height 375
drag, startPoint x: 156, startPoint y: 257, endPoint x: 178, endPoint y: 257, distance: 22.4
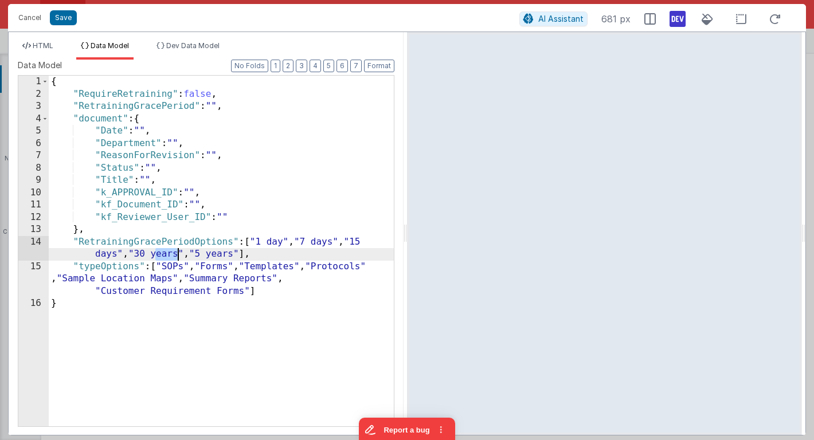
click at [178, 257] on div "{ "RequireRetraining" : false , "RetrainingGracePeriod" : "" , "document" : { "…" at bounding box center [221, 263] width 345 height 375
drag, startPoint x: 186, startPoint y: 255, endPoint x: 201, endPoint y: 255, distance: 14.9
click at [201, 255] on div "{ "RequireRetraining" : false , "RetrainingGracePeriod" : "" , "document" : { "…" at bounding box center [221, 263] width 345 height 375
click at [208, 253] on div "{ "RequireRetraining" : false , "RetrainingGracePeriod" : "" , "document" : { "…" at bounding box center [221, 263] width 345 height 375
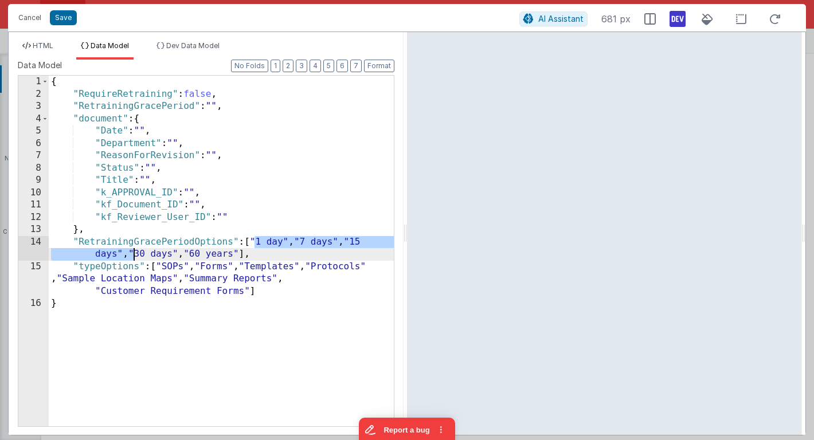
drag, startPoint x: 256, startPoint y: 242, endPoint x: 132, endPoint y: 252, distance: 123.6
click at [132, 252] on div "{ "RequireRetraining" : false , "RetrainingGracePeriod" : "" , "document" : { "…" at bounding box center [221, 263] width 345 height 375
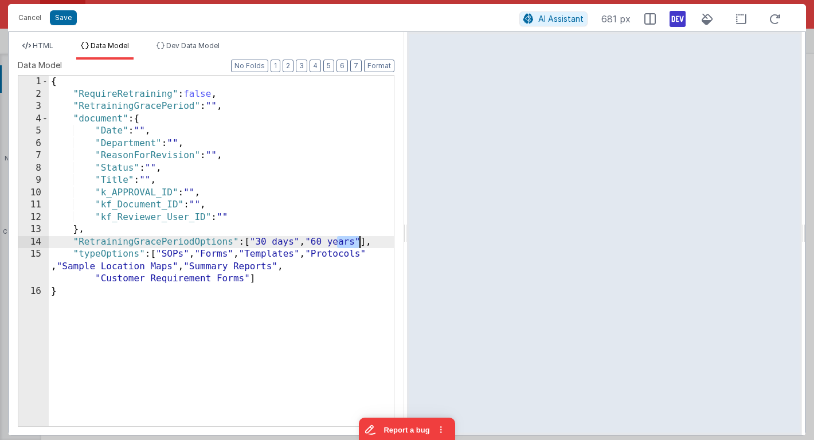
drag, startPoint x: 338, startPoint y: 244, endPoint x: 358, endPoint y: 244, distance: 20.1
click at [358, 244] on div "{ "RequireRetraining" : false , "RetrainingGracePeriod" : "" , "document" : { "…" at bounding box center [221, 263] width 345 height 375
click at [363, 242] on div "{ "RequireRetraining" : false , "RetrainingGracePeriod" : "" , "document" : { "…" at bounding box center [221, 263] width 345 height 375
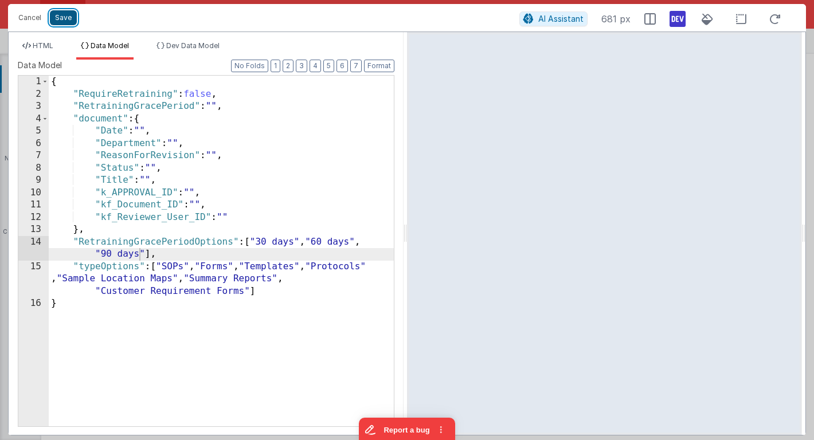
click at [66, 17] on button "Save" at bounding box center [63, 17] width 27 height 15
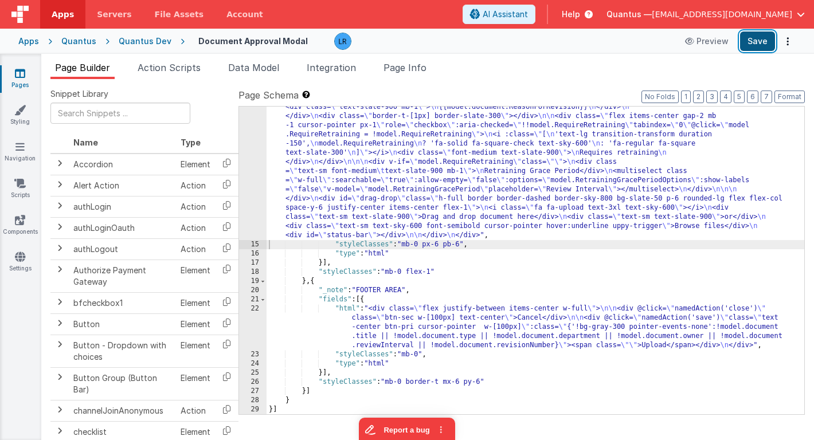
click at [745, 44] on button "Save" at bounding box center [757, 41] width 35 height 19
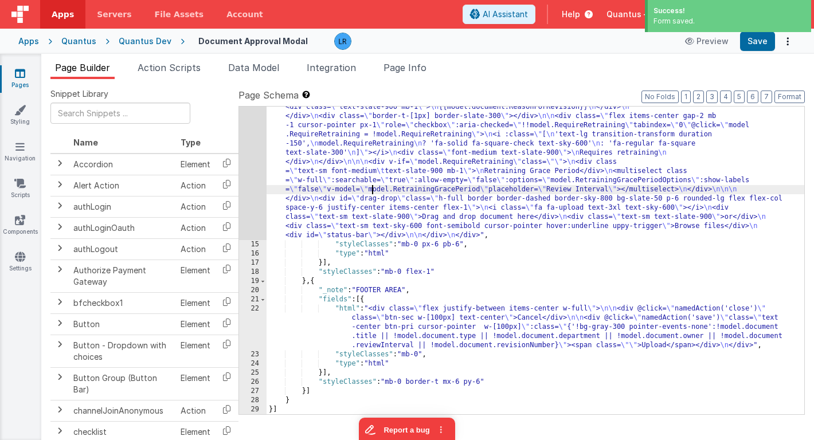
click at [374, 187] on div ""html" : "<div class= \" flex space-x-6 h-full \" > \n <div class= \" max-w-[30…" at bounding box center [536, 303] width 538 height 510
click at [256, 205] on div "14" at bounding box center [253, 144] width 28 height 193
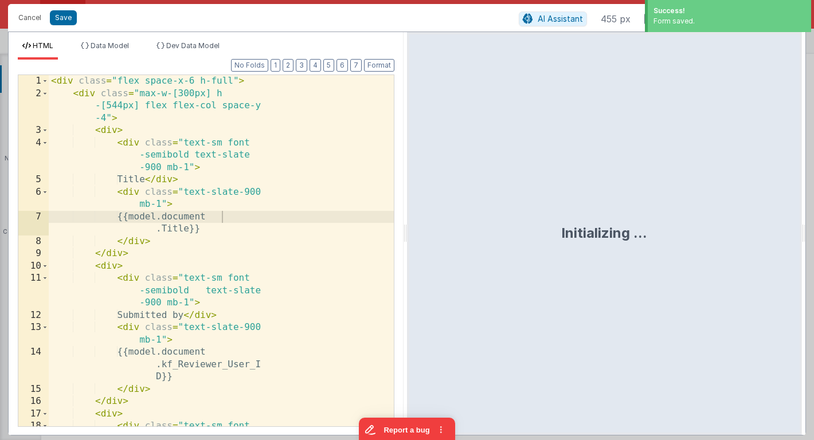
click at [256, 205] on div "1 2 3 4 5 6 7 8 9 10 11 12 13 14 15 16 17 18 < div class = "flex space-x-6 h-fu…" at bounding box center [206, 251] width 377 height 353
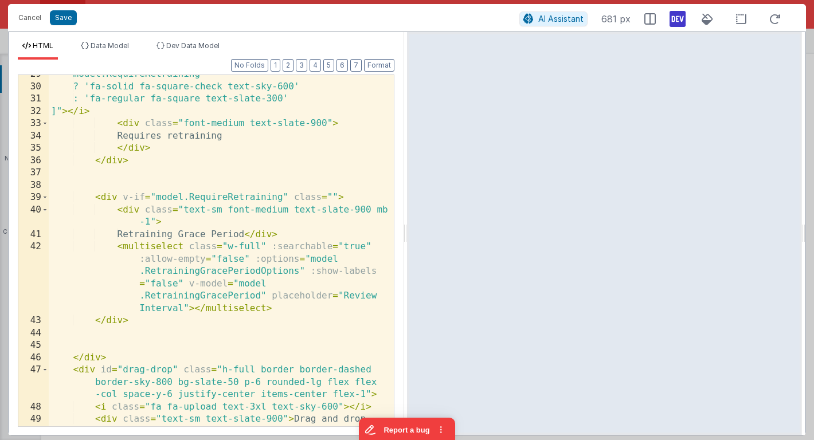
scroll to position [448, 0]
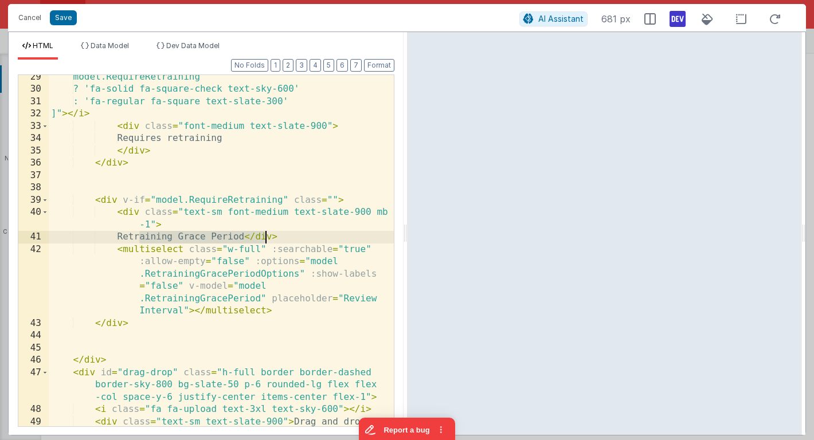
drag, startPoint x: 140, startPoint y: 237, endPoint x: 268, endPoint y: 241, distance: 127.9
click at [268, 241] on div "model.RequireRetraining ? 'fa-solid fa-square-check text-sky-600' : 'fa-regular…" at bounding box center [221, 265] width 345 height 389
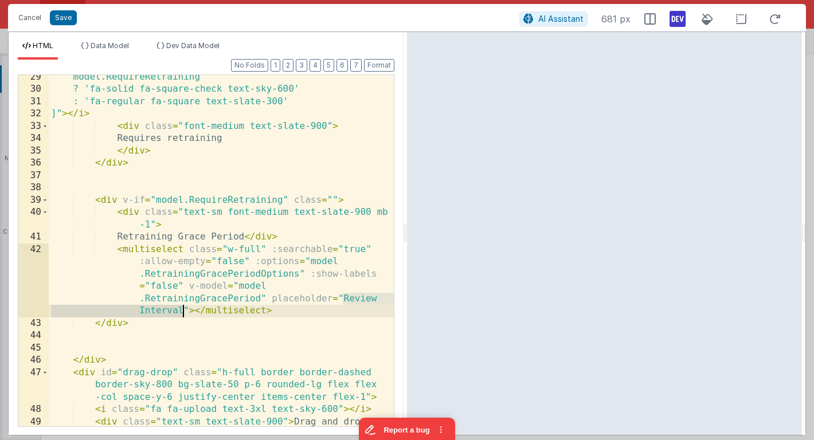
drag, startPoint x: 344, startPoint y: 298, endPoint x: 181, endPoint y: 307, distance: 163.6
click at [181, 307] on div "model.RequireRetraining ? 'fa-solid fa-square-check text-sky-600' : 'fa-regular…" at bounding box center [221, 265] width 345 height 389
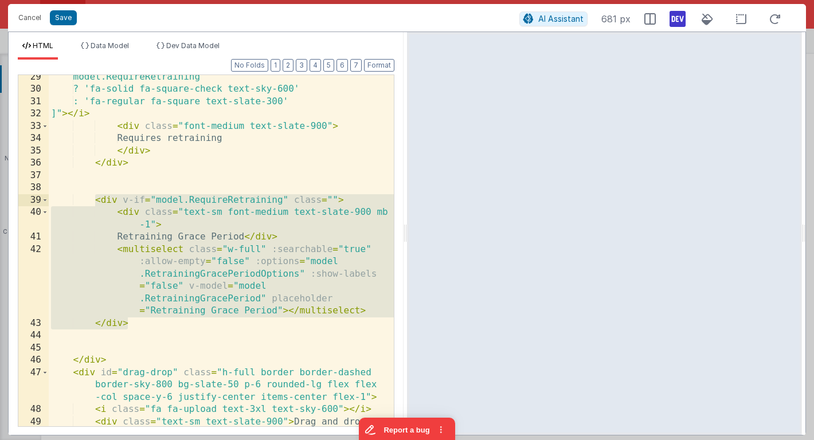
drag, startPoint x: 131, startPoint y: 322, endPoint x: 94, endPoint y: 205, distance: 122.6
click at [94, 205] on div "model.RequireRetraining ? 'fa-solid fa-square-check text-sky-600' : 'fa-regular…" at bounding box center [221, 265] width 345 height 389
click at [60, 23] on button "Save" at bounding box center [63, 17] width 27 height 15
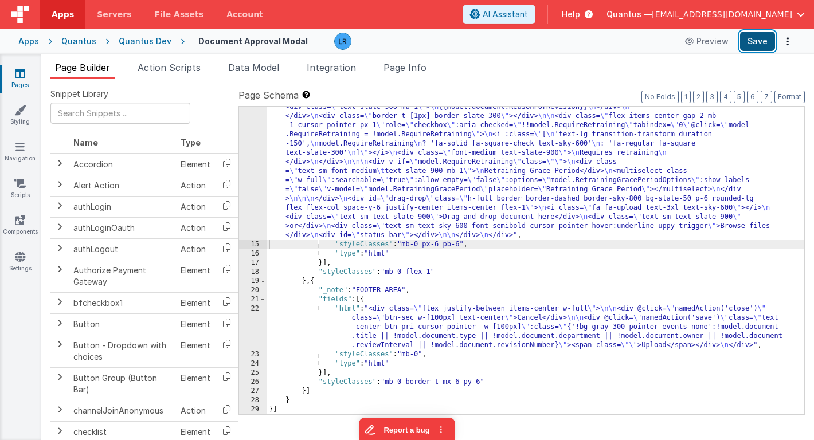
click at [770, 42] on button "Save" at bounding box center [757, 41] width 35 height 19
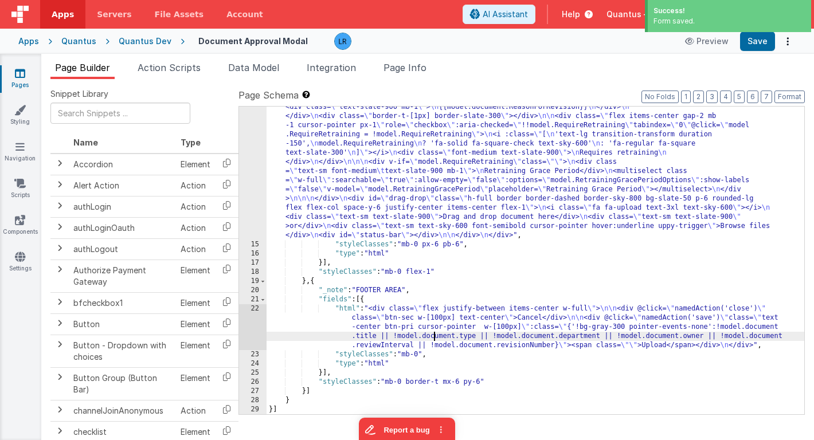
click at [435, 340] on div ""html" : "<div class= \" flex space-x-6 h-full \" > \n <div class= \" max-w-[30…" at bounding box center [536, 303] width 538 height 510
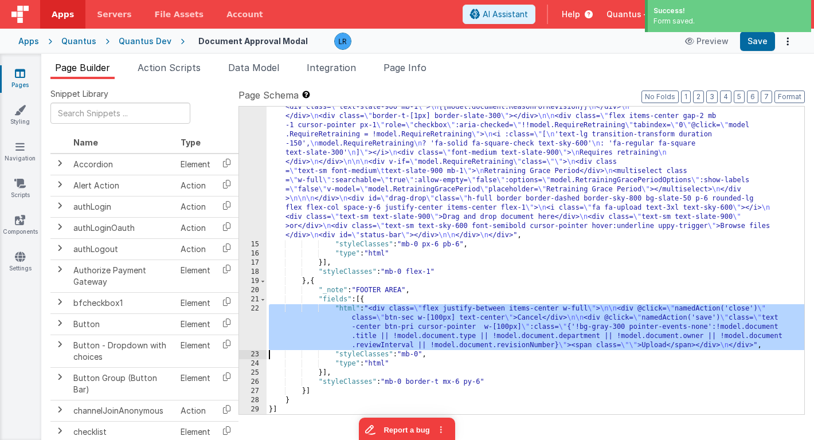
click at [248, 335] on div "22" at bounding box center [253, 327] width 28 height 46
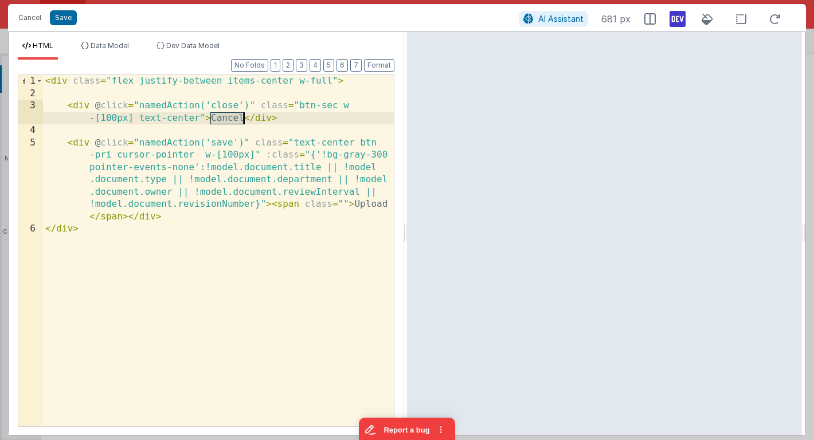
drag, startPoint x: 211, startPoint y: 119, endPoint x: 244, endPoint y: 119, distance: 32.7
click at [244, 119] on div "< div class = "flex justify-between items-center w-full" > < div @ click = "nam…" at bounding box center [218, 263] width 351 height 376
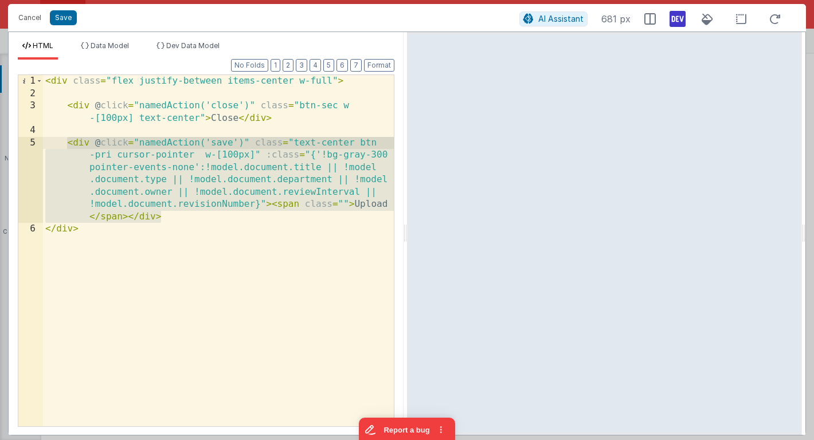
drag, startPoint x: 163, startPoint y: 218, endPoint x: 68, endPoint y: 143, distance: 121.7
click at [68, 143] on div "< div class = "flex justify-between items-center w-full" > < div @ click = "nam…" at bounding box center [218, 263] width 351 height 376
click at [169, 218] on div "< div class = "flex justify-between items-center w-full" > < div @ click = "nam…" at bounding box center [218, 263] width 351 height 376
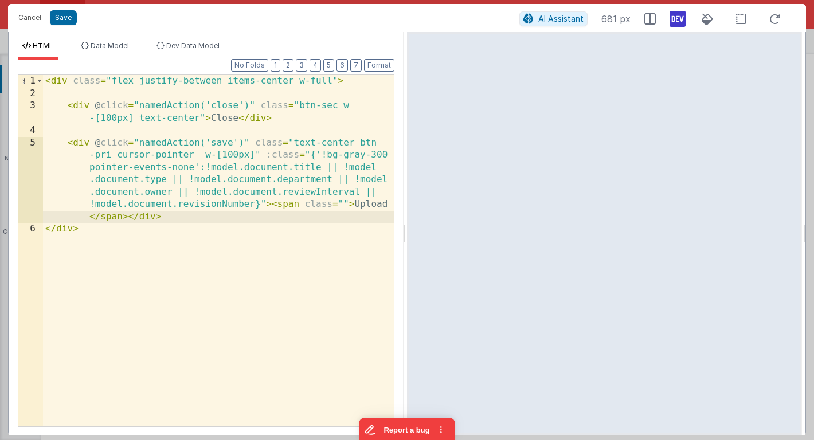
click at [67, 142] on div "< div class = "flex justify-between items-center w-full" > < div @ click = "nam…" at bounding box center [218, 263] width 351 height 376
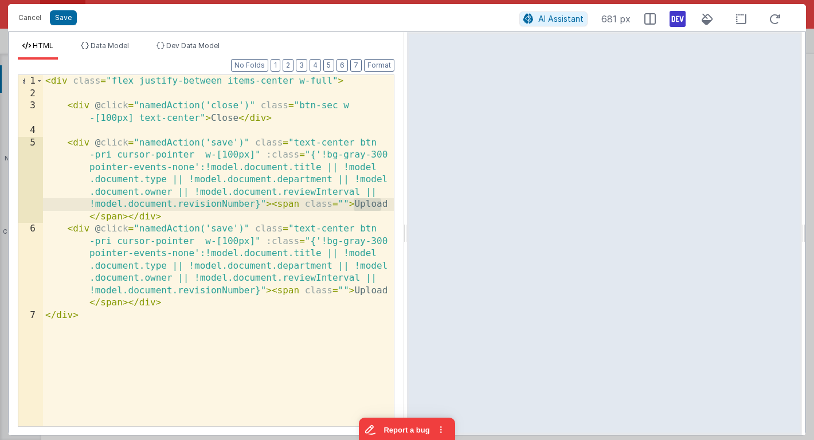
drag, startPoint x: 355, startPoint y: 203, endPoint x: 390, endPoint y: 205, distance: 34.4
click at [390, 205] on div "< div class = "flex justify-between items-center w-full" > < div @ click = "nam…" at bounding box center [218, 263] width 351 height 376
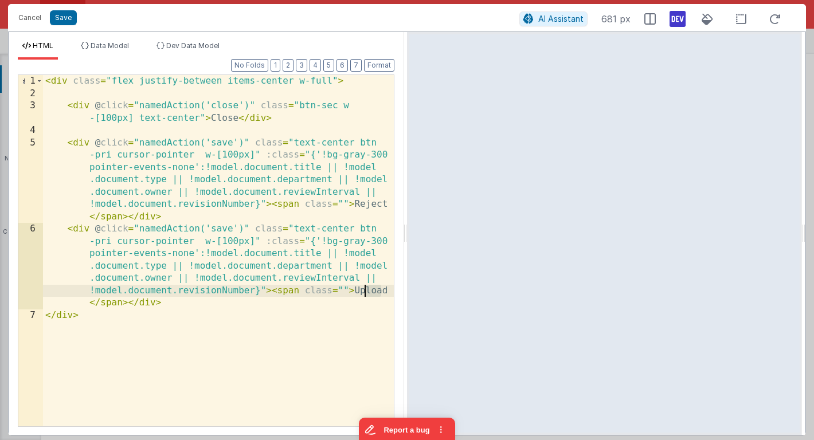
drag, startPoint x: 390, startPoint y: 291, endPoint x: 367, endPoint y: 291, distance: 22.9
click at [367, 291] on div "< div class = "flex justify-between items-center w-full" > < div @ click = "nam…" at bounding box center [218, 263] width 351 height 376
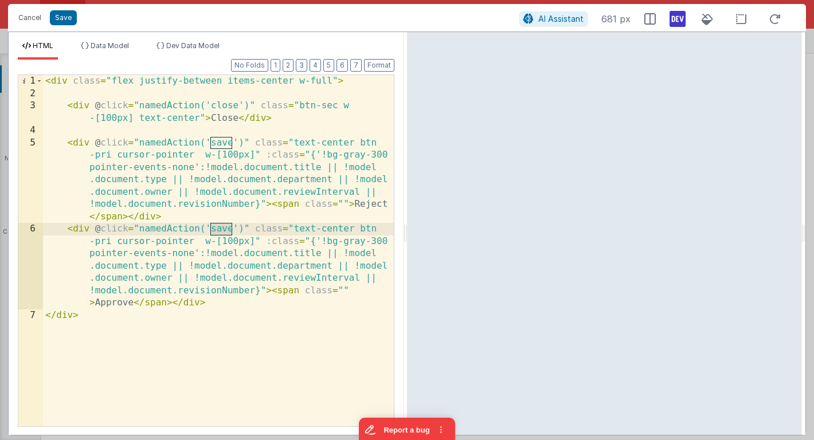
drag, startPoint x: 211, startPoint y: 230, endPoint x: 233, endPoint y: 231, distance: 22.4
click at [233, 231] on div "< div class = "flex justify-between items-center w-full" > < div @ click = "nam…" at bounding box center [218, 263] width 351 height 376
click at [212, 146] on div "< div class = "flex justify-between items-center w-full" > < div @ click = "nam…" at bounding box center [218, 263] width 351 height 376
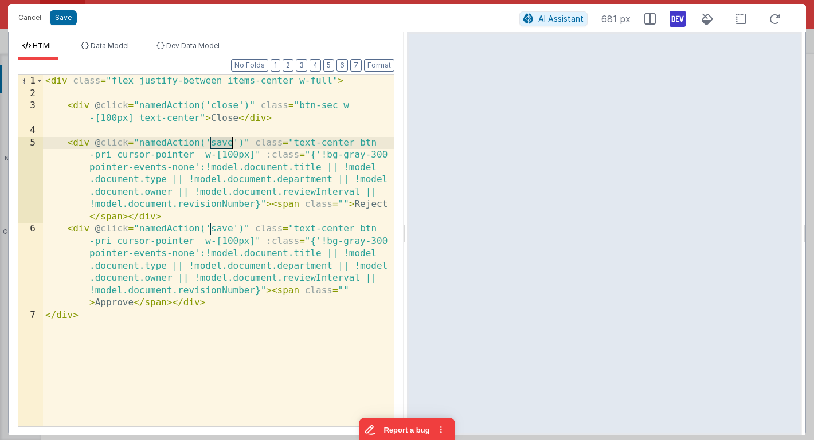
drag, startPoint x: 212, startPoint y: 143, endPoint x: 232, endPoint y: 144, distance: 20.7
click at [232, 144] on div "< div class = "flex justify-between items-center w-full" > < div @ click = "nam…" at bounding box center [218, 263] width 351 height 376
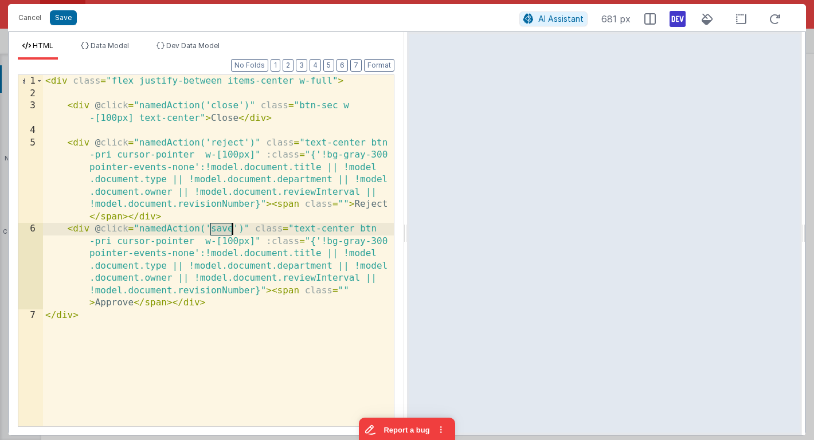
drag, startPoint x: 210, startPoint y: 229, endPoint x: 232, endPoint y: 229, distance: 21.8
click at [232, 229] on div "< div class = "flex justify-between items-center w-full" > < div @ click = "nam…" at bounding box center [218, 263] width 351 height 376
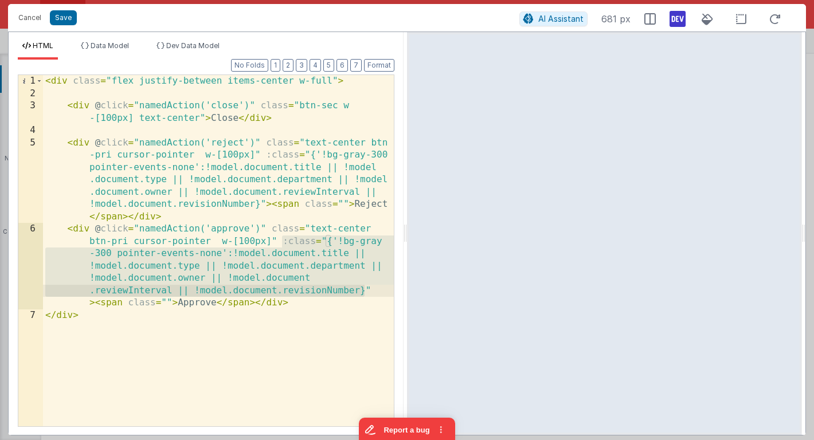
drag, startPoint x: 284, startPoint y: 242, endPoint x: 375, endPoint y: 288, distance: 102.5
click at [375, 288] on div "< div class = "flex justify-between items-center w-full" > < div @ click = "nam…" at bounding box center [218, 263] width 351 height 376
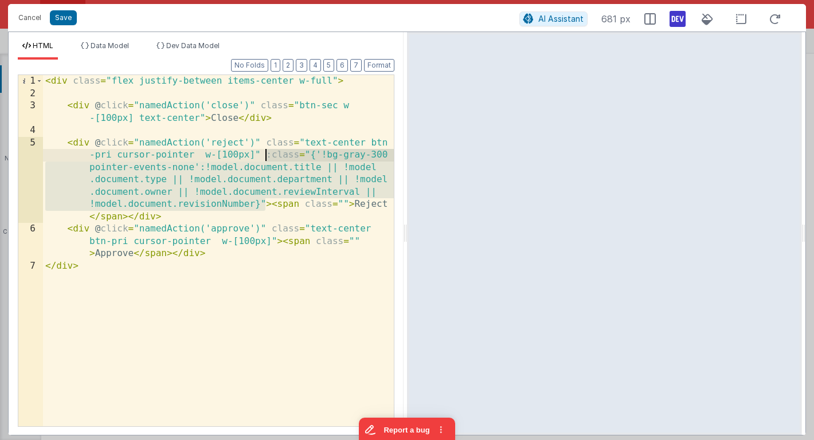
drag, startPoint x: 266, startPoint y: 202, endPoint x: 267, endPoint y: 157, distance: 45.9
click at [267, 157] on div "< div class = "flex justify-between items-center w-full" > < div @ click = "nam…" at bounding box center [218, 263] width 351 height 376
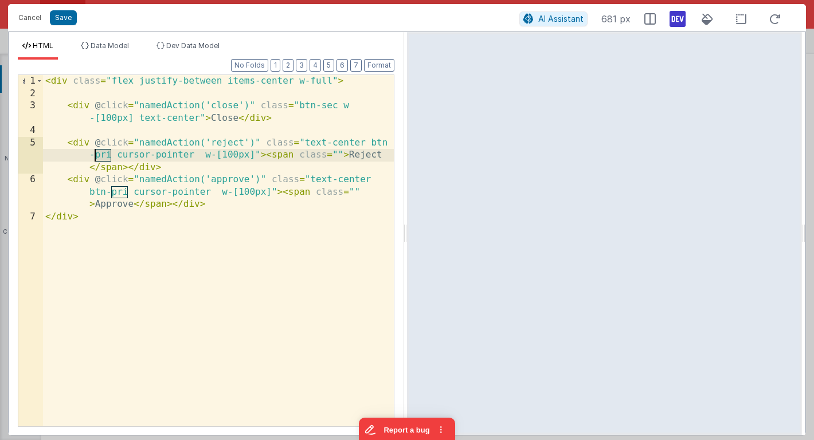
drag, startPoint x: 112, startPoint y: 155, endPoint x: 96, endPoint y: 155, distance: 16.6
click at [96, 155] on div "< div class = "flex justify-between items-center w-full" > < div @ click = "nam…" at bounding box center [218, 263] width 351 height 376
click at [116, 154] on div "< div class = "flex justify-between items-center w-full" > < div @ click = "nam…" at bounding box center [218, 263] width 351 height 376
click at [77, 137] on div "< div class = "flex justify-between items-center w-full" > < div @ click = "nam…" at bounding box center [218, 263] width 351 height 376
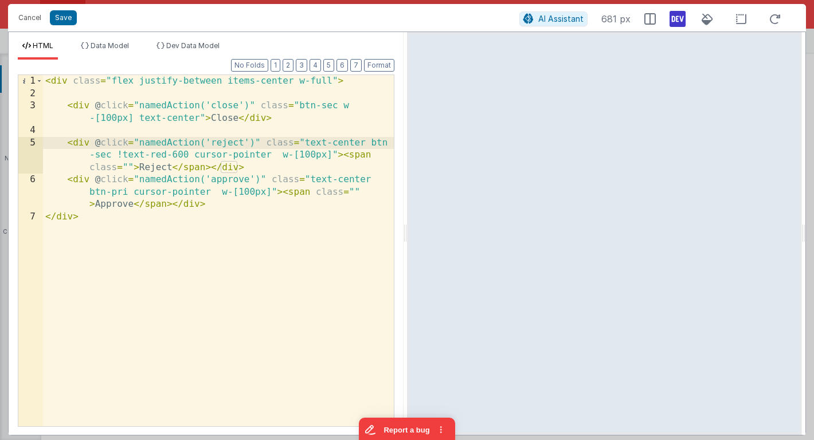
click at [70, 140] on div "< div class = "flex justify-between items-center w-full" > < div @ click = "nam…" at bounding box center [218, 263] width 351 height 376
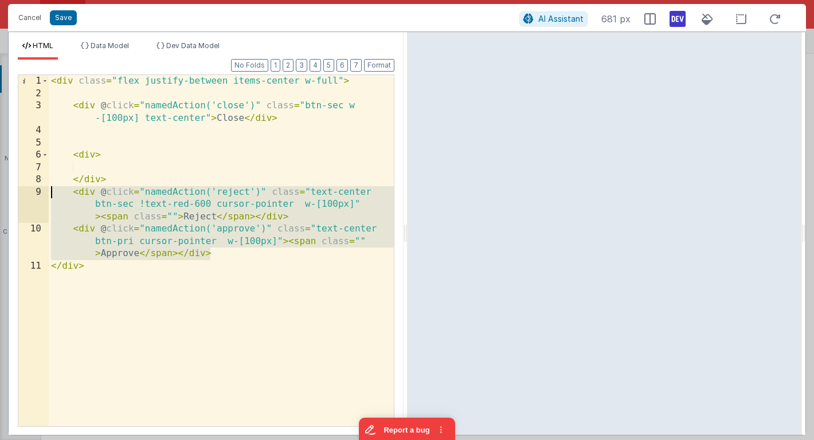
drag, startPoint x: 214, startPoint y: 252, endPoint x: 30, endPoint y: 193, distance: 192.5
click at [30, 193] on div "1 2 3 4 5 6 7 8 9 10 11 < div class = "flex justify-between items-center w-full…" at bounding box center [206, 251] width 377 height 353
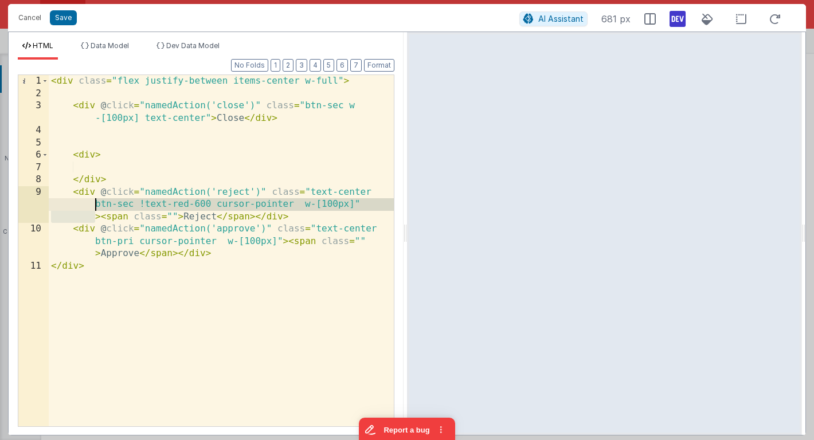
drag, startPoint x: 91, startPoint y: 213, endPoint x: 80, endPoint y: 205, distance: 12.7
click at [80, 205] on div "< div class = "flex justify-between items-center w-full" > < div @ click = "nam…" at bounding box center [221, 263] width 345 height 376
click at [232, 255] on div "< div class = "flex justify-between items-center w-full" > < div @ click = "nam…" at bounding box center [221, 263] width 345 height 376
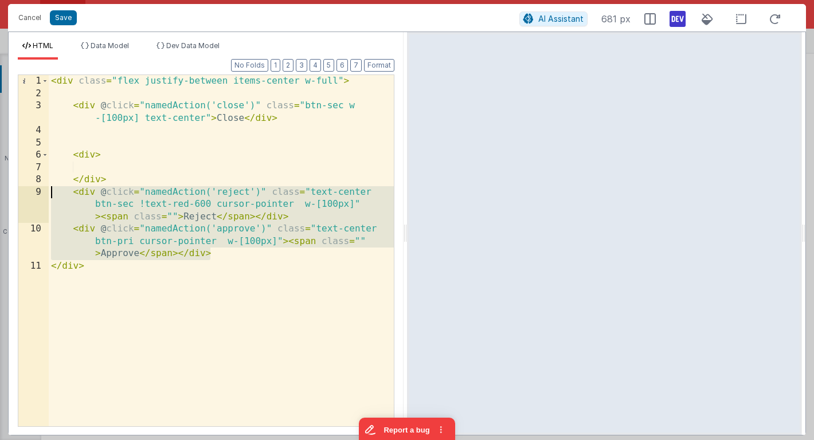
drag, startPoint x: 232, startPoint y: 255, endPoint x: 45, endPoint y: 194, distance: 195.8
click at [45, 194] on div "1 2 3 4 5 6 7 8 9 10 11 < div class = "flex justify-between items-center w-full…" at bounding box center [206, 251] width 377 height 353
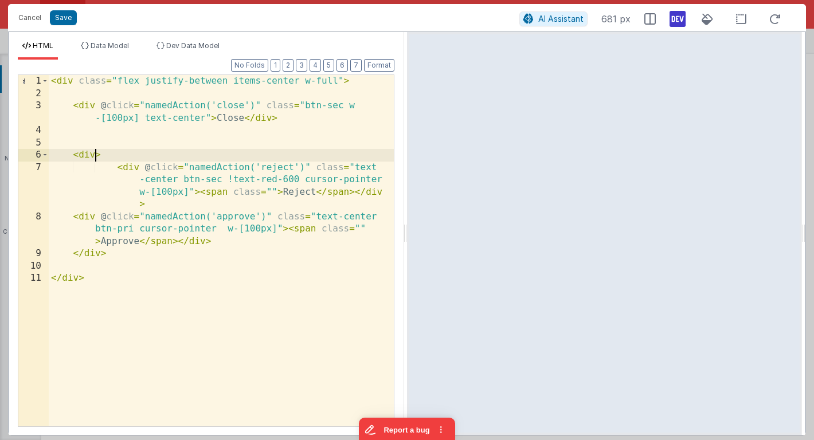
click at [97, 157] on div "< div class = "flex justify-between items-center w-full" > < div @ click = "nam…" at bounding box center [221, 263] width 345 height 376
click at [386, 65] on button "Format" at bounding box center [379, 65] width 30 height 13
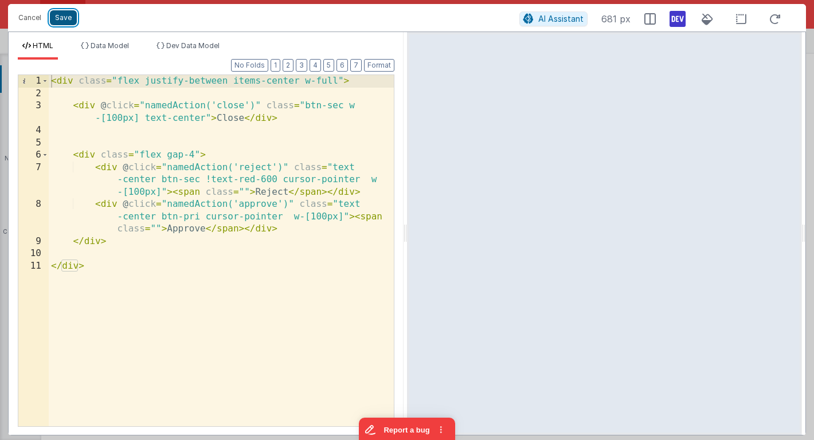
click at [65, 18] on button "Save" at bounding box center [63, 17] width 27 height 15
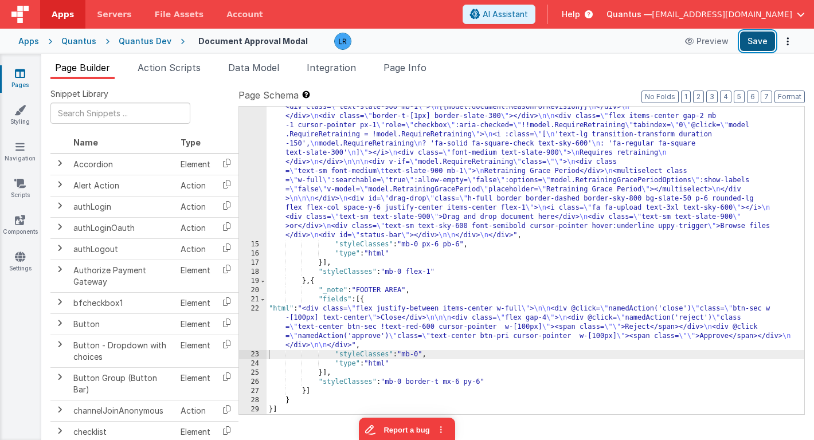
click at [766, 44] on button "Save" at bounding box center [757, 41] width 35 height 19
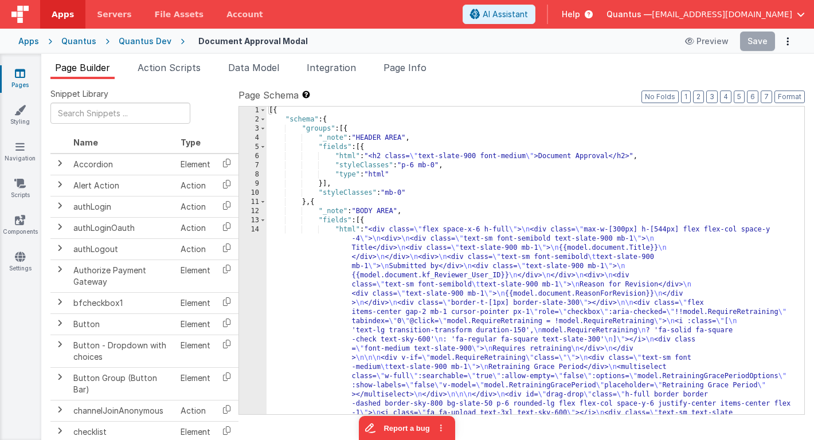
scroll to position [206, 0]
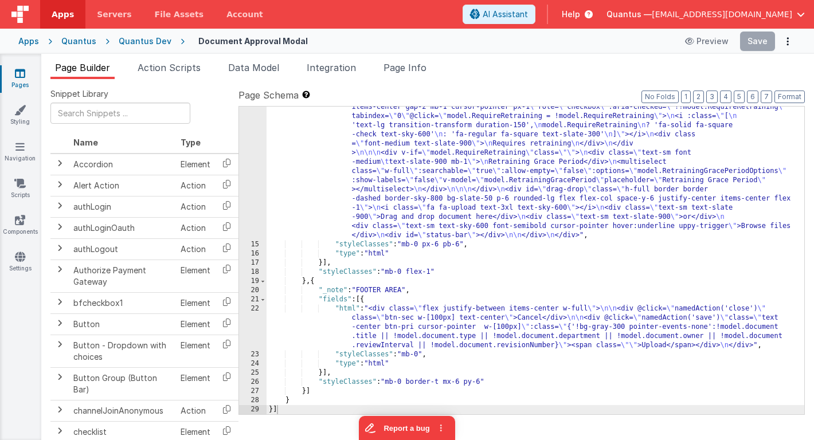
click at [404, 334] on div ""html" : "<div class= \" flex space-x-6 h-full \" > \n <div class= \" max-w-[30…" at bounding box center [536, 288] width 538 height 537
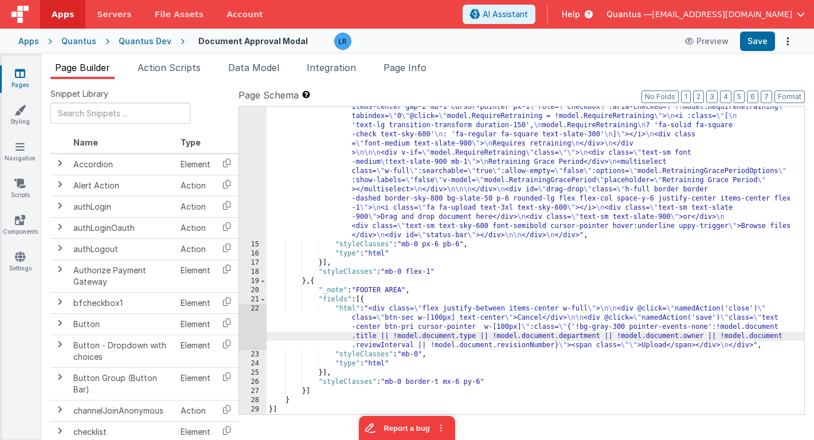
click at [256, 326] on div "22" at bounding box center [253, 327] width 28 height 46
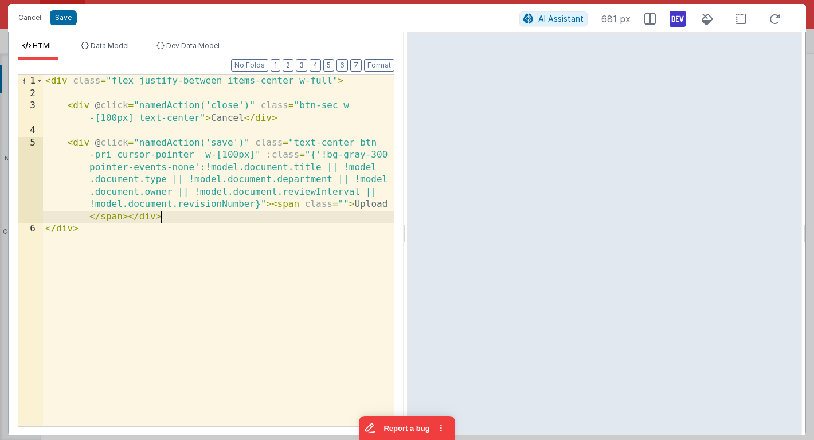
click at [169, 216] on div "< div class = "flex justify-between items-center w-full" > < div @ click = "nam…" at bounding box center [218, 263] width 351 height 376
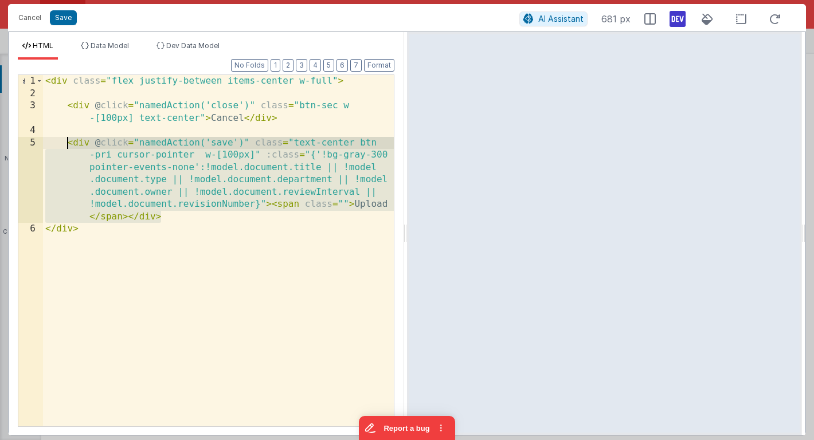
drag, startPoint x: 169, startPoint y: 216, endPoint x: 69, endPoint y: 144, distance: 122.5
click at [69, 144] on div "< div class = "flex justify-between items-center w-full" > < div @ click = "nam…" at bounding box center [218, 263] width 351 height 376
click at [69, 145] on div "< div class = "flex justify-between items-center w-full" > < div @ click = "nam…" at bounding box center [218, 250] width 351 height 351
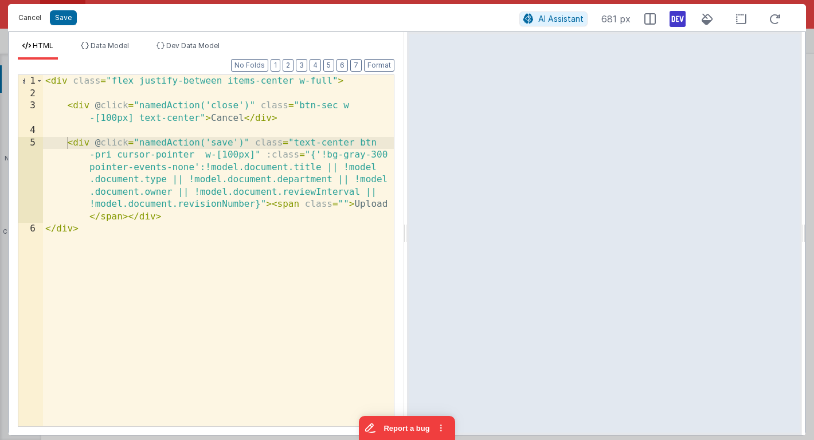
click at [28, 13] on button "Cancel" at bounding box center [30, 18] width 34 height 16
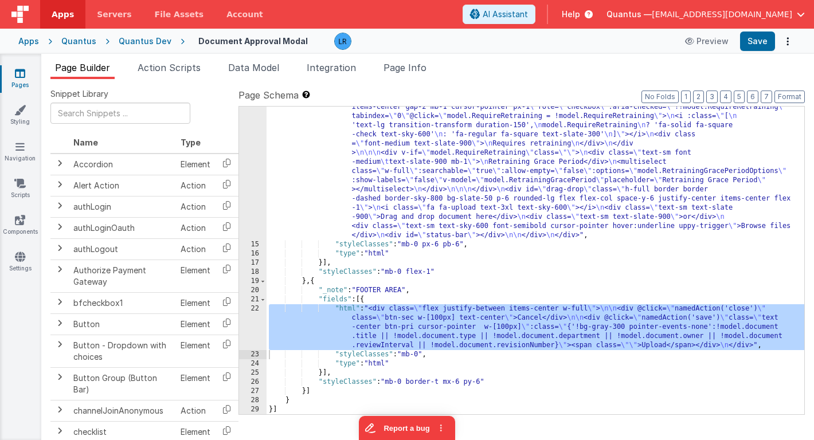
click at [393, 161] on div ""html" : "<div class= \" flex space-x-6 h-full \" > \n <div class= \" max-w-[30…" at bounding box center [536, 288] width 538 height 537
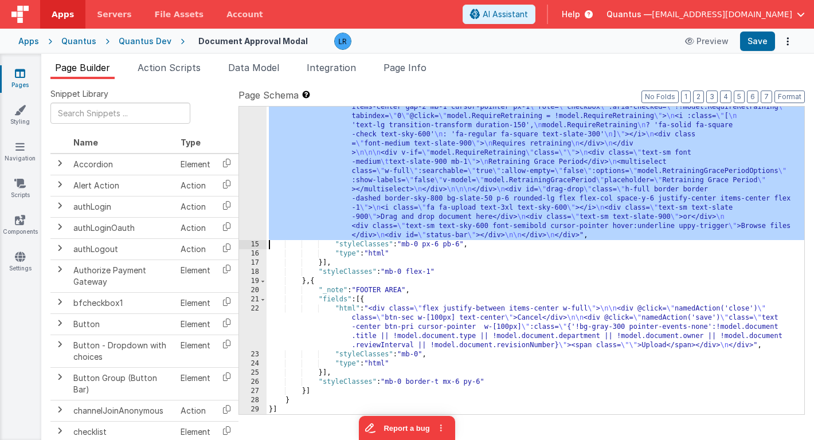
click at [248, 164] on div "14" at bounding box center [253, 130] width 28 height 220
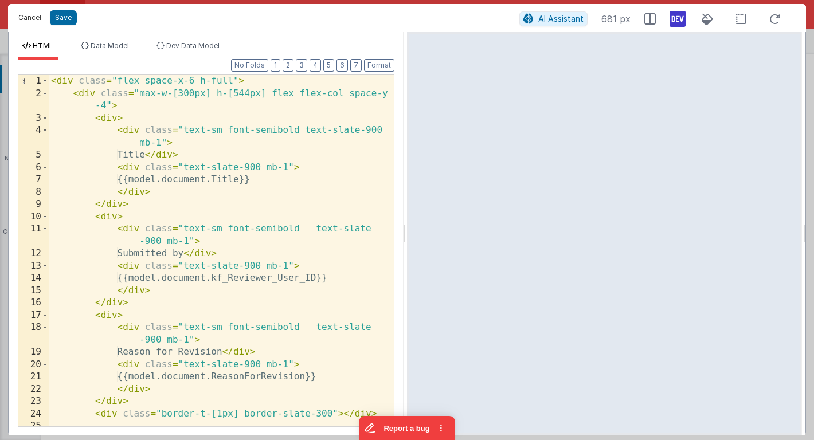
click at [32, 17] on button "Cancel" at bounding box center [30, 18] width 34 height 16
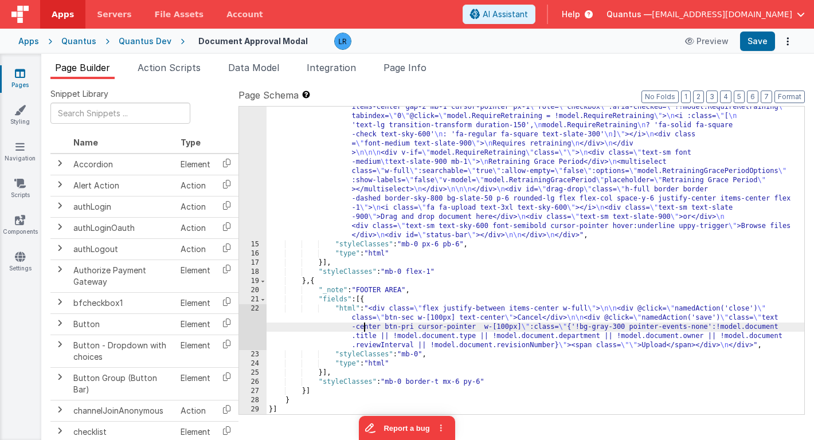
click at [364, 328] on div ""html" : "<div class= \" flex space-x-6 h-full \" > \n <div class= \" max-w-[30…" at bounding box center [536, 288] width 538 height 537
click at [251, 323] on div "22" at bounding box center [253, 327] width 28 height 46
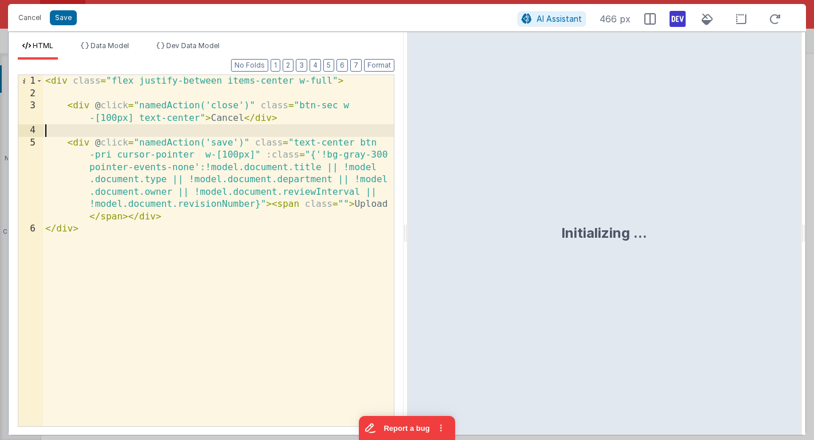
click at [86, 132] on div "< div class = "flex justify-between items-center w-full" > < div @ click = "nam…" at bounding box center [218, 263] width 351 height 376
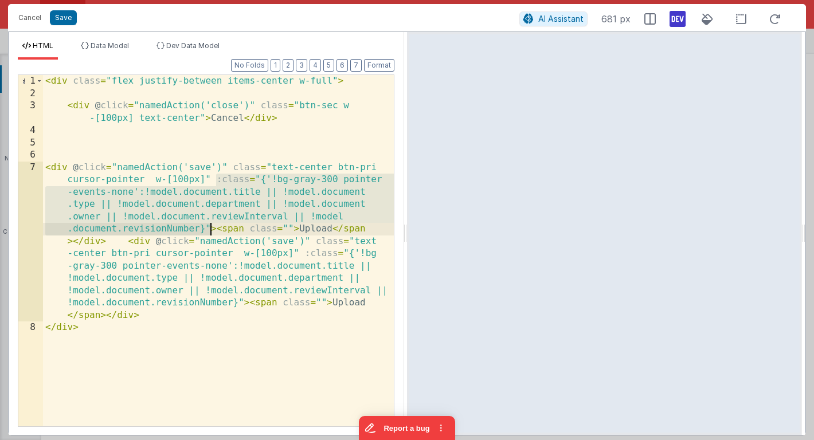
drag, startPoint x: 218, startPoint y: 179, endPoint x: 210, endPoint y: 226, distance: 47.2
click at [210, 226] on div "< div class = "flex justify-between items-center w-full" > < div @ click = "nam…" at bounding box center [218, 263] width 351 height 376
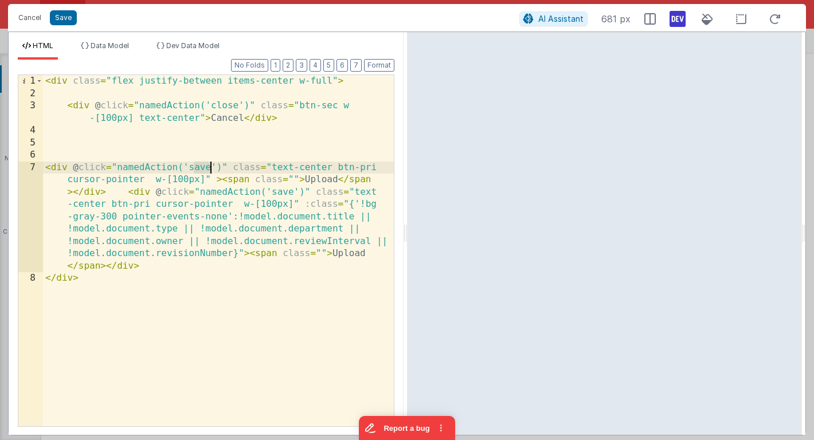
drag, startPoint x: 192, startPoint y: 165, endPoint x: 209, endPoint y: 168, distance: 16.9
click at [209, 168] on div "< div class = "flex justify-between items-center w-full" > < div @ click = "nam…" at bounding box center [218, 263] width 351 height 376
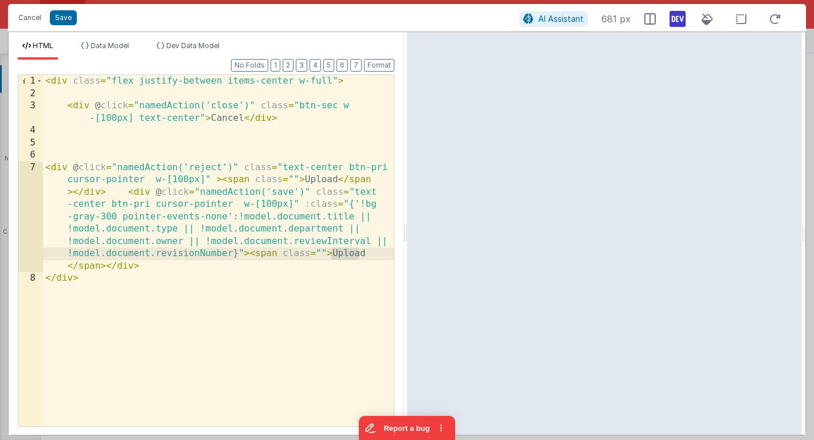
drag, startPoint x: 332, startPoint y: 254, endPoint x: 370, endPoint y: 254, distance: 37.8
click at [370, 254] on div "< div class = "flex justify-between items-center w-full" > < div @ click = "nam…" at bounding box center [218, 263] width 351 height 376
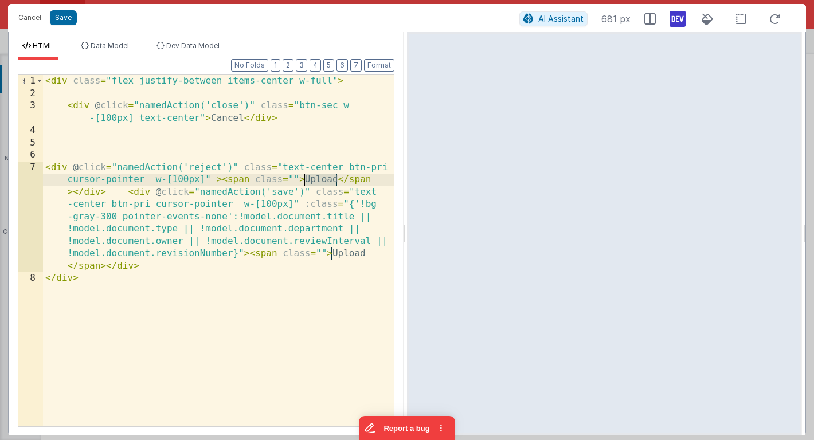
drag, startPoint x: 338, startPoint y: 181, endPoint x: 304, endPoint y: 181, distance: 34.4
click at [304, 181] on div "< div class = "flex justify-between items-center w-full" > < div @ click = "nam…" at bounding box center [218, 263] width 351 height 376
click at [387, 167] on div "< div class = "flex justify-between items-center w-full" > < div @ click = "nam…" at bounding box center [218, 263] width 351 height 376
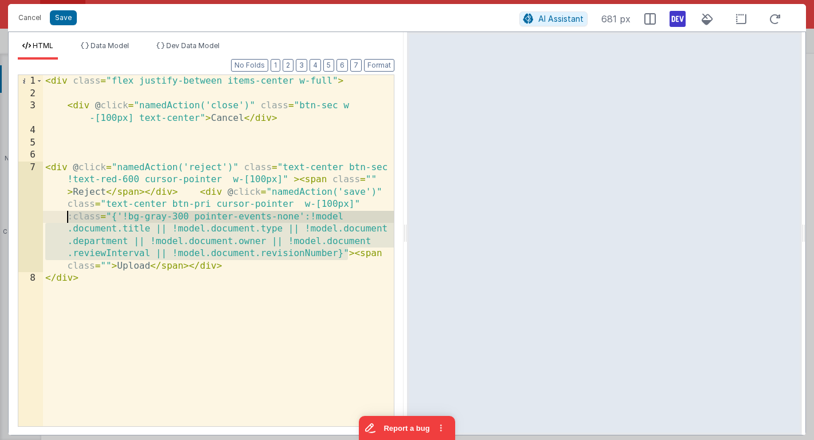
drag, startPoint x: 347, startPoint y: 252, endPoint x: 53, endPoint y: 221, distance: 295.8
click at [53, 221] on div "< div class = "flex justify-between items-center w-full" > < div @ click = "nam…" at bounding box center [218, 263] width 351 height 376
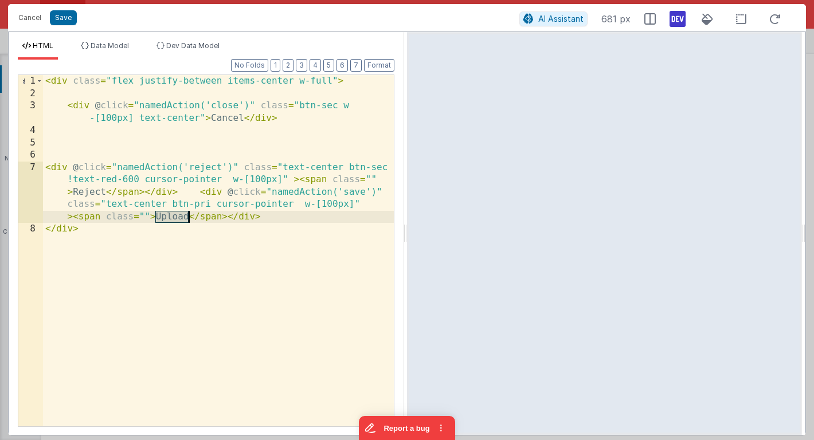
drag, startPoint x: 156, startPoint y: 216, endPoint x: 189, endPoint y: 220, distance: 33.4
click at [189, 220] on div "< div class = "flex justify-between items-center w-full" > < div @ click = "nam…" at bounding box center [218, 263] width 351 height 376
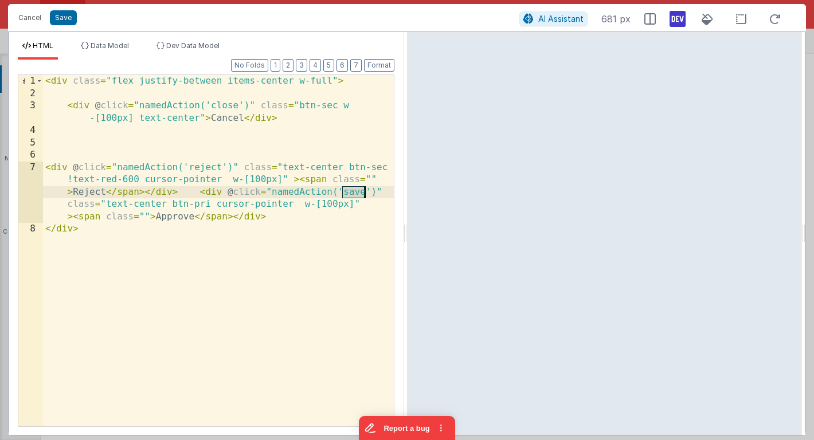
drag, startPoint x: 343, startPoint y: 194, endPoint x: 365, endPoint y: 195, distance: 21.2
click at [365, 195] on div "< div class = "flex justify-between items-center w-full" > < div @ click = "nam…" at bounding box center [218, 263] width 351 height 376
click at [84, 154] on div "< div class = "flex justify-between items-center w-full" > < div @ click = "nam…" at bounding box center [218, 263] width 351 height 376
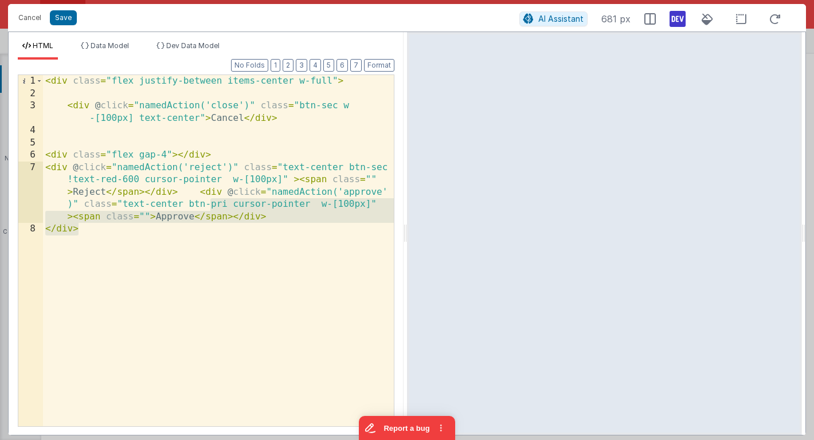
drag, startPoint x: 296, startPoint y: 223, endPoint x: 212, endPoint y: 204, distance: 85.8
click at [212, 204] on div "< div class = "flex justify-between items-center w-full" > < div @ click = "nam…" at bounding box center [218, 263] width 351 height 376
click at [245, 232] on div "< div class = "flex justify-between items-center w-full" > < div @ click = "nam…" at bounding box center [218, 263] width 351 height 376
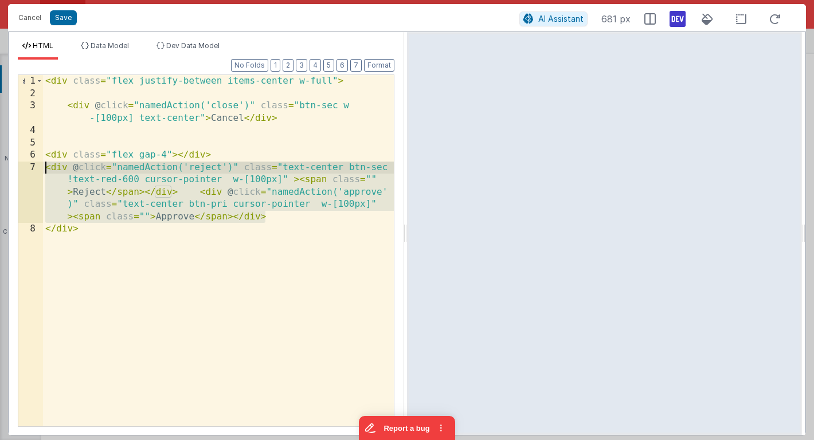
drag, startPoint x: 276, startPoint y: 215, endPoint x: 42, endPoint y: 170, distance: 238.8
click at [42, 169] on div "1 2 3 4 5 6 7 8 < div class = "flex justify-between items-center w-full" > < di…" at bounding box center [206, 251] width 377 height 353
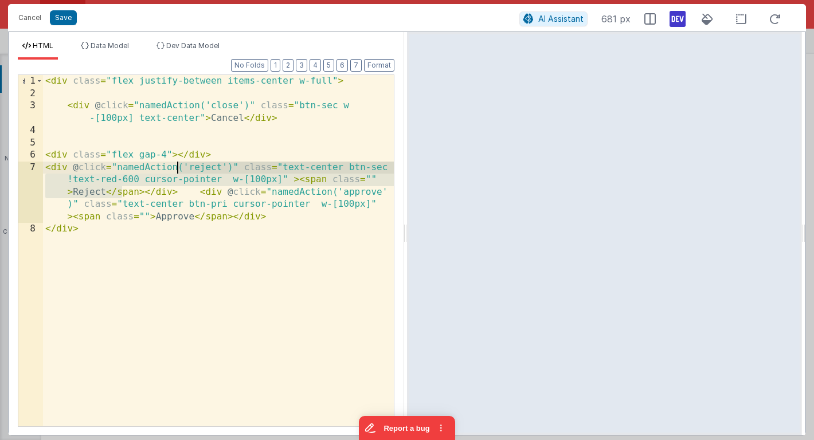
drag, startPoint x: 124, startPoint y: 190, endPoint x: 175, endPoint y: 163, distance: 57.9
click at [175, 163] on div "< div class = "flex justify-between items-center w-full" > < div @ click = "nam…" at bounding box center [218, 263] width 351 height 376
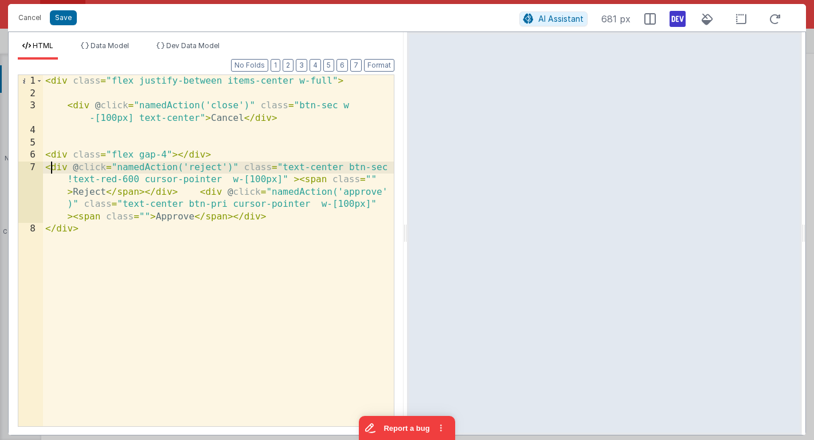
click at [51, 171] on div "< div class = "flex justify-between items-center w-full" > < div @ click = "nam…" at bounding box center [218, 263] width 351 height 376
drag, startPoint x: 179, startPoint y: 155, endPoint x: 209, endPoint y: 155, distance: 29.8
click at [209, 155] on div "< div class = "flex justify-between items-center w-full" > < div @ click = "nam…" at bounding box center [218, 263] width 351 height 376
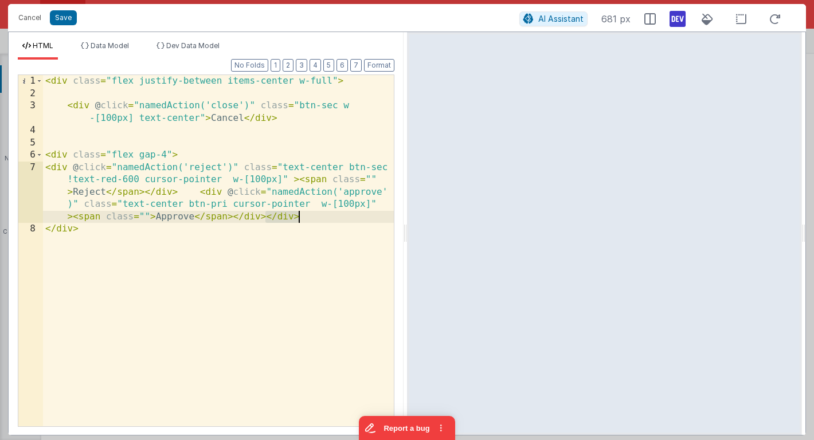
click at [267, 218] on div "< div class = "flex justify-between items-center w-full" > < div @ click = "nam…" at bounding box center [218, 263] width 351 height 376
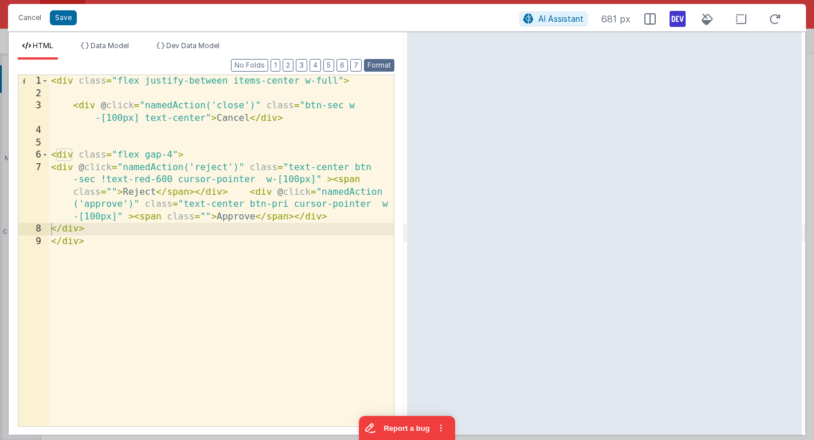
click at [386, 65] on button "Format" at bounding box center [379, 65] width 30 height 13
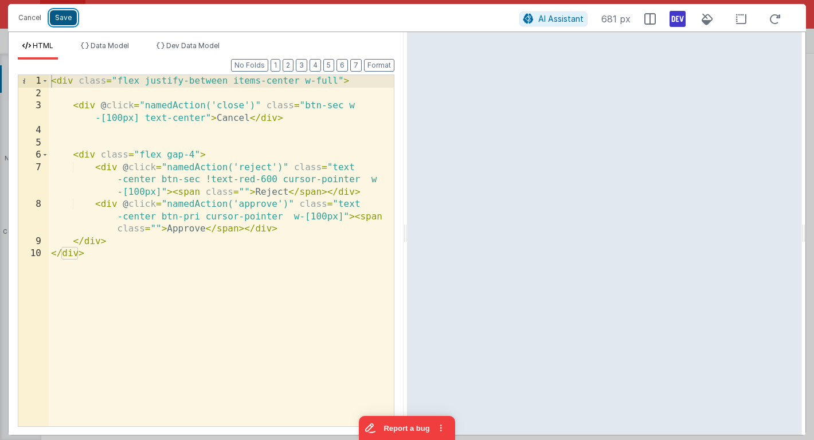
click at [62, 15] on button "Save" at bounding box center [63, 17] width 27 height 15
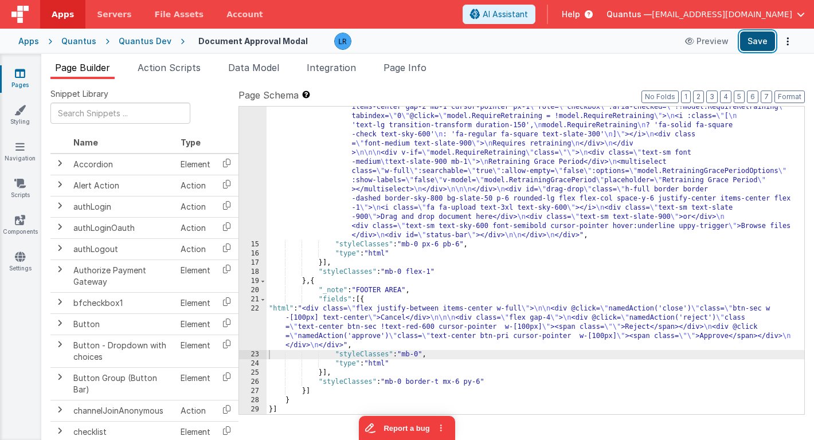
click at [759, 44] on button "Save" at bounding box center [757, 41] width 35 height 19
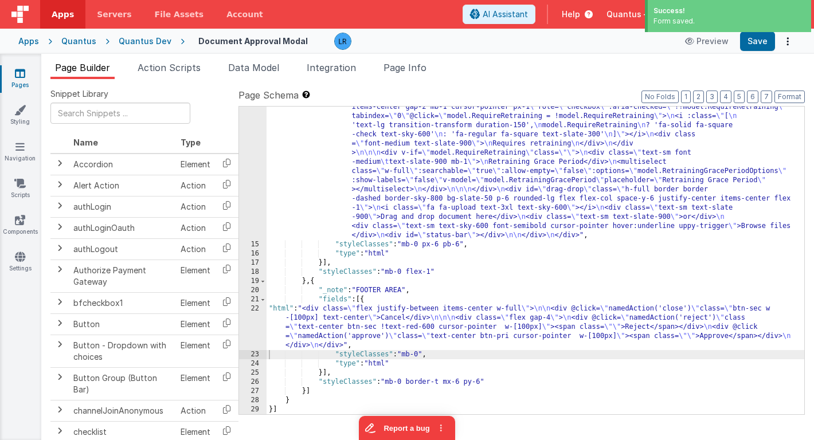
click at [429, 342] on div ""html" : "<div class= \" flex space-x-6 h-full \" > \n <div class= \" max-w-[30…" at bounding box center [536, 288] width 538 height 537
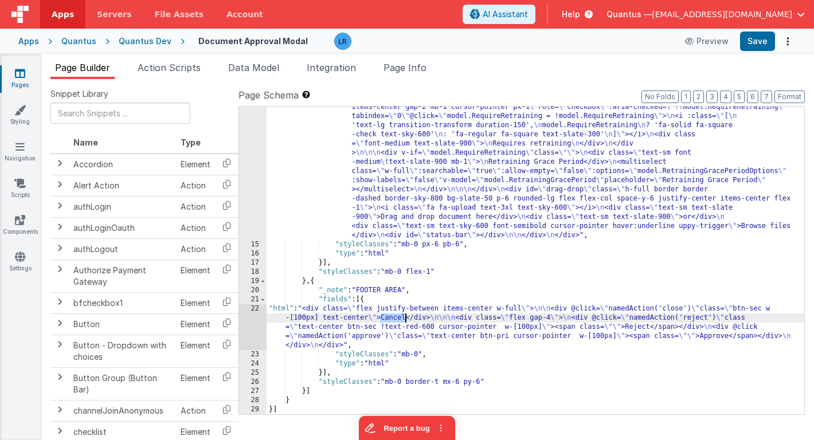
drag, startPoint x: 381, startPoint y: 318, endPoint x: 404, endPoint y: 318, distance: 23.5
click at [404, 318] on div ""html" : "<div class= \" flex space-x-6 h-full \" > \n <div class= \" max-w-[30…" at bounding box center [536, 288] width 538 height 537
click at [758, 42] on button "Save" at bounding box center [757, 41] width 35 height 19
click at [411, 65] on span "Page Info" at bounding box center [405, 67] width 43 height 11
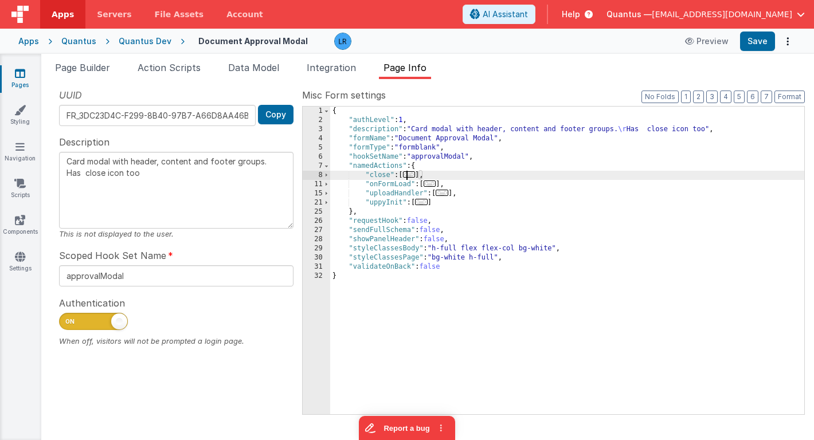
click at [416, 177] on span "..." at bounding box center [409, 174] width 13 height 6
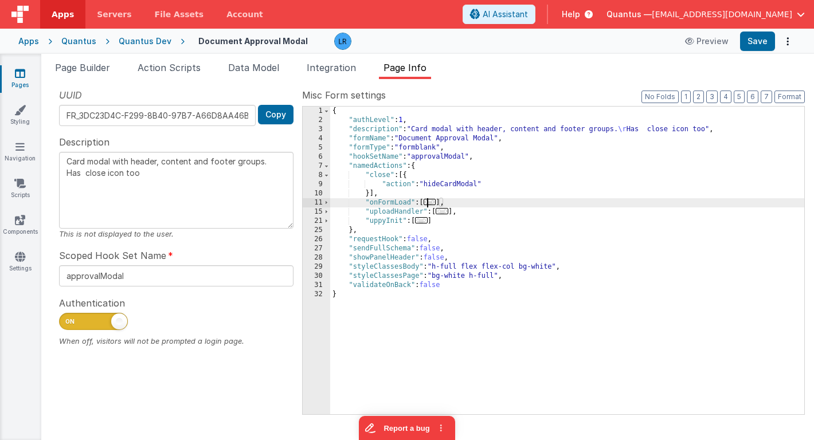
click at [431, 203] on span "..." at bounding box center [430, 202] width 13 height 6
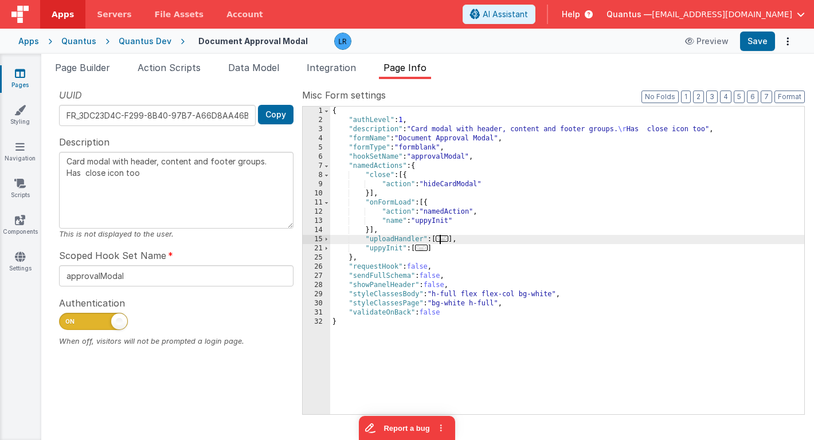
click at [444, 241] on span "..." at bounding box center [442, 239] width 13 height 6
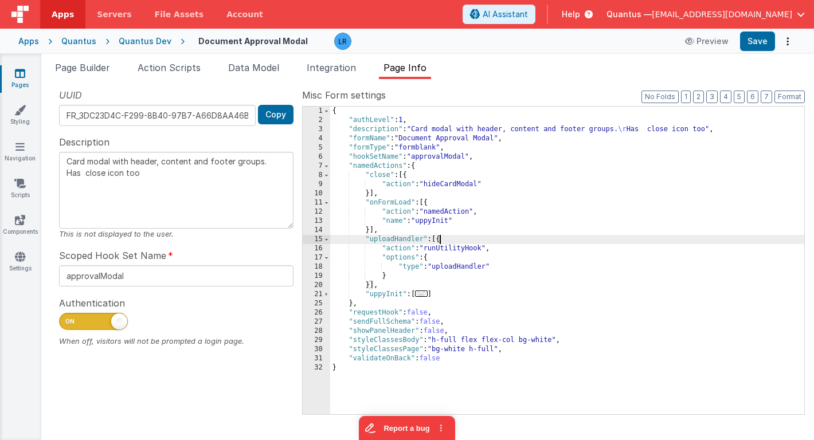
click at [381, 195] on div "{ "authLevel" : 1 , "description" : "Card modal with header, content and footer…" at bounding box center [567, 270] width 474 height 326
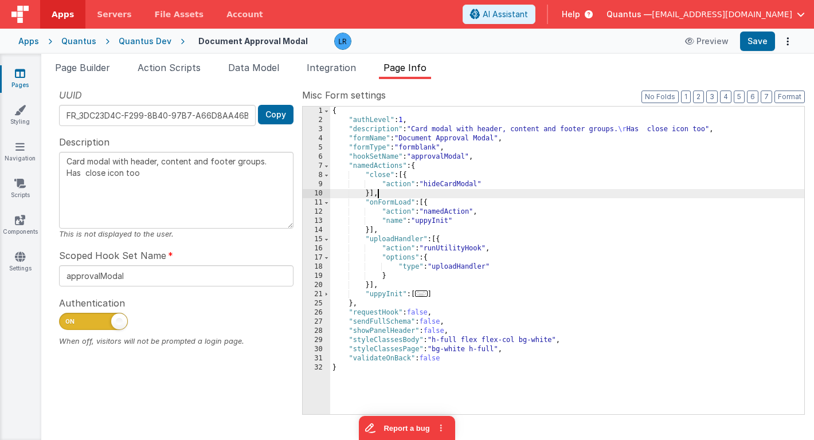
type textarea "Card modal with header, content and footer groups. Has close icon too"
click at [262, 68] on span "Data Model" at bounding box center [253, 67] width 51 height 11
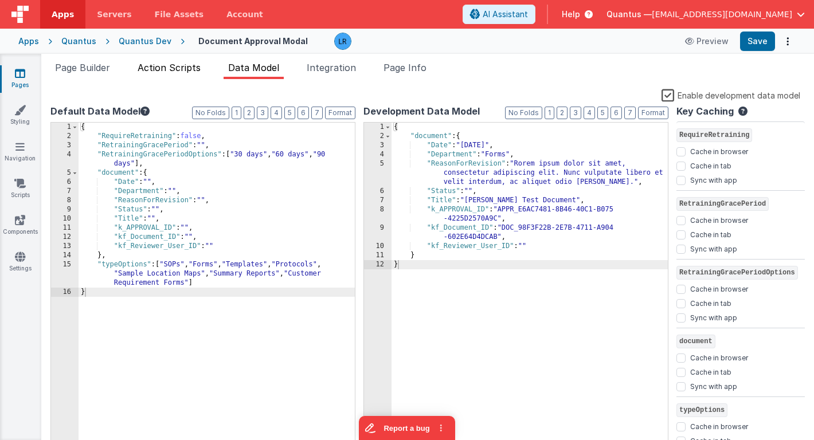
click at [157, 66] on span "Action Scripts" at bounding box center [169, 67] width 63 height 11
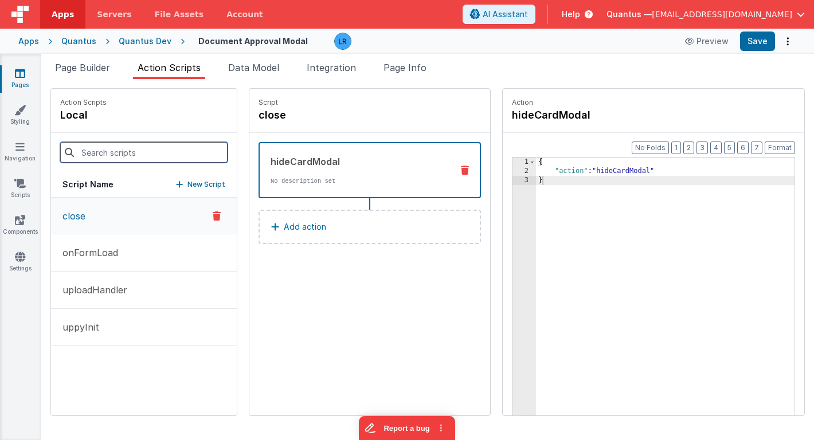
click at [125, 154] on input at bounding box center [143, 152] width 167 height 21
click at [125, 128] on div "Action Scripts local" at bounding box center [144, 111] width 186 height 44
click at [187, 184] on p "New Script" at bounding box center [206, 184] width 38 height 11
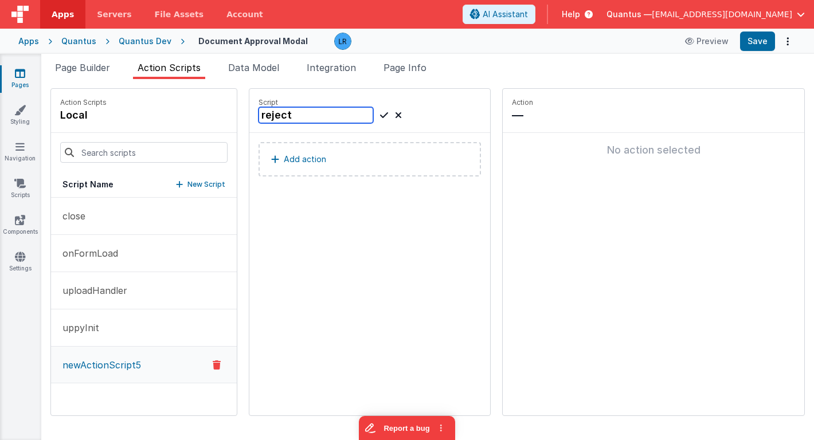
type input "reject"
click at [284, 164] on p "Add action" at bounding box center [305, 159] width 42 height 14
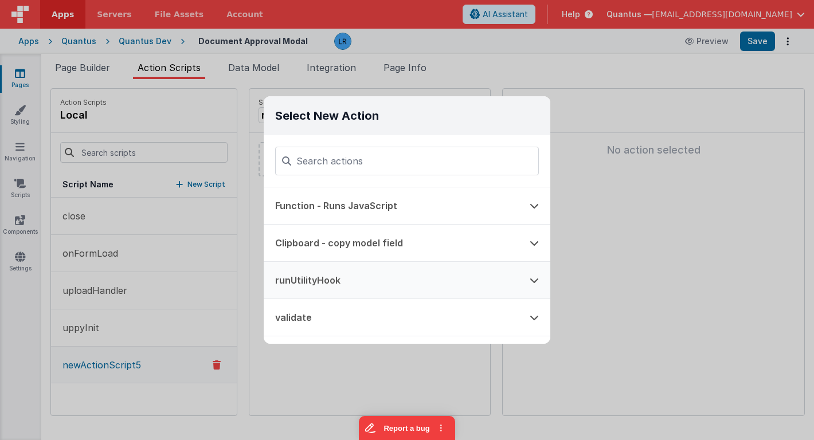
click at [331, 283] on button "runUtilityHook" at bounding box center [391, 280] width 255 height 37
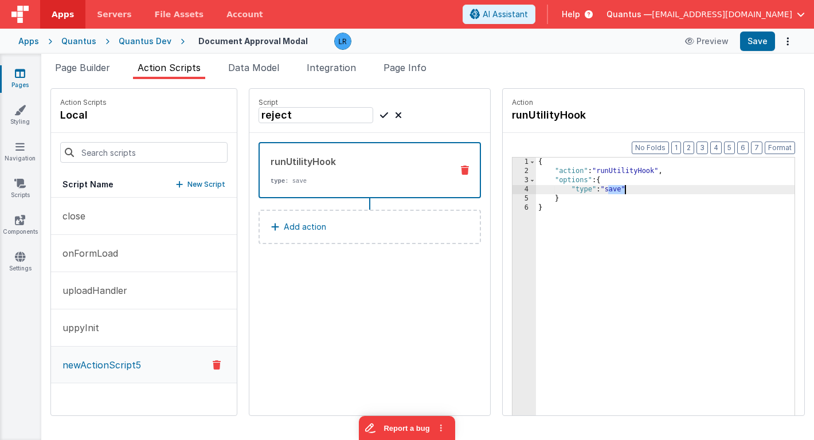
drag, startPoint x: 576, startPoint y: 190, endPoint x: 590, endPoint y: 190, distance: 14.3
click at [590, 190] on div "{ "action" : "runUtilityHook" , "options" : { "type" : "save" } }" at bounding box center [682, 314] width 292 height 312
click at [380, 116] on icon at bounding box center [384, 115] width 8 height 14
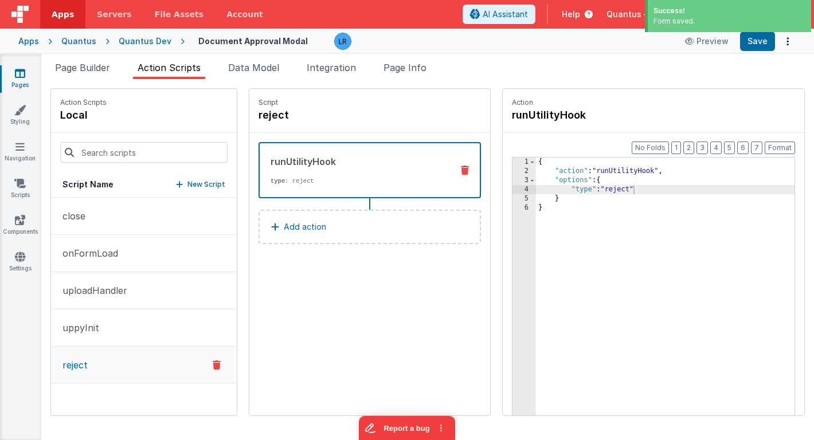
click at [187, 183] on p "New Script" at bounding box center [206, 184] width 38 height 11
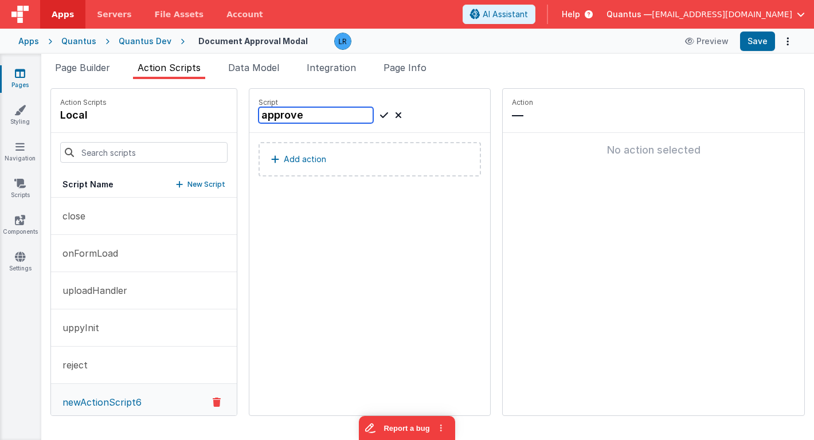
type input "approve"
click at [310, 159] on button "Add action" at bounding box center [370, 159] width 222 height 34
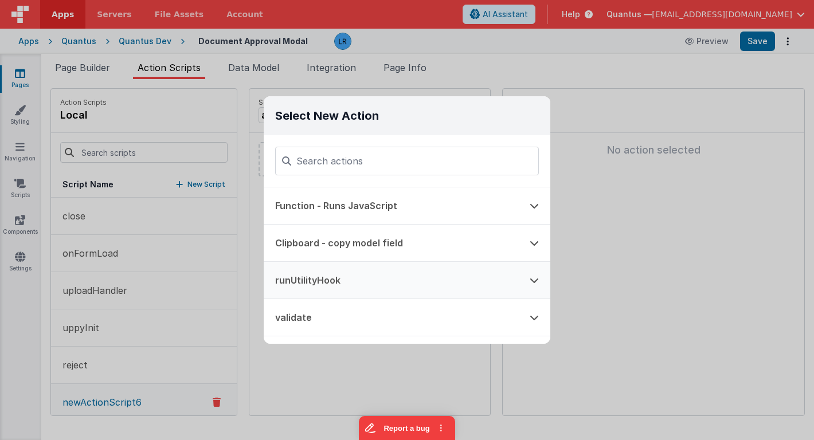
click at [298, 273] on button "runUtilityHook" at bounding box center [391, 280] width 255 height 37
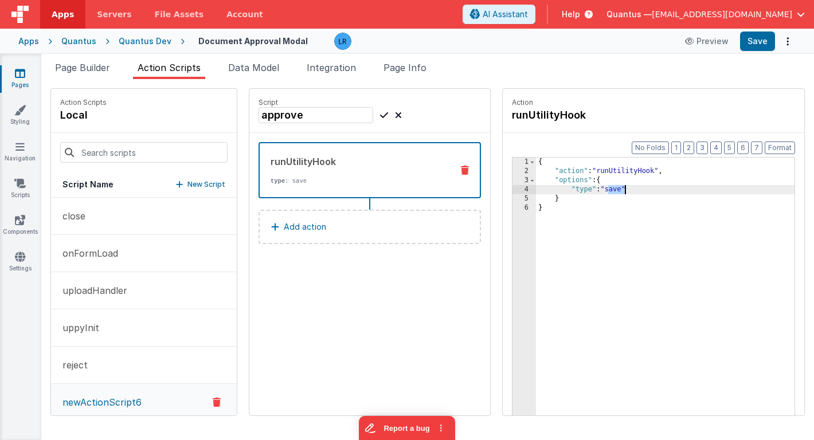
drag, startPoint x: 577, startPoint y: 192, endPoint x: 591, endPoint y: 192, distance: 14.3
click at [591, 192] on div "{ "action" : "runUtilityHook" , "options" : { "type" : "save" } }" at bounding box center [682, 314] width 292 height 312
click at [762, 45] on button "Save" at bounding box center [757, 41] width 35 height 19
click at [92, 63] on span "Page Builder" at bounding box center [82, 67] width 55 height 11
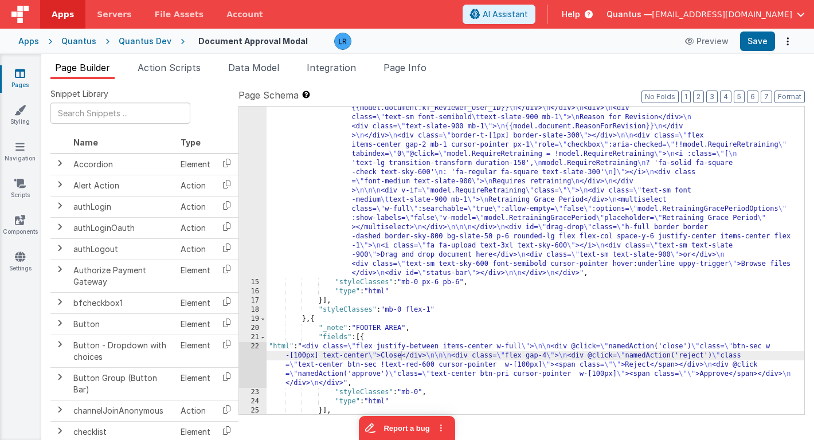
scroll to position [165, 0]
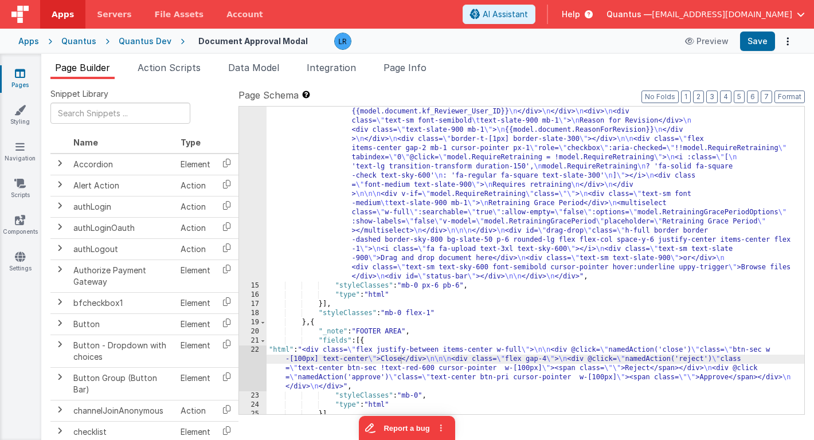
click at [396, 188] on div ""html" : "<div class= \" flex space-x-6 h-full \" > \n <div class= \" max-w-[30…" at bounding box center [536, 329] width 538 height 537
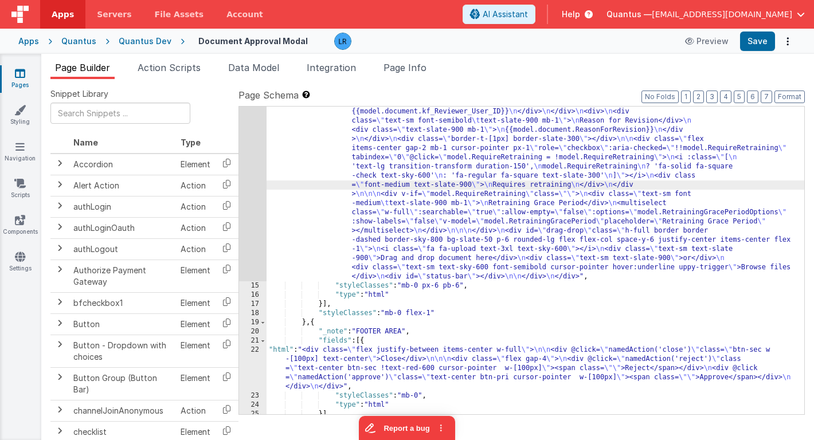
click at [254, 189] on div "14" at bounding box center [253, 171] width 28 height 220
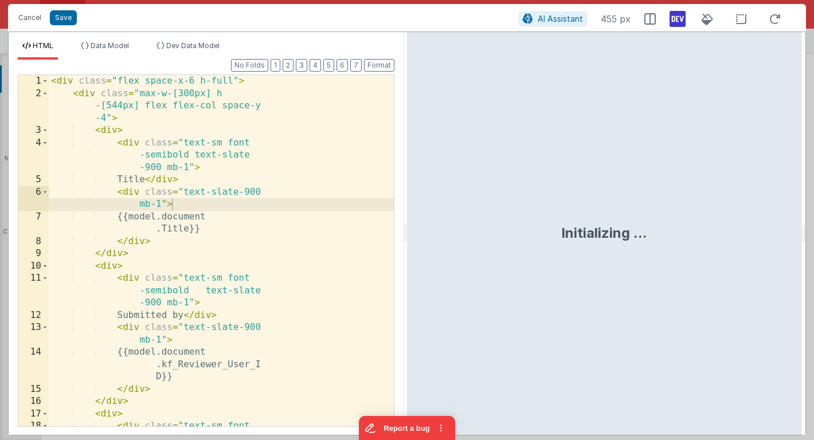
click at [254, 189] on div "1 2 3 4 5 6 7 8 9 10 11 12 13 14 15 16 17 18 < div class = "flex space-x-6 h-fu…" at bounding box center [206, 251] width 377 height 353
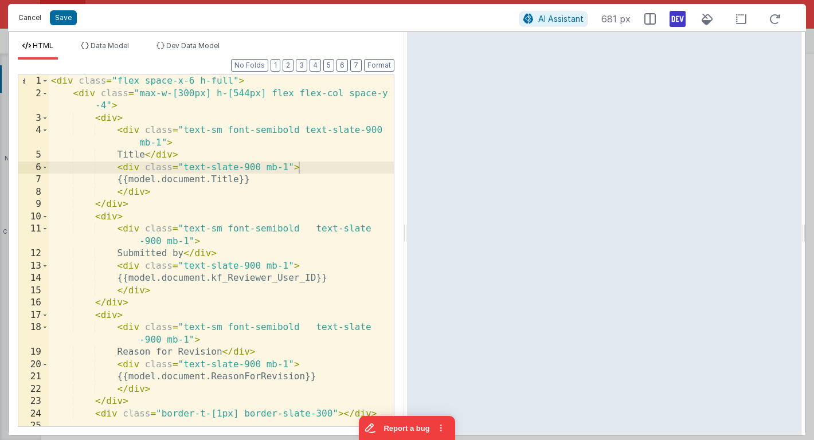
click at [33, 21] on button "Cancel" at bounding box center [30, 18] width 34 height 16
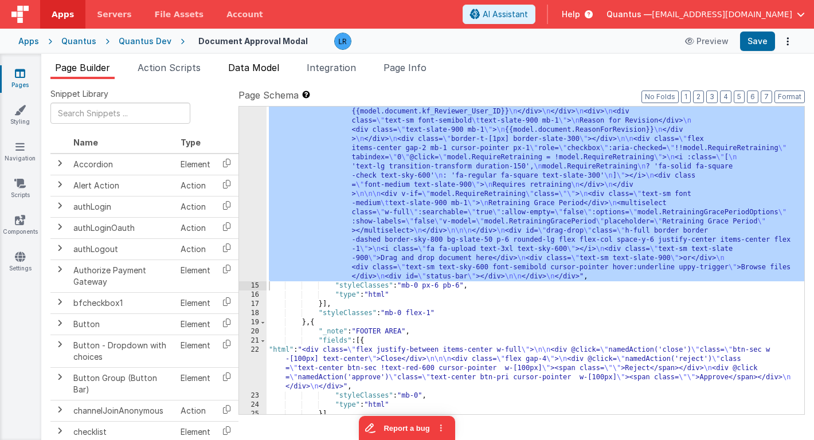
click at [262, 64] on span "Data Model" at bounding box center [253, 67] width 51 height 11
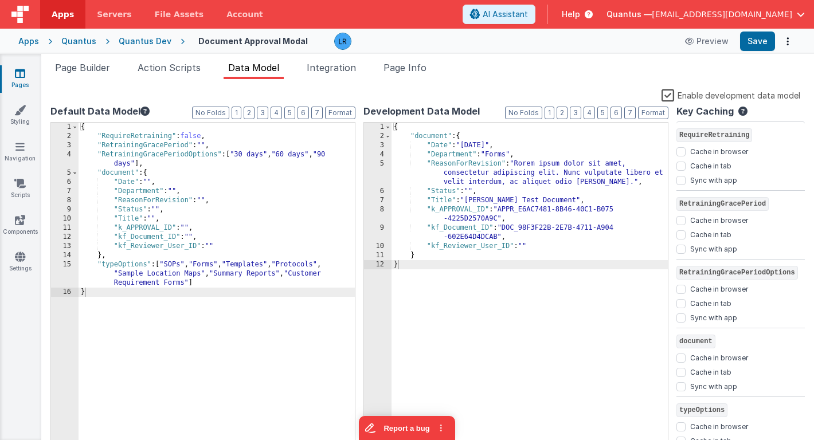
click at [698, 99] on label "Enable development data model" at bounding box center [731, 94] width 139 height 13
click at [0, 0] on input "Enable development data model" at bounding box center [0, 0] width 0 height 0
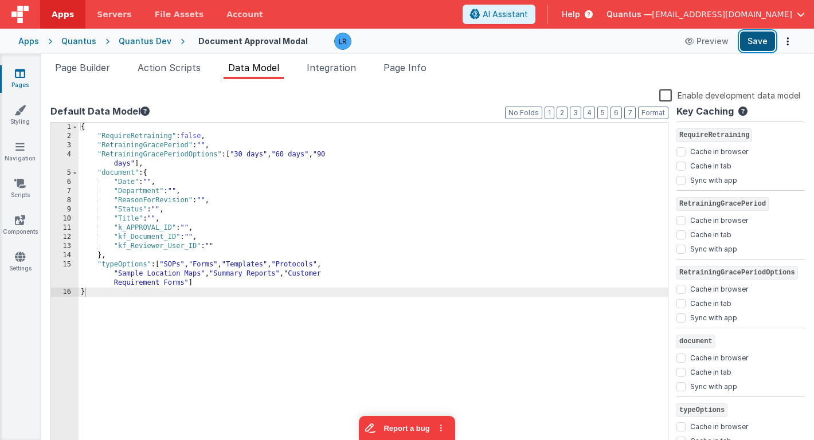
click at [763, 44] on button "Save" at bounding box center [757, 41] width 35 height 19
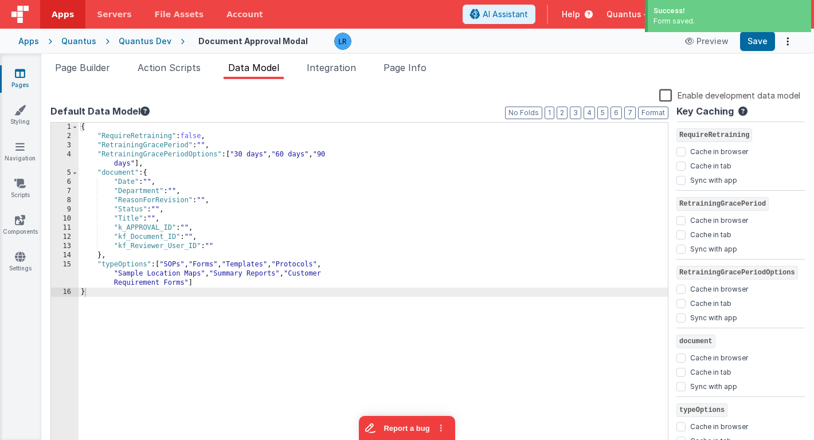
click at [19, 75] on icon at bounding box center [20, 73] width 10 height 11
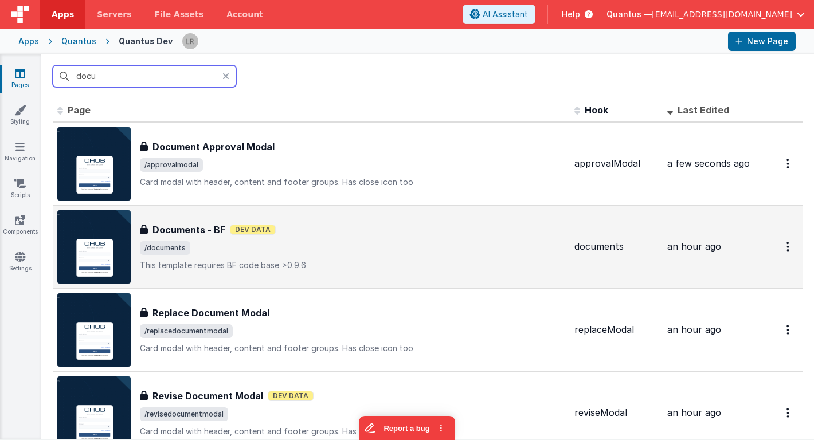
type input "docu"
click at [204, 246] on span "/documents" at bounding box center [352, 248] width 425 height 14
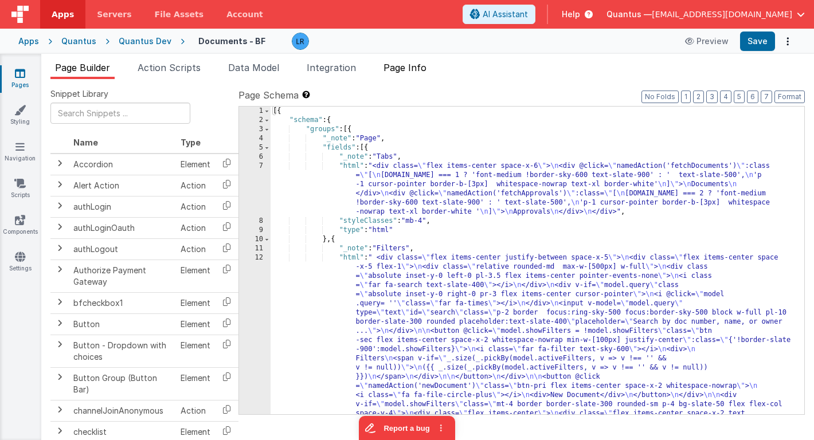
click at [417, 72] on span "Page Info" at bounding box center [405, 67] width 43 height 11
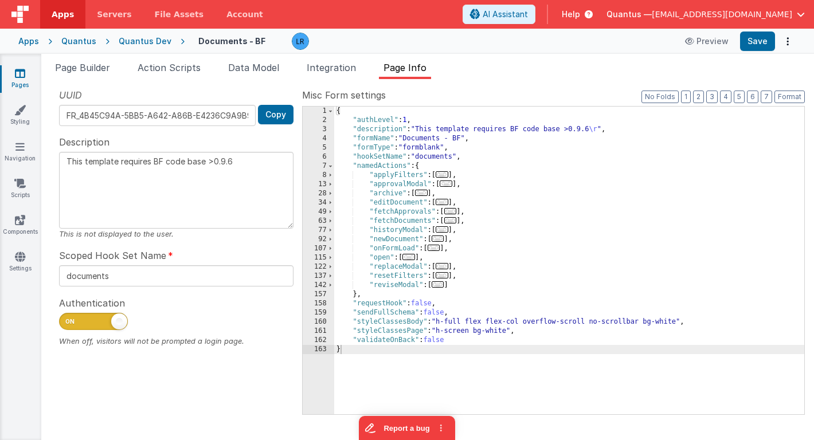
click at [410, 259] on span "..." at bounding box center [408, 257] width 13 height 6
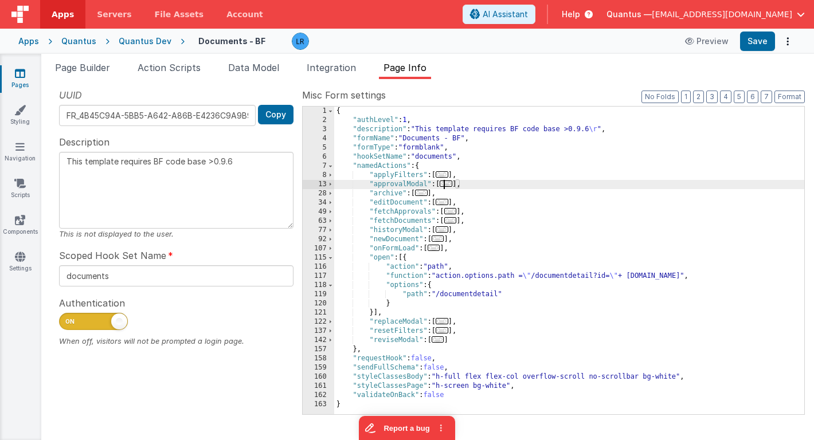
click at [452, 187] on span "..." at bounding box center [446, 184] width 13 height 6
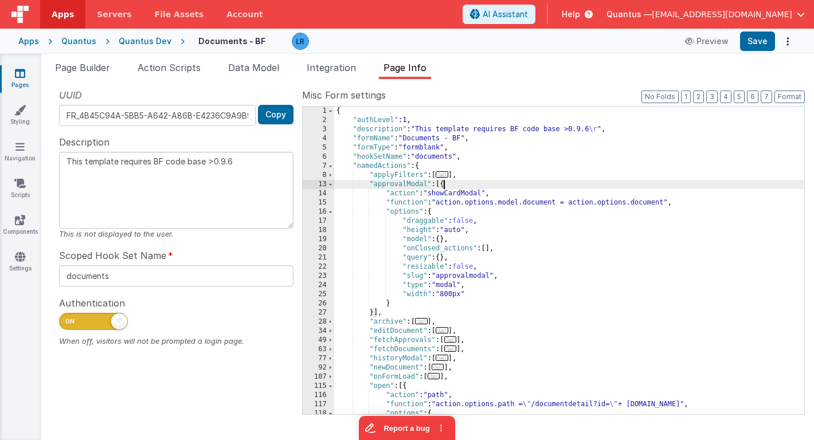
click at [24, 79] on icon at bounding box center [20, 73] width 10 height 11
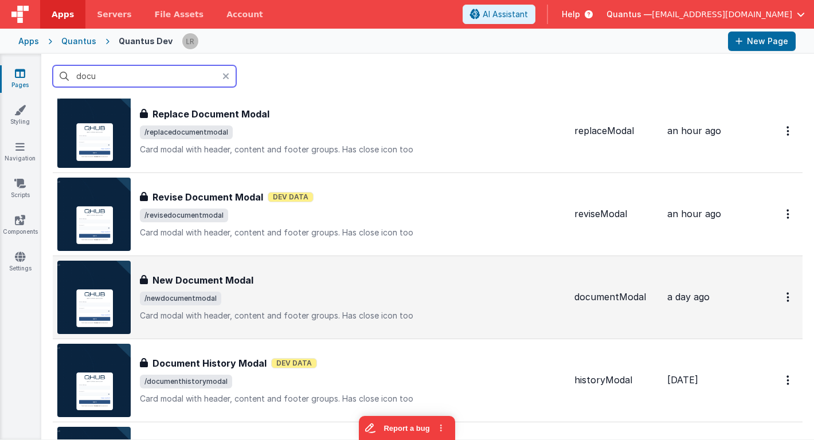
scroll to position [204, 0]
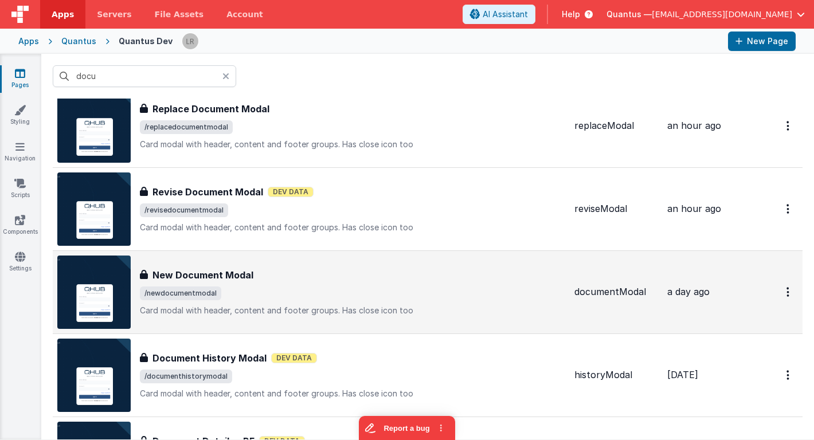
click at [279, 276] on div "New Document Modal" at bounding box center [352, 275] width 425 height 14
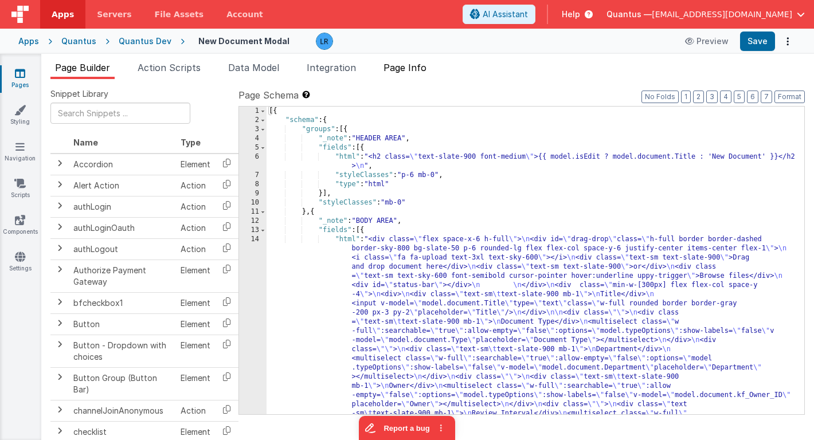
click at [420, 68] on span "Page Info" at bounding box center [405, 67] width 43 height 11
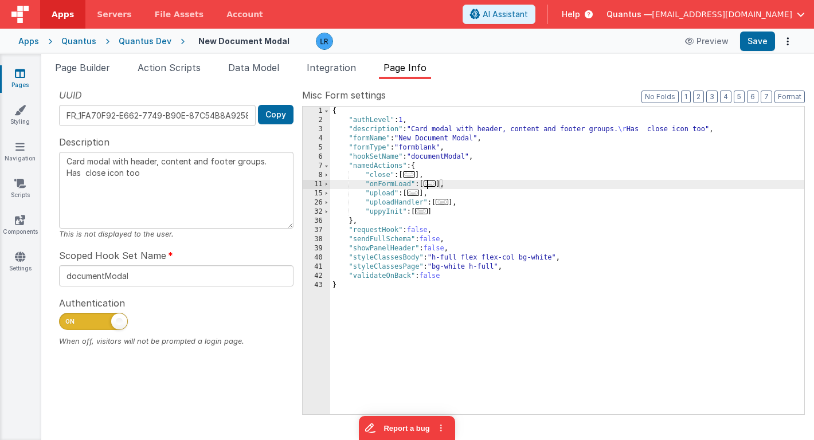
click at [434, 185] on span "..." at bounding box center [430, 184] width 13 height 6
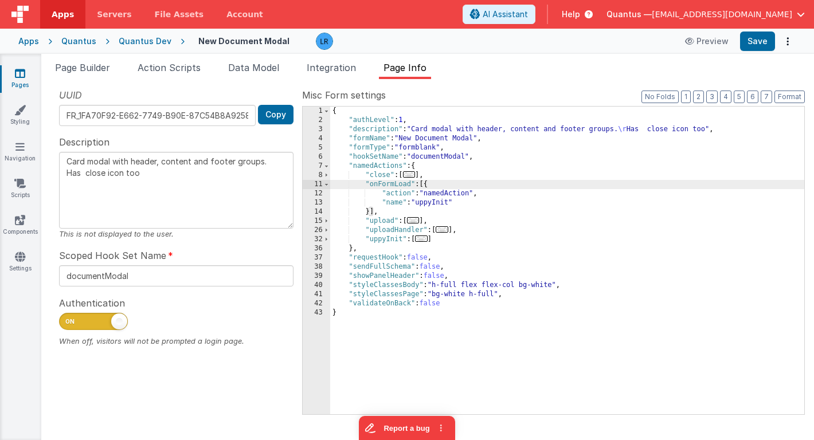
click at [17, 77] on icon at bounding box center [20, 73] width 10 height 11
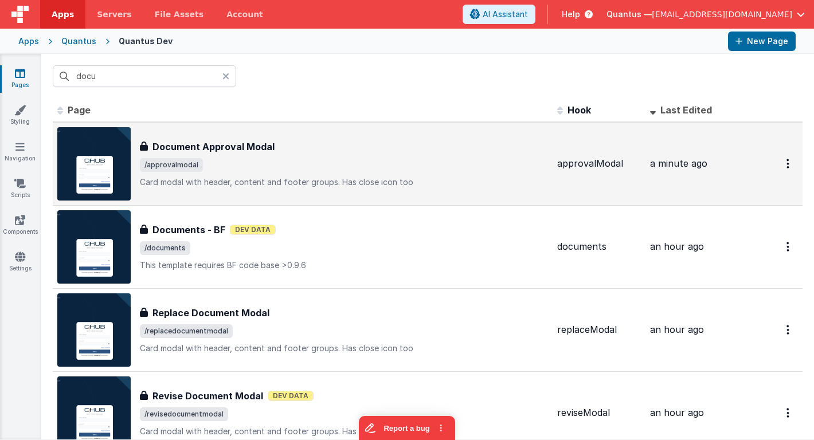
click at [302, 149] on div "Document Approval Modal" at bounding box center [344, 147] width 408 height 14
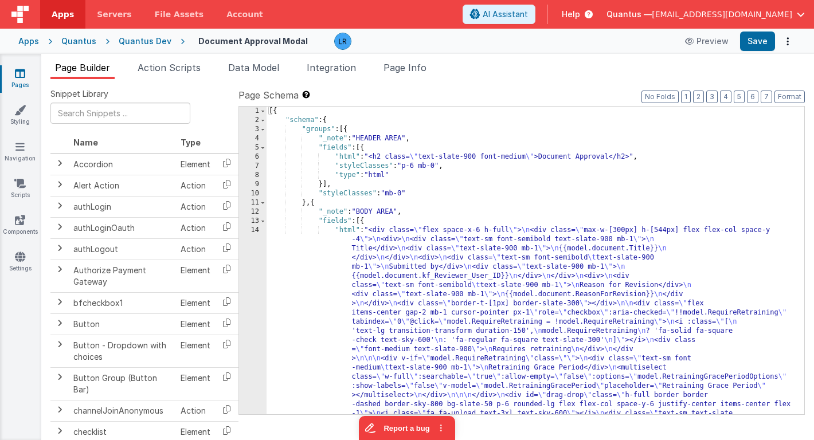
click at [19, 76] on icon at bounding box center [20, 73] width 10 height 11
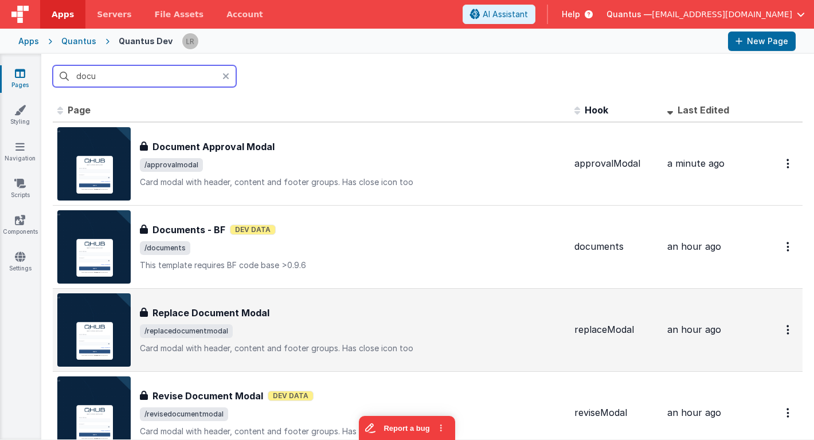
scroll to position [47, 0]
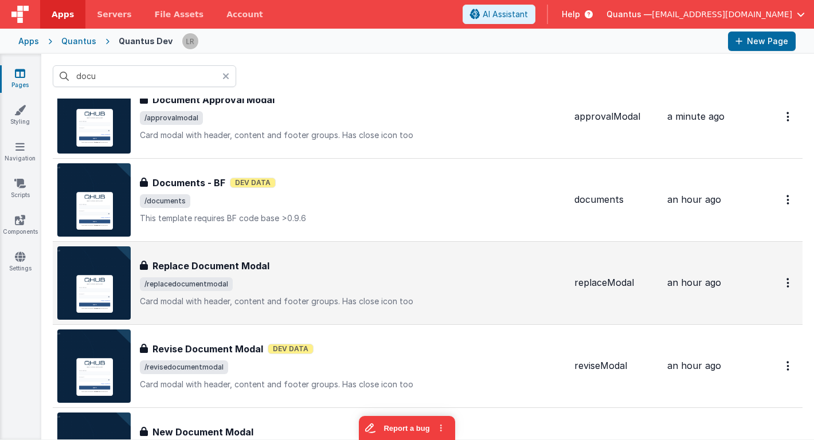
click at [302, 280] on span "/replacedocumentmodal" at bounding box center [352, 284] width 425 height 14
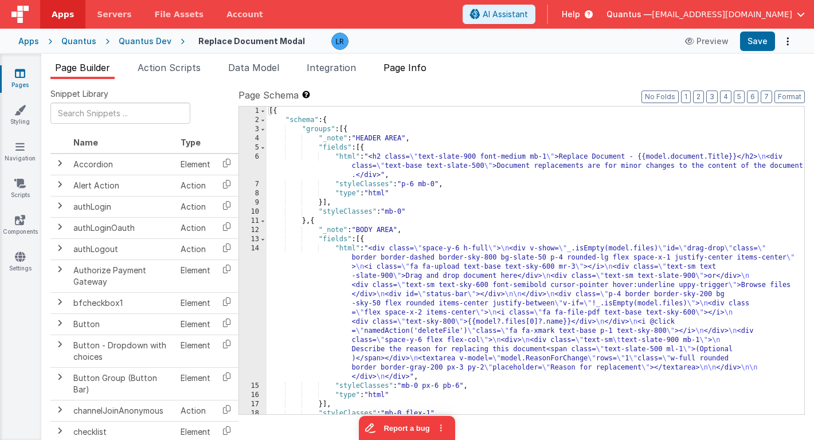
click at [418, 65] on span "Page Info" at bounding box center [405, 67] width 43 height 11
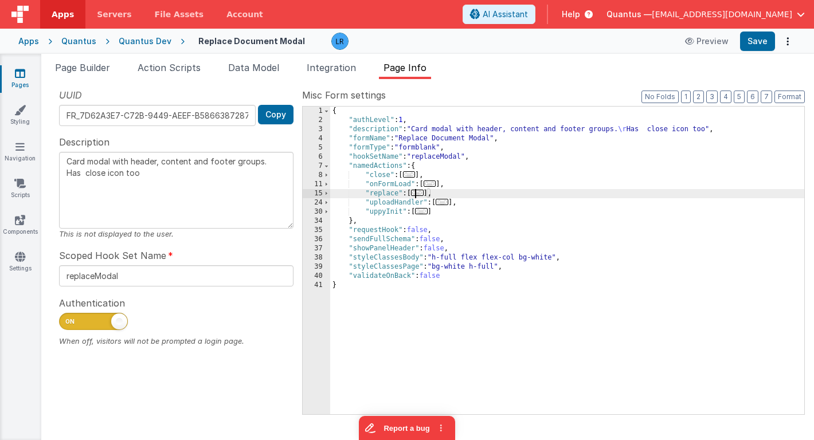
click at [424, 194] on span "..." at bounding box center [417, 193] width 13 height 6
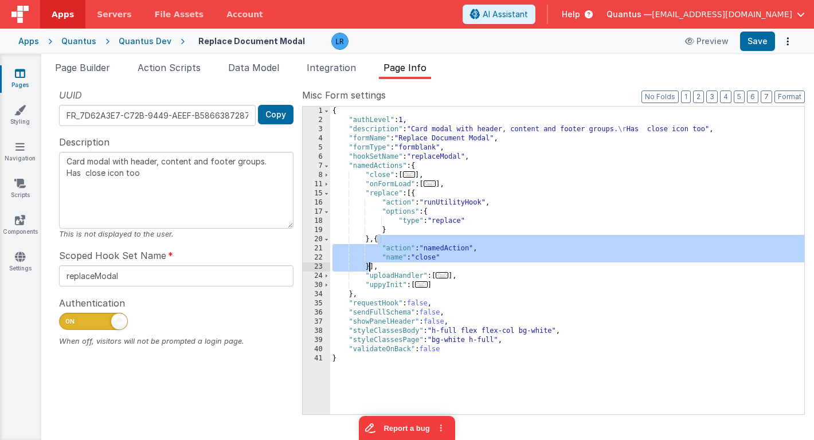
drag, startPoint x: 378, startPoint y: 241, endPoint x: 370, endPoint y: 267, distance: 27.6
click at [370, 267] on div "{ "authLevel" : 1 , "description" : "Card modal with header, content and footer…" at bounding box center [567, 270] width 474 height 326
drag, startPoint x: 370, startPoint y: 241, endPoint x: 371, endPoint y: 268, distance: 26.4
click at [371, 268] on div "{ "authLevel" : 1 , "description" : "Card modal with header, content and footer…" at bounding box center [567, 270] width 474 height 326
click at [24, 76] on icon at bounding box center [20, 73] width 10 height 11
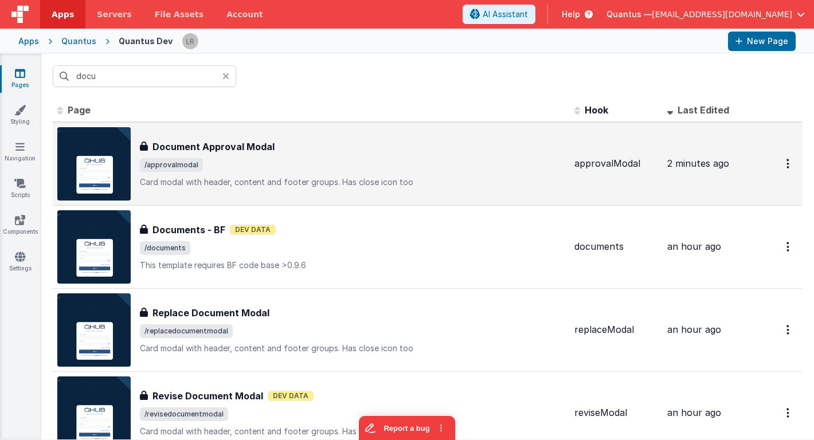
click at [225, 158] on span "/approvalmodal" at bounding box center [352, 165] width 425 height 14
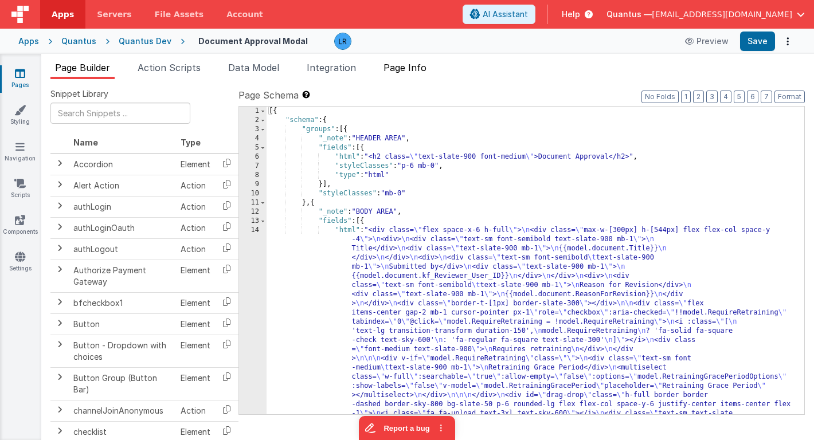
click at [419, 72] on span "Page Info" at bounding box center [405, 67] width 43 height 11
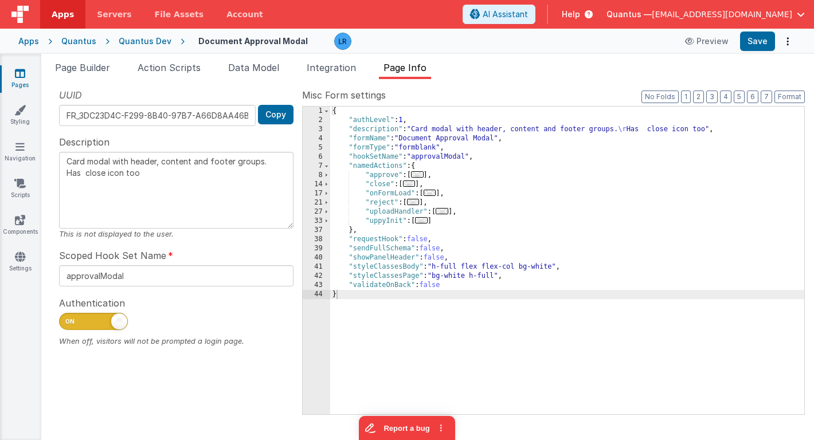
click at [420, 176] on span "..." at bounding box center [417, 174] width 13 height 6
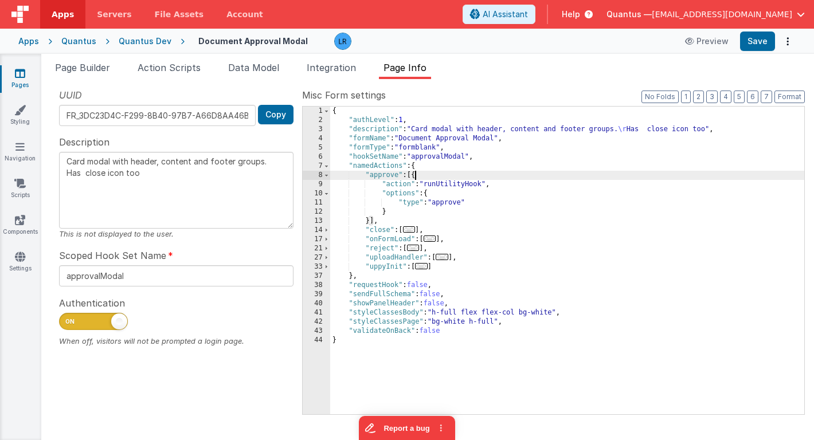
click at [414, 175] on div "{ "authLevel" : 1 , "description" : "Card modal with header, content and footer…" at bounding box center [567, 270] width 474 height 326
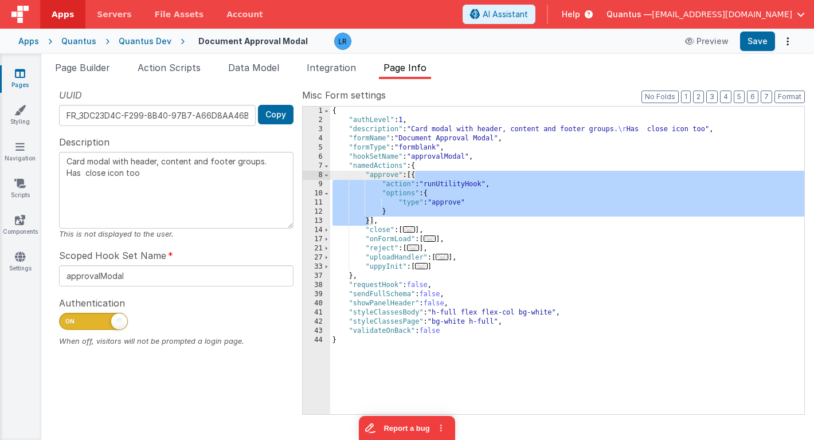
click at [414, 175] on div "{ "authLevel" : 1 , "description" : "Card modal with header, content and footer…" at bounding box center [567, 270] width 474 height 326
click at [371, 220] on div "{ "authLevel" : 1 , "description" : "Card modal with header, content and footer…" at bounding box center [567, 270] width 474 height 326
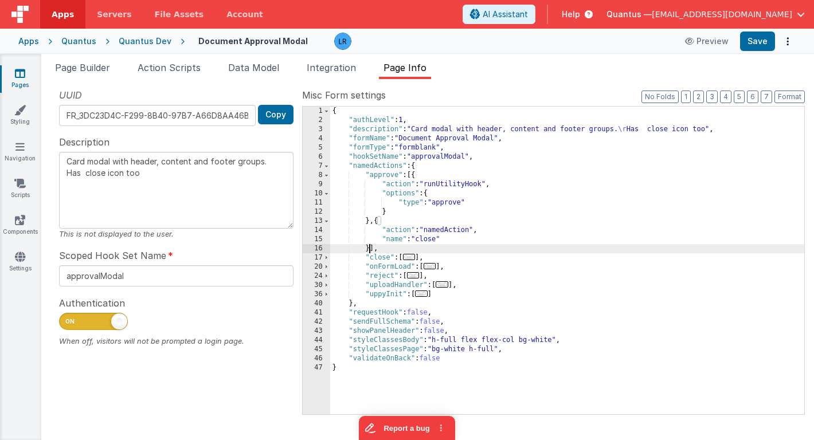
click at [416, 277] on span "..." at bounding box center [413, 275] width 13 height 6
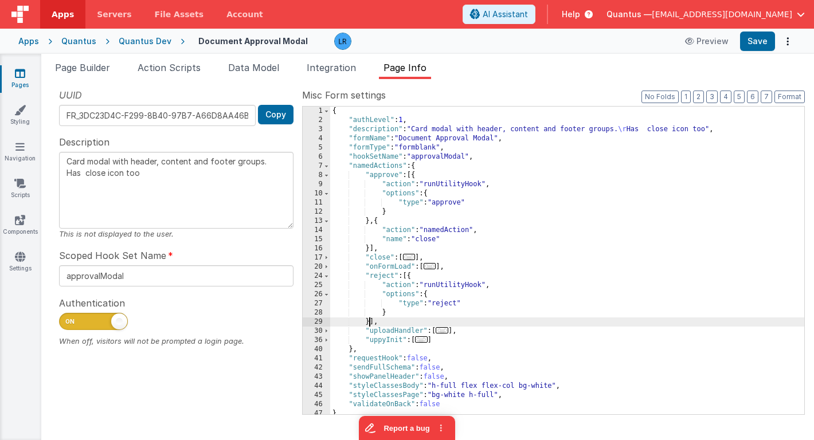
click at [370, 322] on div "{ "authLevel" : 1 , "description" : "Card modal with header, content and footer…" at bounding box center [567, 270] width 474 height 326
type textarea "Card modal with header, content and footer groups. Has close icon too"
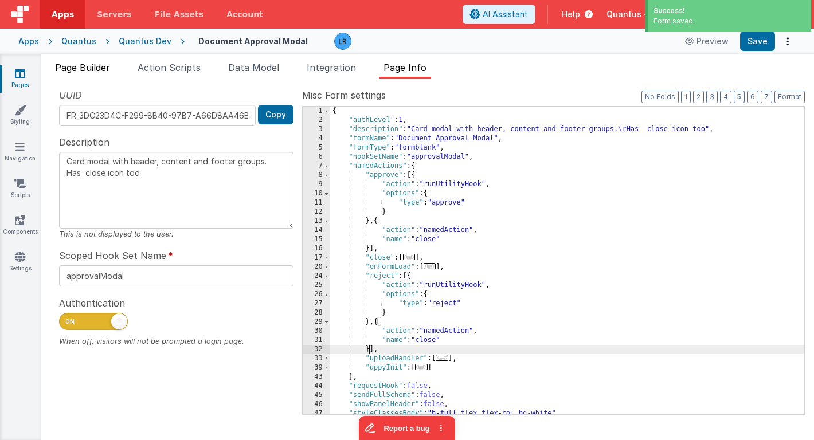
click at [94, 61] on li "Page Builder" at bounding box center [82, 70] width 64 height 18
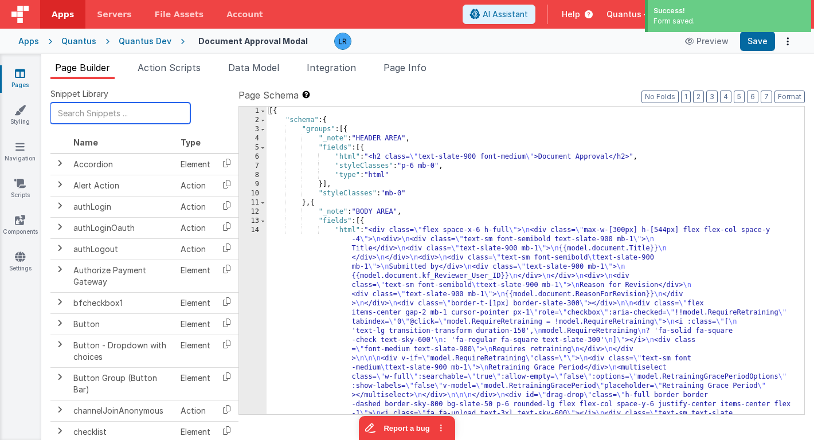
click at [88, 118] on input "text" at bounding box center [120, 113] width 140 height 21
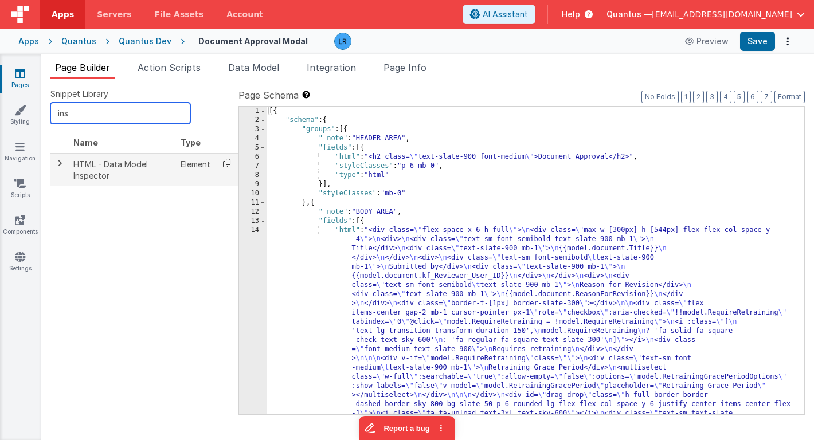
type input "ins"
click at [227, 164] on icon at bounding box center [227, 163] width 24 height 18
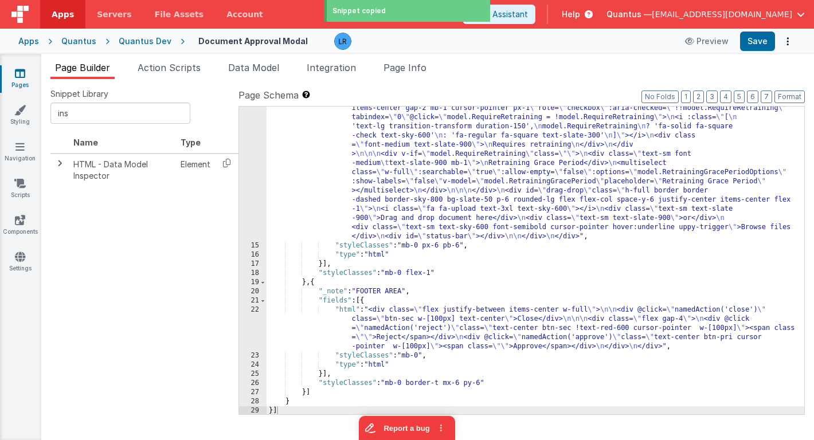
scroll to position [206, 0]
click at [360, 328] on div ""html" : "<div class= \" flex space-x-6 h-full \" > \n <div class= \" max-w-[30…" at bounding box center [536, 288] width 538 height 537
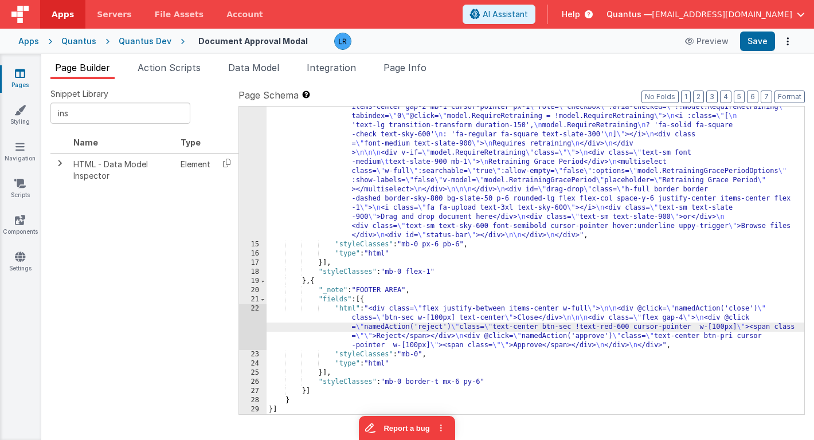
click at [255, 322] on div "22" at bounding box center [253, 327] width 28 height 46
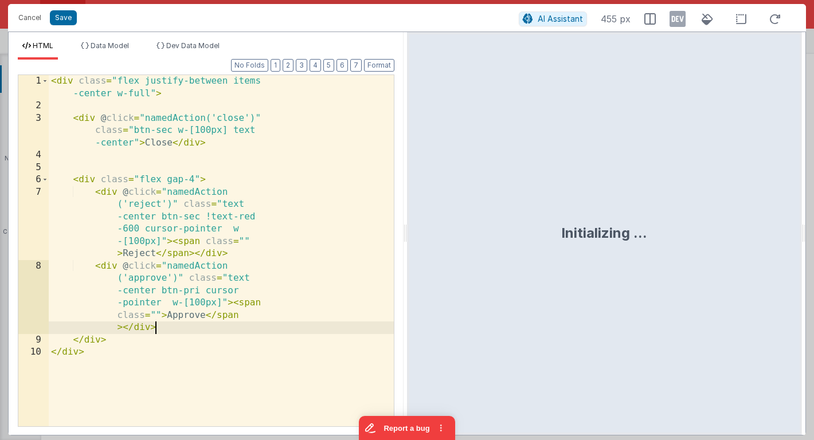
click at [255, 322] on div "< div class = "flex justify-between items -center w-full" > < div @ click = "na…" at bounding box center [221, 269] width 345 height 389
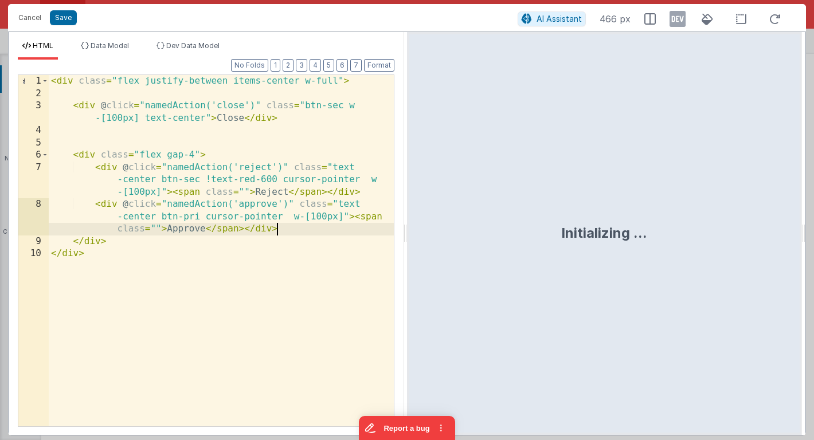
click at [115, 95] on div "< div class = "flex justify-between items-center w-full" > < div @ click = "nam…" at bounding box center [221, 263] width 345 height 376
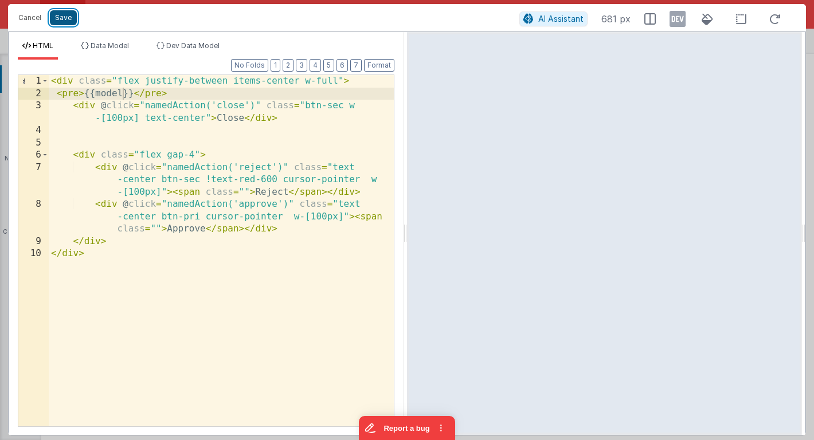
click at [61, 18] on button "Save" at bounding box center [63, 17] width 27 height 15
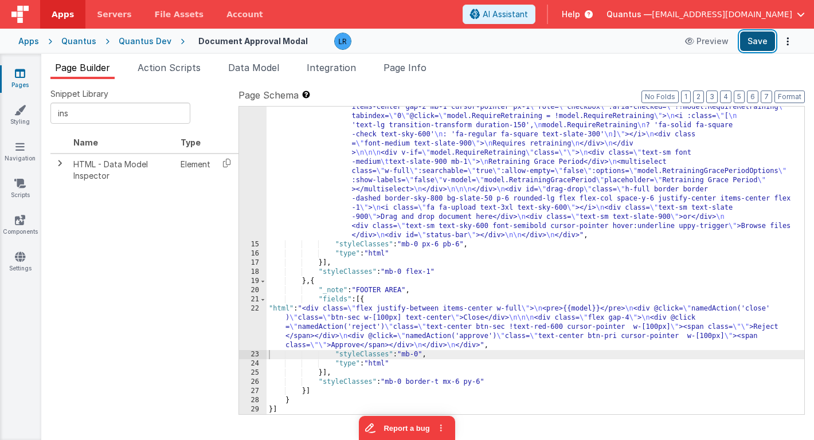
click at [755, 48] on button "Save" at bounding box center [757, 41] width 35 height 19
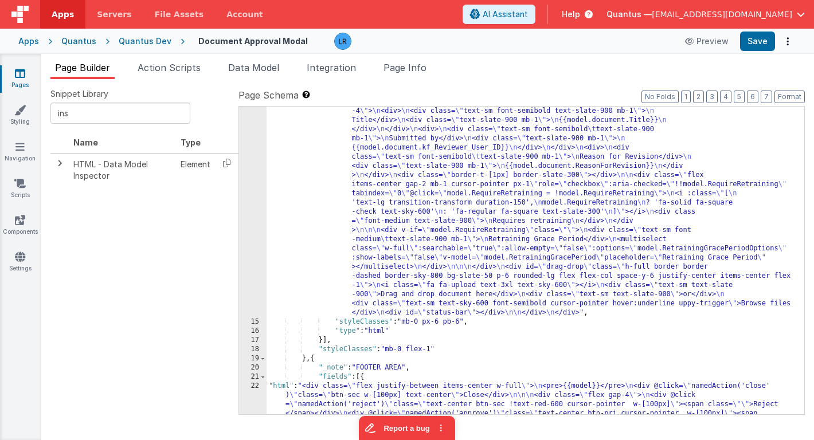
scroll to position [128, 0]
click at [422, 268] on div ""html" : "<div class= \" flex space-x-6 h-full \" > \n <div class= \" max-w-[30…" at bounding box center [536, 384] width 538 height 574
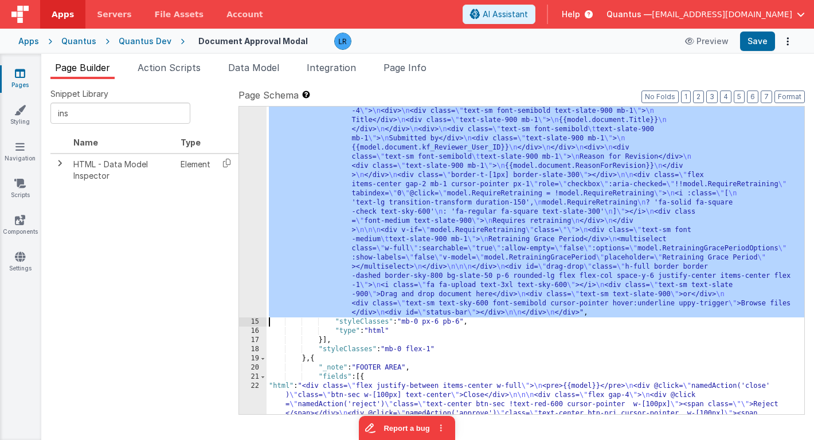
click at [255, 246] on div "14" at bounding box center [253, 207] width 28 height 220
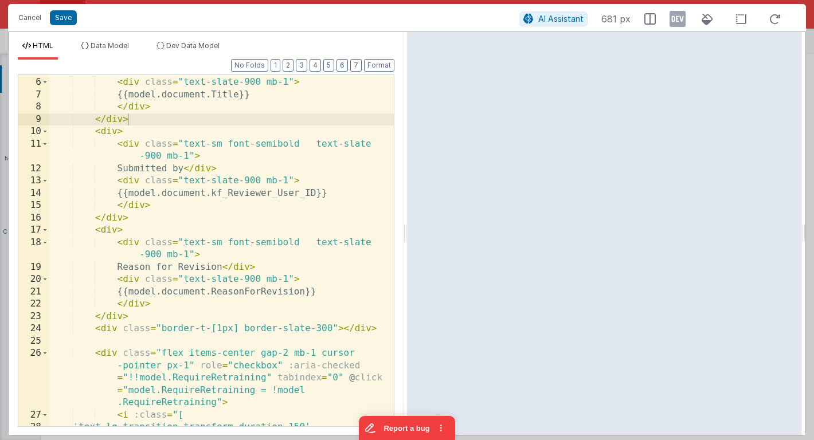
scroll to position [0, 0]
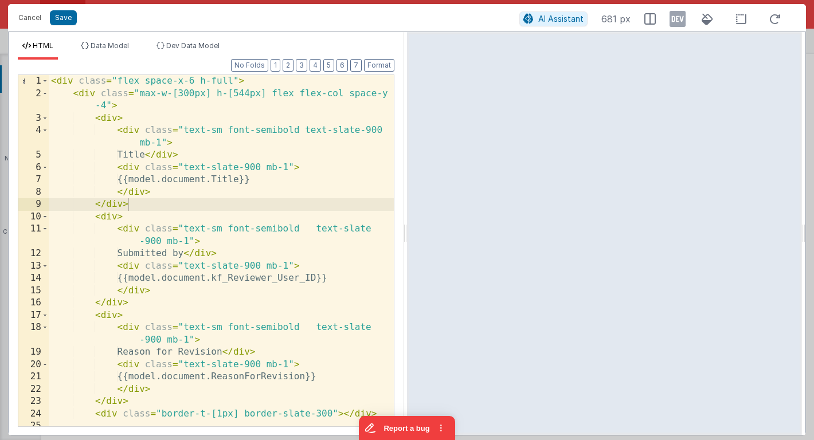
click at [161, 93] on div "< div class = "flex space-x-6 h-full" > < div class = "max-w-[300px] h-[544px] …" at bounding box center [221, 287] width 345 height 425
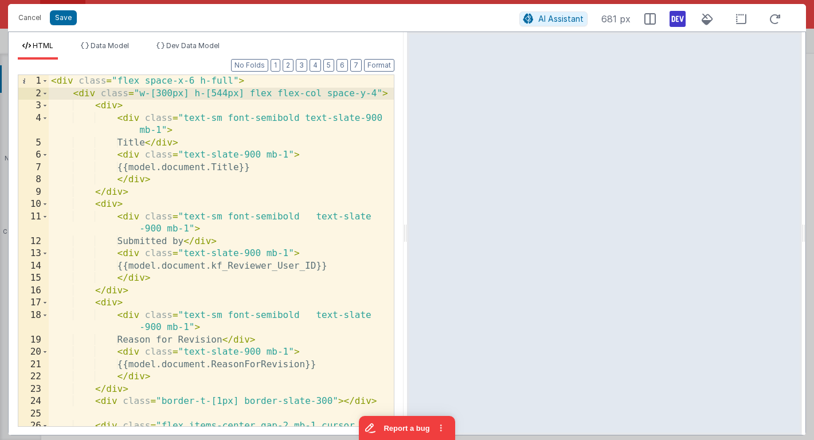
click at [679, 25] on icon at bounding box center [678, 19] width 16 height 18
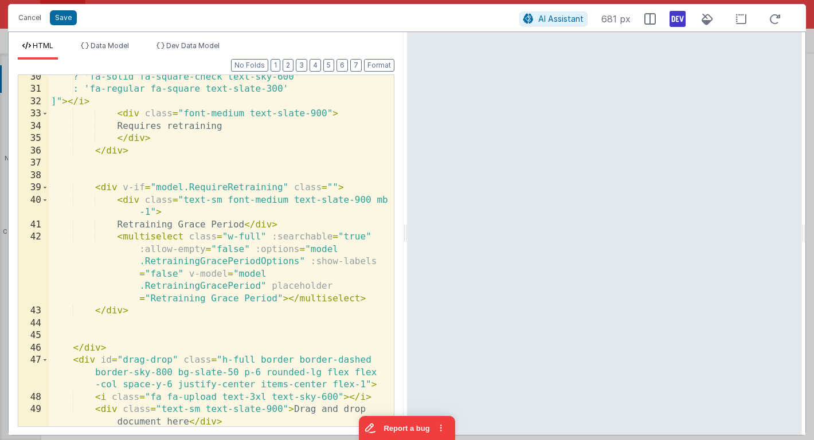
scroll to position [548, 0]
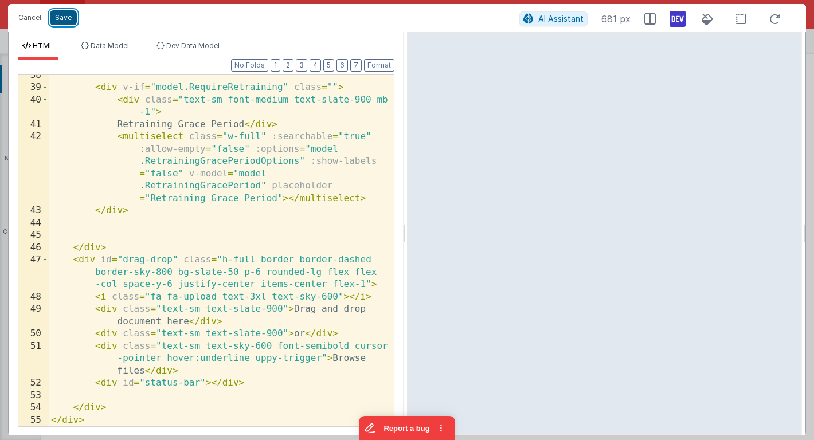
click at [67, 18] on button "Save" at bounding box center [63, 17] width 27 height 15
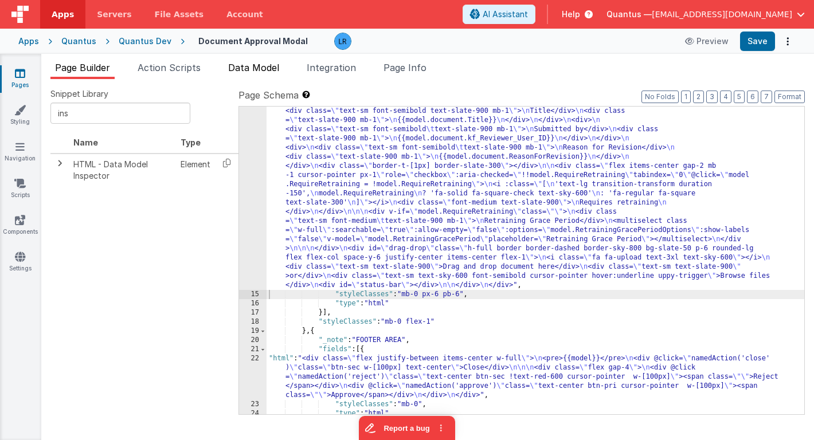
click at [257, 67] on span "Data Model" at bounding box center [253, 67] width 51 height 11
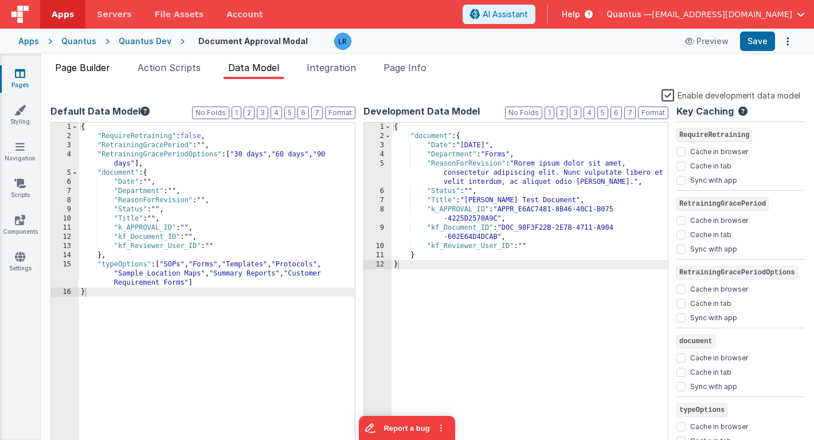
click at [87, 64] on span "Page Builder" at bounding box center [82, 67] width 55 height 11
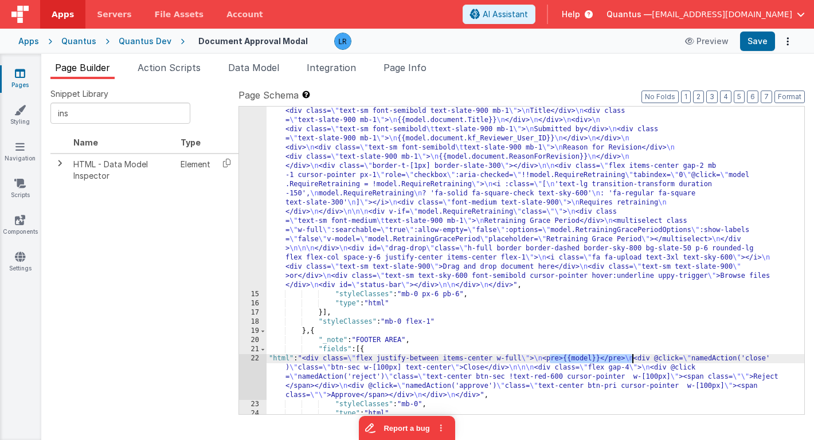
drag, startPoint x: 551, startPoint y: 359, endPoint x: 631, endPoint y: 359, distance: 79.7
click at [631, 359] on div ""html" : "<div class= \" flex space-x-6 h-full \" > \n <div class= \" w-[300px]…" at bounding box center [536, 352] width 538 height 510
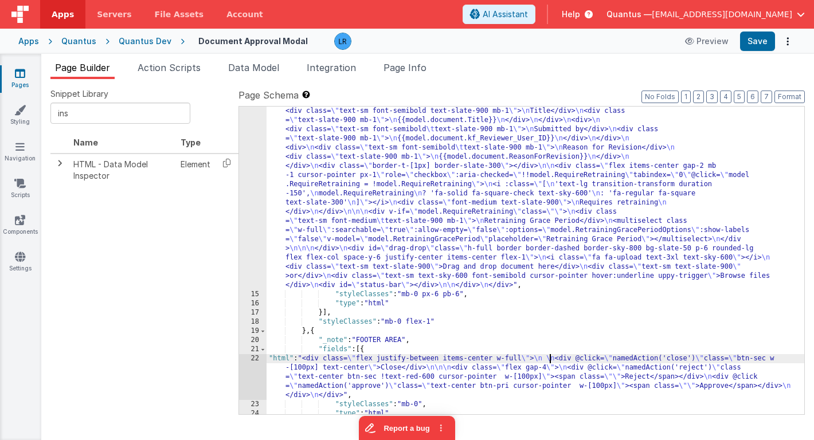
click at [365, 388] on div ""html" : "<div class= \" flex space-x-6 h-full \" > \n <div class= \" w-[300px]…" at bounding box center [536, 352] width 538 height 510
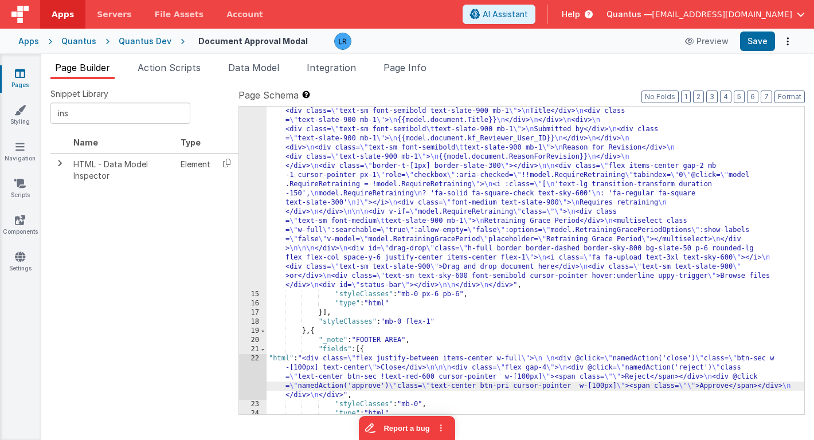
click at [255, 373] on div "22" at bounding box center [253, 377] width 28 height 46
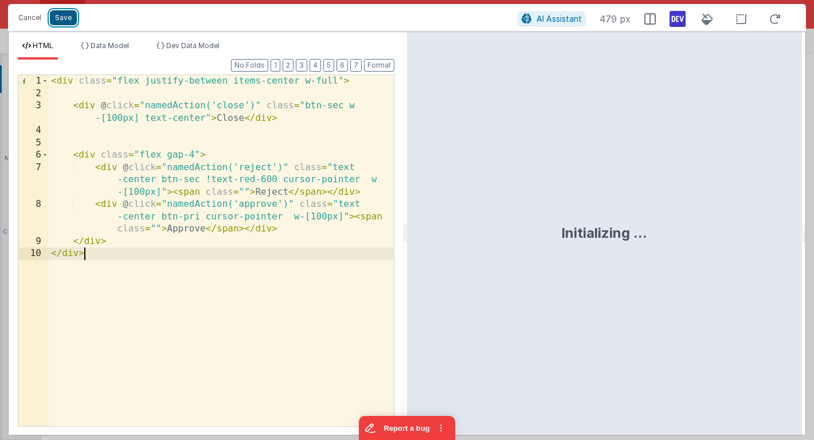
click at [69, 17] on button "Save" at bounding box center [63, 17] width 27 height 15
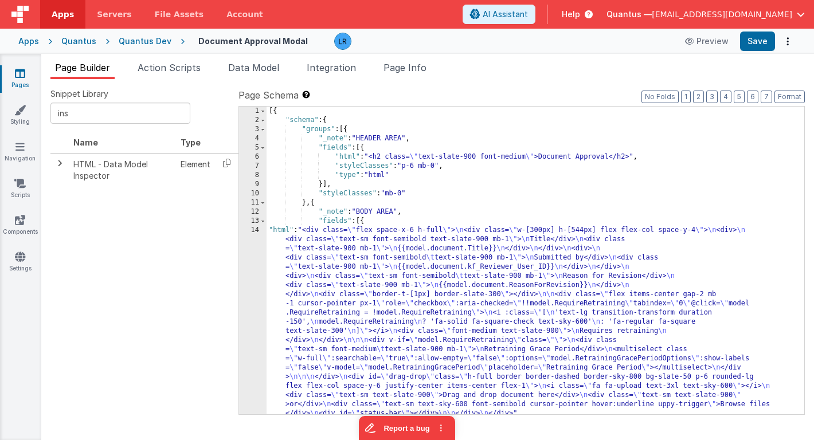
scroll to position [0, 0]
click at [385, 152] on div "[{ "schema" : { "groups" : [{ "_note" : "HEADER AREA" , "fields" : [{ "html" : …" at bounding box center [536, 270] width 538 height 326
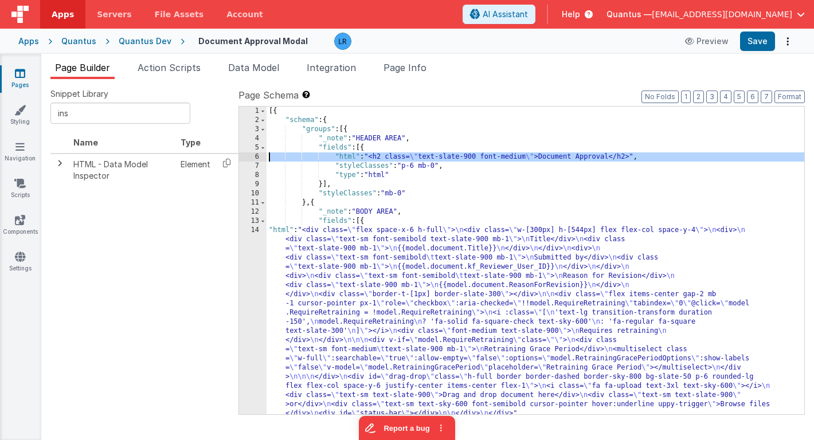
click at [251, 157] on div "6" at bounding box center [253, 156] width 28 height 9
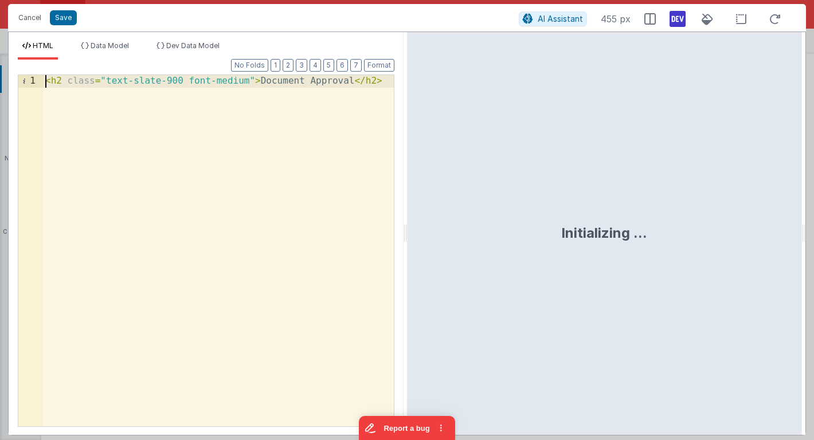
click at [45, 81] on div "< h2 class = "text-slate-900 font-medium" > Document Approval </ h2 >" at bounding box center [218, 263] width 351 height 376
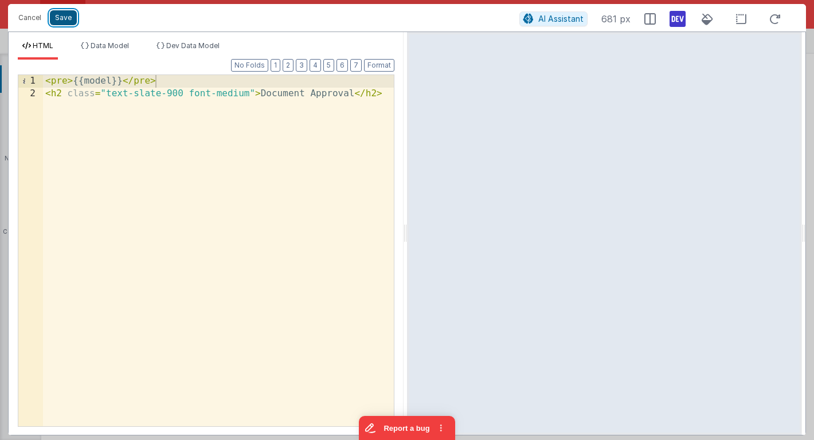
click at [66, 19] on button "Save" at bounding box center [63, 17] width 27 height 15
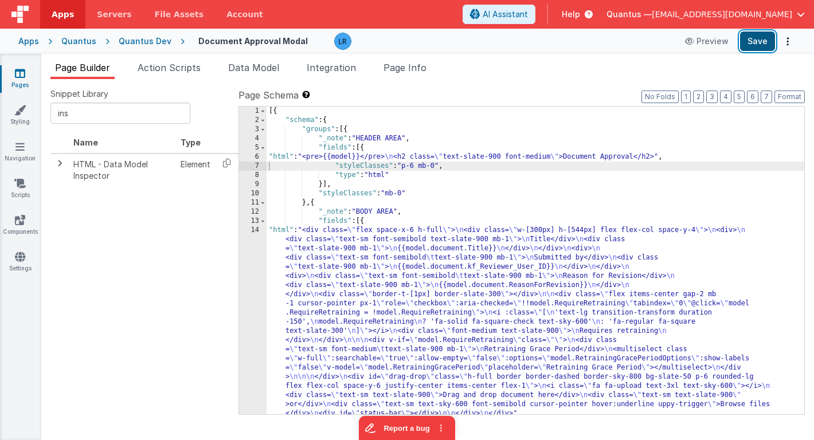
click at [761, 42] on button "Save" at bounding box center [757, 41] width 35 height 19
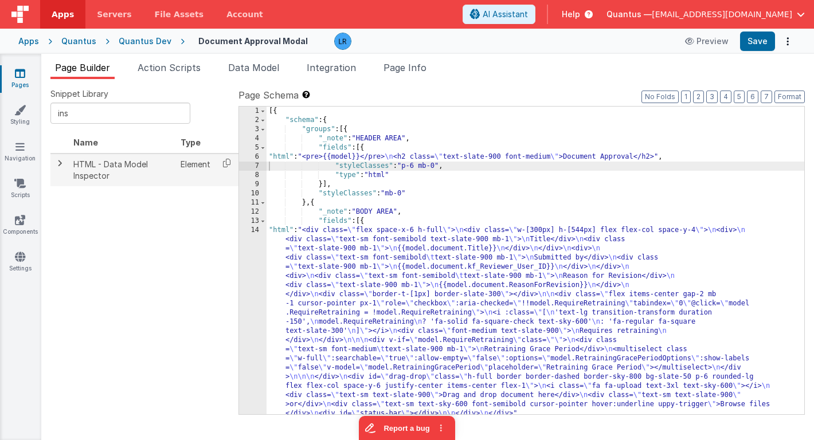
click at [58, 167] on span at bounding box center [59, 163] width 9 height 9
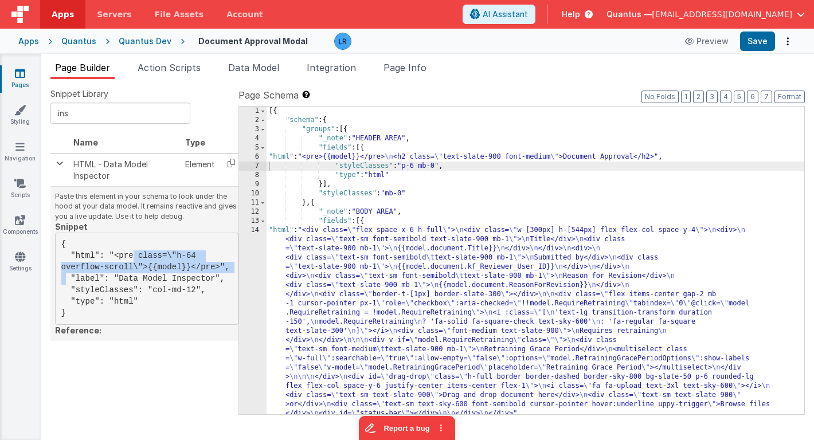
drag, startPoint x: 115, startPoint y: 257, endPoint x: 221, endPoint y: 265, distance: 106.4
click at [221, 265] on pre "{ "html": "<pre class=\"h-64 overflow-scroll\">{{model}}</pre>", "label": "Data…" at bounding box center [146, 279] width 183 height 92
copy pre "<pre class=\"h-64 overflow-scroll\">{{model}}</pre>"
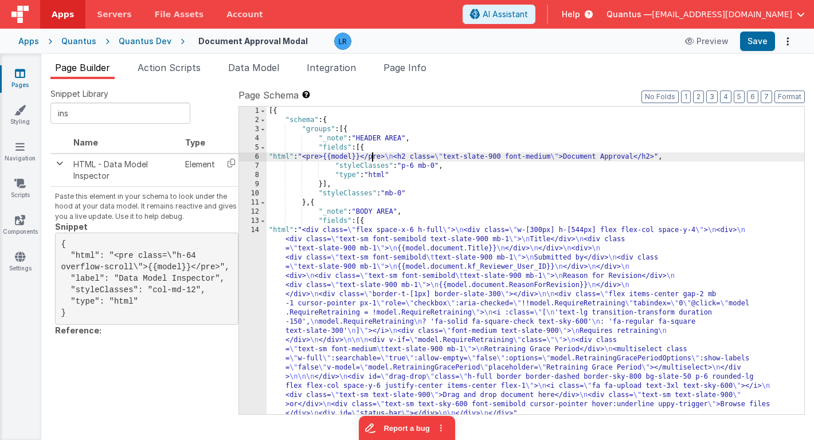
click at [371, 160] on div "[{ "schema" : { "groups" : [{ "_note" : "HEADER AREA" , "fields" : [{ "html" : …" at bounding box center [536, 270] width 538 height 326
click at [249, 156] on div "6" at bounding box center [253, 156] width 28 height 9
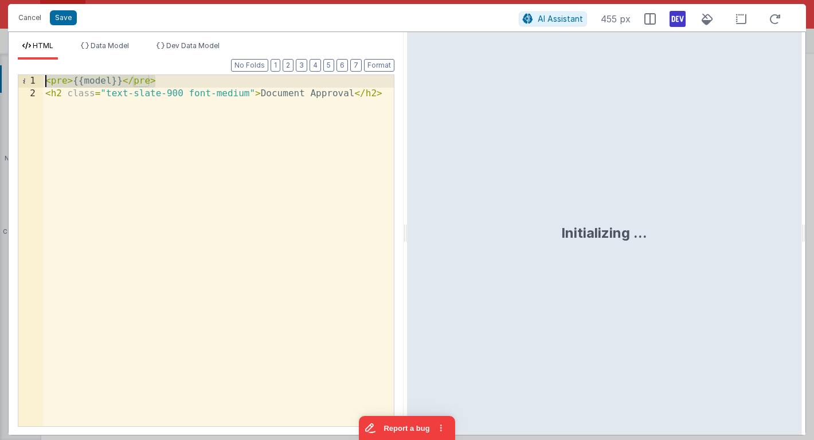
drag, startPoint x: 164, startPoint y: 81, endPoint x: 33, endPoint y: 79, distance: 131.3
click at [33, 79] on div "1 2 < pre > {{model}} </ pre > < h2 class = "text-slate-900 font-medium" > Docu…" at bounding box center [206, 251] width 377 height 353
click at [114, 80] on div "< pre class = \ "h-64 overflow-scroll\" > {{model}} </ pre > < h2 class = "text…" at bounding box center [218, 263] width 351 height 376
click at [228, 83] on div "< pre class = "h-64 overflow-scroll\" > {{model}} </ pre > < h2 class = "text-s…" at bounding box center [218, 263] width 351 height 376
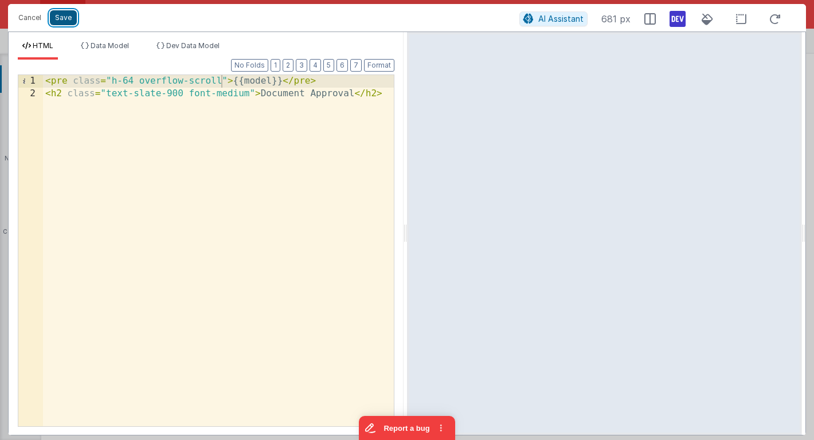
click at [68, 17] on button "Save" at bounding box center [63, 17] width 27 height 15
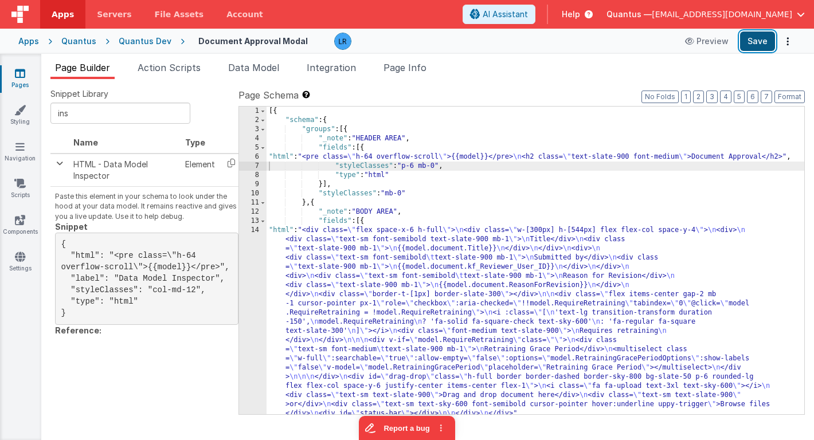
click at [756, 46] on button "Save" at bounding box center [757, 41] width 35 height 19
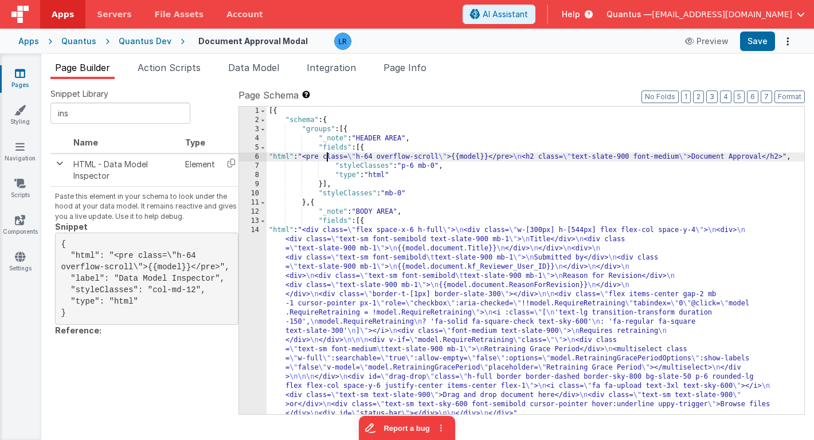
click at [327, 159] on div "[{ "schema" : { "groups" : [{ "_note" : "HEADER AREA" , "fields" : [{ "html" : …" at bounding box center [536, 270] width 538 height 326
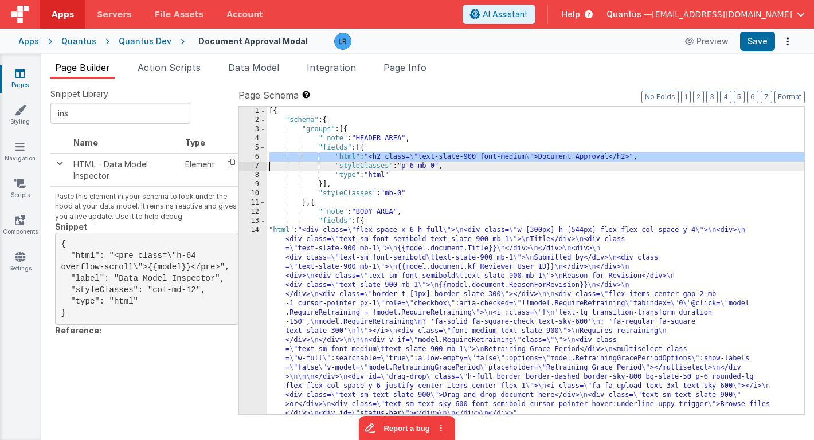
scroll to position [178, 0]
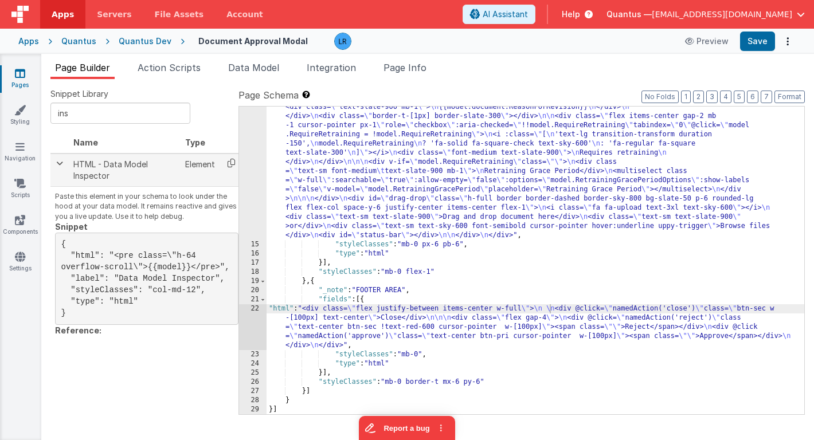
click at [230, 163] on icon at bounding box center [232, 163] width 24 height 18
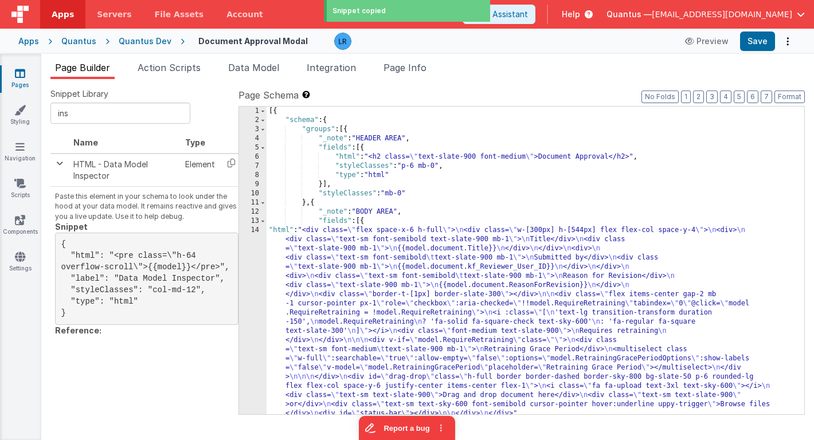
scroll to position [0, 0]
click at [365, 148] on div "[{ "schema" : { "groups" : [{ "_note" : "HEADER AREA" , "fields" : [{ "html" : …" at bounding box center [536, 270] width 538 height 326
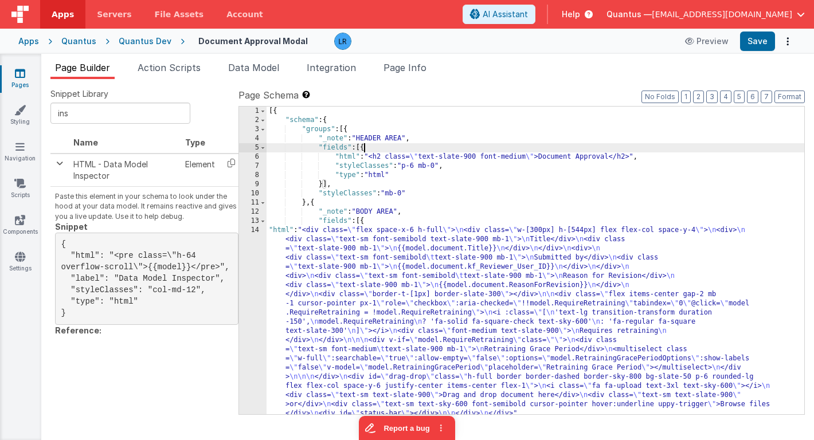
paste textarea
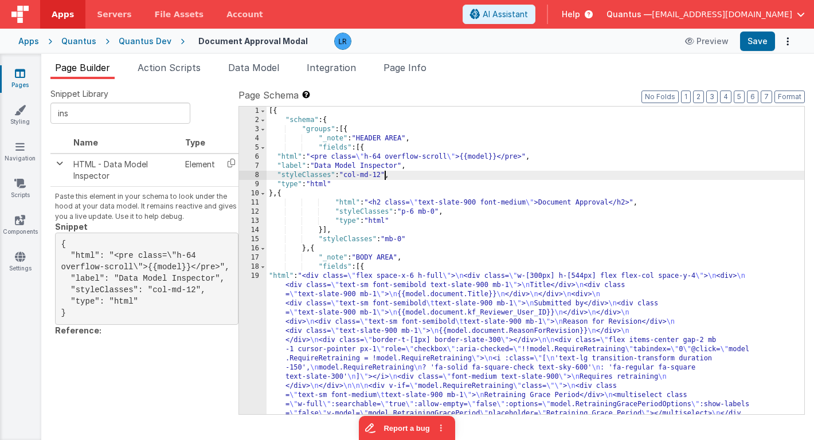
click at [384, 175] on div "[{ "schema" : { "groups" : [{ "_note" : "HEADER AREA" , "fields" : [{ "html" : …" at bounding box center [536, 362] width 538 height 510
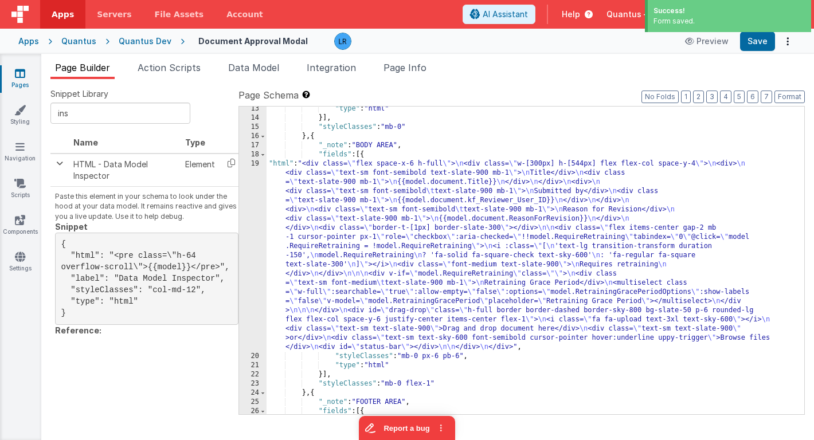
scroll to position [112, 0]
click at [384, 268] on div ""type" : "html" }] , "styleClasses" : "mb-0" } , { "_note" : "BODY AREA" , "fie…" at bounding box center [536, 285] width 538 height 363
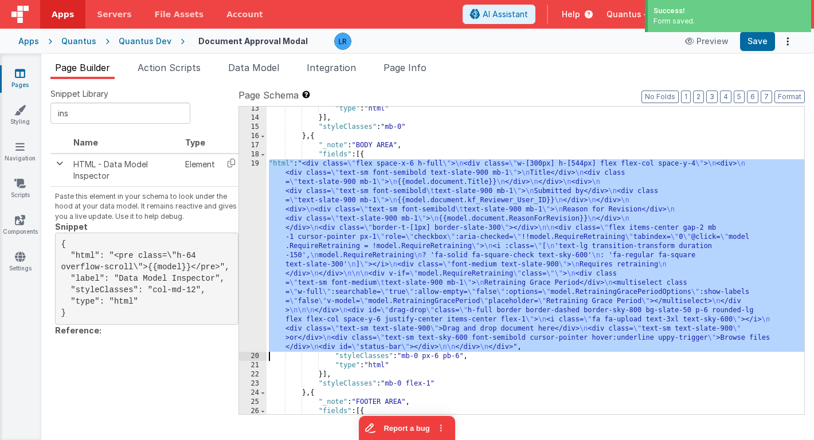
click at [251, 255] on div "19" at bounding box center [253, 255] width 28 height 193
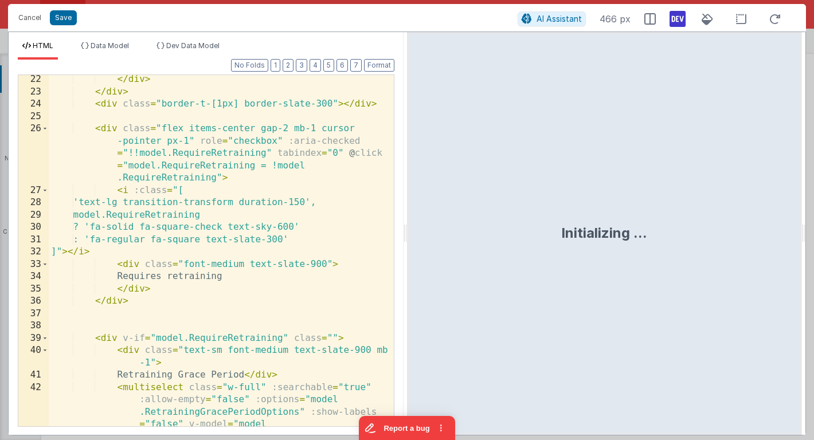
scroll to position [548, 0]
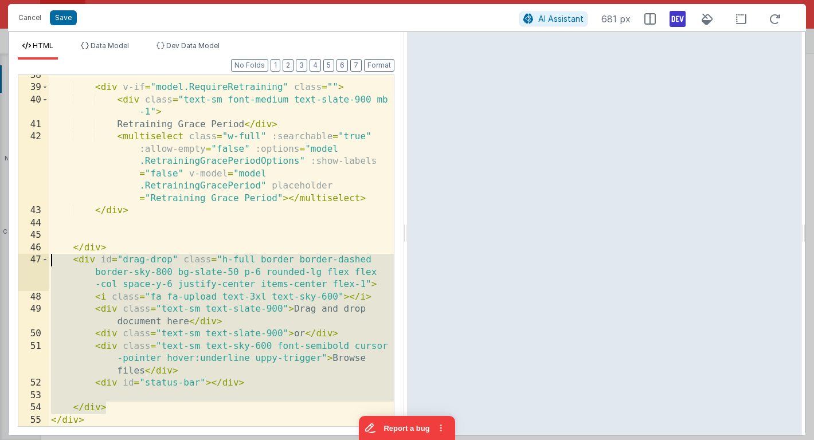
drag, startPoint x: 108, startPoint y: 406, endPoint x: 52, endPoint y: 261, distance: 155.5
click at [52, 261] on div "< div v-if = "model.RequireRetraining" class = "" > < div class = "text-sm font…" at bounding box center [221, 257] width 345 height 376
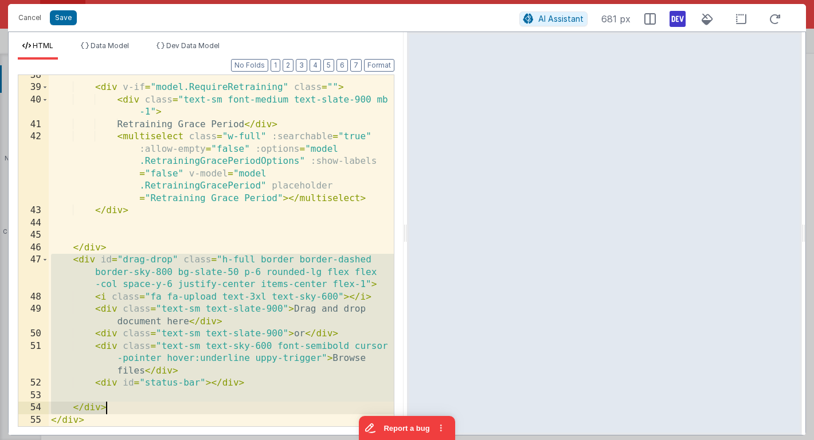
scroll to position [400, 0]
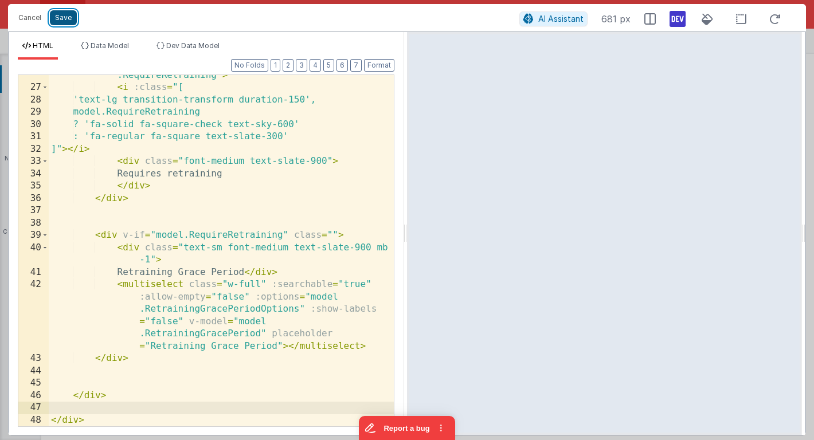
click at [66, 18] on button "Save" at bounding box center [63, 17] width 27 height 15
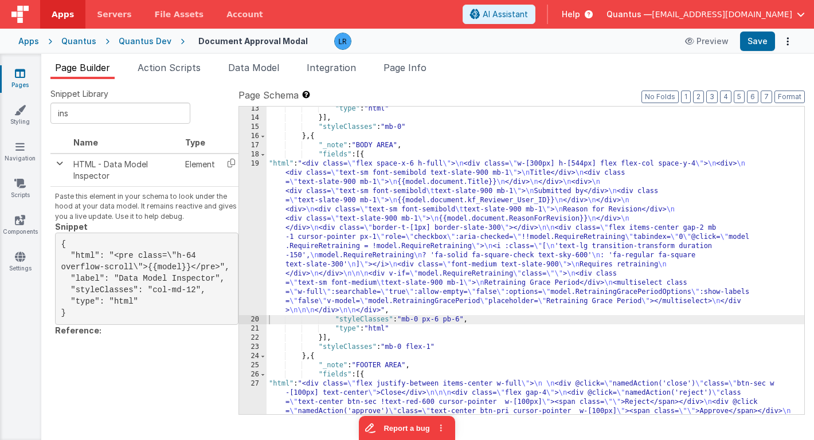
click at [776, 42] on div "Preview Save" at bounding box center [737, 41] width 118 height 19
click at [767, 43] on button "Save" at bounding box center [757, 41] width 35 height 19
click at [369, 226] on div ""type" : "html" }] , "styleClasses" : "mb-0" } , { "_note" : "BODY AREA" , "fie…" at bounding box center [536, 285] width 538 height 363
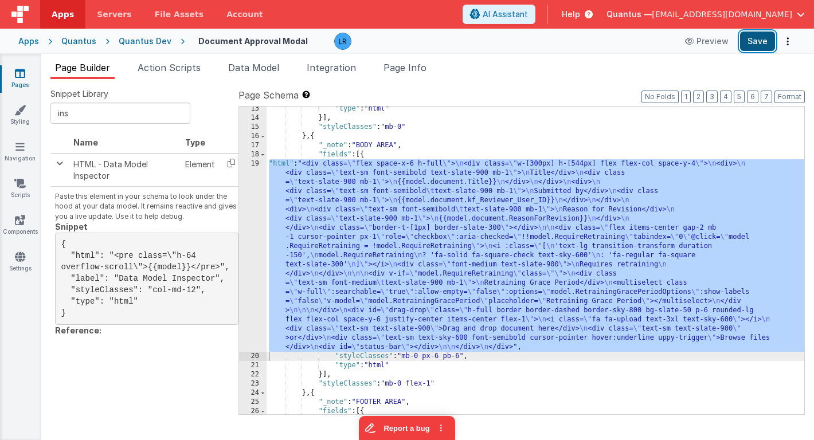
click at [761, 43] on button "Save" at bounding box center [757, 41] width 35 height 19
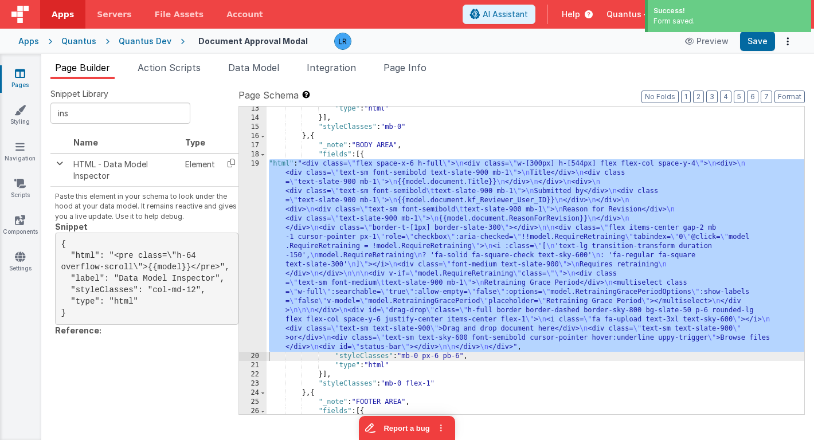
click at [361, 253] on div ""type" : "html" }] , "styleClasses" : "mb-0" } , { "_note" : "BODY AREA" , "fie…" at bounding box center [536, 285] width 538 height 363
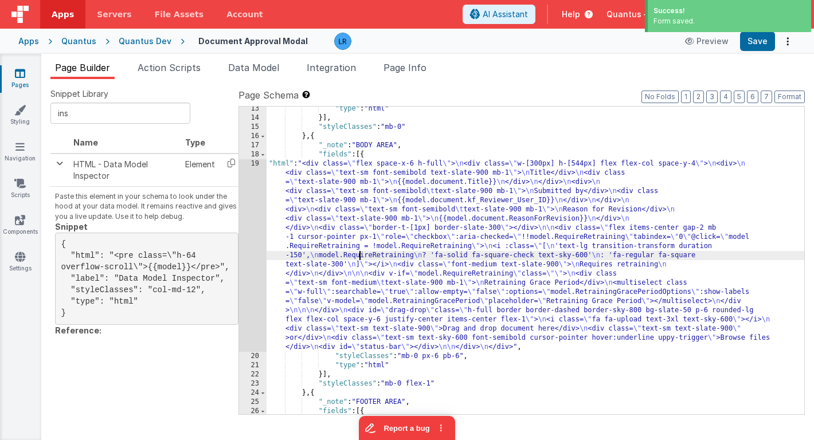
click at [252, 256] on div "19" at bounding box center [253, 255] width 28 height 193
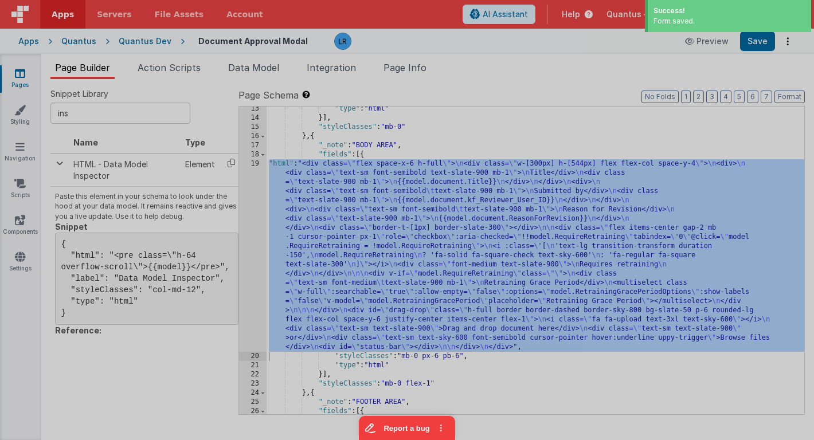
click at [252, 256] on div at bounding box center [407, 220] width 814 height 440
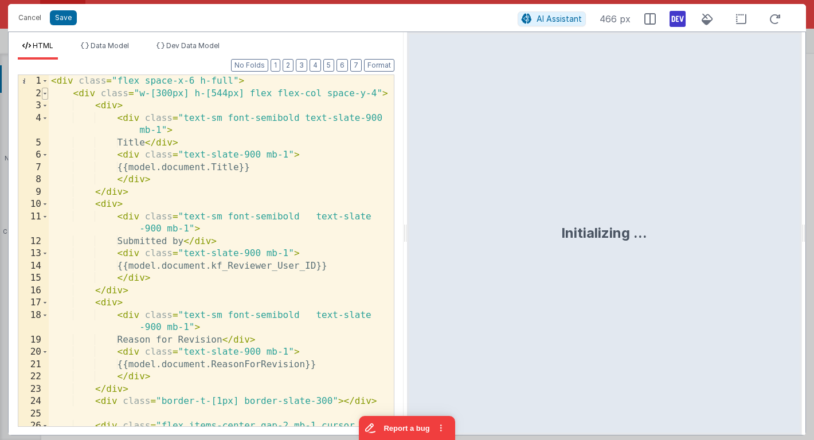
click at [45, 92] on span at bounding box center [45, 94] width 6 height 13
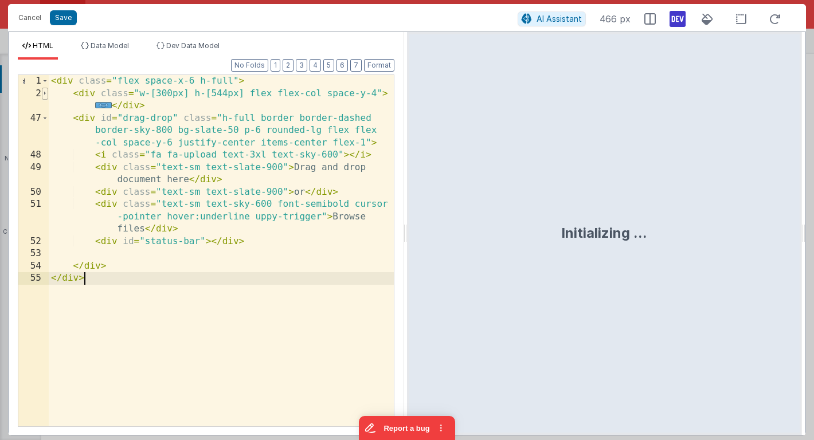
scroll to position [0, 0]
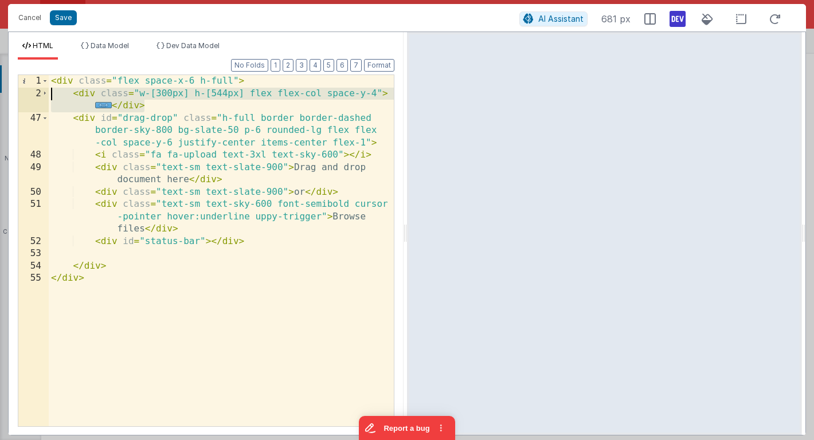
drag, startPoint x: 155, startPoint y: 107, endPoint x: 37, endPoint y: 92, distance: 119.0
click at [37, 92] on div "1 2 47 48 49 50 51 52 53 54 55 < div class = "flex space-x-6 h-full" > < div cl…" at bounding box center [206, 251] width 377 height 353
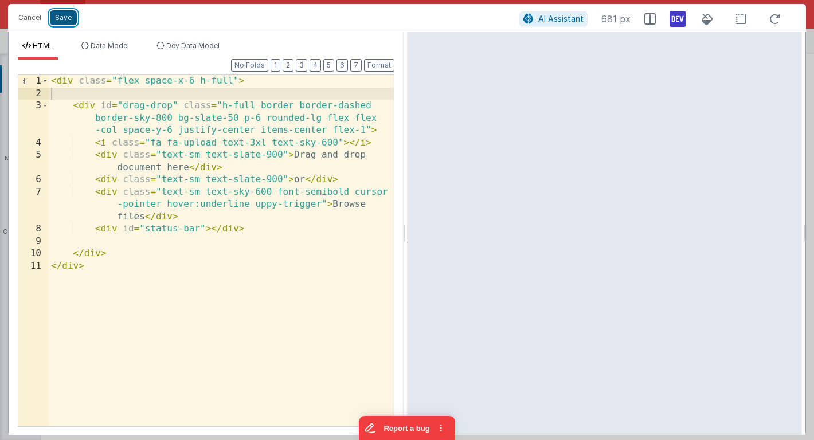
click at [62, 19] on button "Save" at bounding box center [63, 17] width 27 height 15
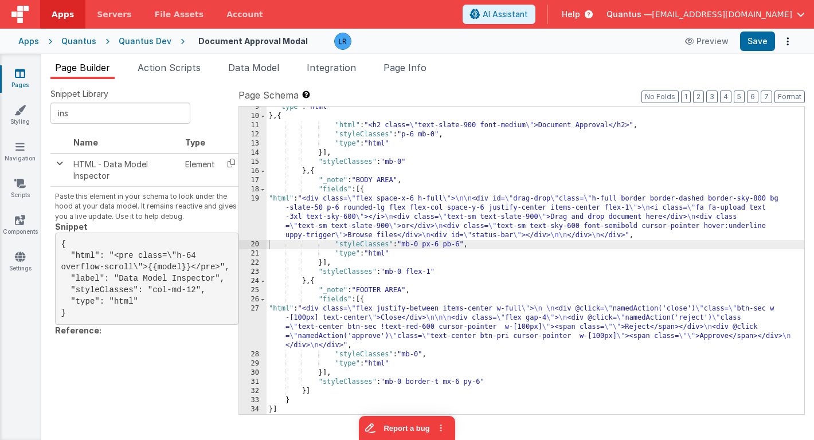
scroll to position [77, 0]
click at [762, 45] on button "Save" at bounding box center [757, 41] width 35 height 19
click at [322, 220] on div ""type" : "html" } , { "html" : "<h2 class= \" text-slate-900 font-medium \" >Do…" at bounding box center [536, 266] width 538 height 326
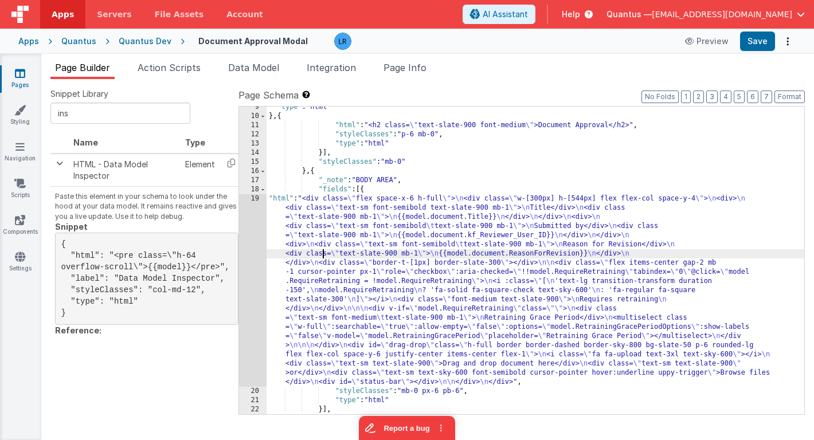
click at [323, 252] on div ""type" : "html" } , { "html" : "<h2 class= \" text-slate-900 font-medium \" >Do…" at bounding box center [536, 266] width 538 height 326
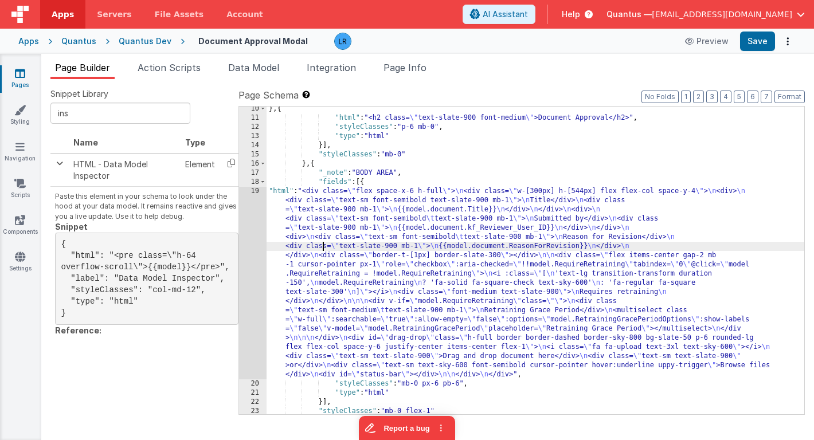
scroll to position [100, 0]
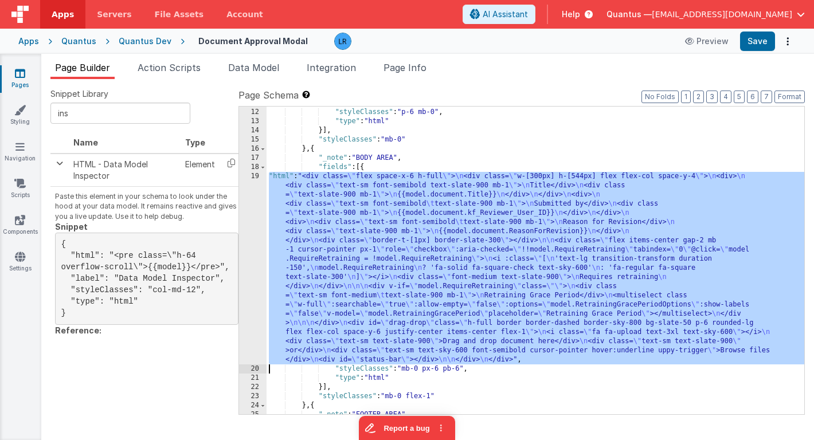
click at [251, 252] on div "19" at bounding box center [253, 268] width 28 height 193
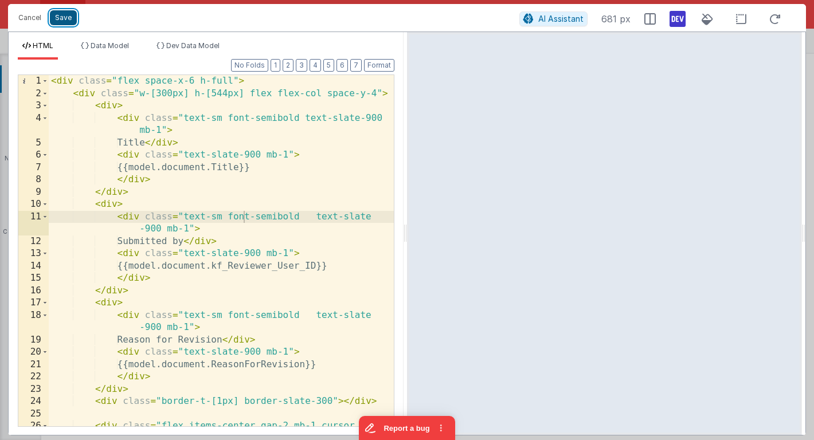
click at [71, 22] on button "Save" at bounding box center [63, 17] width 27 height 15
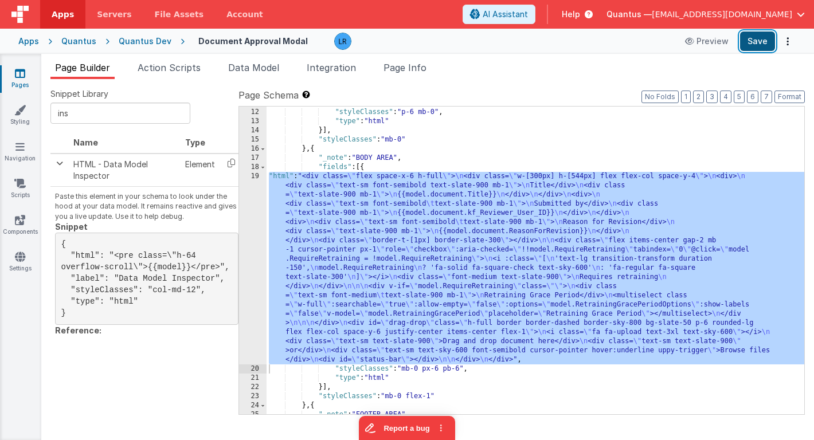
click at [758, 48] on button "Save" at bounding box center [757, 41] width 35 height 19
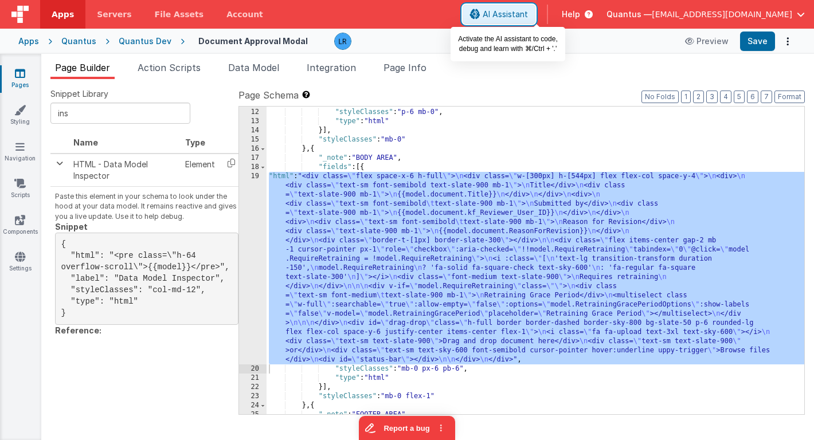
click at [527, 15] on span "AI Assistant" at bounding box center [505, 14] width 45 height 11
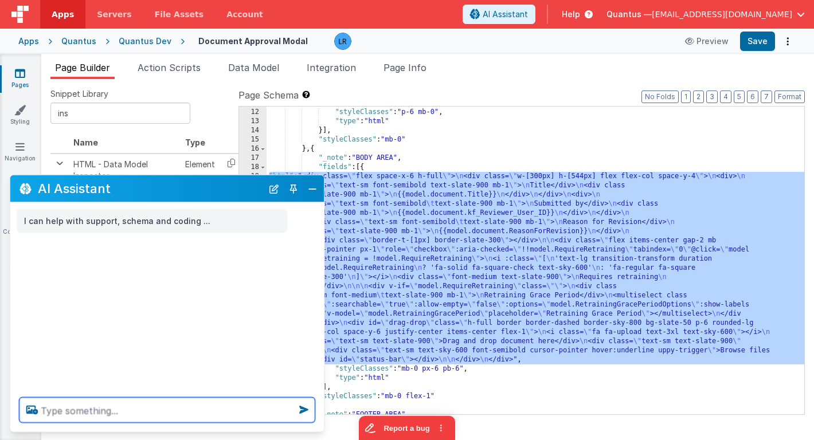
click at [48, 408] on textarea at bounding box center [167, 410] width 296 height 25
type textarea "f"
type textarea "what could cause an filemaker error exceed 3000ms"
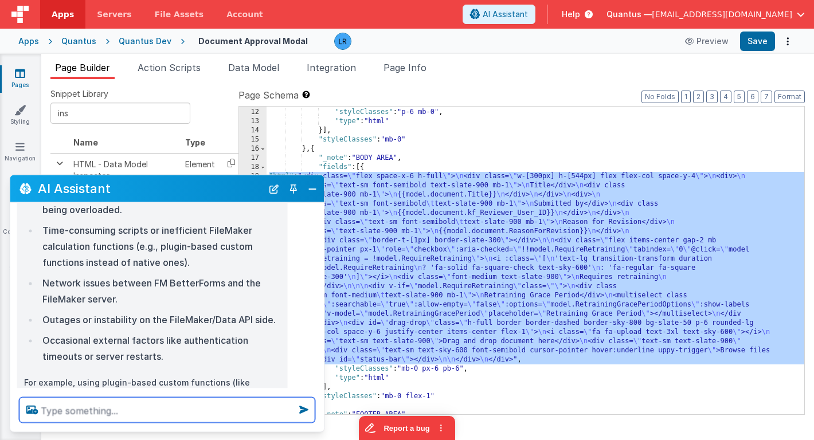
scroll to position [144, 0]
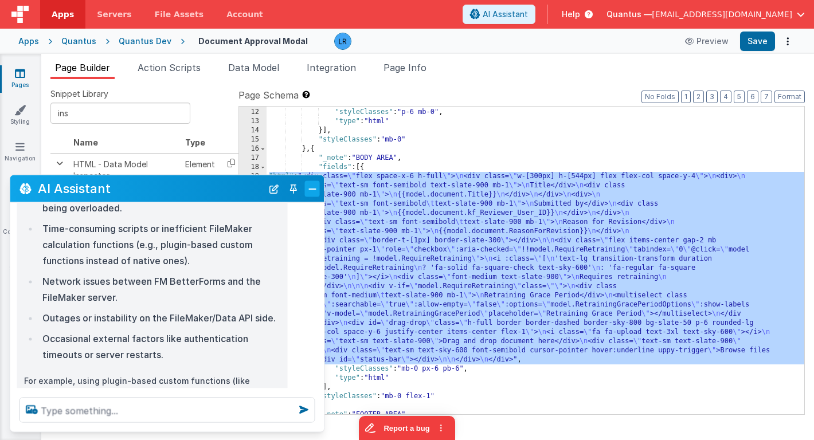
click at [314, 187] on button "Close" at bounding box center [312, 189] width 15 height 16
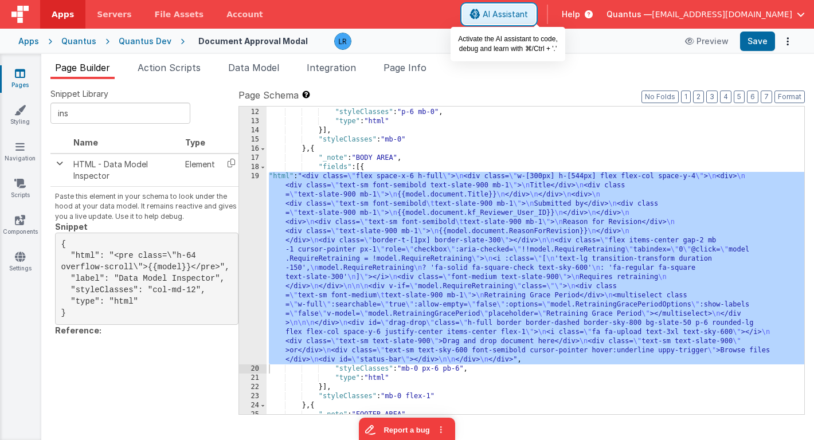
click at [528, 13] on span "AI Assistant" at bounding box center [505, 14] width 45 height 11
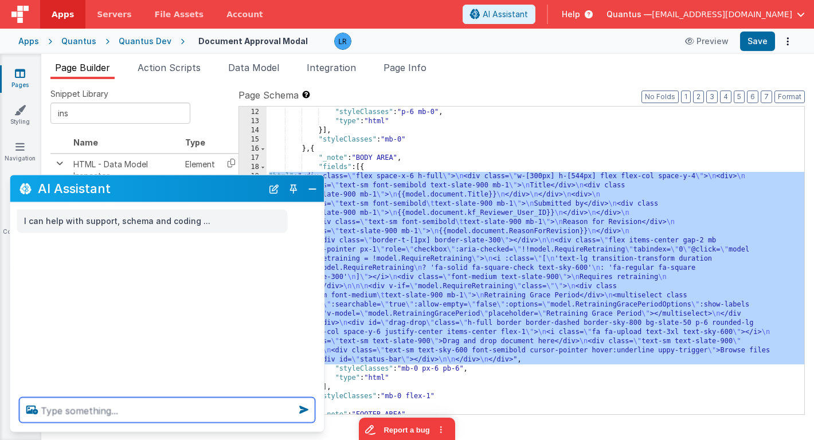
click at [89, 409] on textarea at bounding box center [167, 410] width 296 height 25
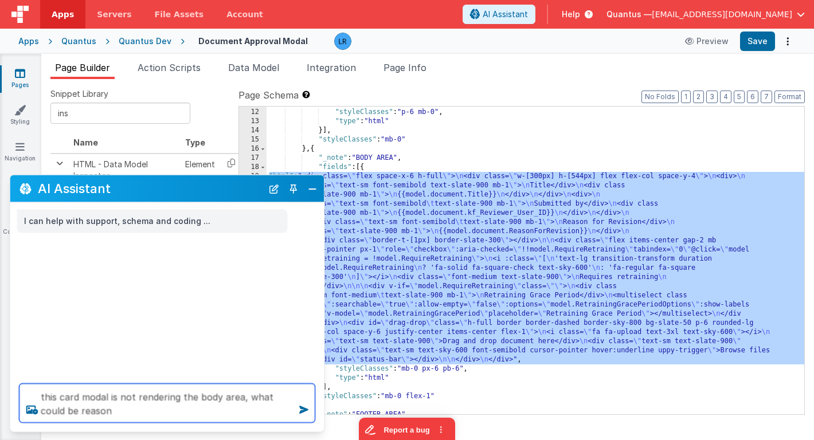
type textarea "this card modal is not rendering the body area, what could be reason"
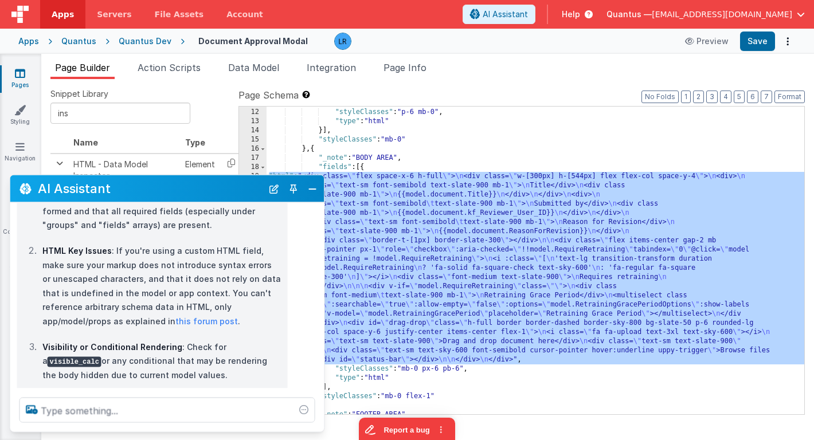
scroll to position [173, 0]
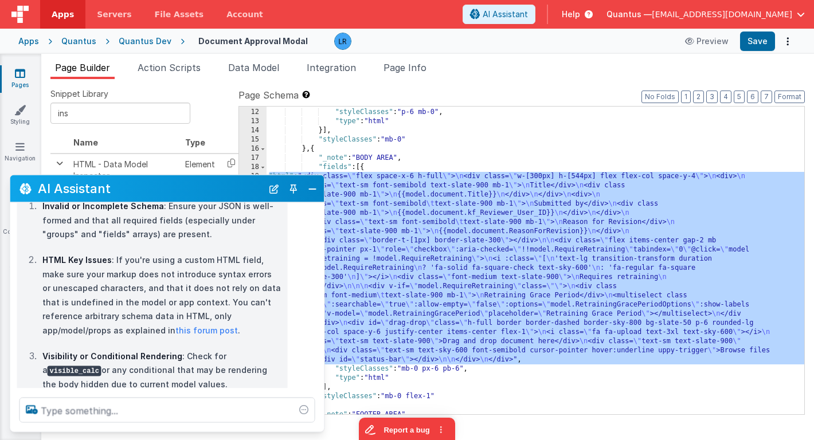
click at [347, 287] on div ""html" : "<h2 class= \" text-slate-900 font-medium \" >Document Approval</h2>" …" at bounding box center [536, 262] width 538 height 326
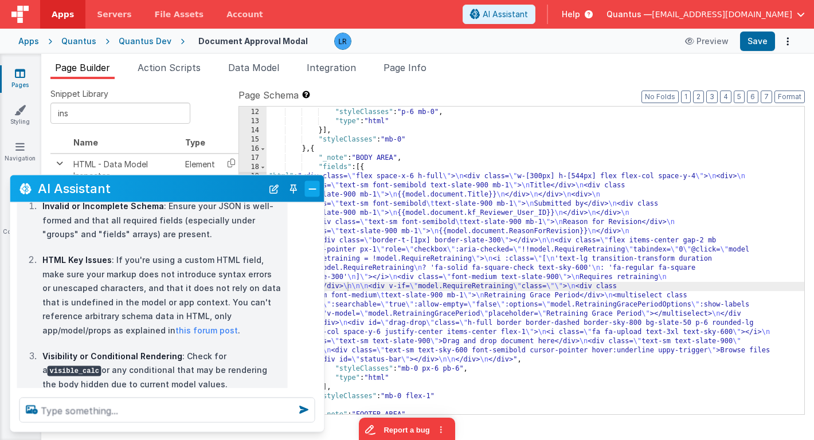
click at [317, 190] on button "Close" at bounding box center [312, 189] width 15 height 16
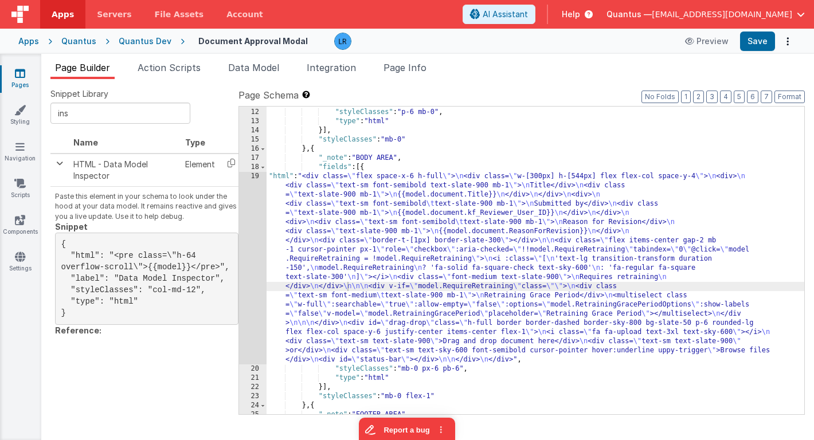
click at [353, 252] on div ""html" : "<h2 class= \" text-slate-900 font-medium \" >Document Approval</h2>" …" at bounding box center [536, 262] width 538 height 326
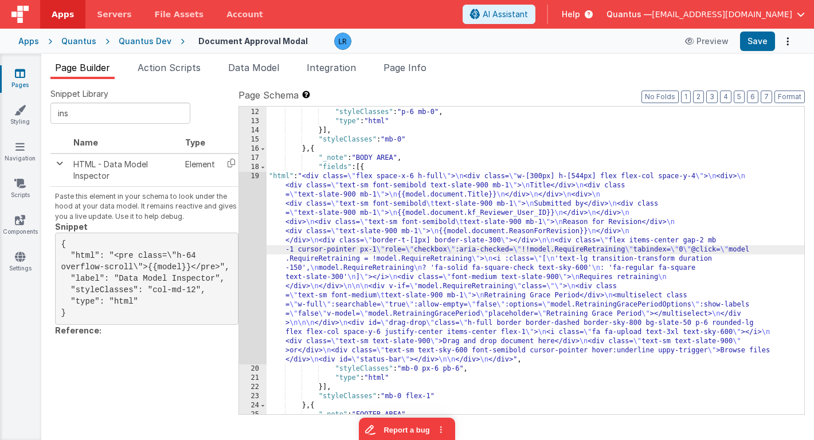
click at [259, 259] on div "19" at bounding box center [253, 268] width 28 height 193
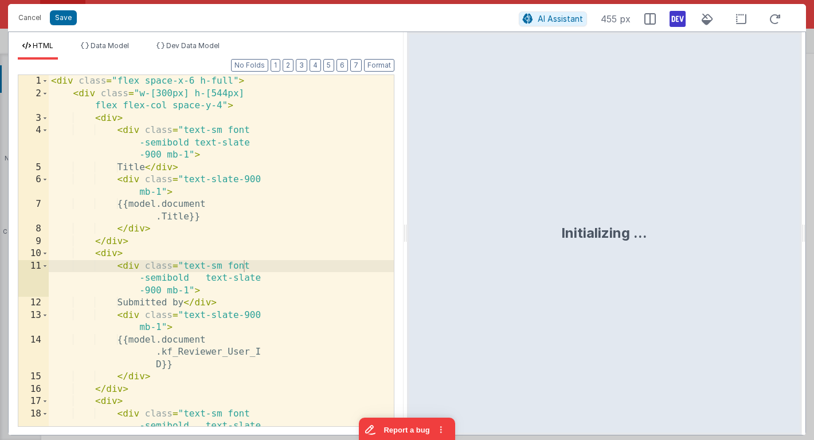
click at [259, 259] on div "1 2 3 4 5 6 7 8 9 10 11 12 13 14 15 16 17 18 < div class = "flex space-x-6 h-fu…" at bounding box center [206, 251] width 377 height 353
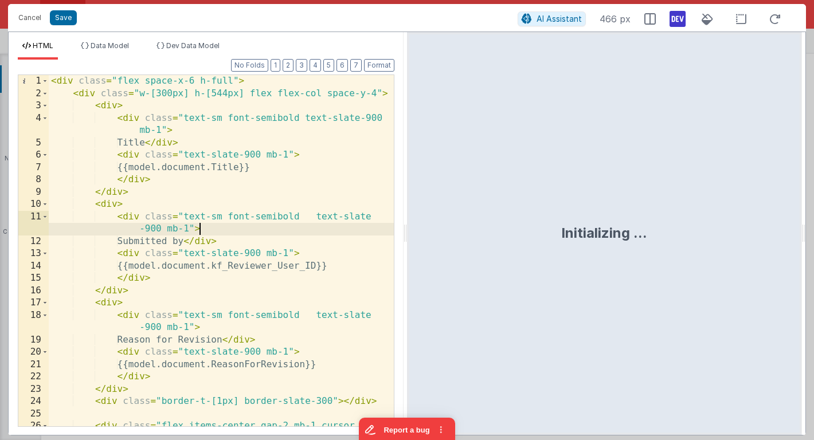
click at [267, 233] on div "< div class = "flex space-x-6 h-full" > < div class = "w-[300px] h-[544px] flex…" at bounding box center [221, 287] width 345 height 425
click at [29, 22] on button "Cancel" at bounding box center [30, 18] width 34 height 16
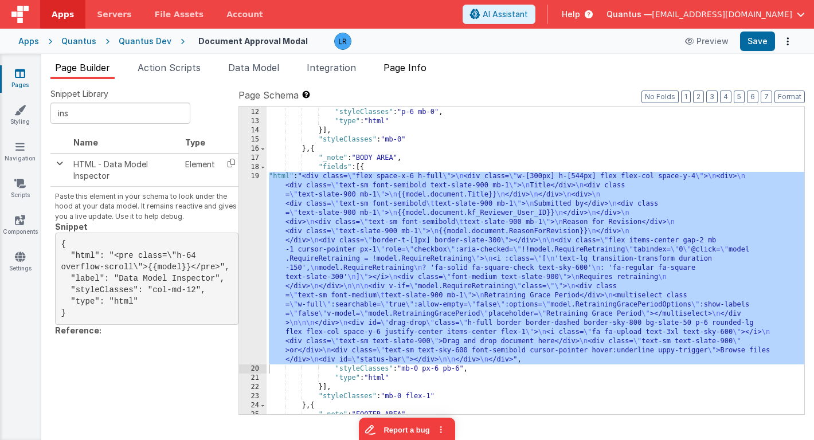
click at [417, 65] on span "Page Info" at bounding box center [405, 67] width 43 height 11
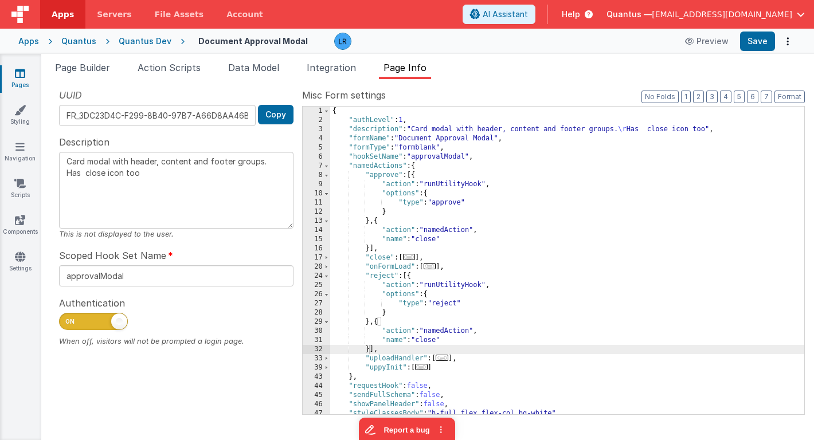
scroll to position [32, 0]
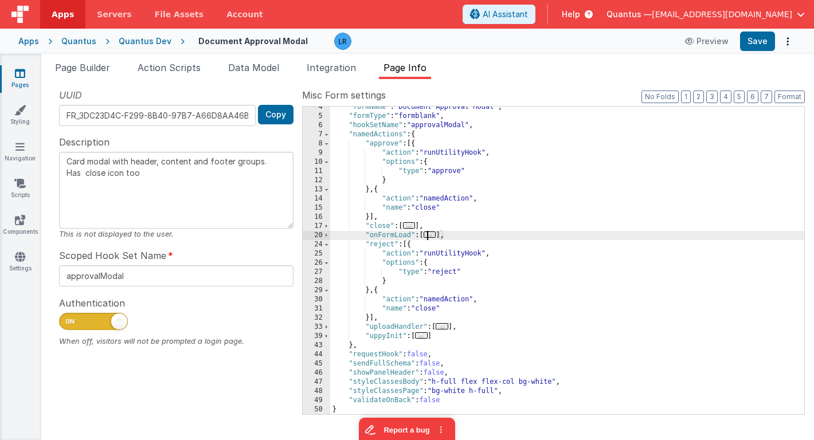
click at [435, 237] on span "..." at bounding box center [430, 235] width 13 height 6
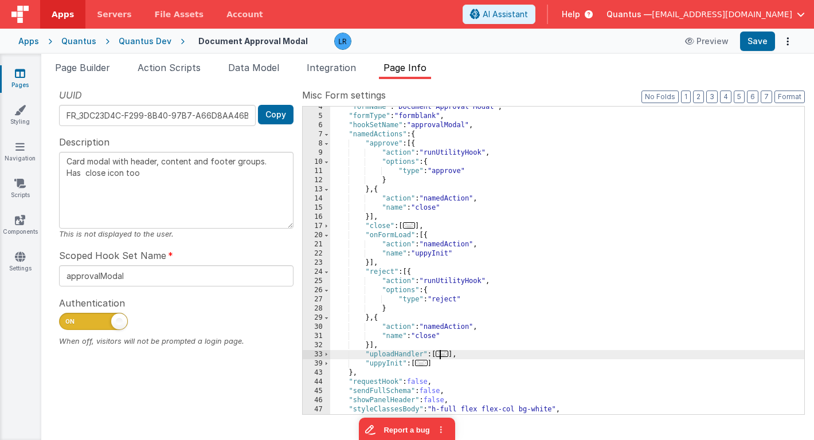
click at [441, 357] on span "..." at bounding box center [442, 354] width 13 height 6
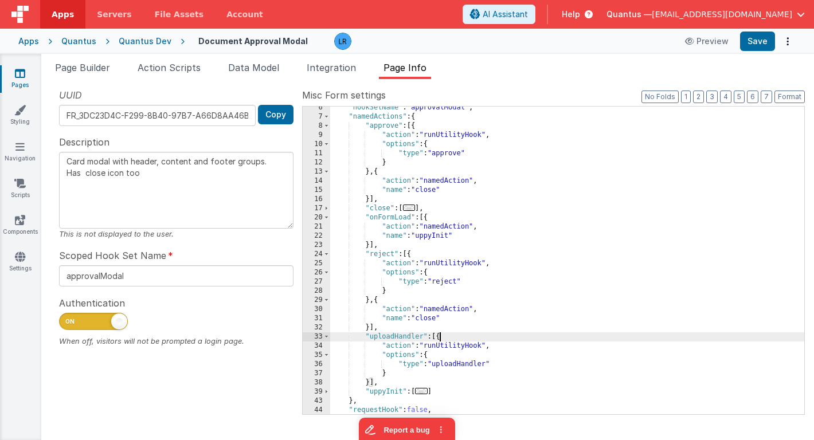
scroll to position [56, 0]
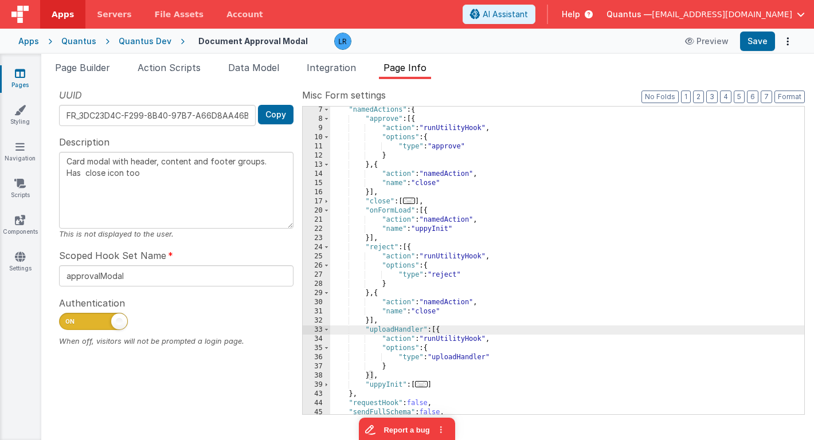
click at [427, 384] on span "..." at bounding box center [421, 384] width 13 height 6
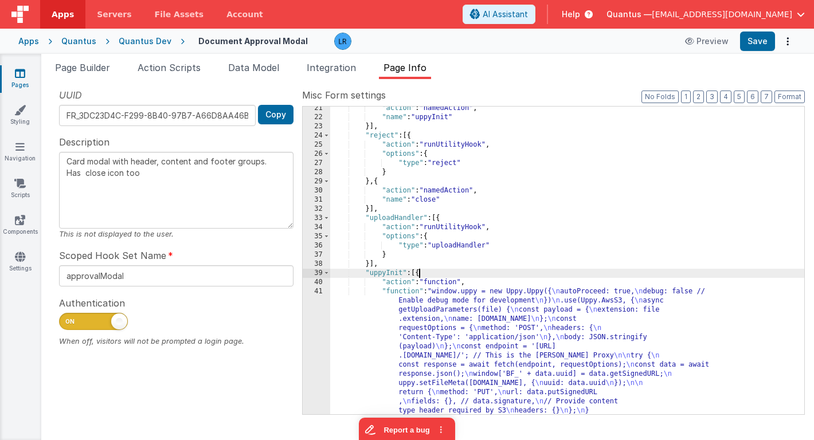
scroll to position [183, 0]
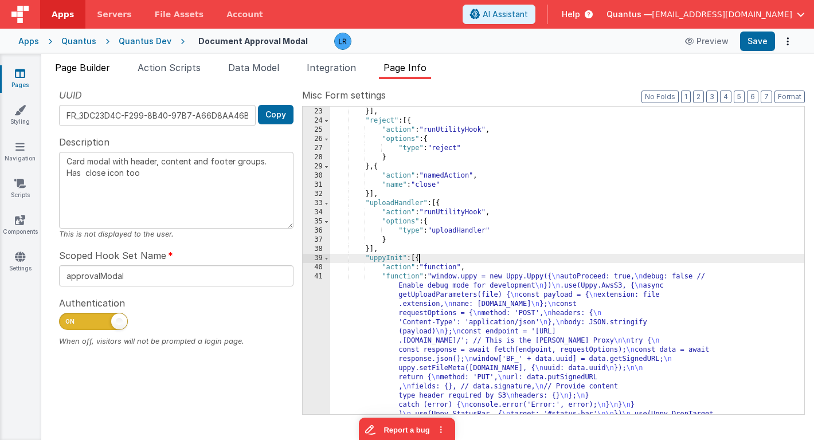
click at [92, 70] on span "Page Builder" at bounding box center [82, 67] width 55 height 11
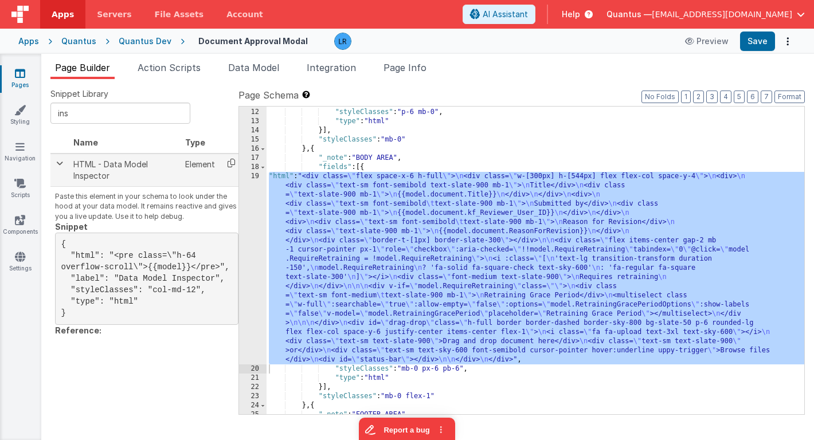
click at [232, 165] on icon at bounding box center [232, 163] width 24 height 18
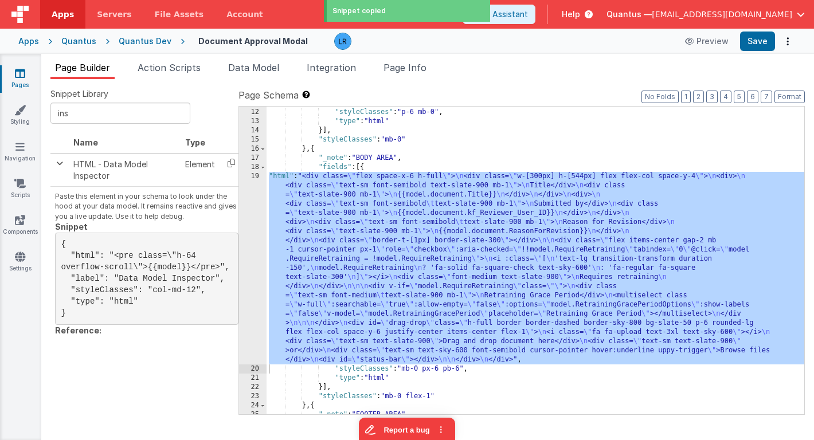
click at [370, 169] on div ""html" : "<h2 class= \" text-slate-900 font-medium \" >Document Approval</h2>" …" at bounding box center [536, 262] width 538 height 326
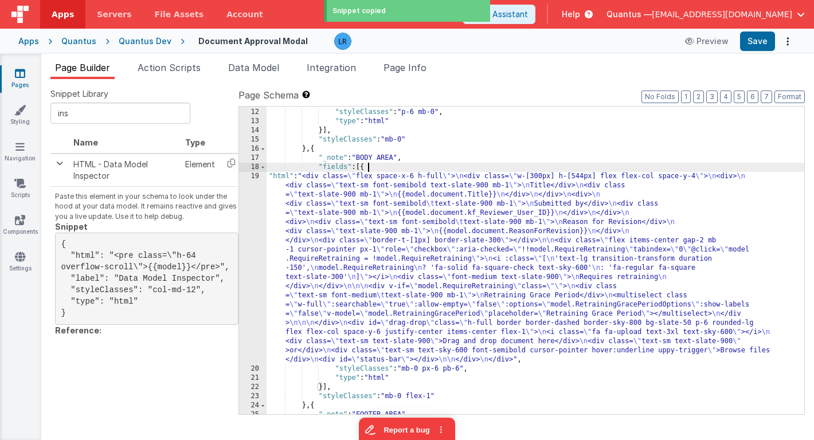
click at [370, 169] on div ""html" : "<h2 class= \" text-slate-900 font-medium \" >Document Approval</h2>" …" at bounding box center [536, 262] width 538 height 326
click at [364, 169] on div ""html" : "<h2 class= \" text-slate-900 font-medium \" >Document Approval</h2>" …" at bounding box center [536, 262] width 538 height 326
click at [323, 386] on div ""html" : "<h2 class= \" text-slate-900 font-medium \" >Document Approval</h2>" …" at bounding box center [536, 262] width 538 height 326
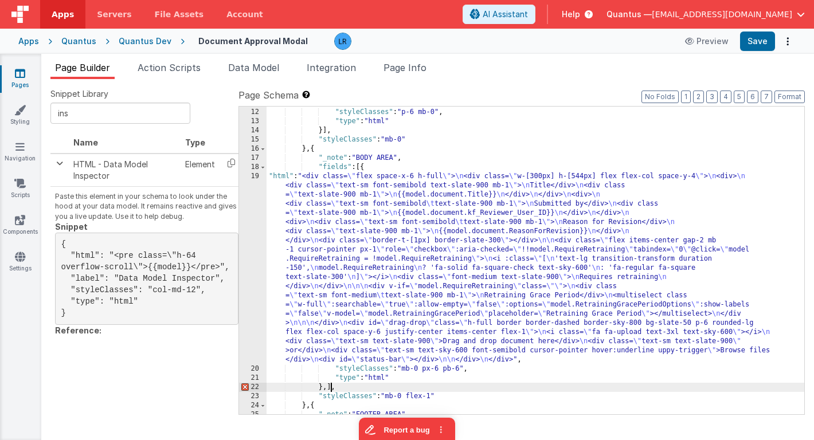
scroll to position [123, 0]
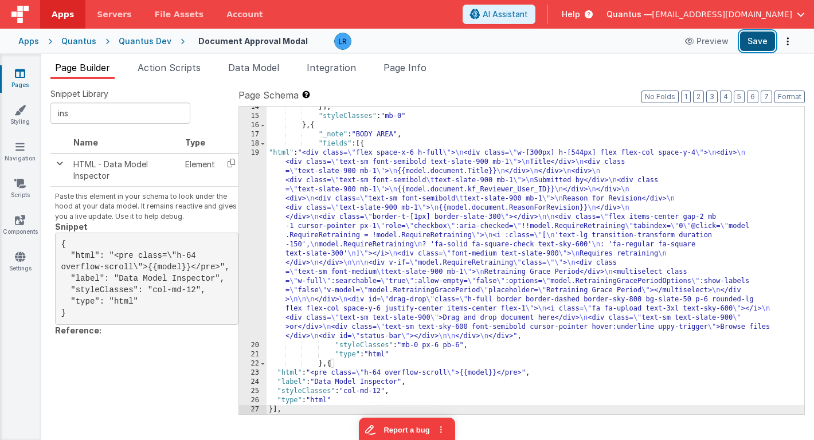
click at [754, 46] on button "Save" at bounding box center [757, 41] width 35 height 19
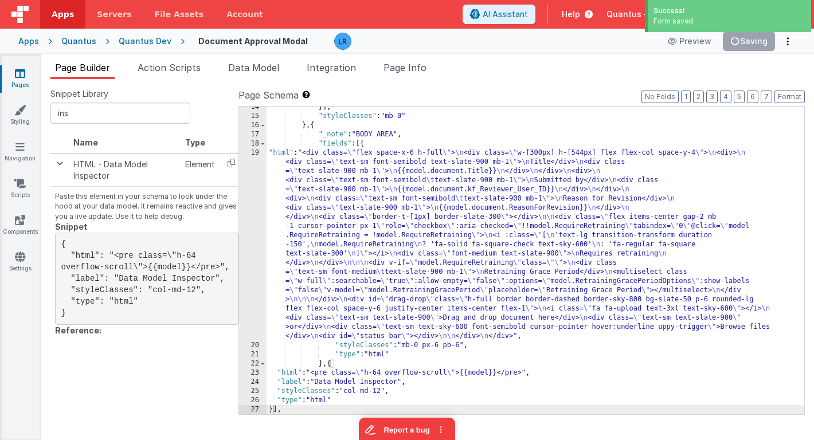
click at [373, 144] on div "}] , "styleClasses" : "mb-0" } , { "_note" : "BODY AREA" , "fields" : [{ "html"…" at bounding box center [536, 266] width 538 height 326
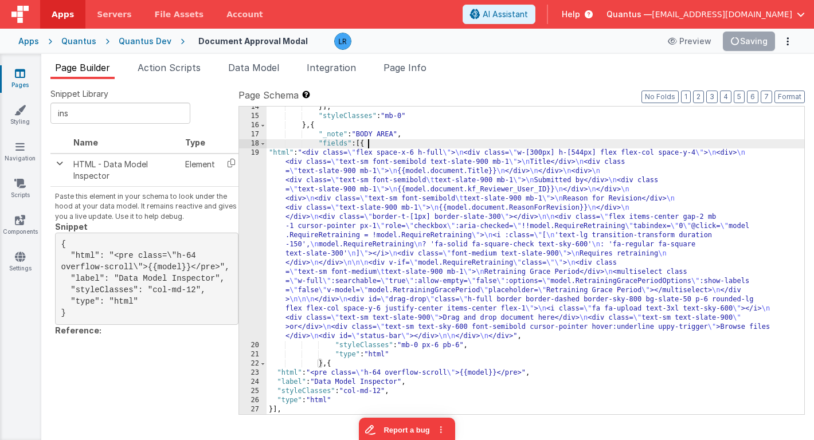
click at [373, 144] on div "}] , "styleClasses" : "mb-0" } , { "_note" : "BODY AREA" , "fields" : [{ "html"…" at bounding box center [536, 266] width 538 height 326
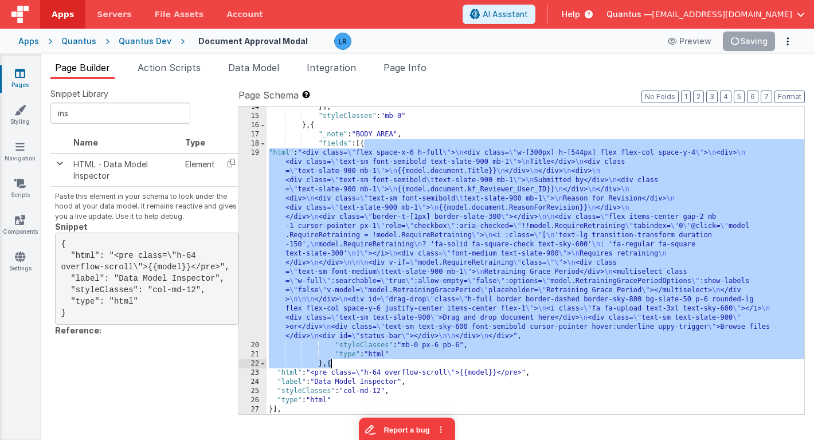
drag, startPoint x: 365, startPoint y: 144, endPoint x: 330, endPoint y: 362, distance: 220.0
click at [330, 362] on div "}] , "styleClasses" : "mb-0" } , { "_note" : "BODY AREA" , "fields" : [{ "html"…" at bounding box center [536, 266] width 538 height 326
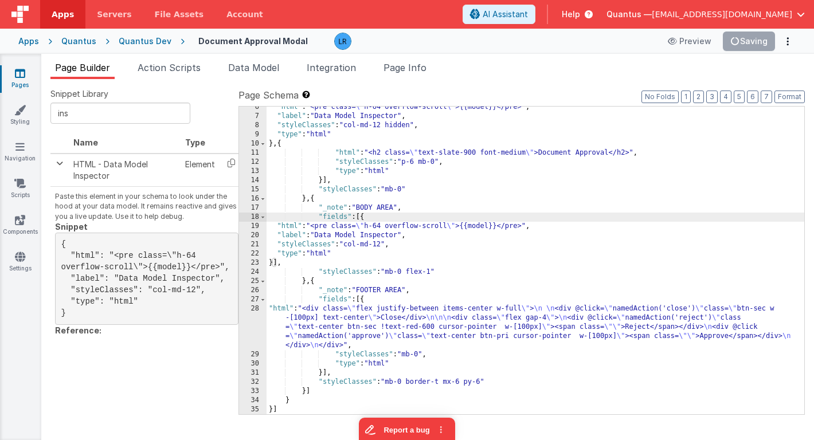
click at [535, 190] on div ""html" : "<pre class= \" h-64 overflow-scroll \" >{{model}}</pre>" , "label" : …" at bounding box center [536, 266] width 538 height 326
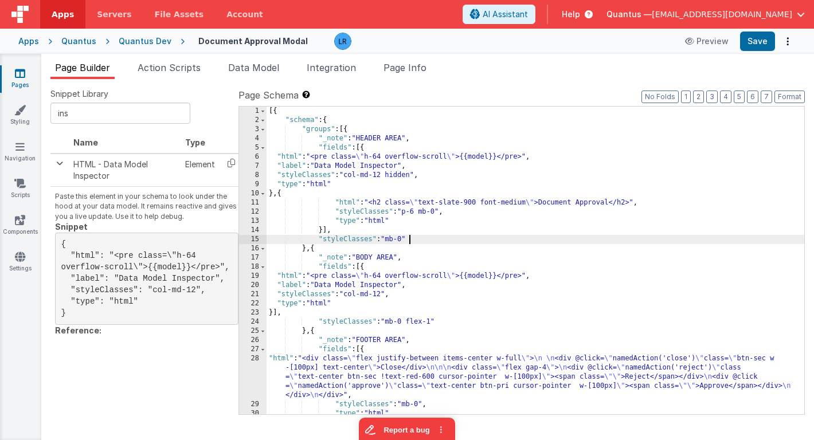
scroll to position [26, 0]
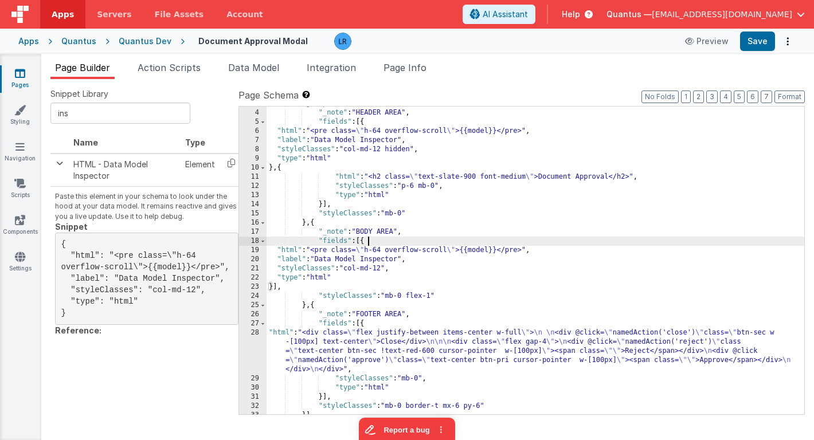
click at [371, 242] on div ""groups" : [{ "_note" : "HEADER AREA" , "fields" : [{ "html" : "<pre class= \" …" at bounding box center [536, 262] width 538 height 326
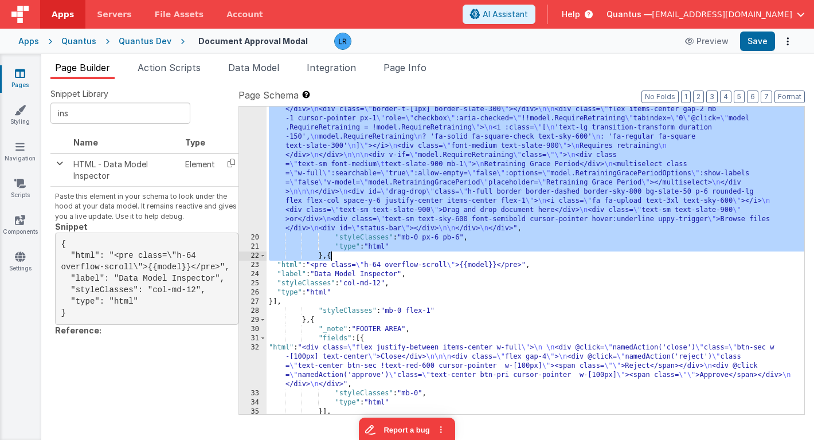
scroll to position [231, 0]
click at [330, 255] on div ""html" : "<div class= \" flex space-x-6 h-full \" > \n <div class= \" w-[300px]…" at bounding box center [536, 261] width 538 height 308
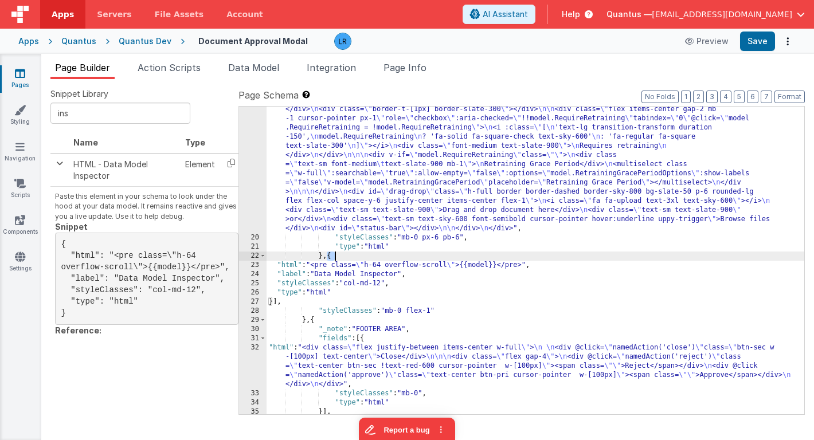
drag, startPoint x: 326, startPoint y: 256, endPoint x: 334, endPoint y: 256, distance: 7.5
click at [334, 256] on div ""html" : "<div class= \" flex space-x-6 h-full \" > \n <div class= \" w-[300px]…" at bounding box center [536, 296] width 538 height 510
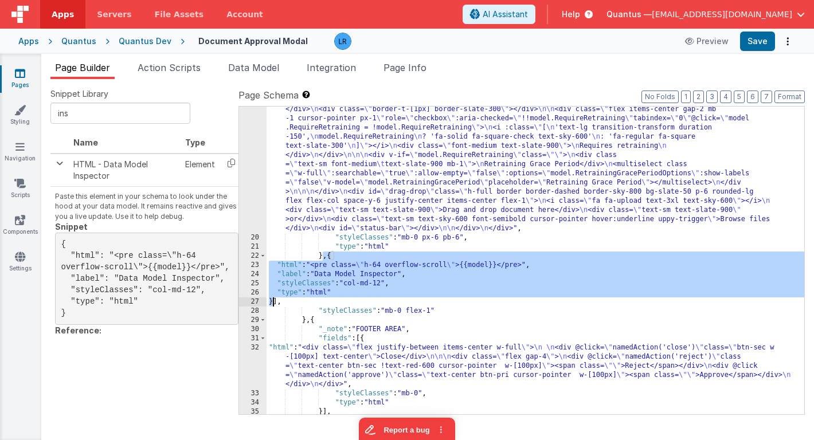
drag, startPoint x: 324, startPoint y: 257, endPoint x: 272, endPoint y: 299, distance: 66.9
click at [272, 299] on div ""html" : "<div class= \" flex space-x-6 h-full \" > \n <div class= \" w-[300px]…" at bounding box center [536, 296] width 538 height 510
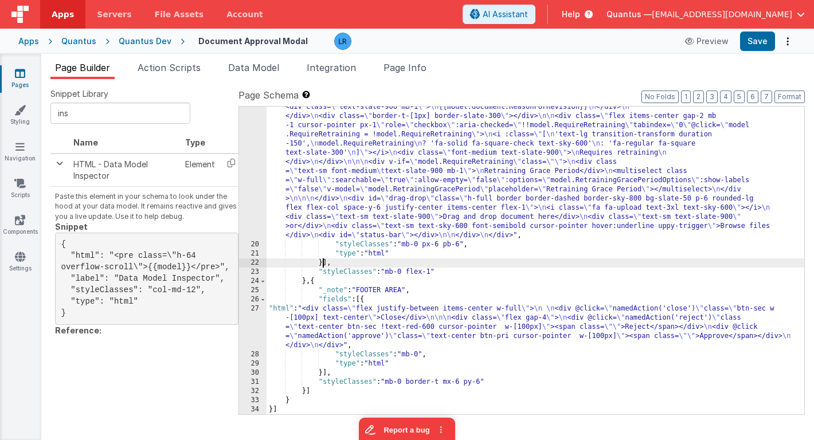
scroll to position [224, 0]
click at [345, 169] on div ""html" : "<div class= \" flex space-x-6 h-full \" > \n <div class= \" w-[300px]…" at bounding box center [536, 303] width 538 height 510
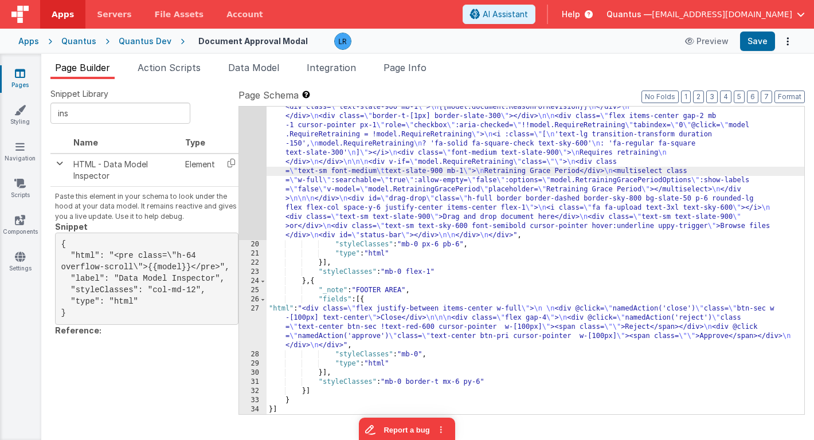
click at [249, 173] on div "19" at bounding box center [253, 144] width 28 height 193
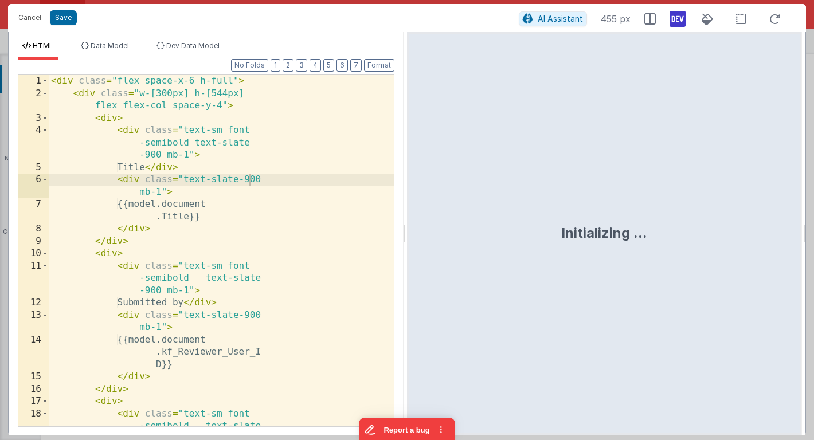
click at [249, 173] on div "1 2 3 4 5 6 7 8 9 10 11 12 13 14 15 16 17 18 < div class = "flex space-x-6 h-fu…" at bounding box center [206, 251] width 377 height 353
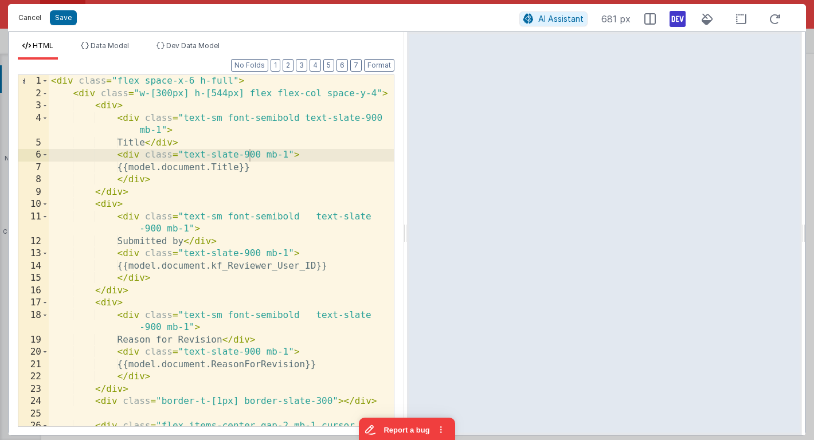
click at [36, 12] on button "Cancel" at bounding box center [30, 18] width 34 height 16
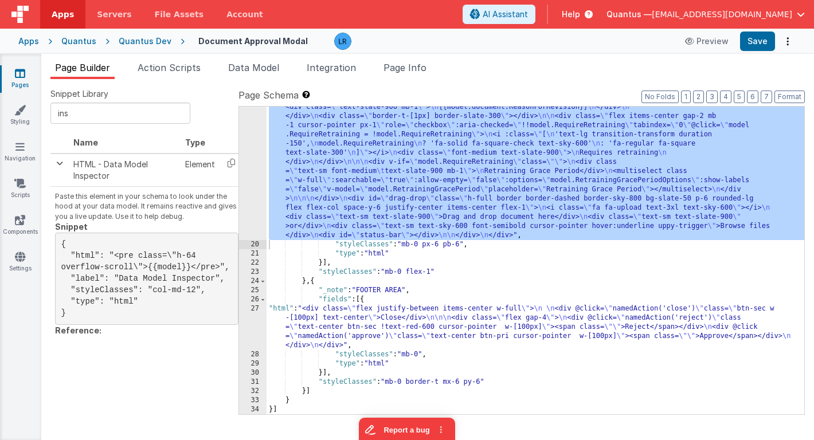
click at [380, 300] on div ""html" : "<div class= \" flex space-x-6 h-full \" > \n <div class= \" w-[300px]…" at bounding box center [536, 303] width 538 height 510
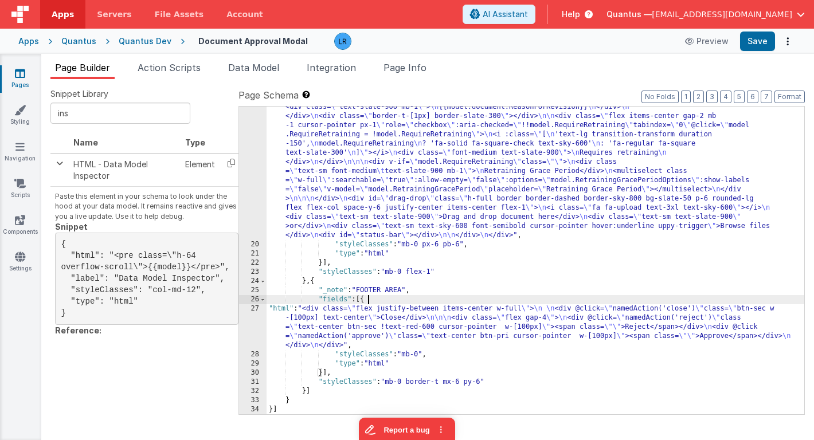
click at [380, 300] on div ""html" : "<div class= \" flex space-x-6 h-full \" > \n <div class= \" w-[300px]…" at bounding box center [536, 303] width 538 height 510
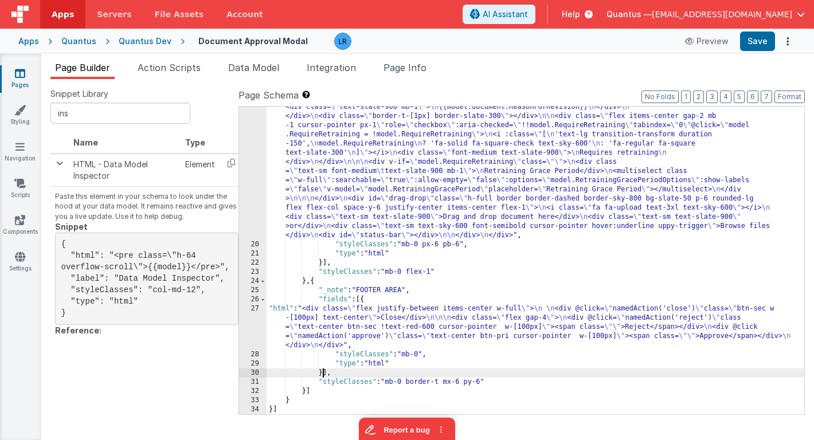
click at [323, 375] on div ""html" : "<div class= \" flex space-x-6 h-full \" > \n <div class= \" w-[300px]…" at bounding box center [536, 303] width 538 height 510
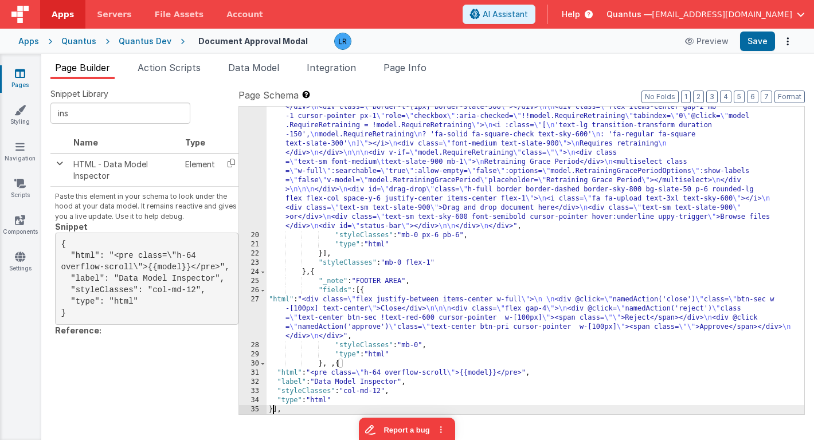
scroll to position [233, 0]
click at [337, 367] on div ""html" : "<div class= \" flex space-x-6 h-full \" > \n <div class= \" w-[300px]…" at bounding box center [536, 293] width 538 height 510
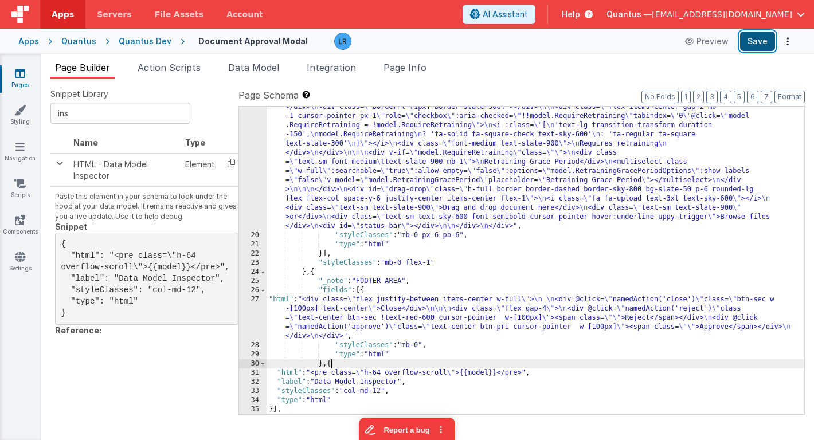
click at [751, 38] on button "Save" at bounding box center [757, 41] width 35 height 19
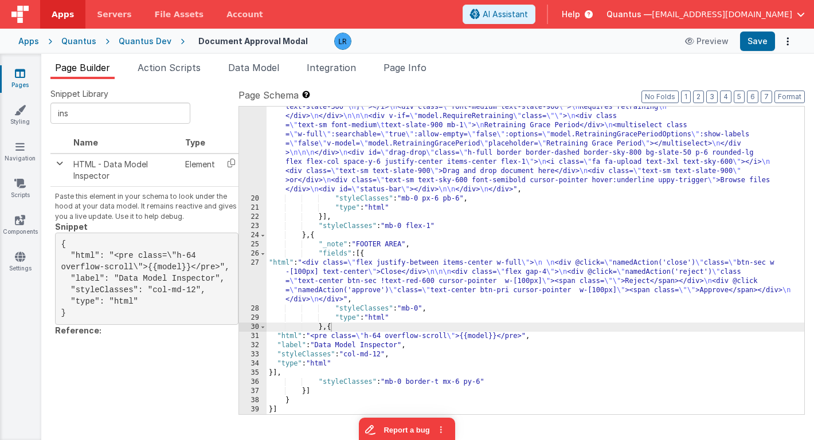
scroll to position [270, 0]
click at [21, 79] on link "Pages" at bounding box center [19, 79] width 41 height 23
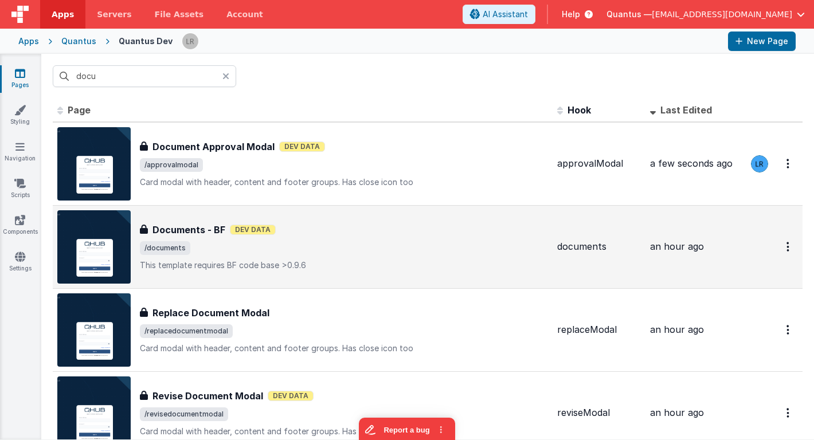
click at [217, 235] on h3 "Documents - BF" at bounding box center [188, 230] width 73 height 14
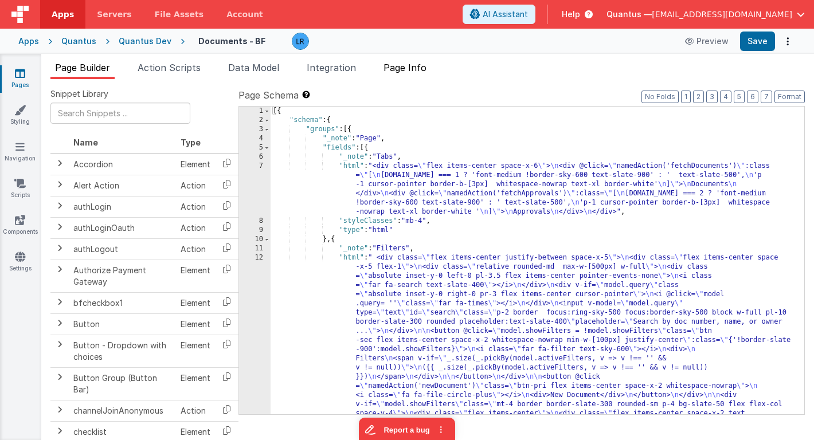
click at [421, 61] on li "Page Info" at bounding box center [405, 70] width 52 height 18
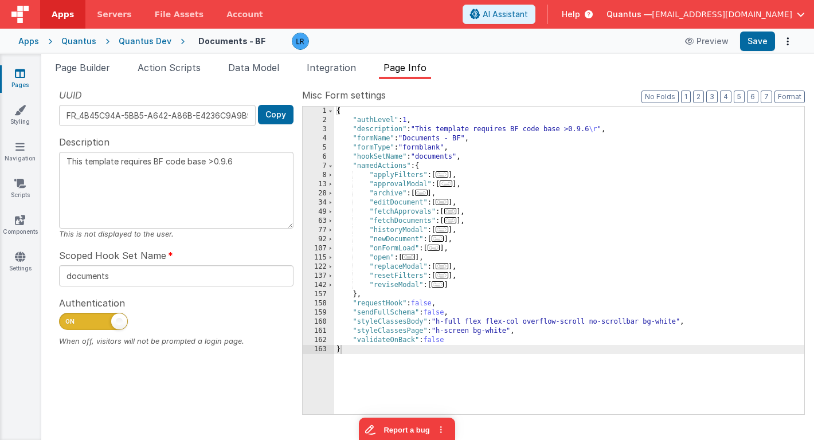
click at [452, 185] on span "..." at bounding box center [446, 184] width 13 height 6
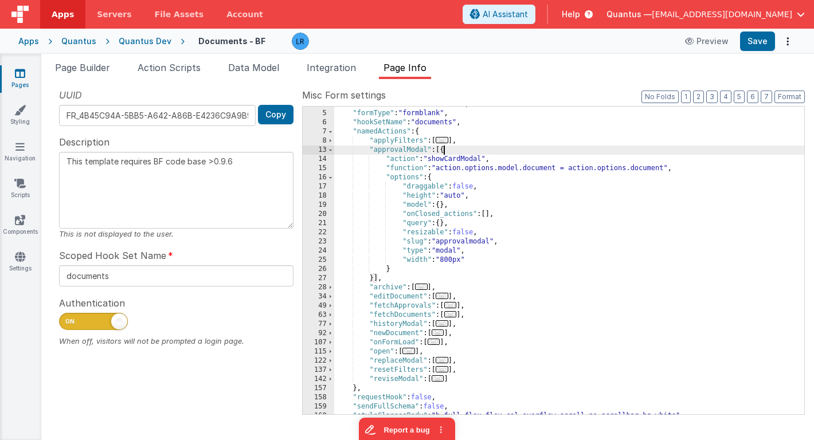
scroll to position [68, 0]
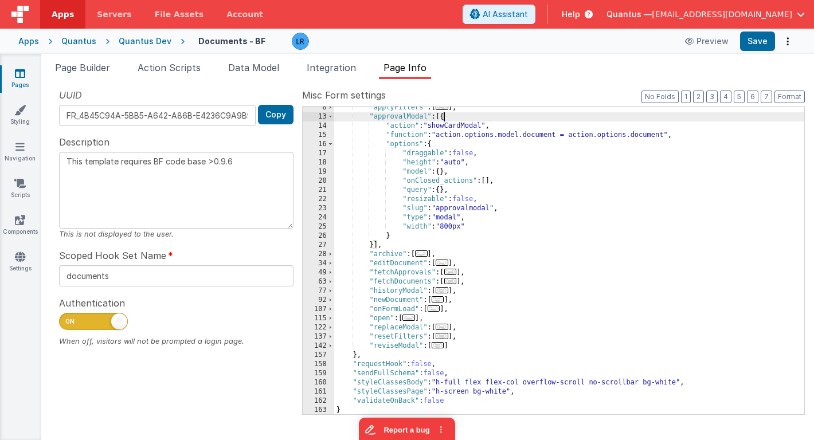
click at [442, 303] on span "..." at bounding box center [438, 299] width 13 height 6
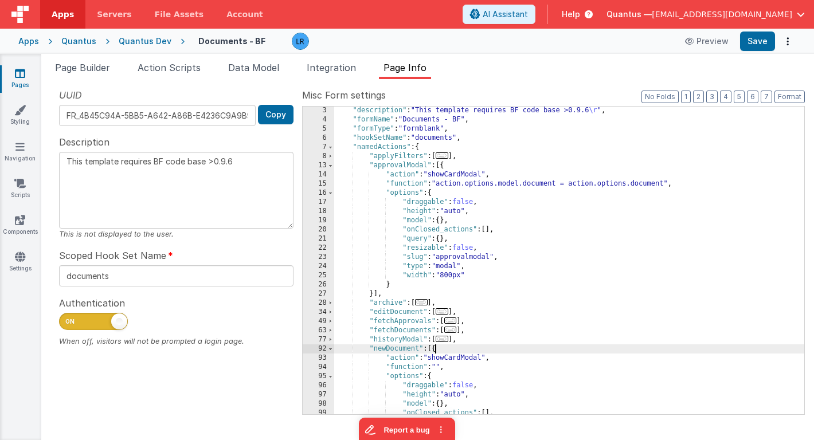
scroll to position [17, 0]
click at [24, 77] on icon at bounding box center [20, 73] width 10 height 11
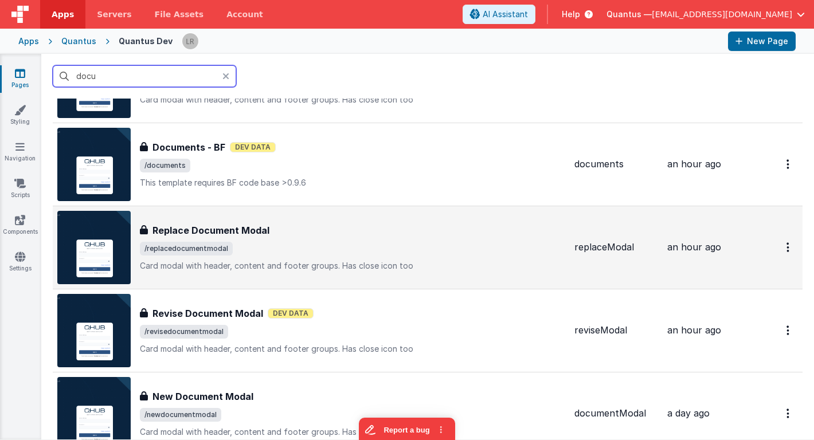
scroll to position [90, 0]
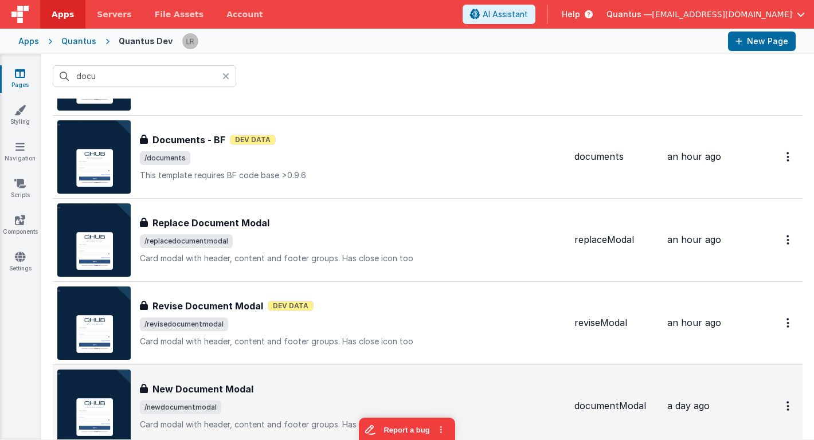
click at [174, 378] on div "New Document Modal New Document Modal /newdocumentmodal Card modal with header,…" at bounding box center [311, 406] width 508 height 73
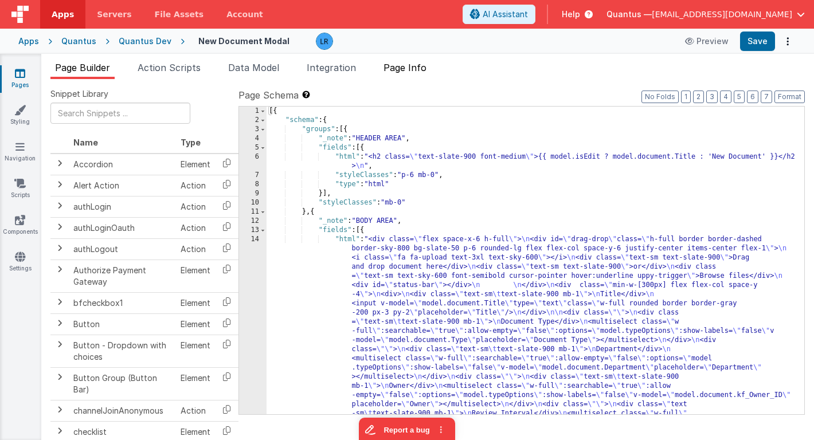
click at [421, 72] on span "Page Info" at bounding box center [405, 67] width 43 height 11
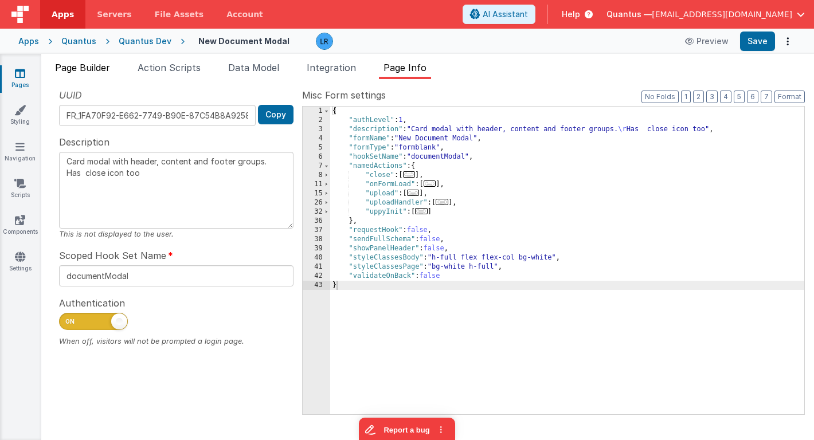
click at [89, 64] on span "Page Builder" at bounding box center [82, 67] width 55 height 11
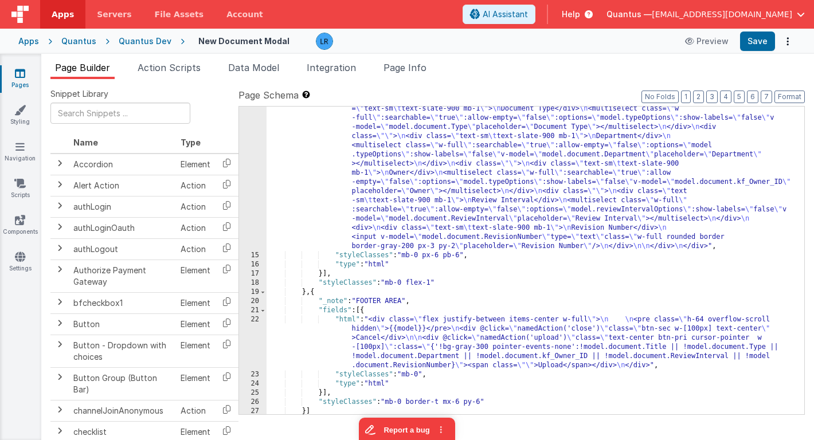
scroll to position [222, 0]
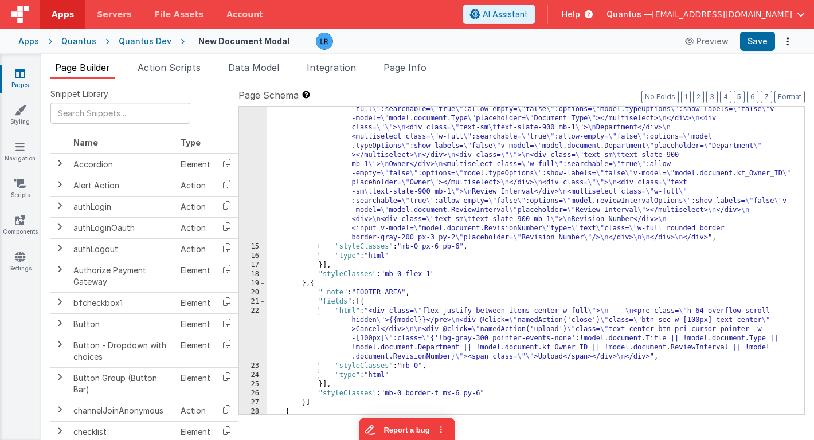
click at [25, 80] on link "Pages" at bounding box center [19, 79] width 41 height 23
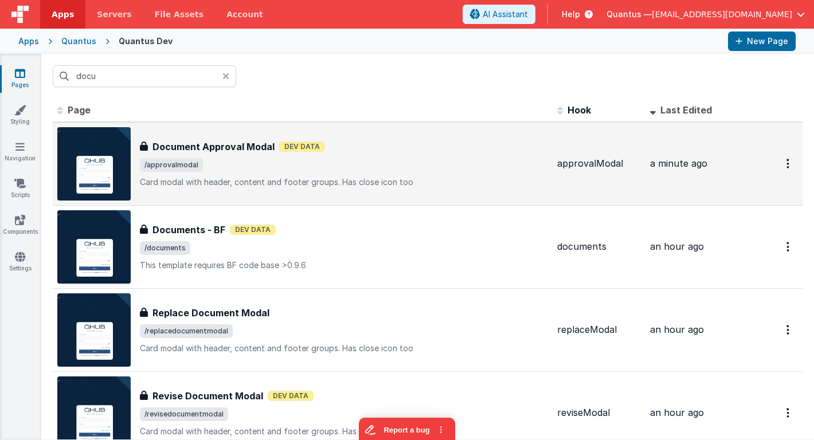
click at [216, 159] on span "/approvalmodal" at bounding box center [344, 165] width 408 height 14
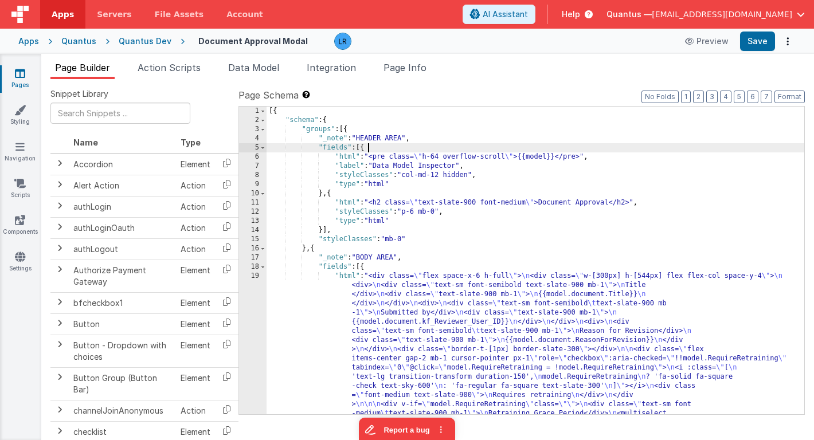
click at [374, 147] on div "[{ "schema" : { "groups" : [{ "_note" : "HEADER AREA" , "fields" : [{ "html" : …" at bounding box center [536, 375] width 538 height 537
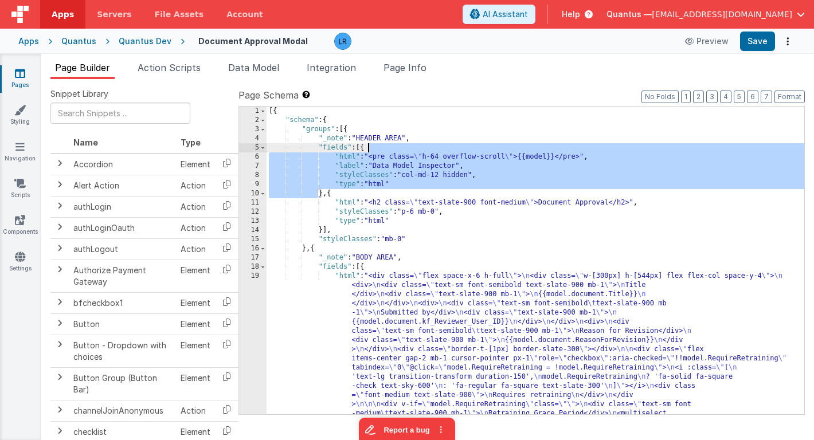
click at [374, 147] on div "[{ "schema" : { "groups" : [{ "_note" : "HEADER AREA" , "fields" : [{ "html" : …" at bounding box center [536, 375] width 538 height 537
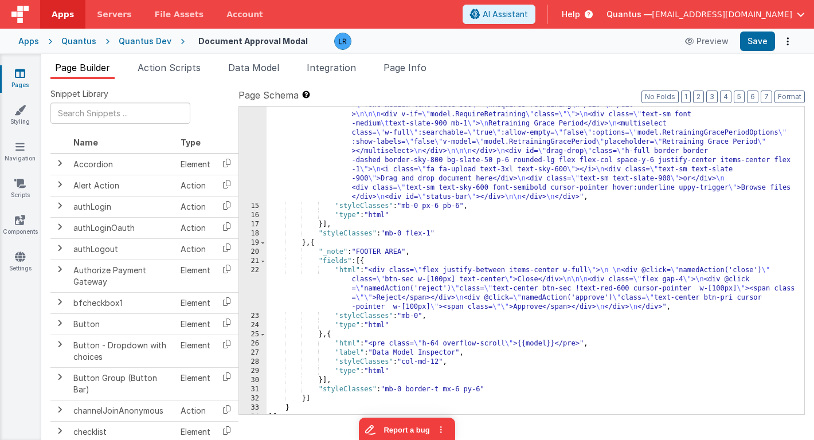
scroll to position [246, 0]
click at [424, 315] on div ""html" : "<div class= \" flex space-x-6 h-full \" > \n <div class= \" w-[300px]…" at bounding box center [536, 248] width 538 height 537
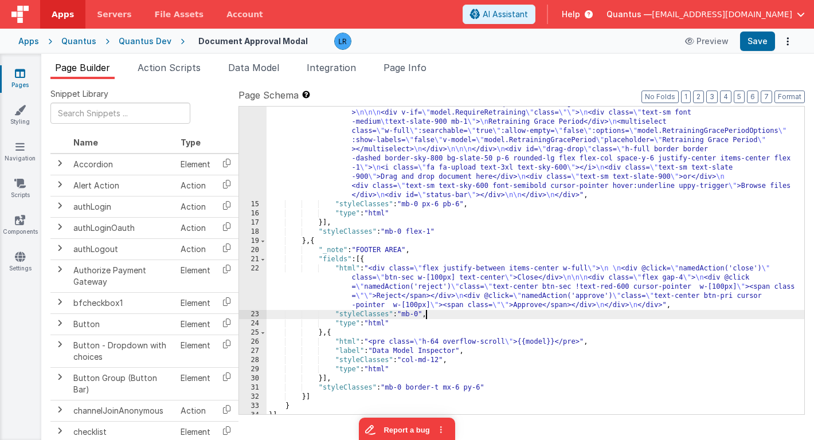
click at [422, 313] on div ""html" : "<div class= \" flex space-x-6 h-full \" > \n <div class= \" w-[300px]…" at bounding box center [536, 248] width 538 height 537
click at [761, 45] on button "Save" at bounding box center [757, 41] width 35 height 19
click at [762, 44] on button "Save" at bounding box center [757, 41] width 35 height 19
click at [451, 315] on div ""html" : "<div class= \" flex space-x-6 h-full \" > \n <div class= \" w-[300px]…" at bounding box center [536, 248] width 538 height 537
